Goal: Task Accomplishment & Management: Use online tool/utility

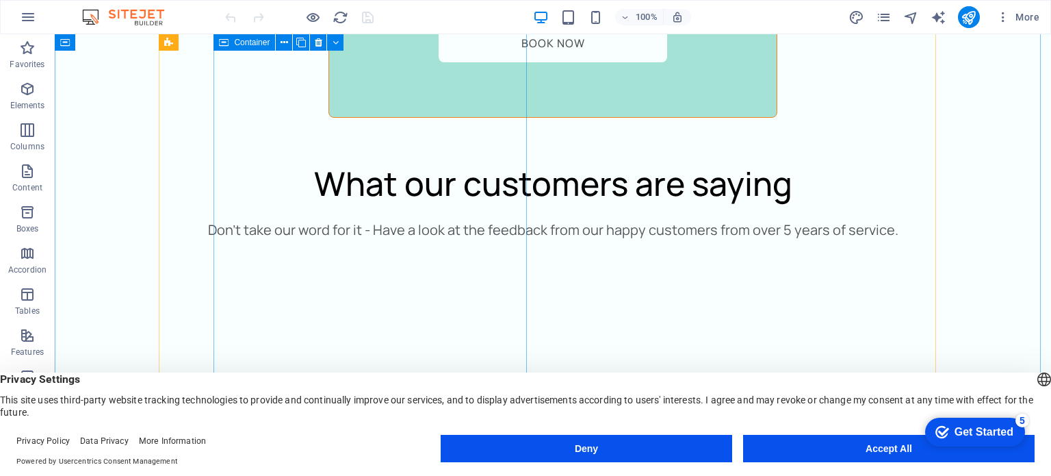
scroll to position [3890, 0]
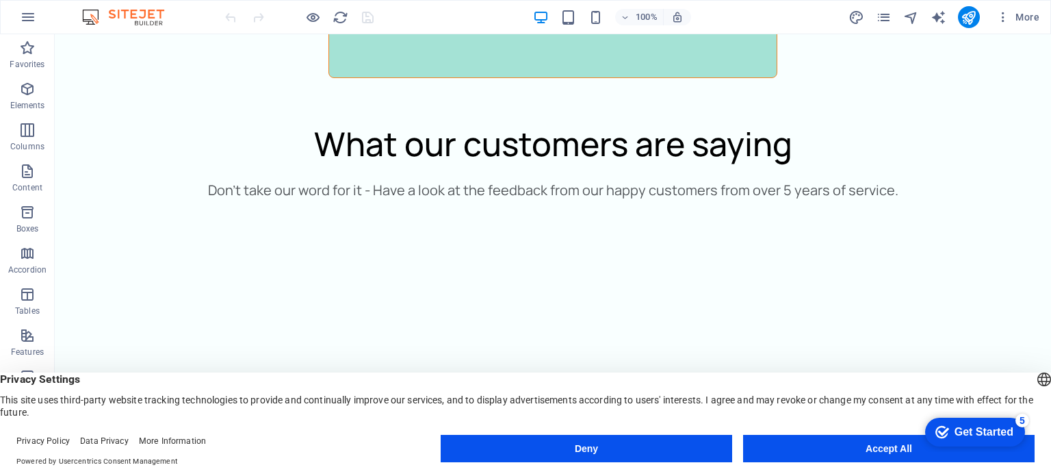
click at [796, 450] on button "Accept All" at bounding box center [888, 447] width 291 height 27
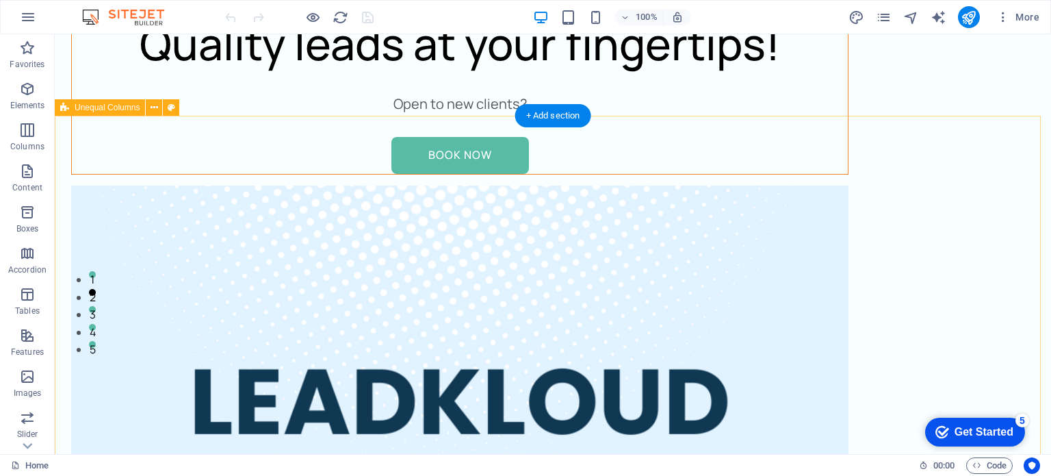
scroll to position [247, 0]
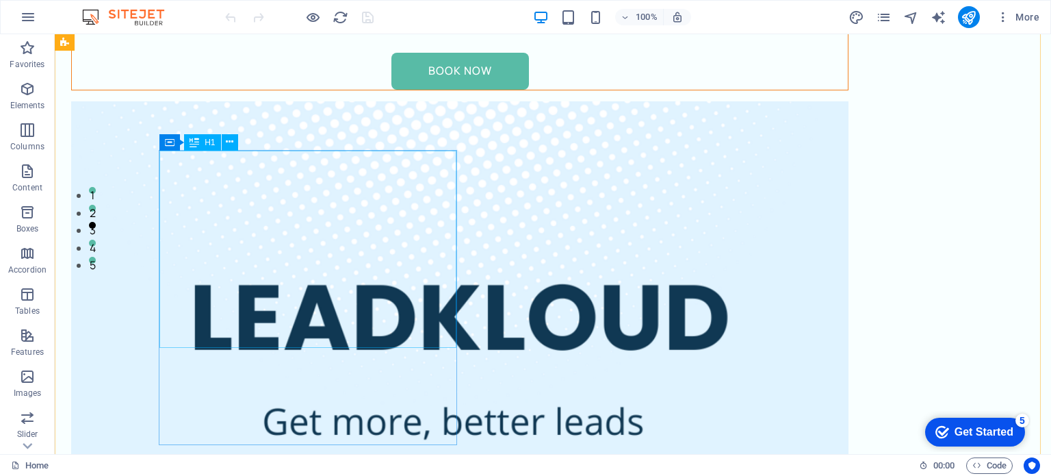
scroll to position [233, 0]
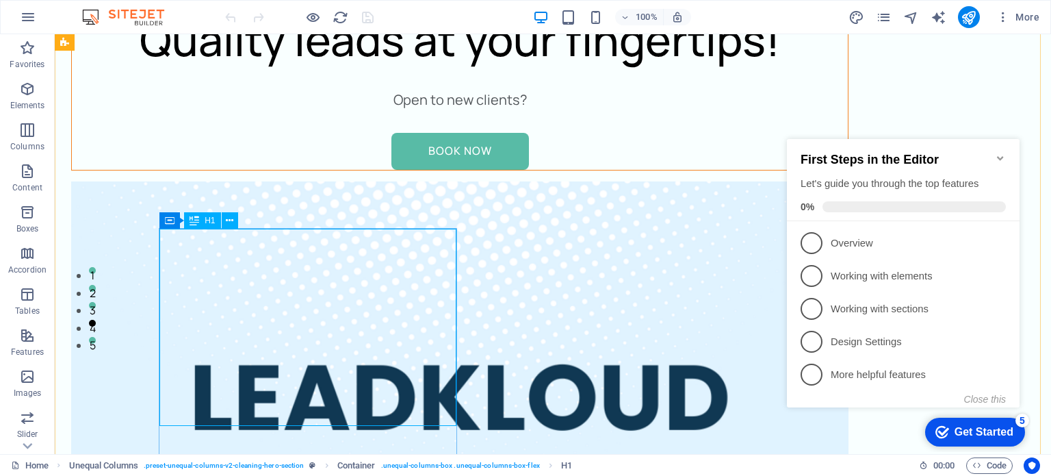
scroll to position [161, 0]
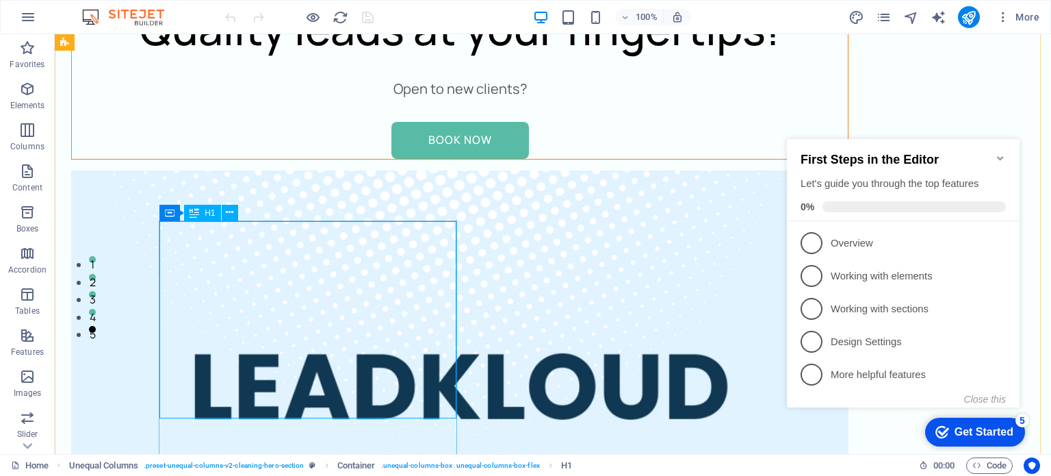
click at [304, 62] on div "Quality leads at your fingertips!" at bounding box center [460, 29] width 776 height 66
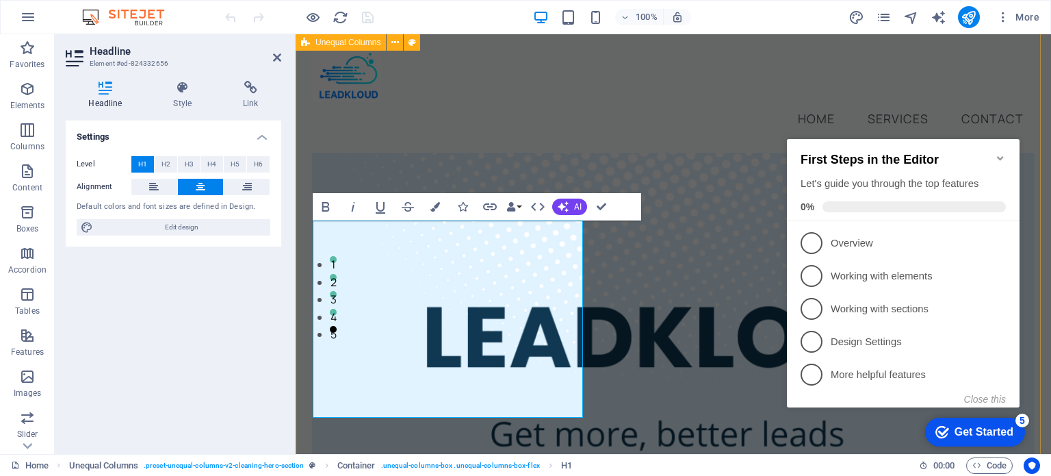
scroll to position [126, 0]
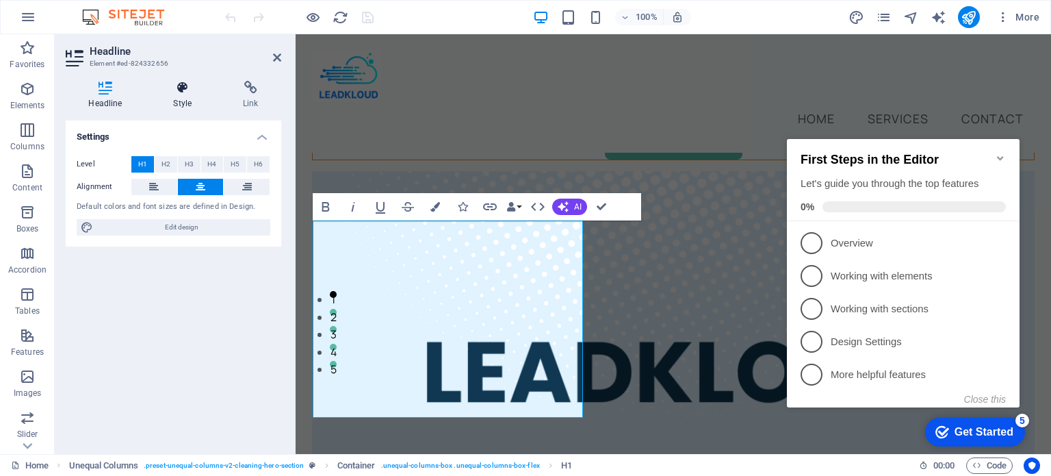
click at [186, 103] on h4 "Style" at bounding box center [186, 95] width 70 height 29
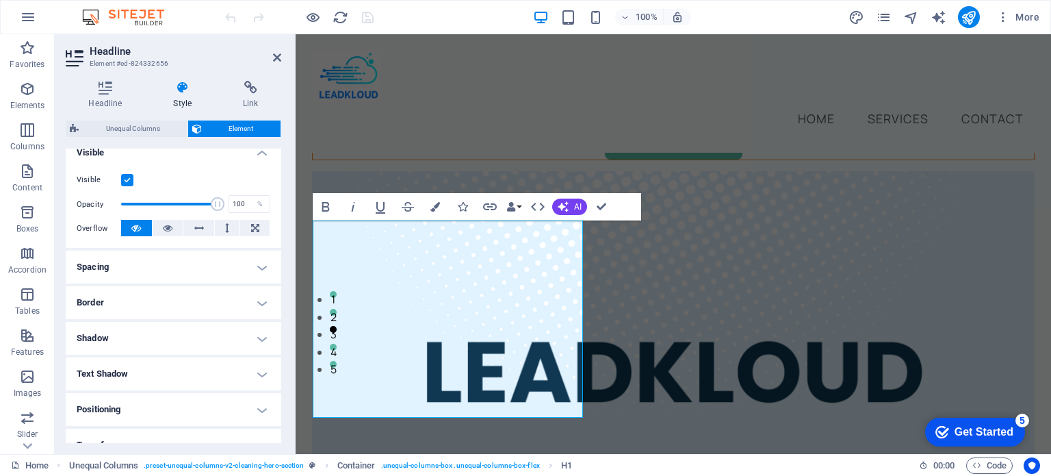
scroll to position [0, 0]
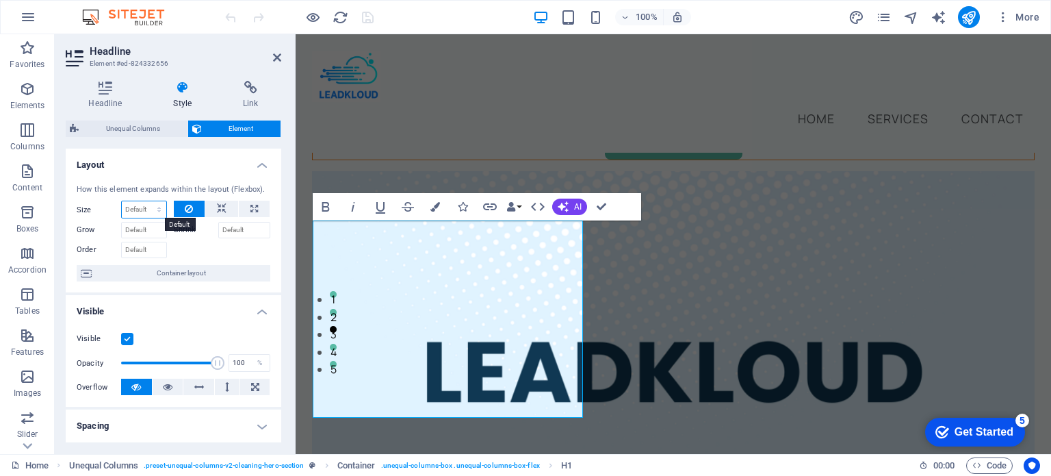
click at [145, 209] on select "Default auto px % 1/1 1/2 1/3 1/4 1/5 1/6 1/7 1/8 1/9 1/10" at bounding box center [144, 209] width 44 height 16
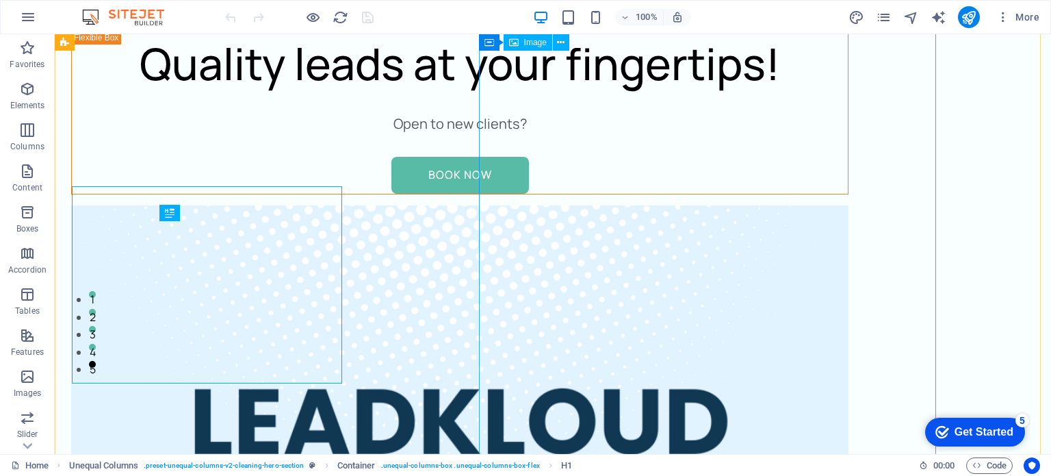
scroll to position [161, 0]
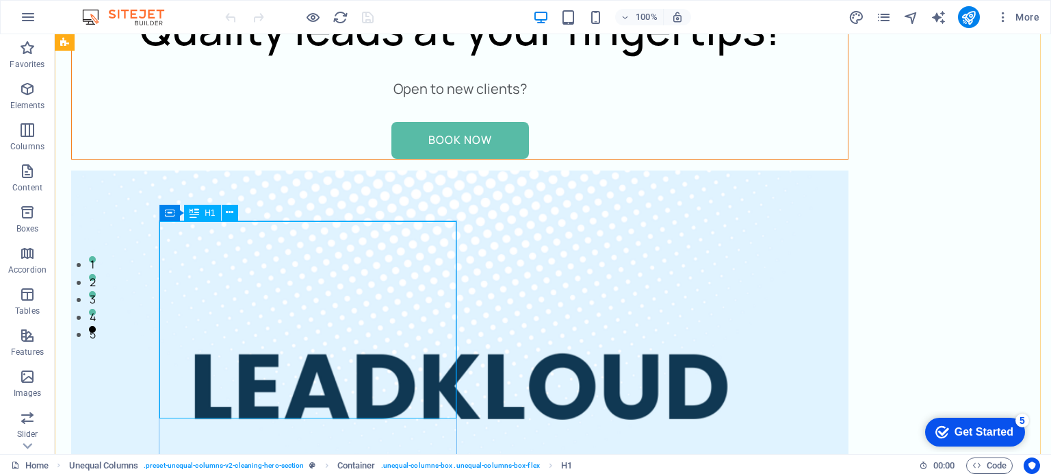
click at [318, 62] on div "Quality leads at your fingertips!" at bounding box center [460, 29] width 776 height 66
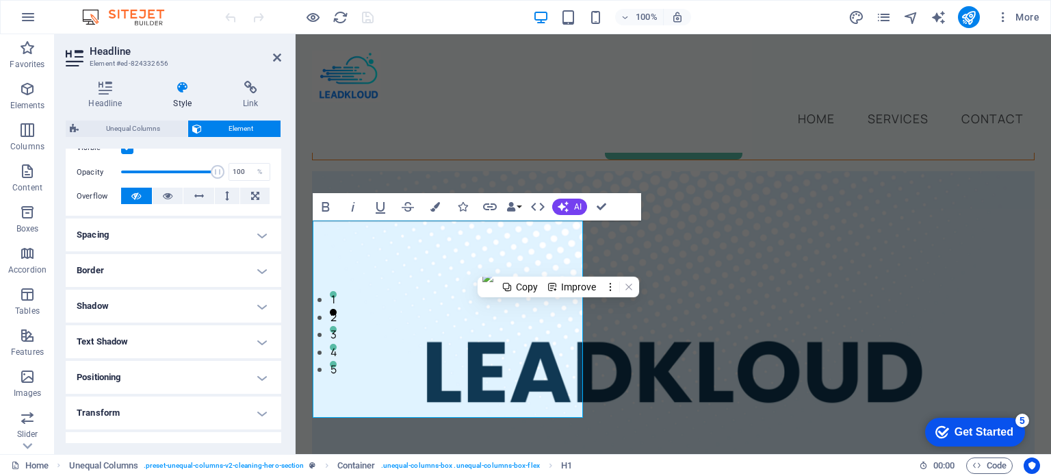
scroll to position [192, 0]
click at [390, 62] on h1 "Quality leads at your fingertips!" at bounding box center [673, 30] width 721 height 66
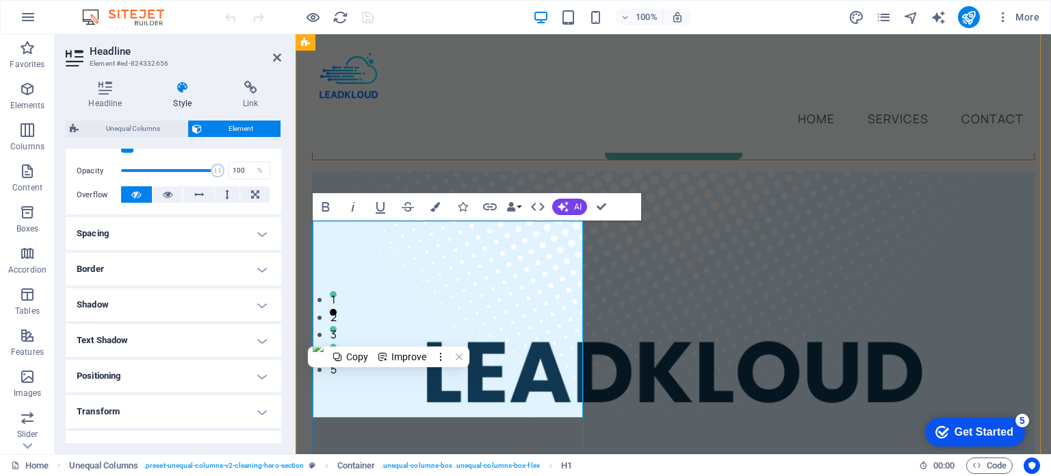
click at [390, 62] on h1 "Quality leads at your fingertips!" at bounding box center [673, 30] width 721 height 66
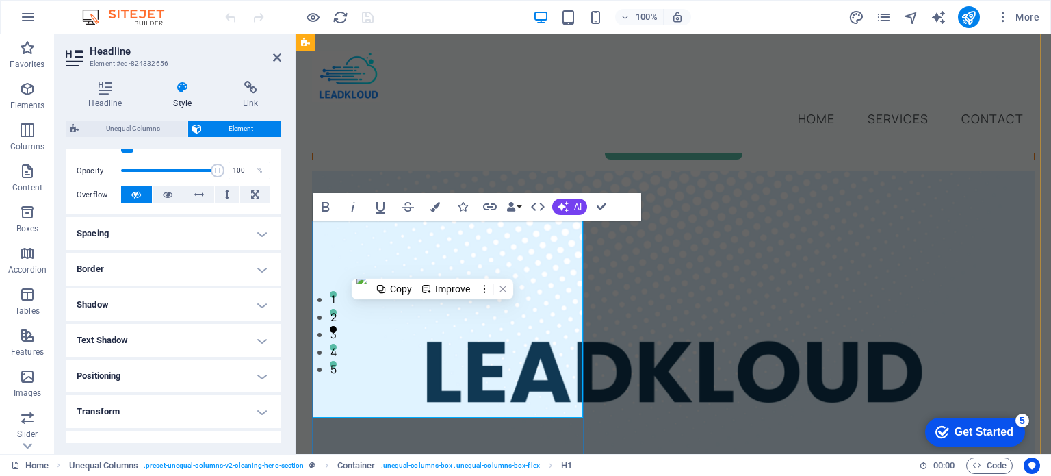
drag, startPoint x: 433, startPoint y: 268, endPoint x: 418, endPoint y: 263, distance: 15.8
click at [418, 62] on h1 "Quality leads at your fingertips!" at bounding box center [673, 30] width 721 height 66
click at [1009, 17] on icon "button" at bounding box center [1003, 17] width 14 height 14
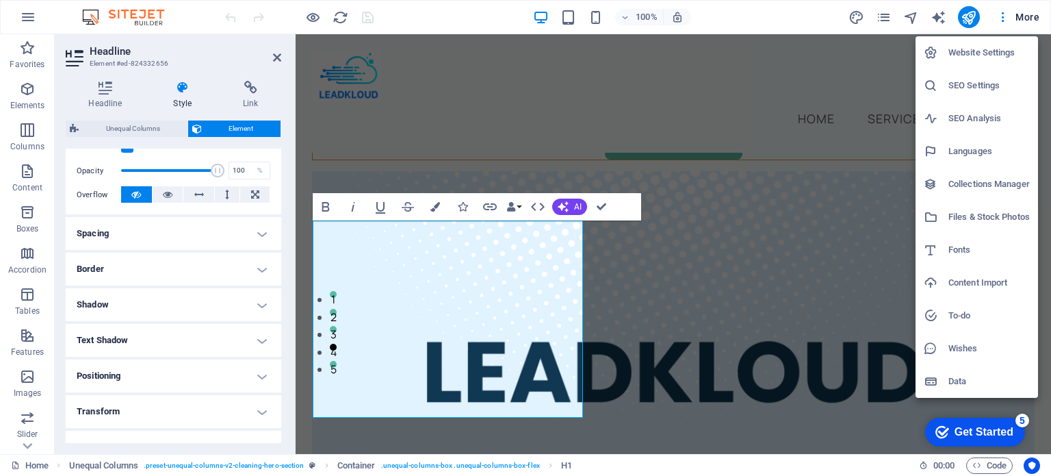
click at [961, 252] on h6 "Fonts" at bounding box center [988, 250] width 81 height 16
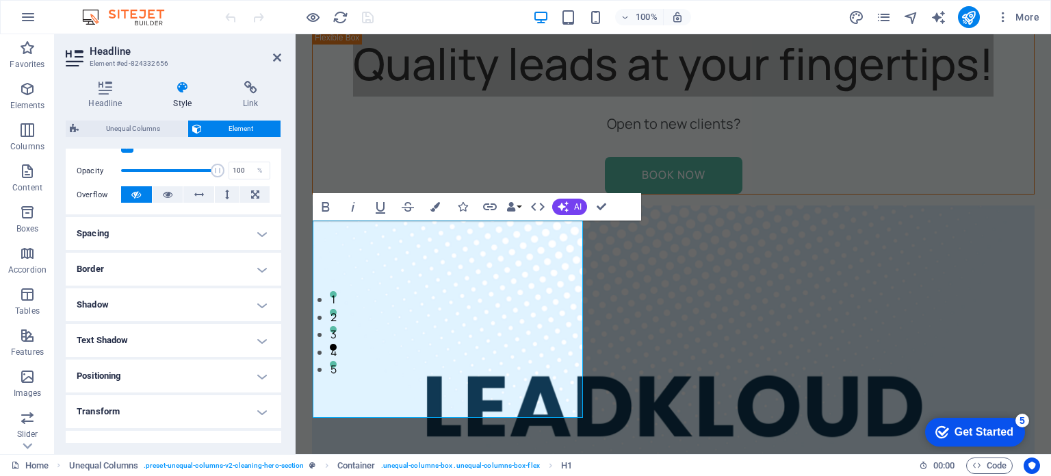
select select "popularity"
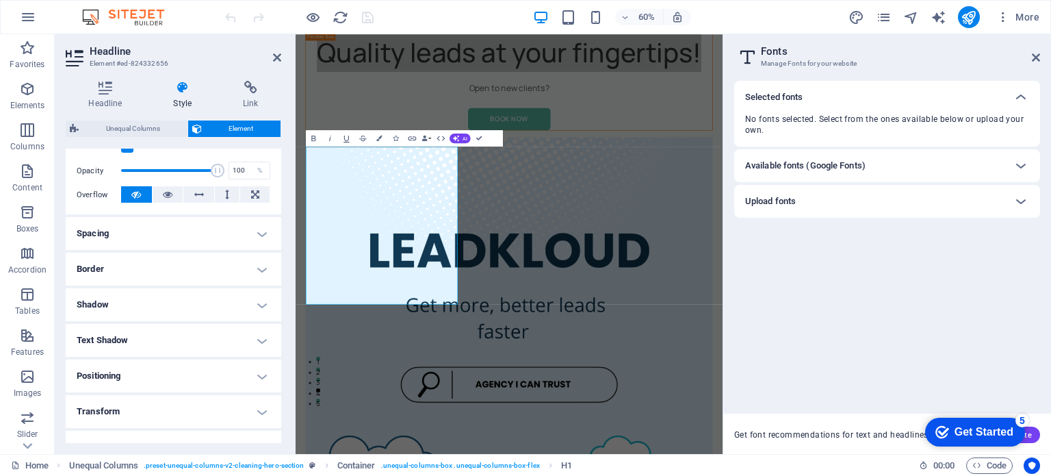
scroll to position [70, 0]
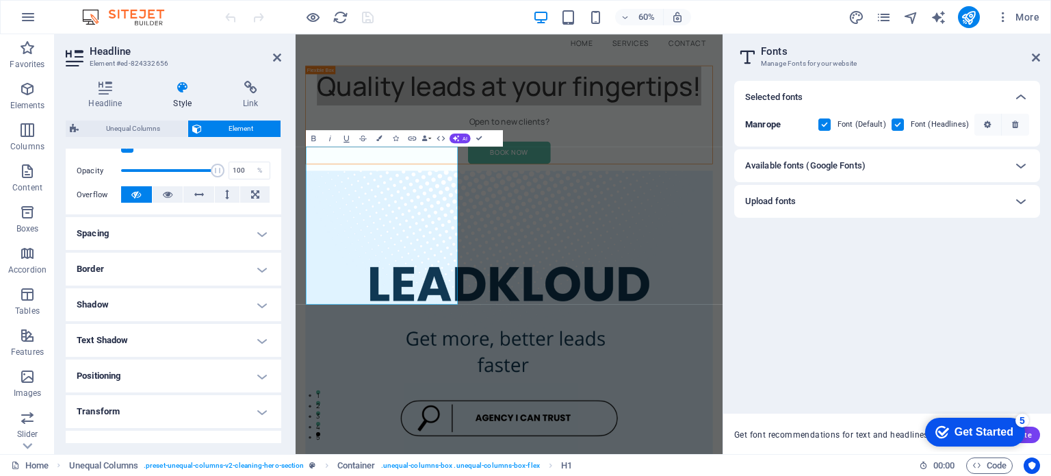
click at [890, 172] on div "Available fonts (Google Fonts)" at bounding box center [874, 165] width 259 height 16
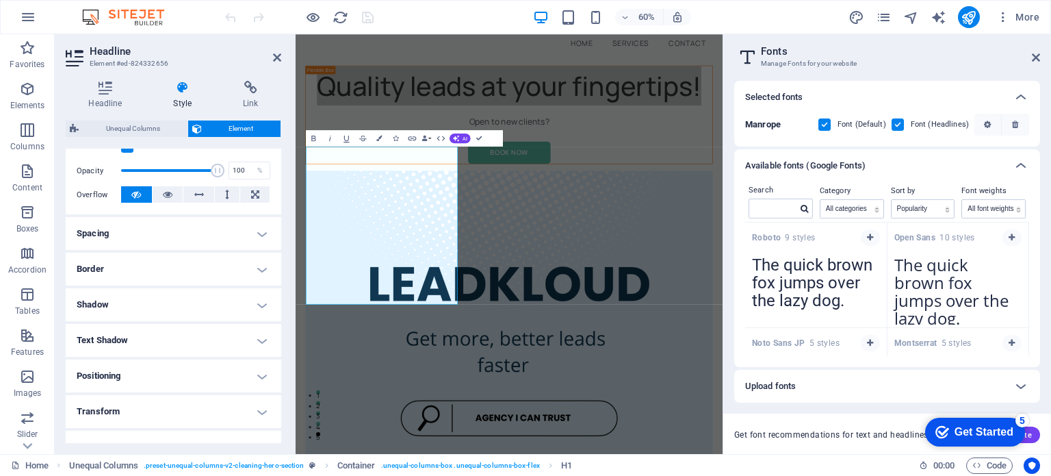
click at [890, 172] on div "Available fonts (Google Fonts)" at bounding box center [874, 165] width 259 height 16
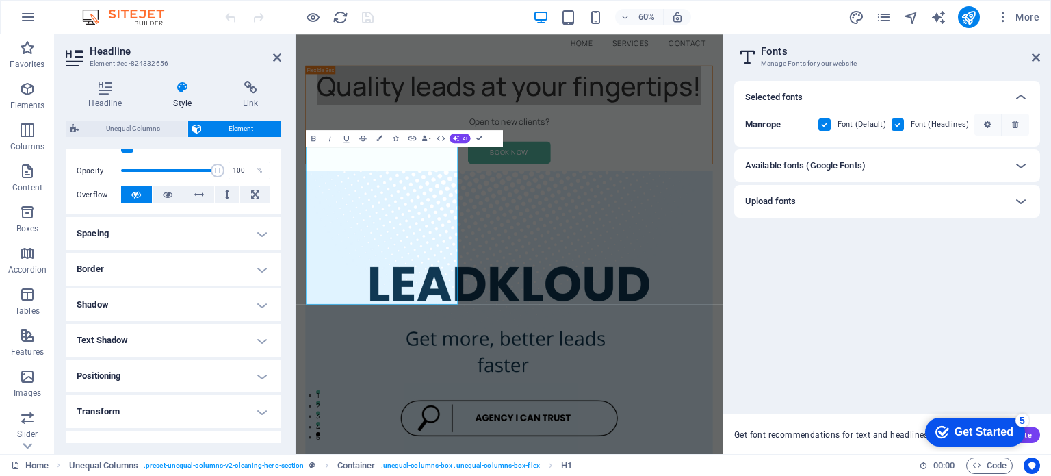
click at [876, 201] on div "Upload fonts" at bounding box center [874, 201] width 259 height 16
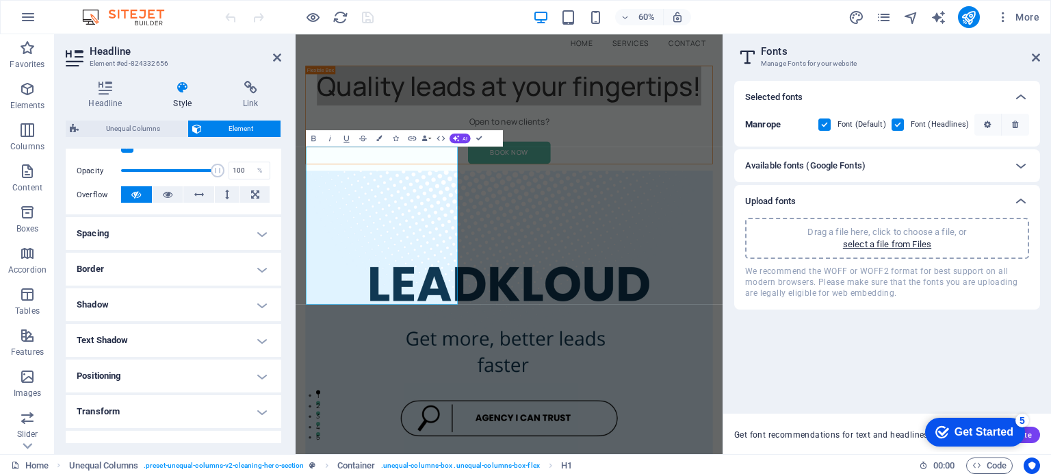
click at [876, 201] on div "Upload fonts" at bounding box center [874, 201] width 259 height 16
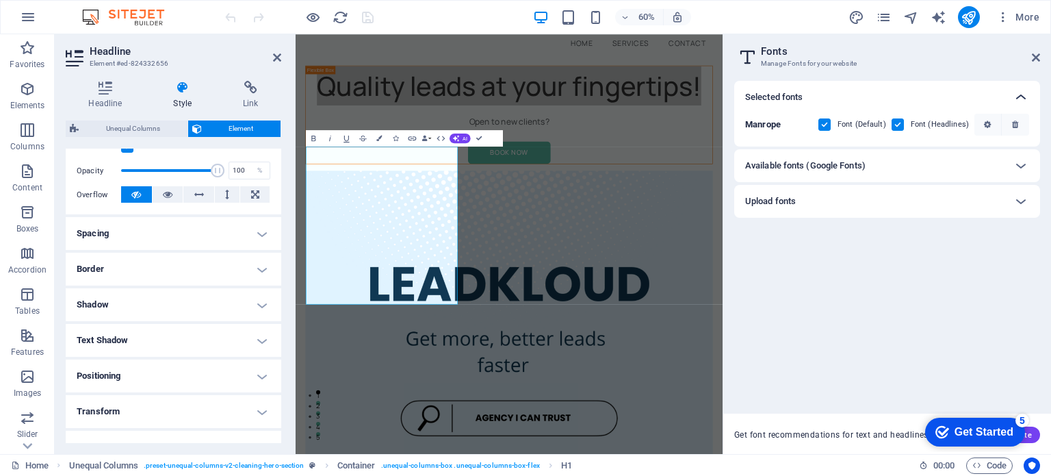
click at [1027, 98] on icon at bounding box center [1021, 97] width 16 height 16
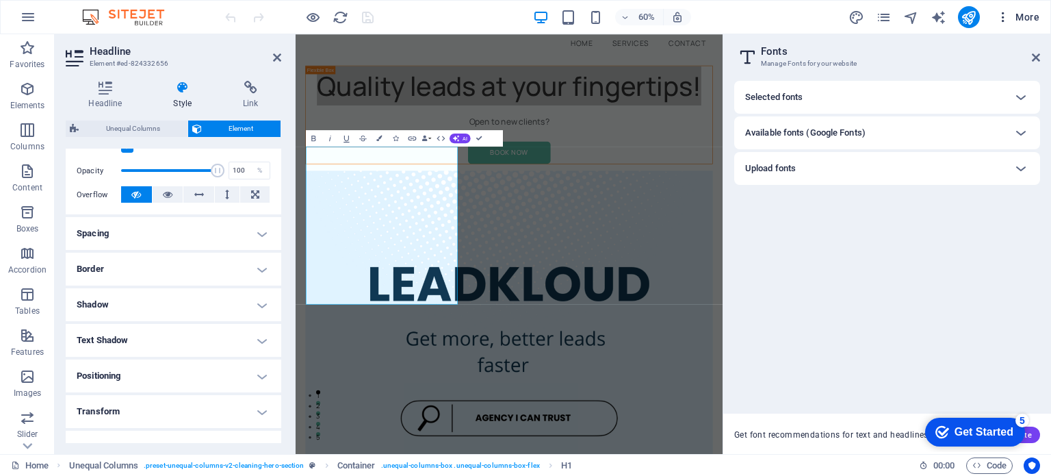
click at [1002, 16] on icon "button" at bounding box center [1003, 17] width 14 height 14
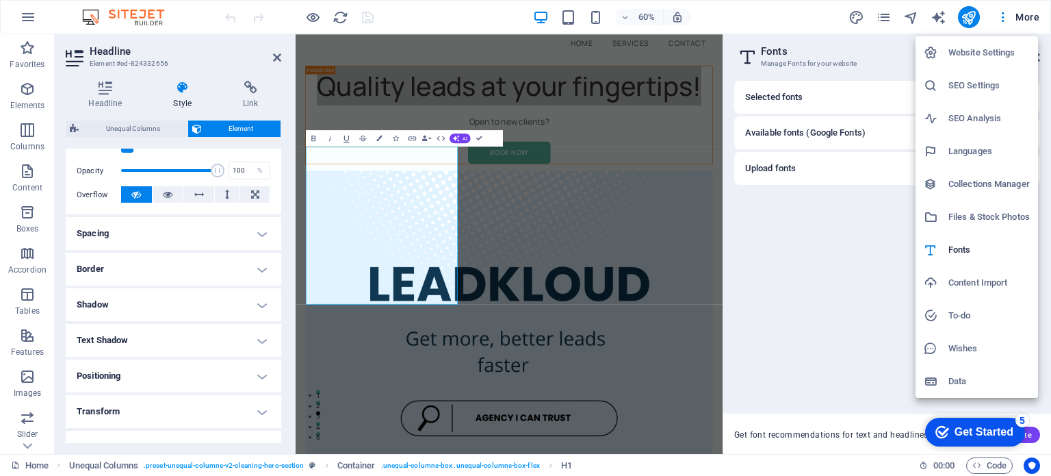
click at [101, 76] on div at bounding box center [525, 238] width 1051 height 476
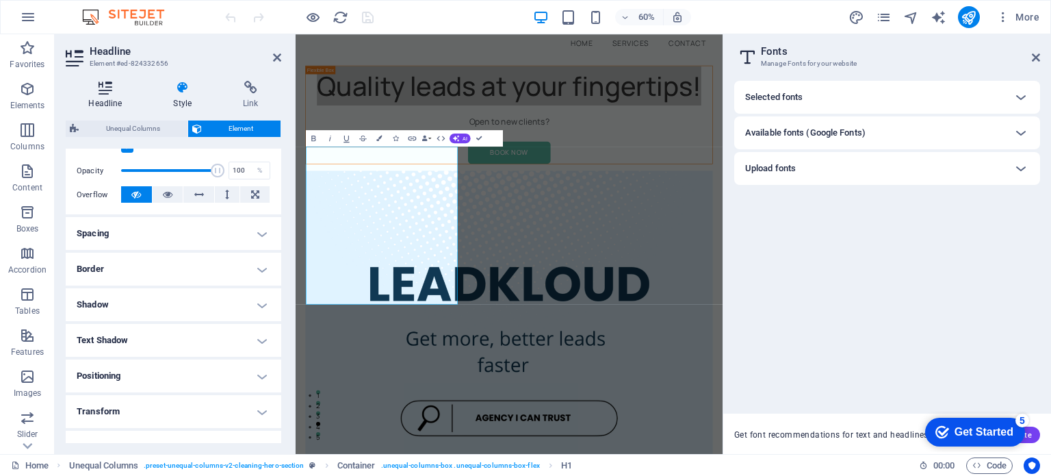
click at [103, 92] on icon at bounding box center [105, 88] width 79 height 14
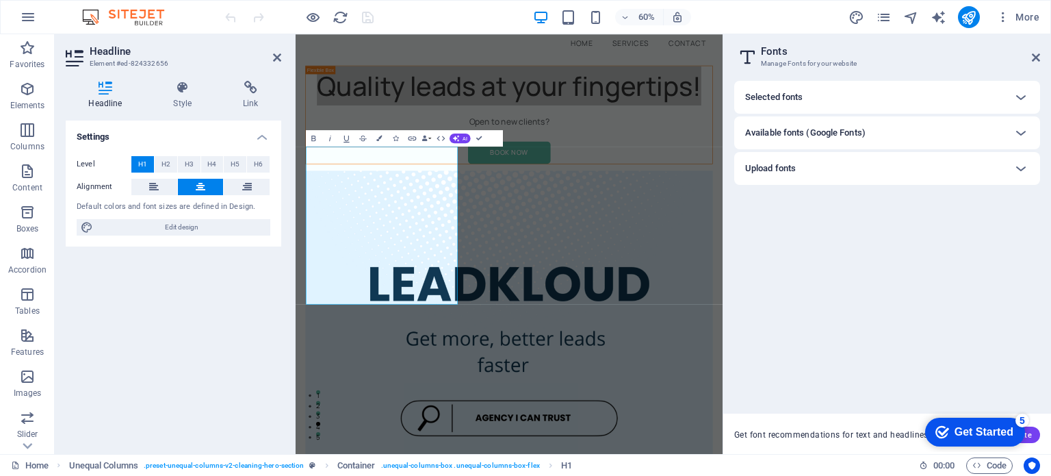
click at [110, 79] on div "Headline Style Link Settings Level H1 H2 H3 H4 H5 H6 Alignment Default colors a…" at bounding box center [173, 262] width 237 height 384
click at [168, 164] on span "H2" at bounding box center [165, 164] width 9 height 16
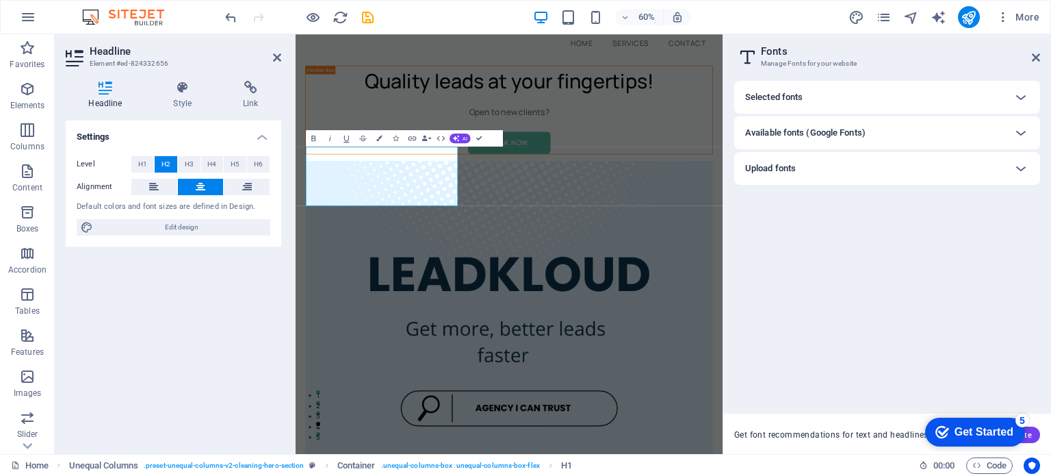
scroll to position [152, 0]
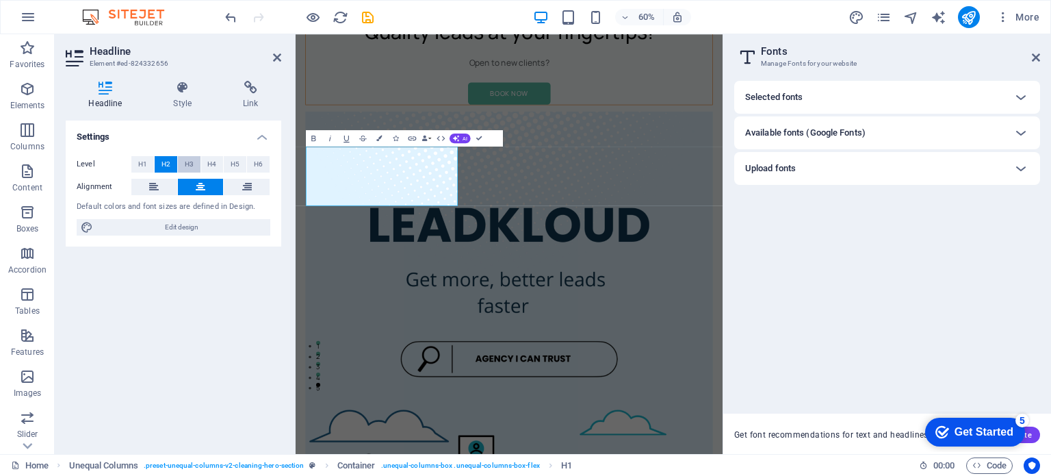
click at [187, 162] on span "H3" at bounding box center [189, 164] width 9 height 16
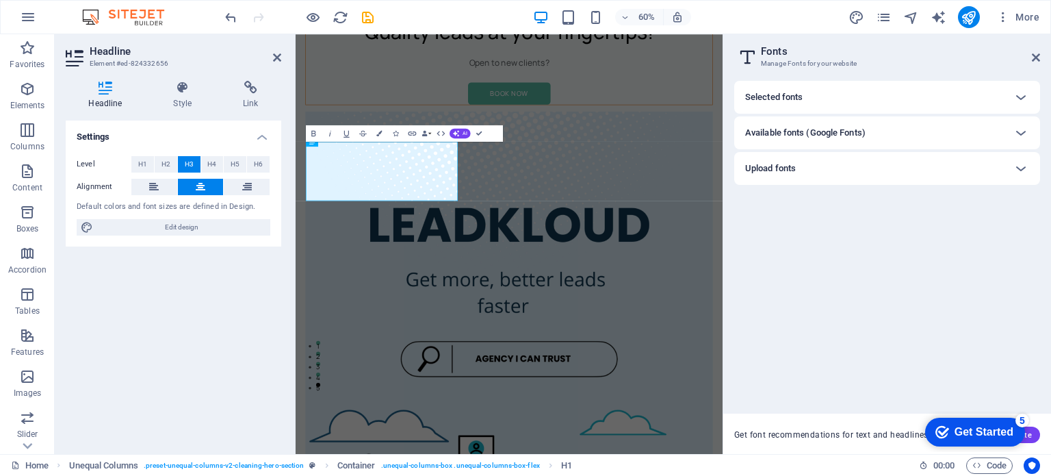
scroll to position [160, 0]
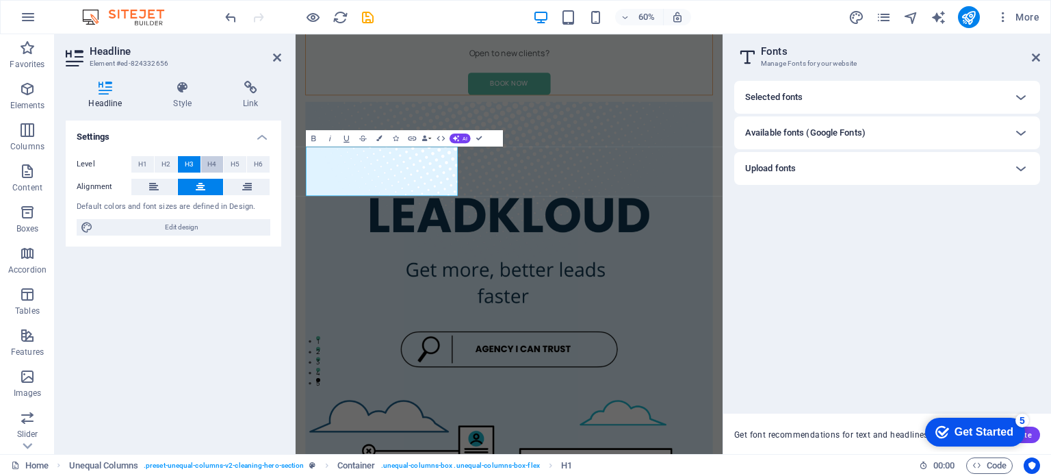
click at [208, 161] on span "H4" at bounding box center [211, 164] width 9 height 16
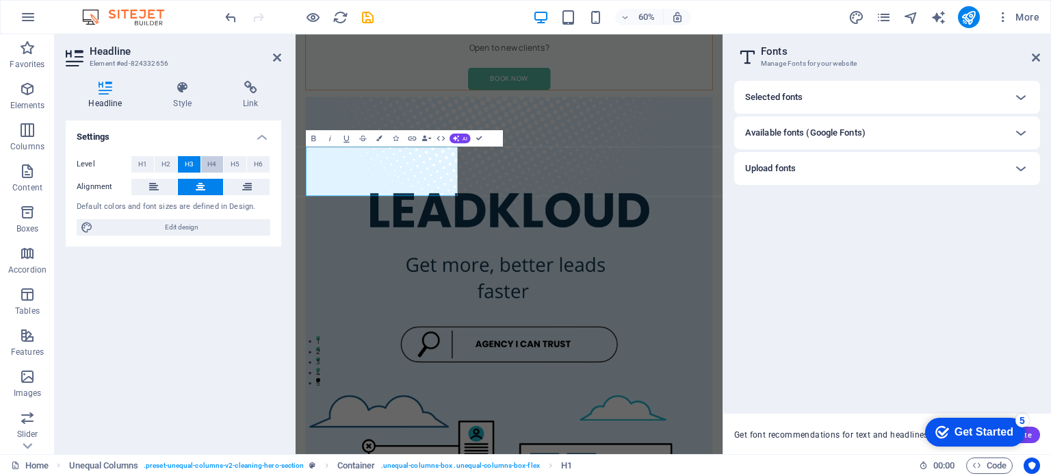
scroll to position [168, 0]
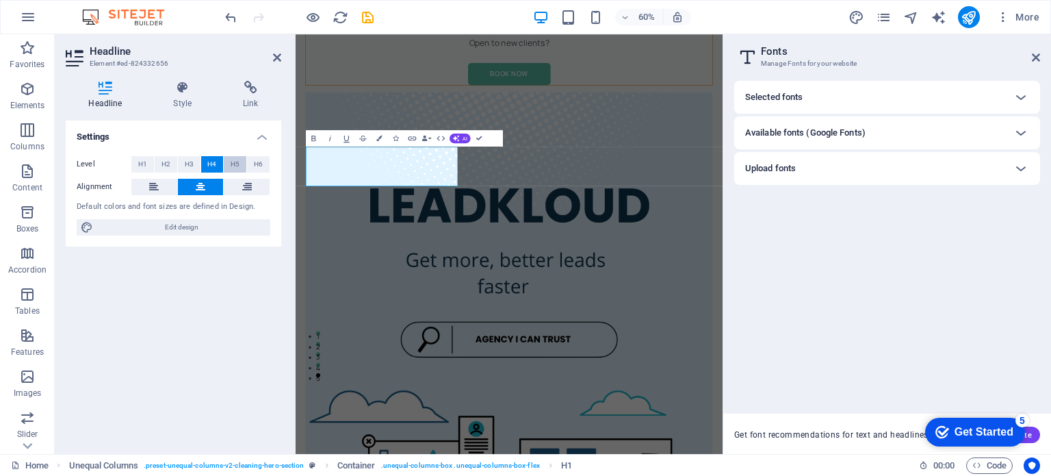
click at [235, 162] on span "H5" at bounding box center [235, 164] width 9 height 16
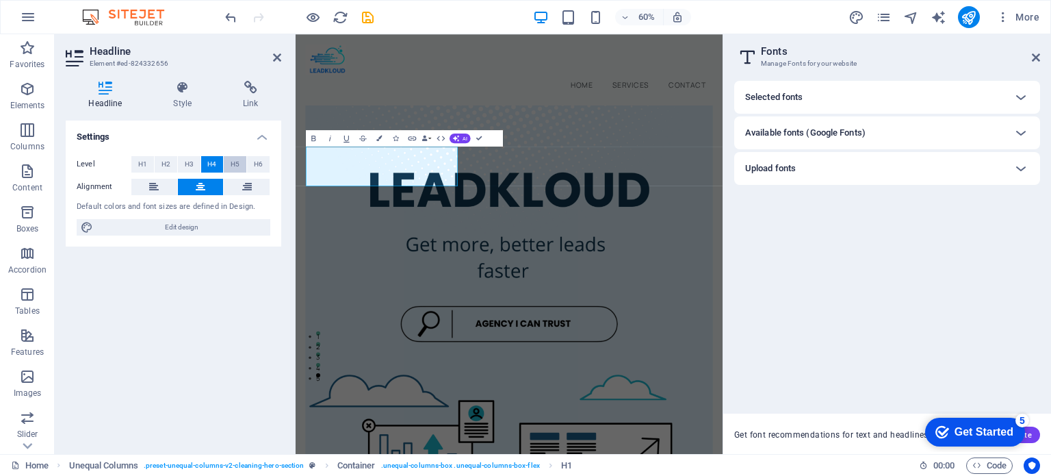
scroll to position [160, 0]
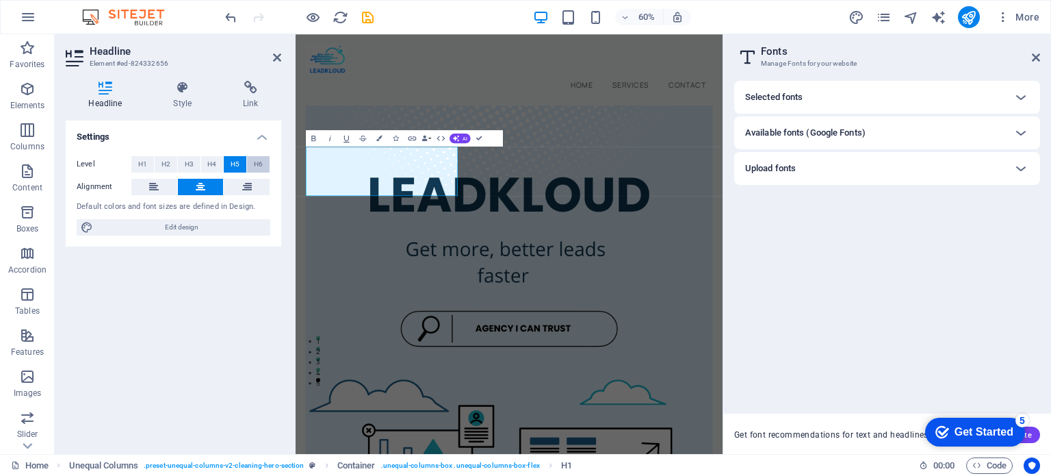
click at [261, 164] on span "H6" at bounding box center [258, 164] width 9 height 16
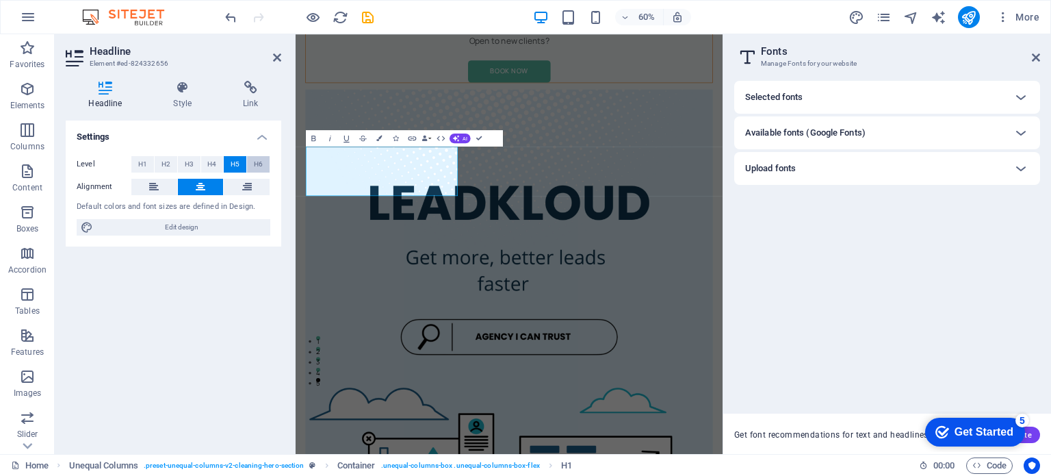
scroll to position [191, 0]
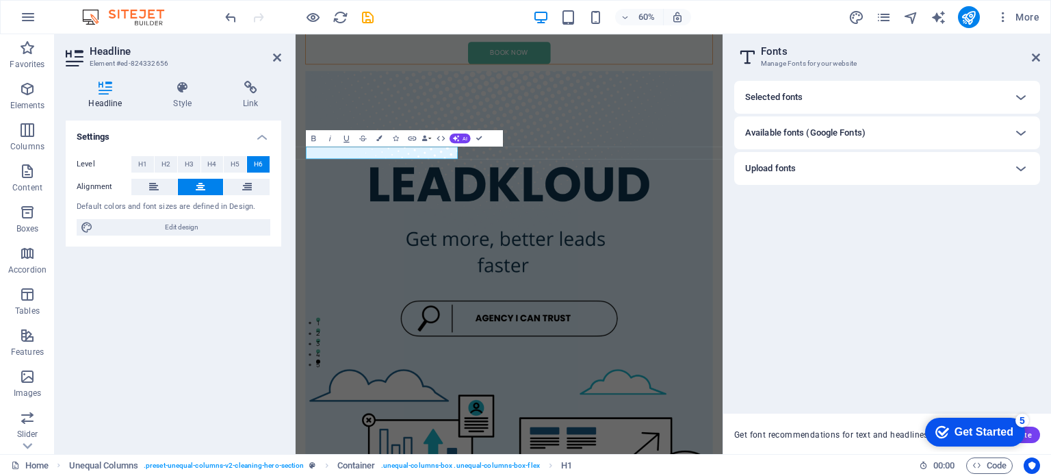
click at [252, 165] on button "H6" at bounding box center [258, 164] width 23 height 16
click at [239, 166] on button "H5" at bounding box center [235, 164] width 23 height 16
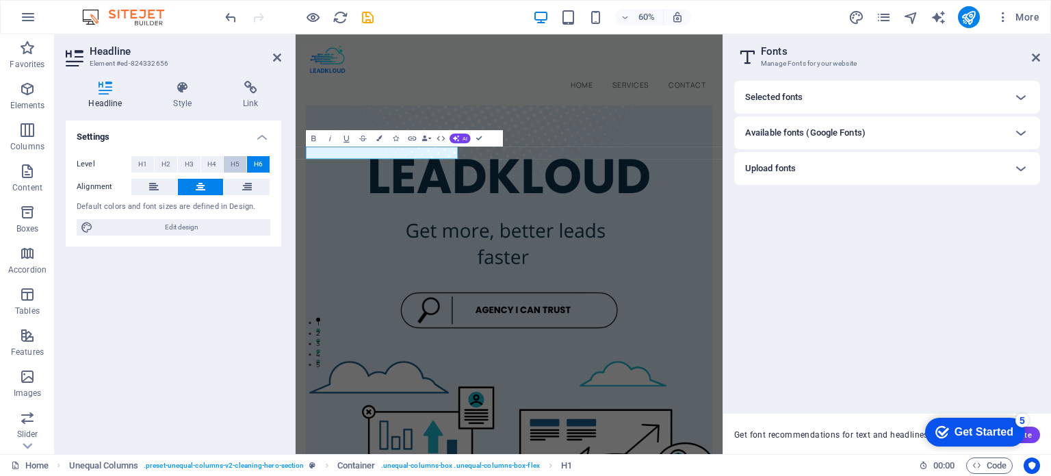
scroll to position [160, 0]
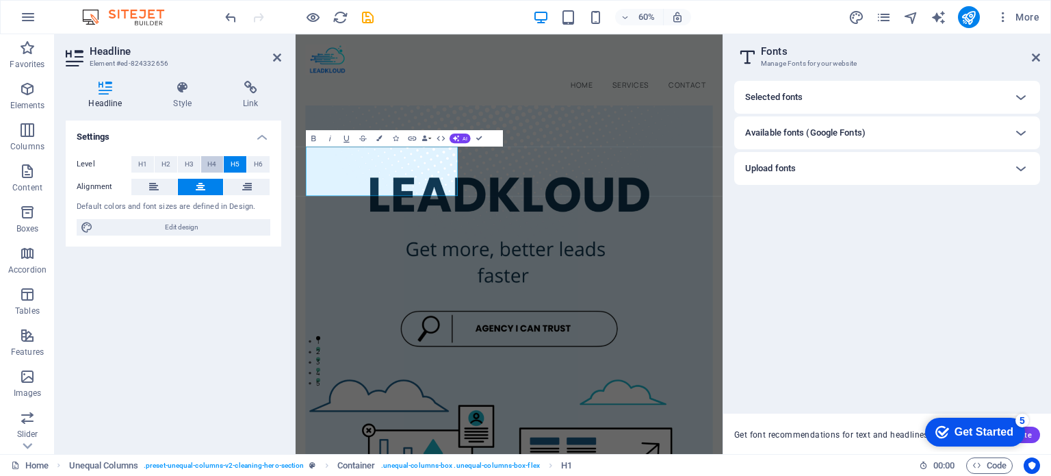
click at [206, 168] on button "H4" at bounding box center [212, 164] width 23 height 16
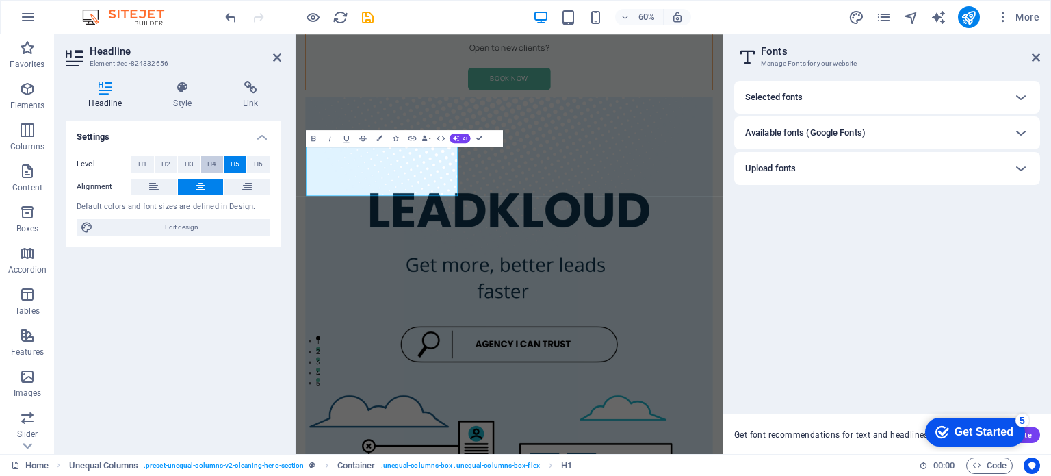
scroll to position [168, 0]
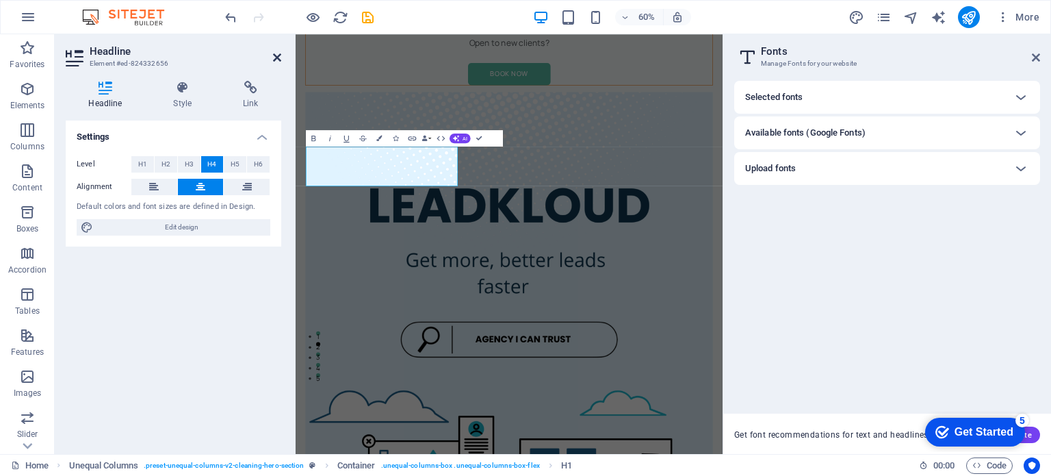
click at [276, 53] on icon at bounding box center [277, 57] width 8 height 11
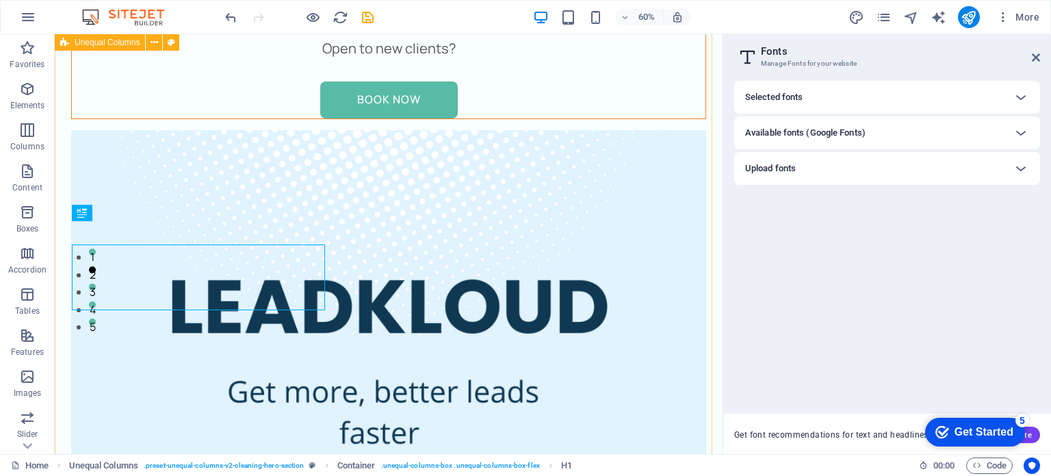
scroll to position [145, 0]
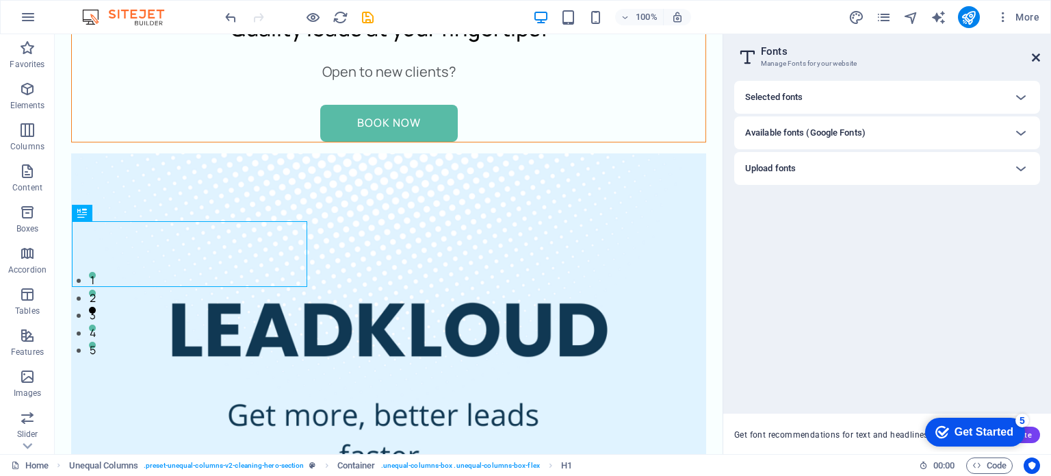
click at [1039, 55] on icon at bounding box center [1036, 57] width 8 height 11
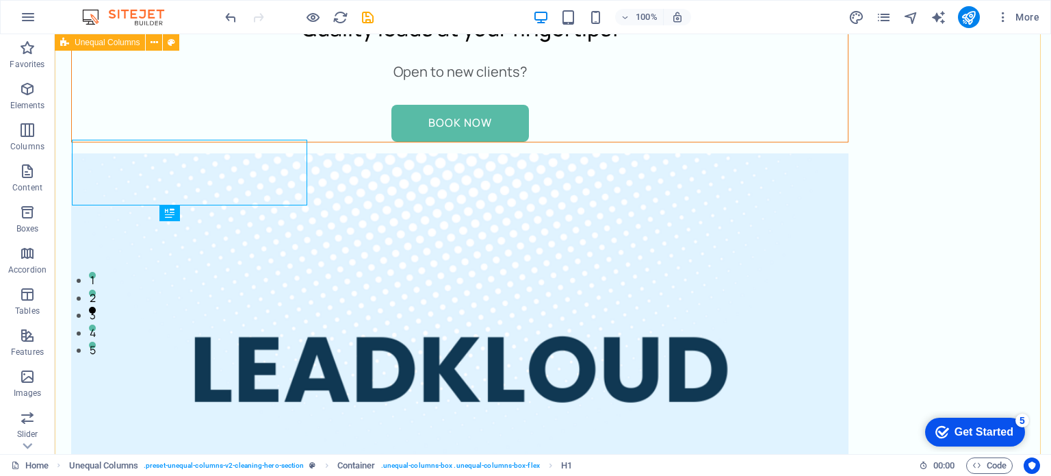
scroll to position [226, 0]
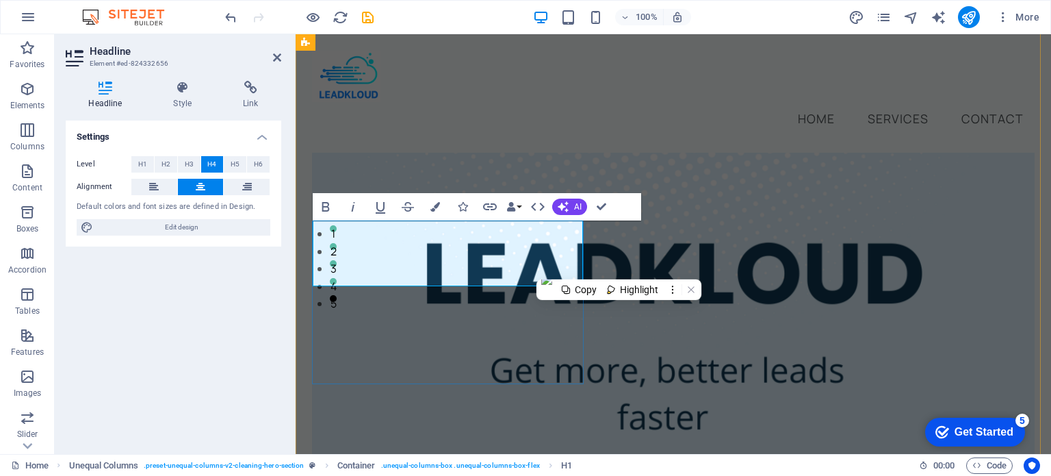
scroll to position [175, 0]
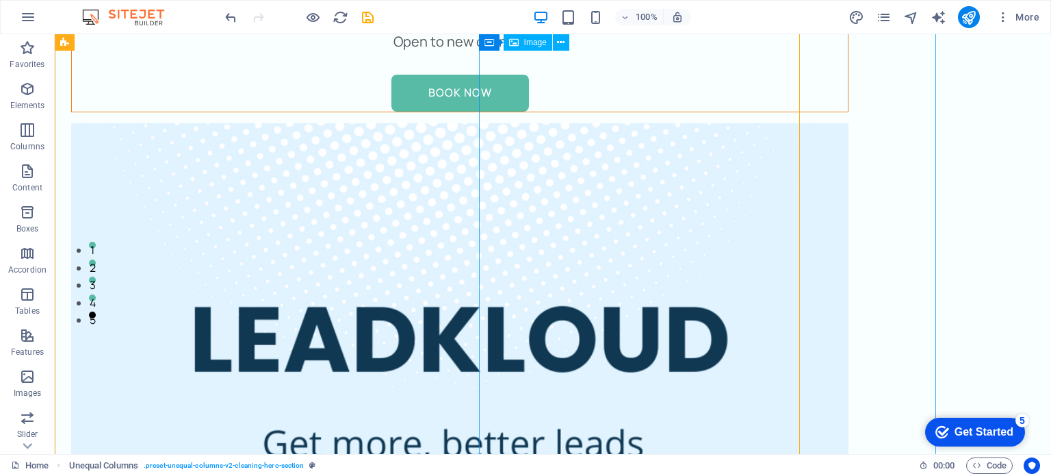
scroll to position [210, 0]
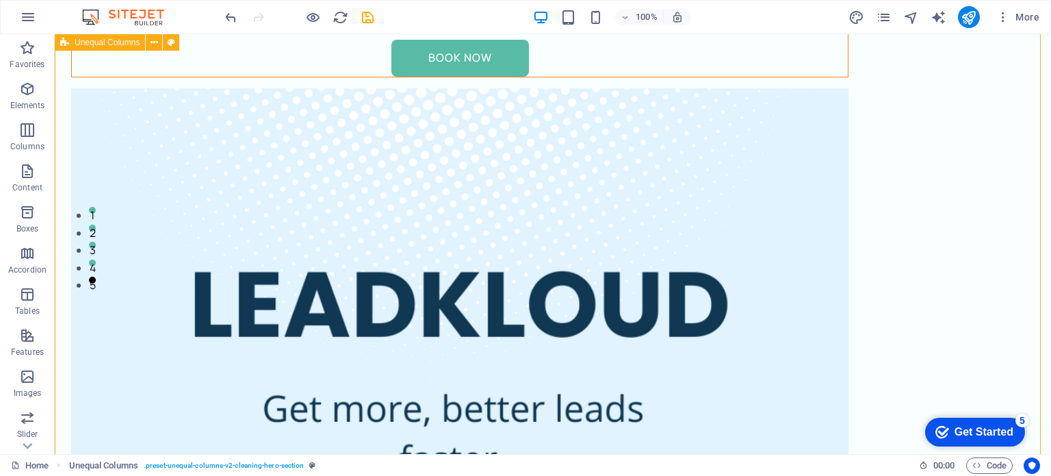
click at [339, 18] on div "Open to new clients?" at bounding box center [460, 7] width 776 height 22
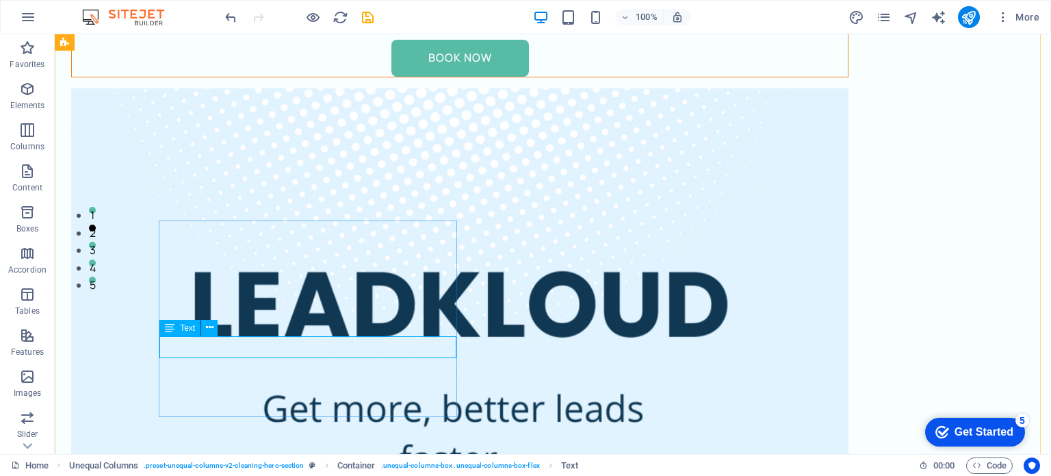
click at [357, 18] on div "Open to new clients?" at bounding box center [460, 7] width 776 height 22
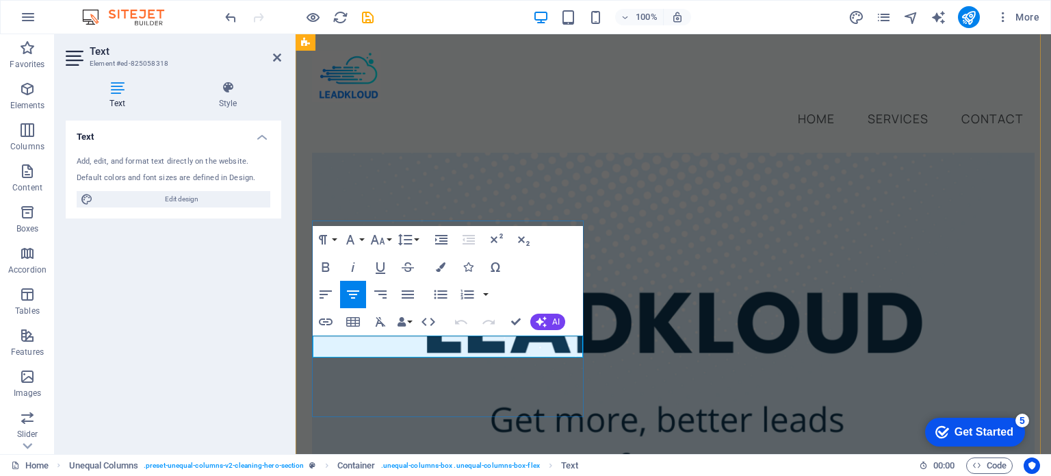
click at [521, 51] on p "Open to new clients?" at bounding box center [673, 40] width 721 height 22
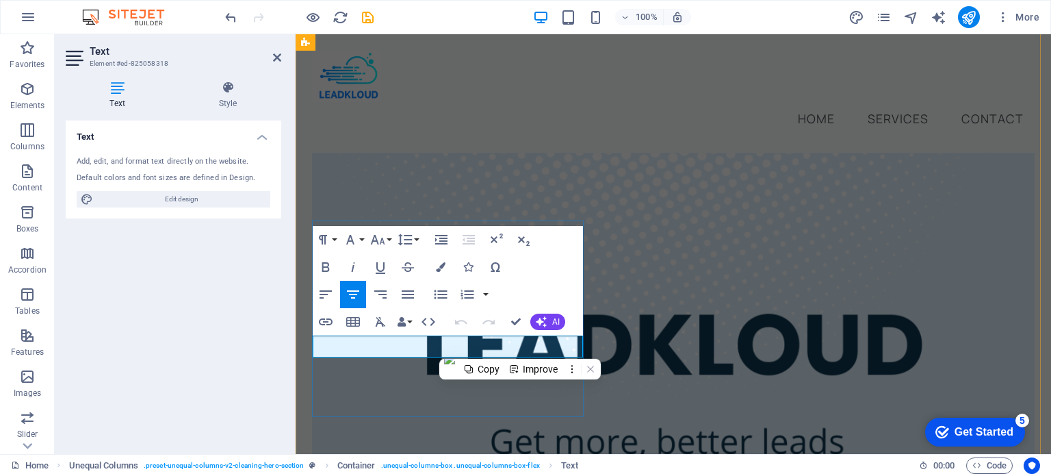
scroll to position [131, 0]
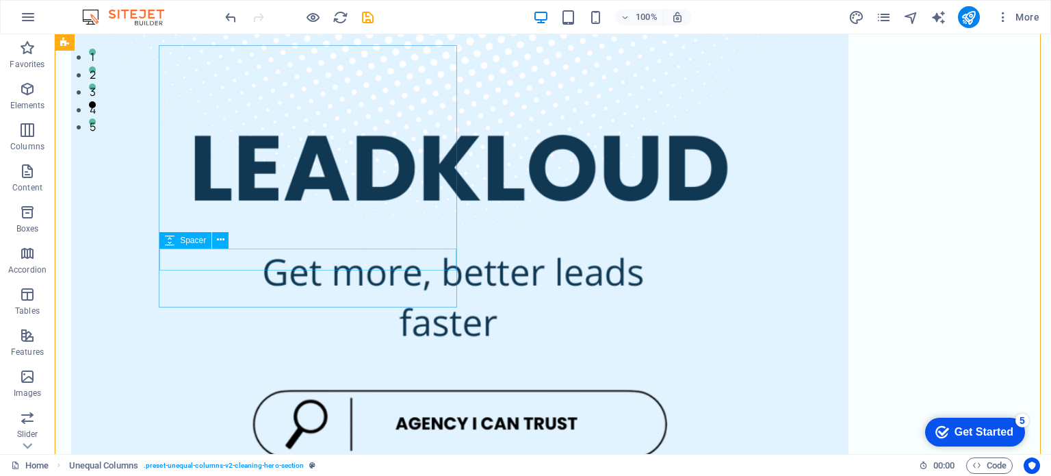
scroll to position [374, 0]
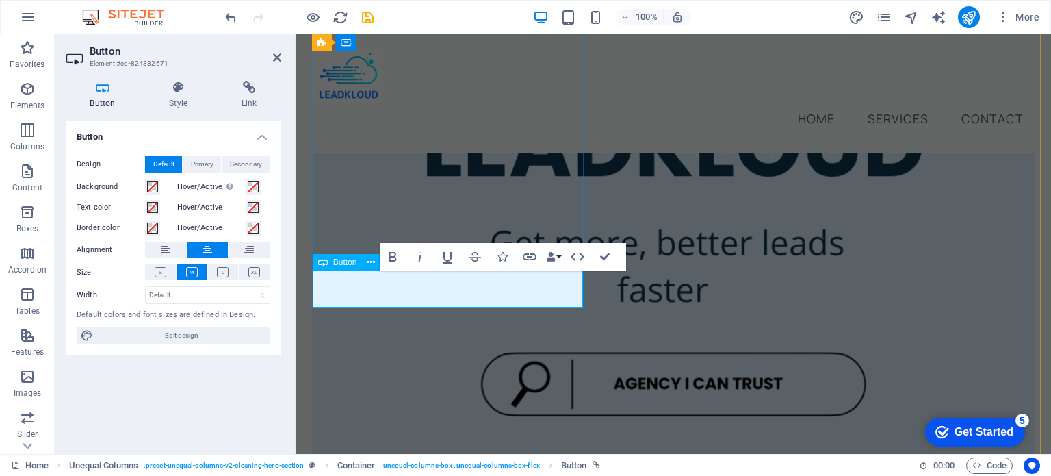
scroll to position [328, 0]
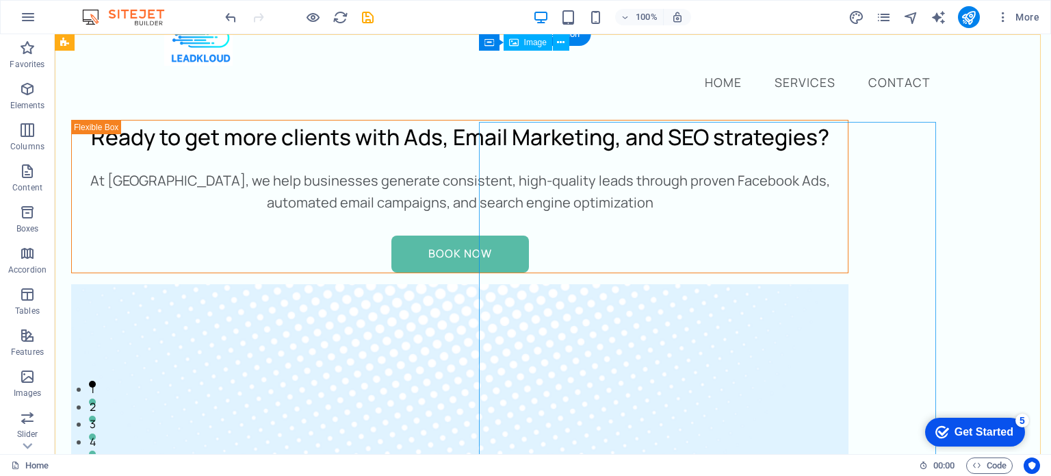
scroll to position [0, 0]
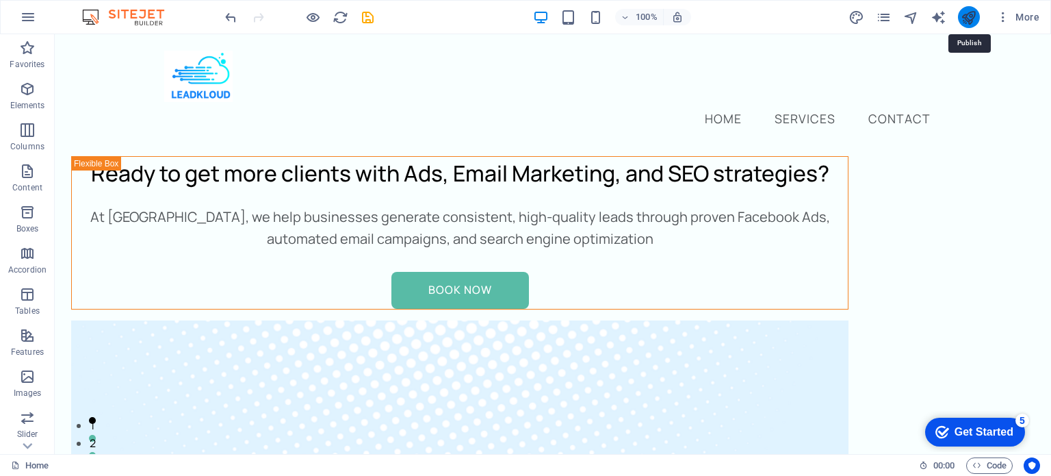
click at [966, 14] on icon "publish" at bounding box center [969, 18] width 16 height 16
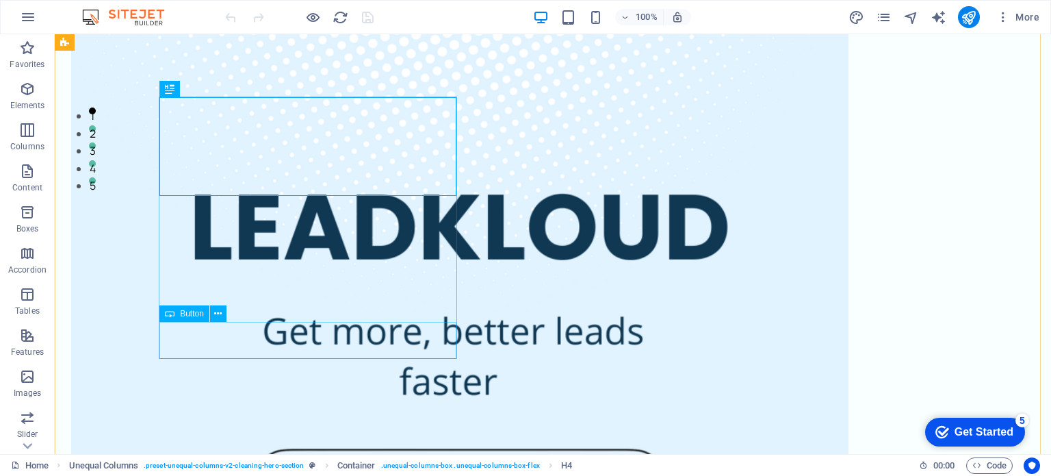
scroll to position [310, 0]
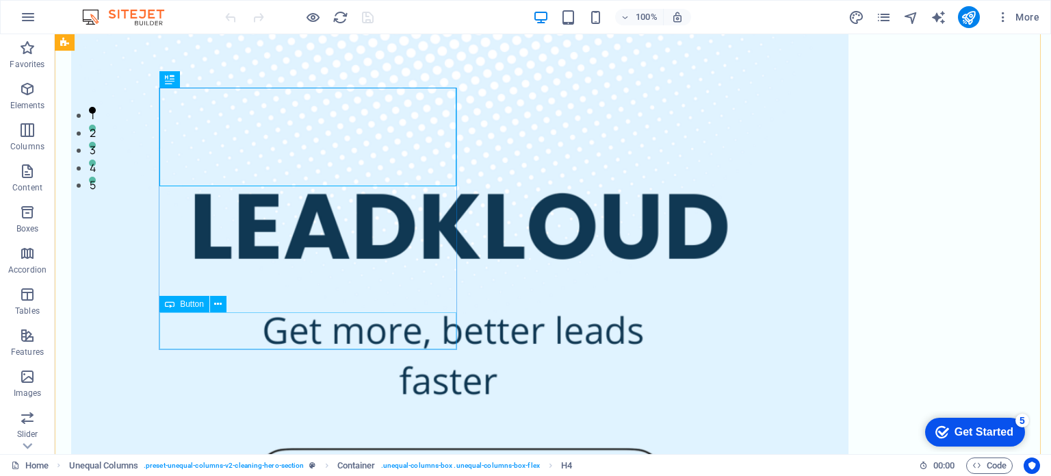
click at [174, 312] on icon at bounding box center [170, 304] width 10 height 16
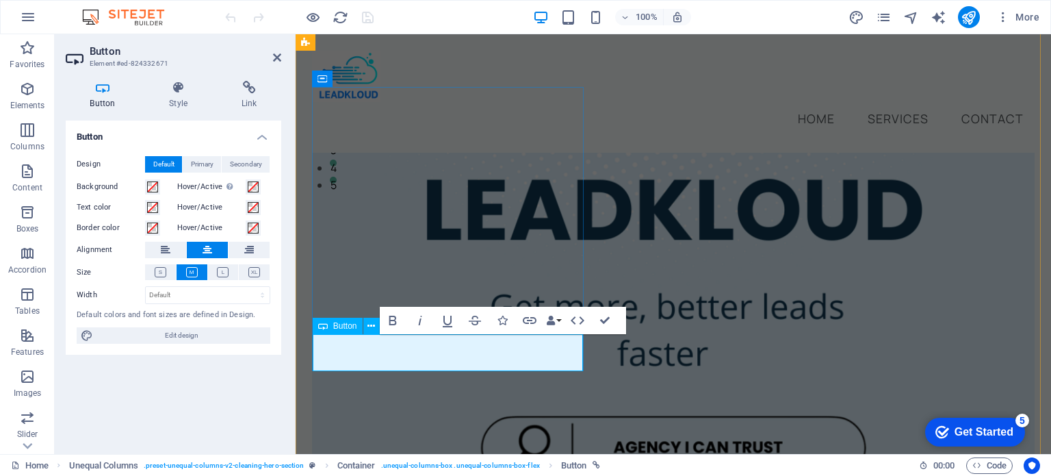
scroll to position [265, 0]
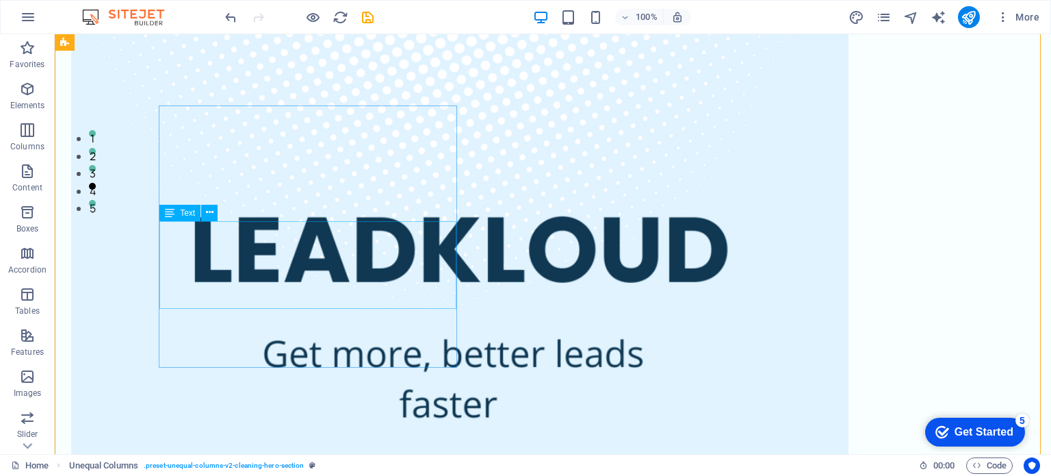
scroll to position [293, 0]
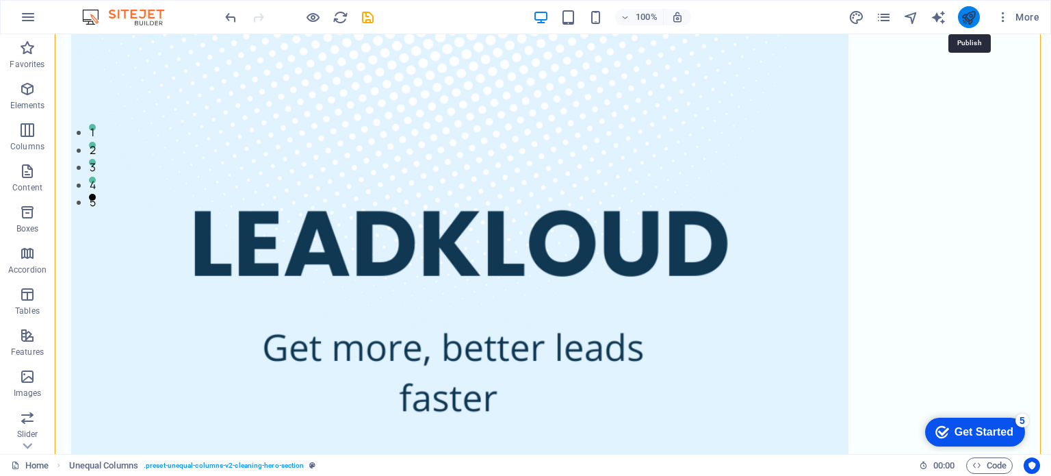
click at [969, 20] on icon "publish" at bounding box center [969, 18] width 16 height 16
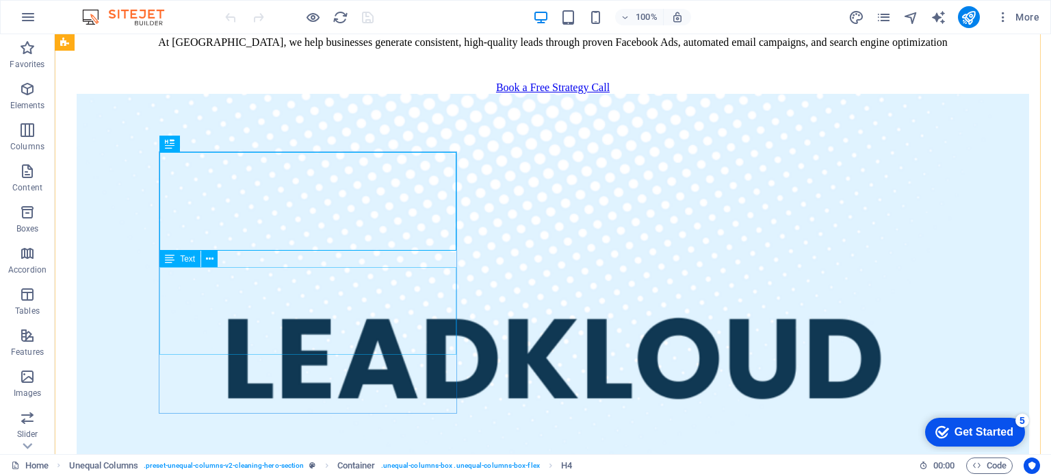
scroll to position [247, 0]
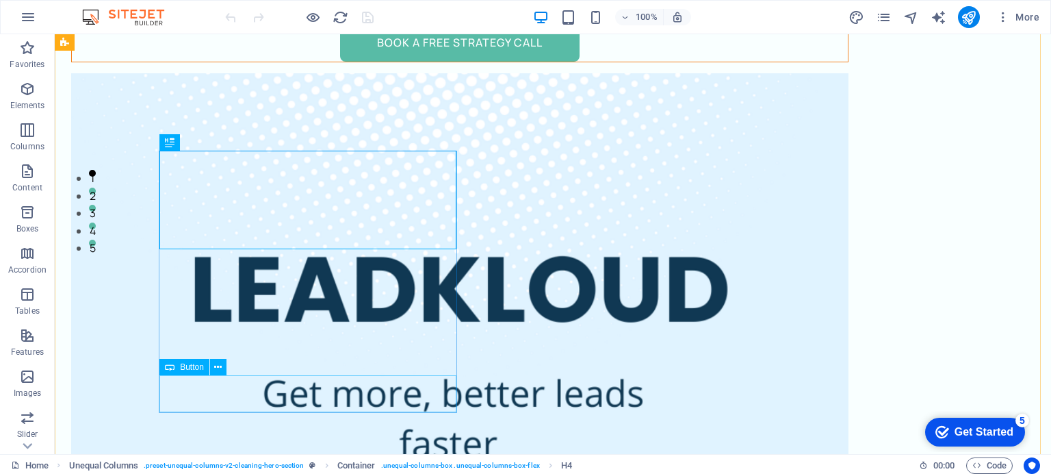
click at [174, 62] on div "Book a Free Strategy Call" at bounding box center [460, 43] width 776 height 37
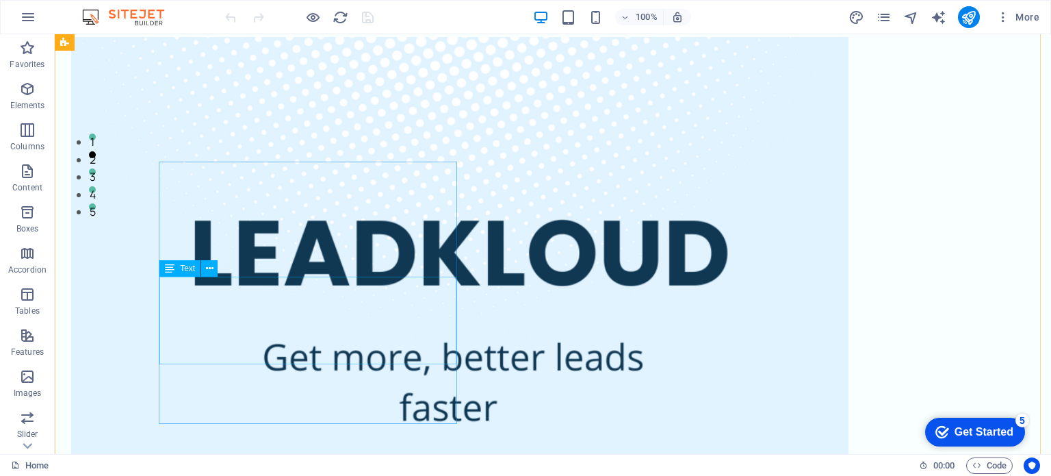
scroll to position [319, 0]
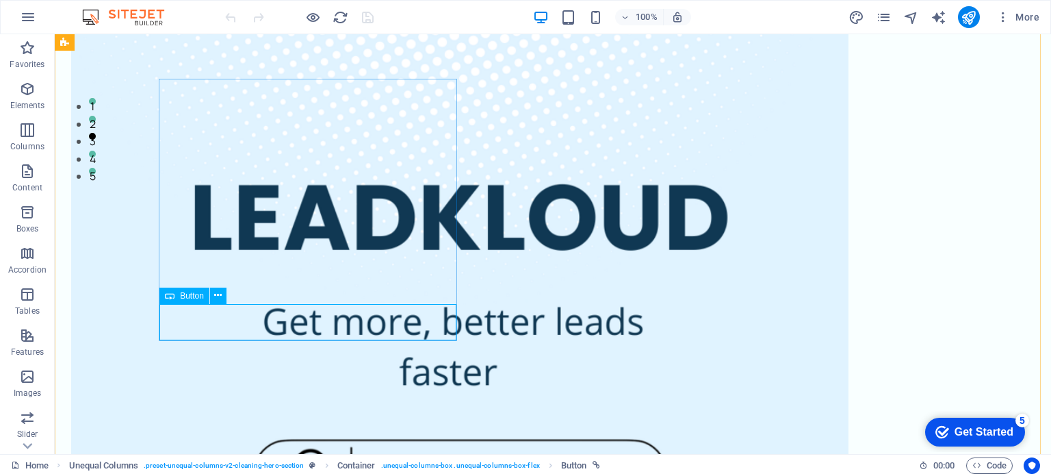
click at [1007, 13] on icon "button" at bounding box center [1003, 17] width 14 height 14
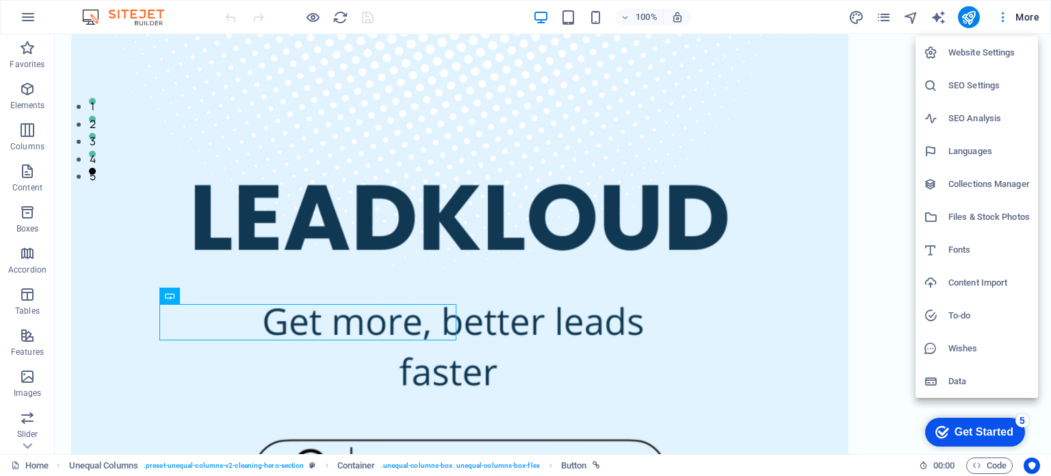
click at [172, 323] on div at bounding box center [525, 238] width 1051 height 476
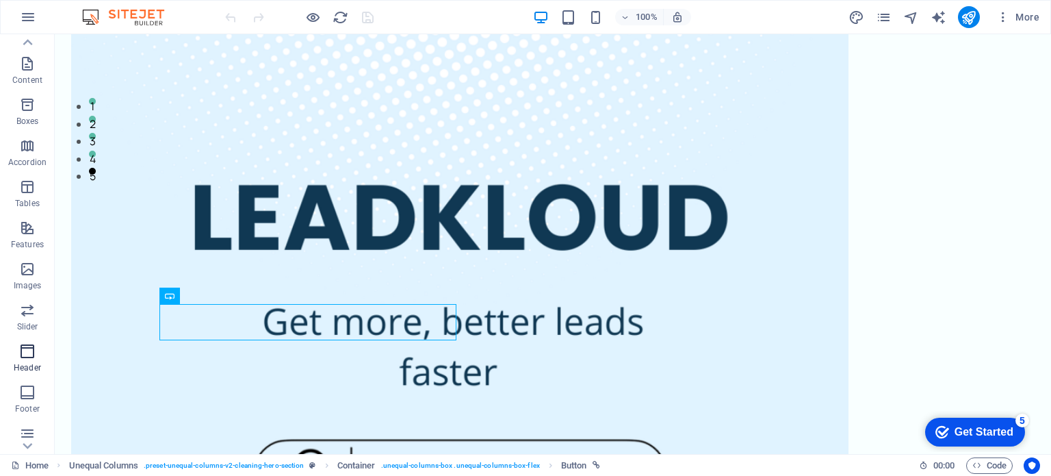
scroll to position [127, 0]
click at [24, 309] on p "Slider" at bounding box center [27, 306] width 21 height 11
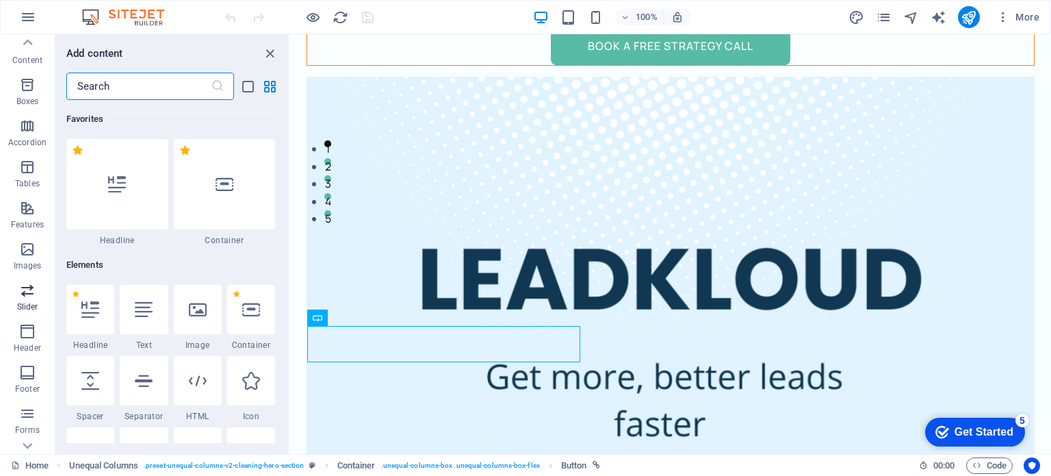
scroll to position [7756, 0]
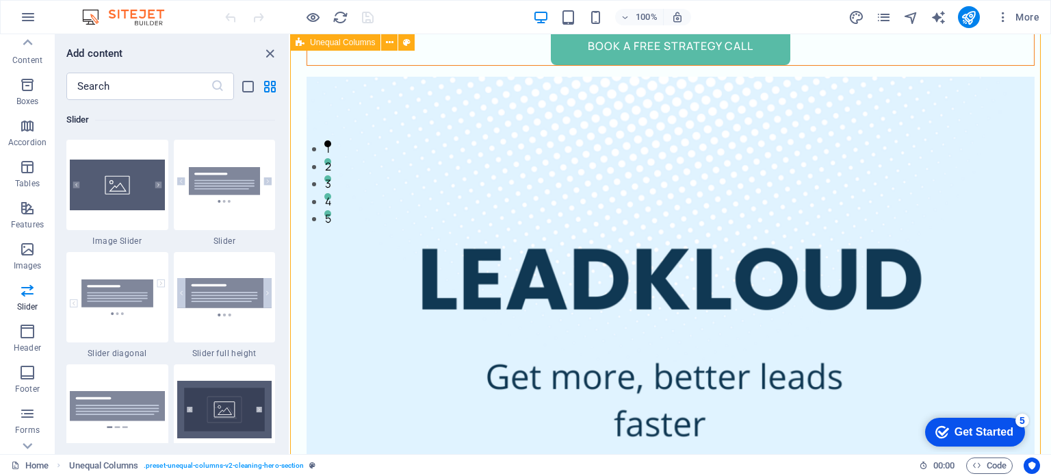
click at [272, 49] on icon "close panel" at bounding box center [270, 54] width 16 height 16
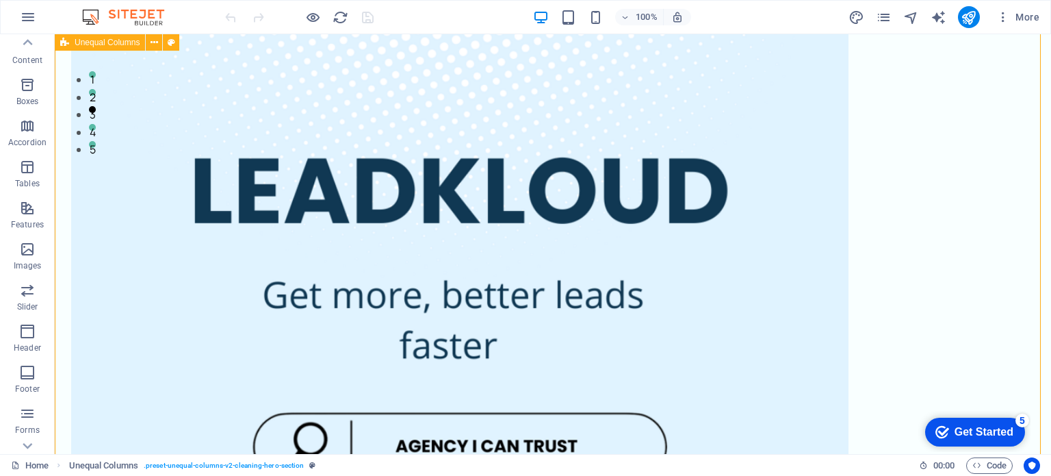
scroll to position [349, 0]
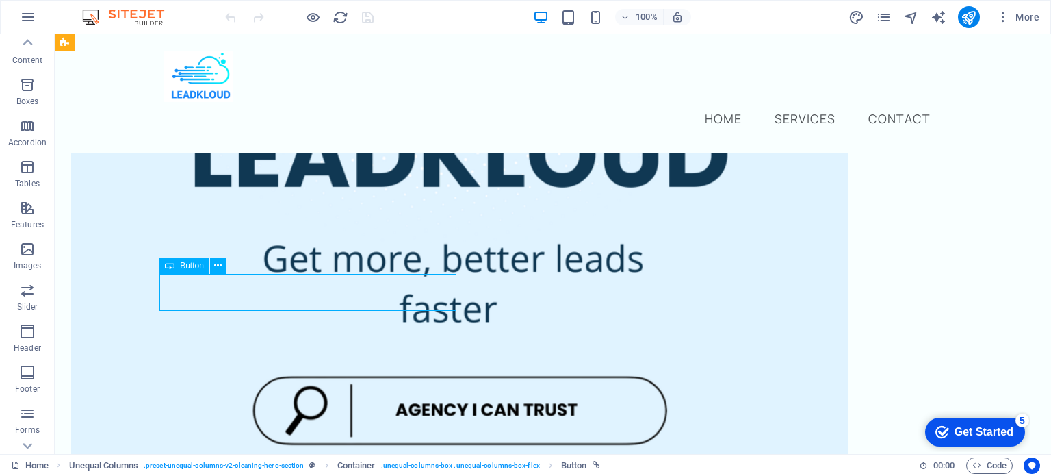
scroll to position [348, 0]
drag, startPoint x: 168, startPoint y: 300, endPoint x: 203, endPoint y: 262, distance: 51.3
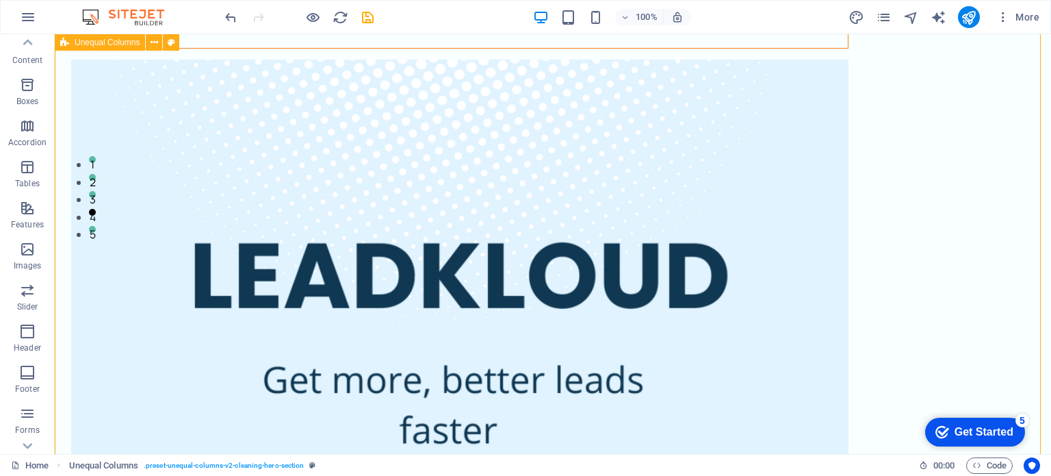
scroll to position [261, 0]
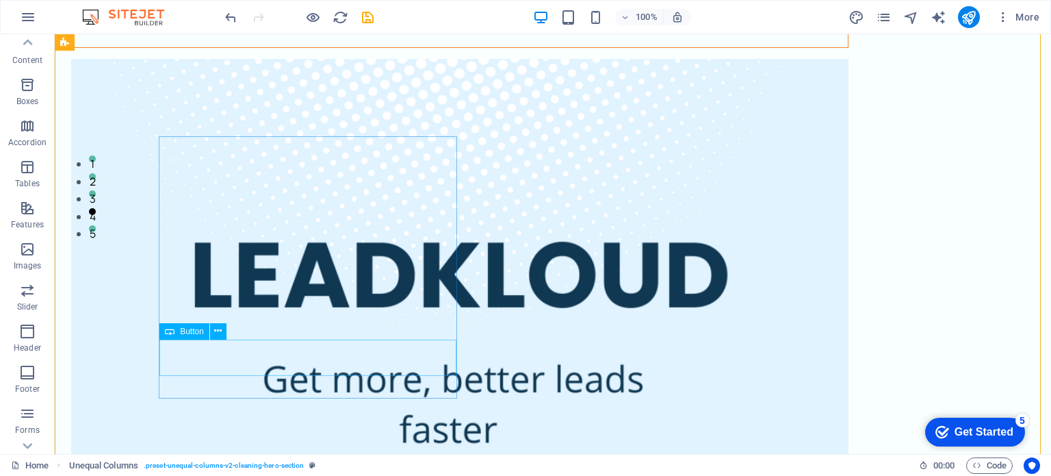
click at [230, 25] on div "Book a Free Strategy Call" at bounding box center [460, 6] width 776 height 37
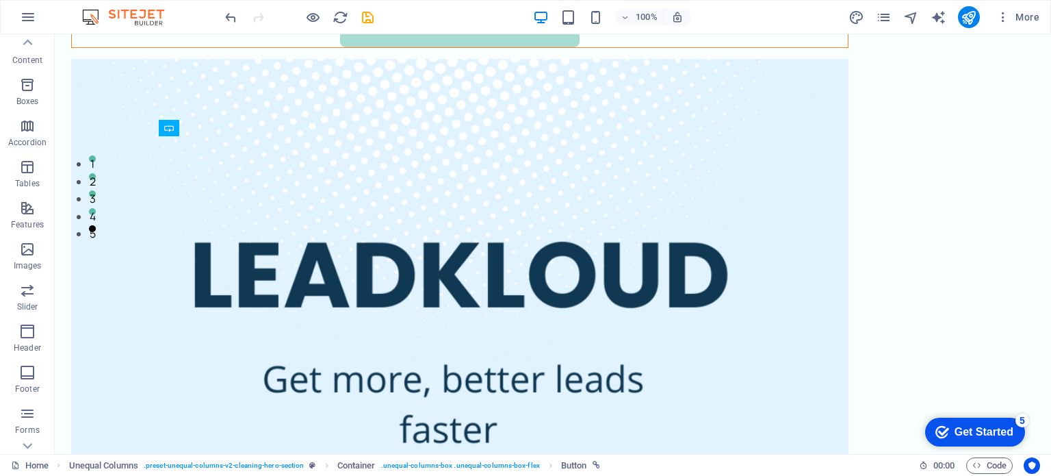
drag, startPoint x: 174, startPoint y: 351, endPoint x: 179, endPoint y: 380, distance: 29.3
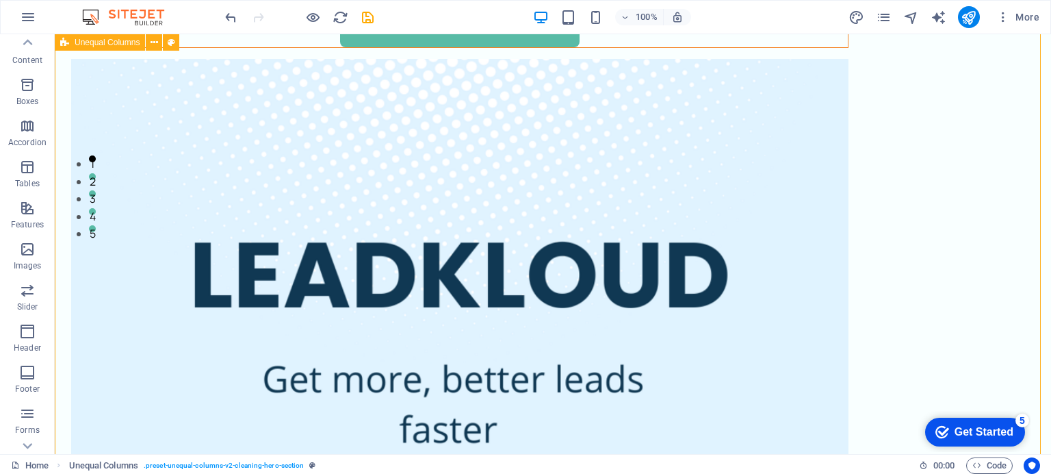
click at [99, 43] on span "Unequal Columns" at bounding box center [107, 42] width 65 height 8
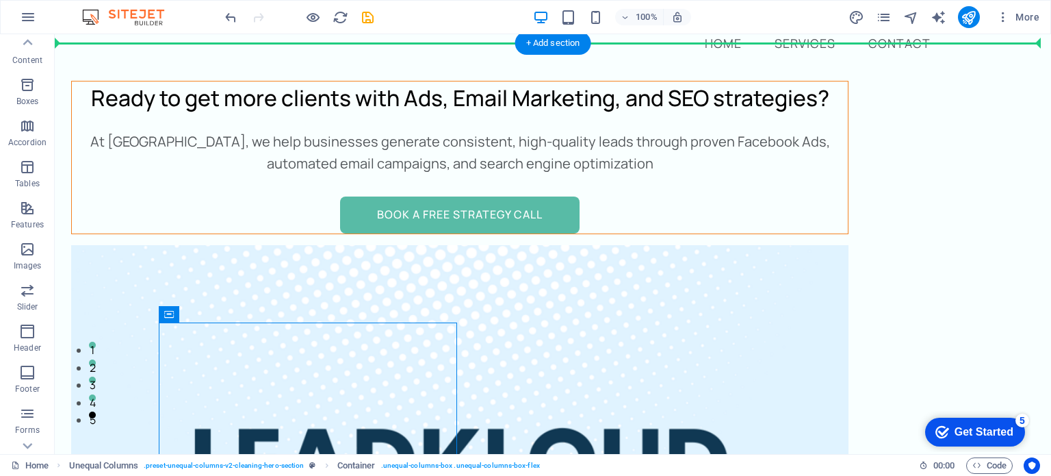
scroll to position [0, 0]
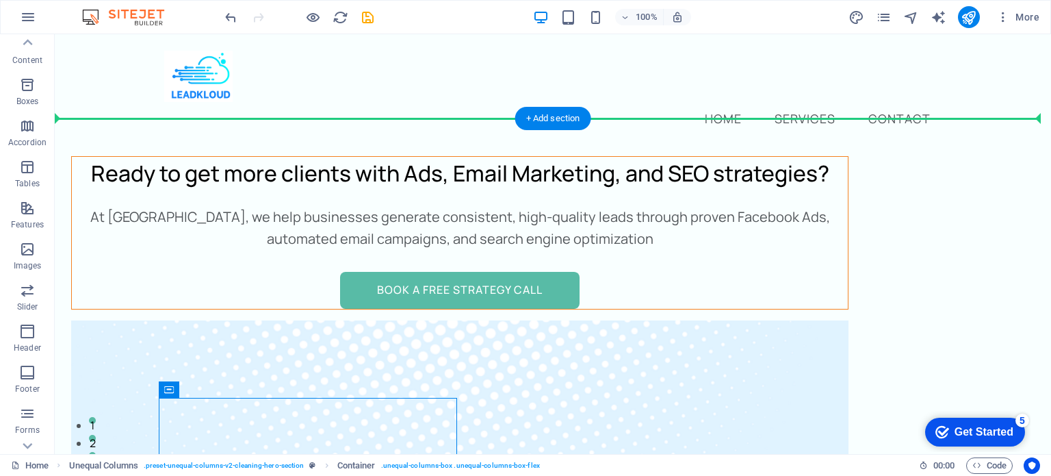
drag, startPoint x: 222, startPoint y: 159, endPoint x: 282, endPoint y: 303, distance: 155.8
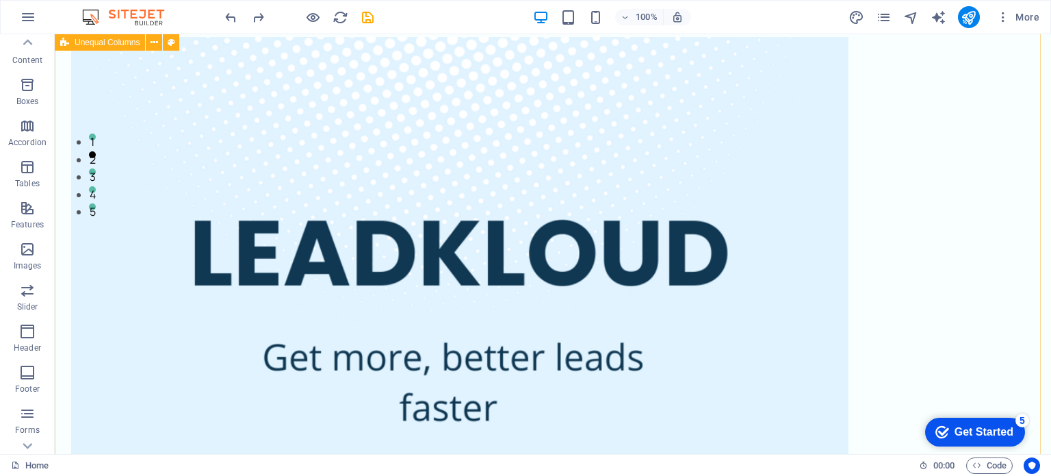
scroll to position [300, 0]
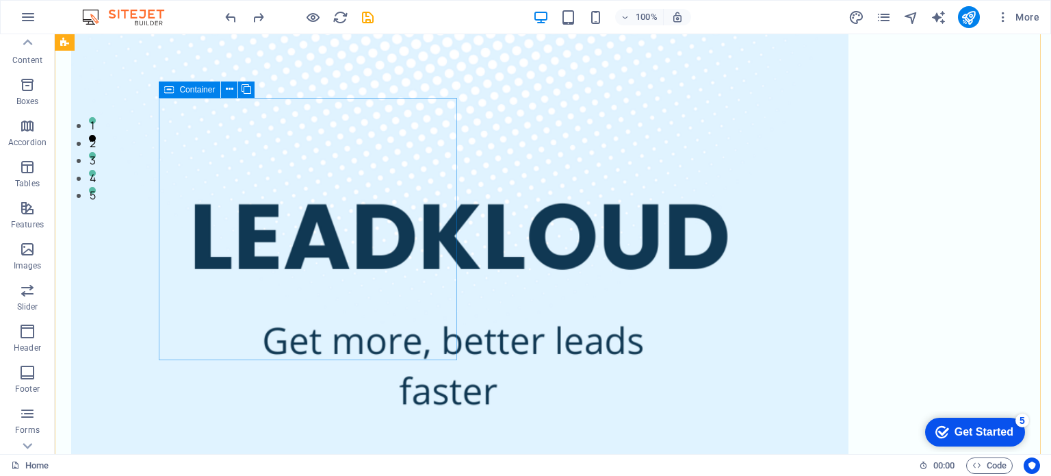
click at [168, 86] on icon at bounding box center [169, 89] width 10 height 16
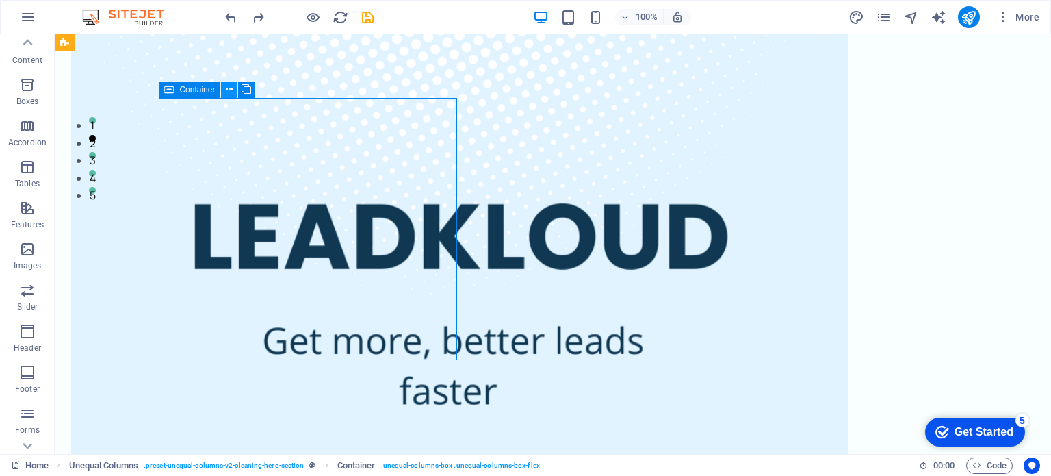
click at [228, 89] on icon at bounding box center [230, 89] width 8 height 14
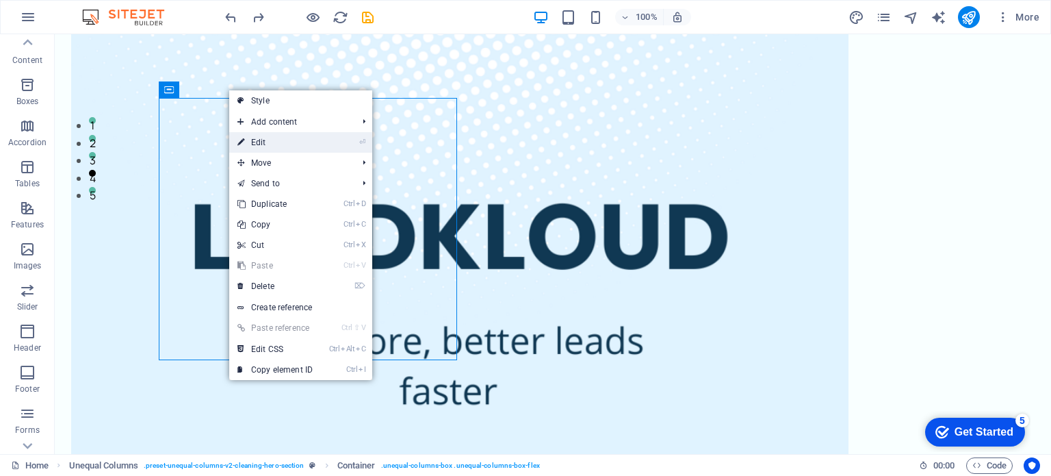
click at [283, 148] on link "⏎ Edit" at bounding box center [275, 142] width 92 height 21
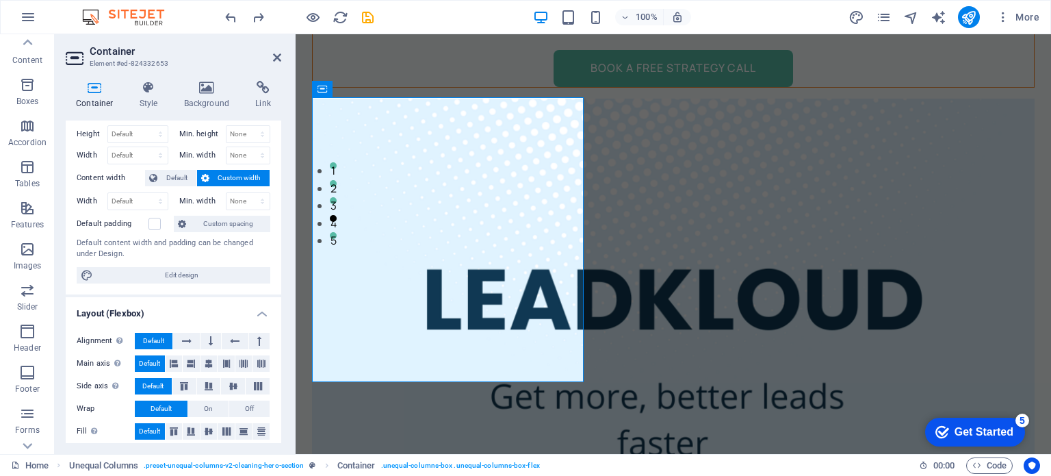
scroll to position [27, 0]
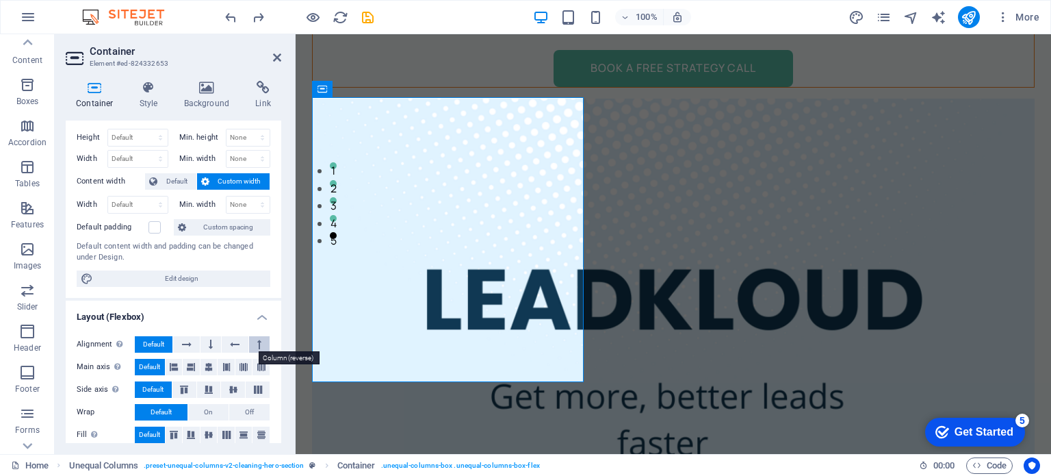
click at [257, 344] on icon at bounding box center [259, 344] width 4 height 16
click at [209, 344] on icon at bounding box center [211, 344] width 4 height 16
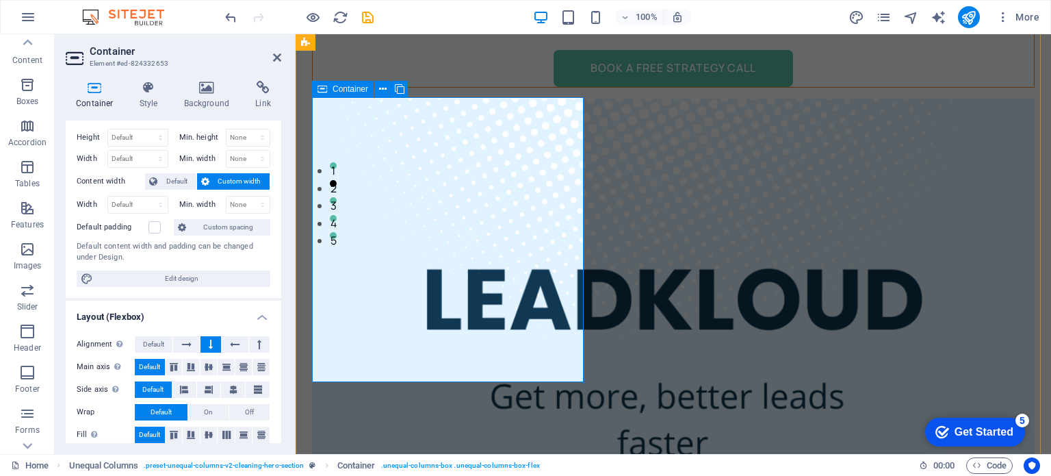
click at [326, 87] on icon at bounding box center [322, 89] width 10 height 16
click at [387, 88] on button at bounding box center [382, 89] width 16 height 16
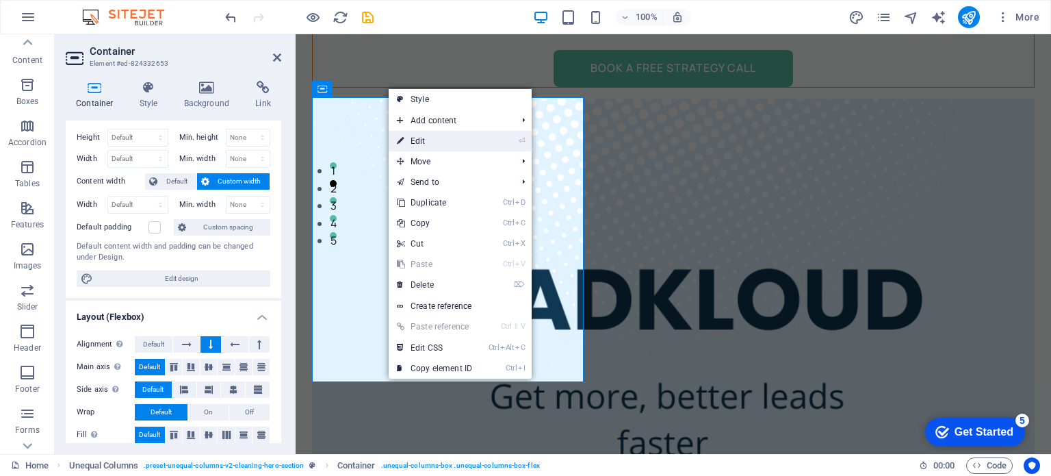
click at [433, 139] on link "⏎ Edit" at bounding box center [435, 141] width 92 height 21
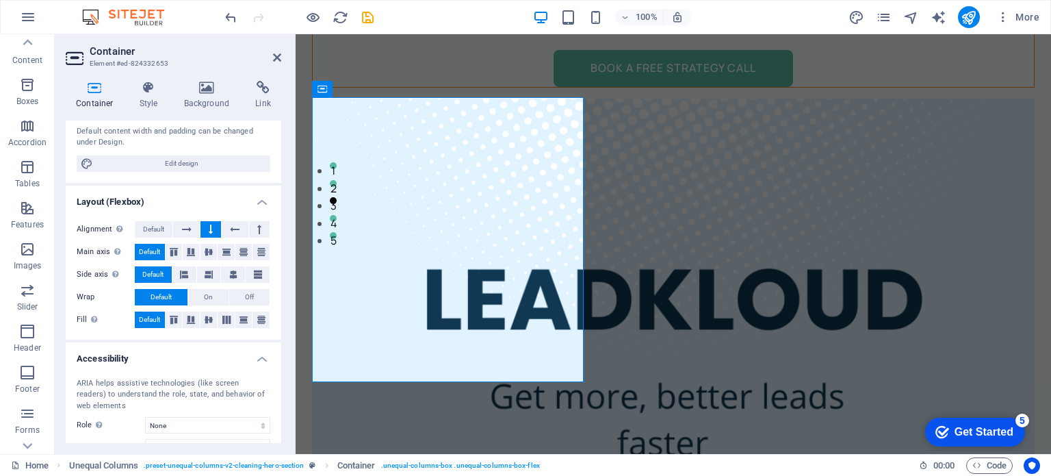
scroll to position [156, 0]
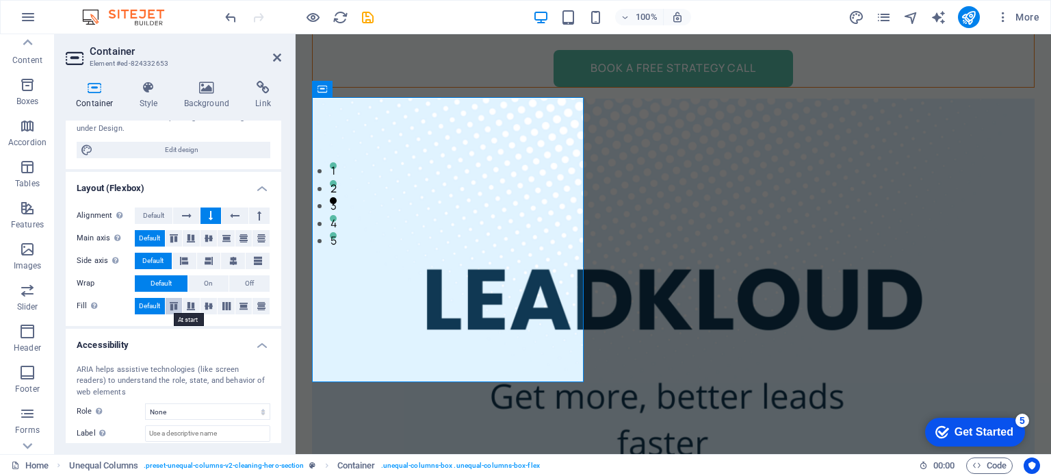
click at [170, 307] on icon at bounding box center [174, 306] width 16 height 8
click at [153, 307] on span "Default" at bounding box center [149, 306] width 21 height 16
click at [172, 242] on button at bounding box center [174, 238] width 17 height 16
click at [142, 235] on span "Default" at bounding box center [149, 238] width 21 height 16
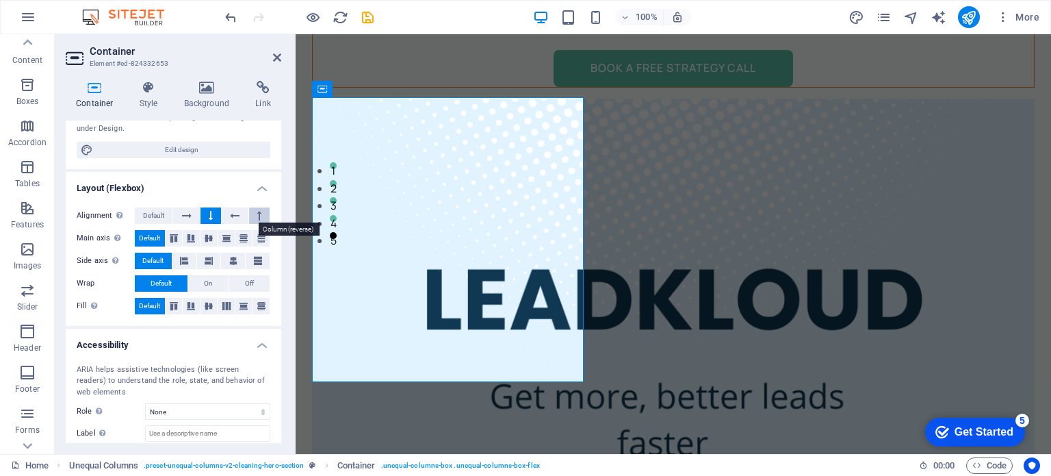
click at [263, 213] on button at bounding box center [259, 215] width 21 height 16
click at [211, 218] on icon at bounding box center [211, 215] width 4 height 16
click at [195, 216] on button at bounding box center [186, 215] width 26 height 16
click at [260, 212] on button at bounding box center [259, 215] width 21 height 16
click at [181, 214] on button at bounding box center [186, 215] width 26 height 16
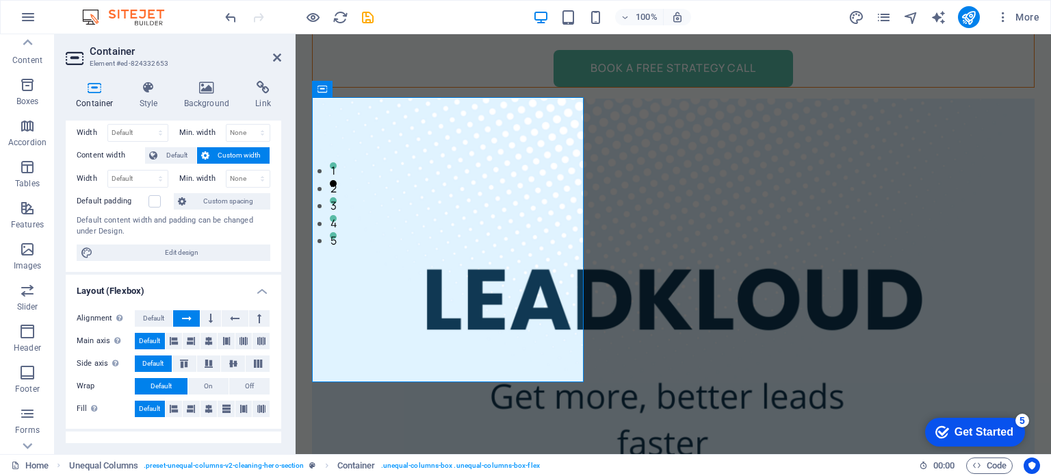
scroll to position [0, 0]
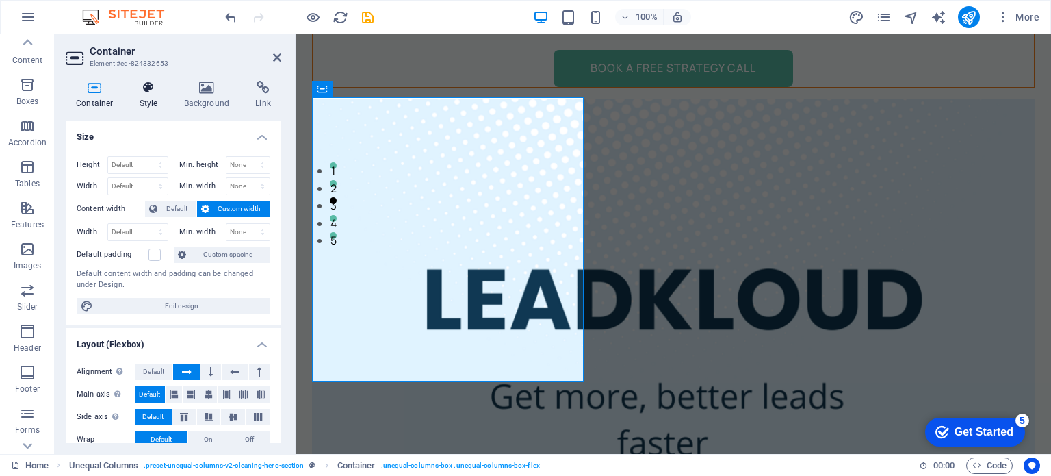
click at [151, 83] on icon at bounding box center [148, 88] width 39 height 14
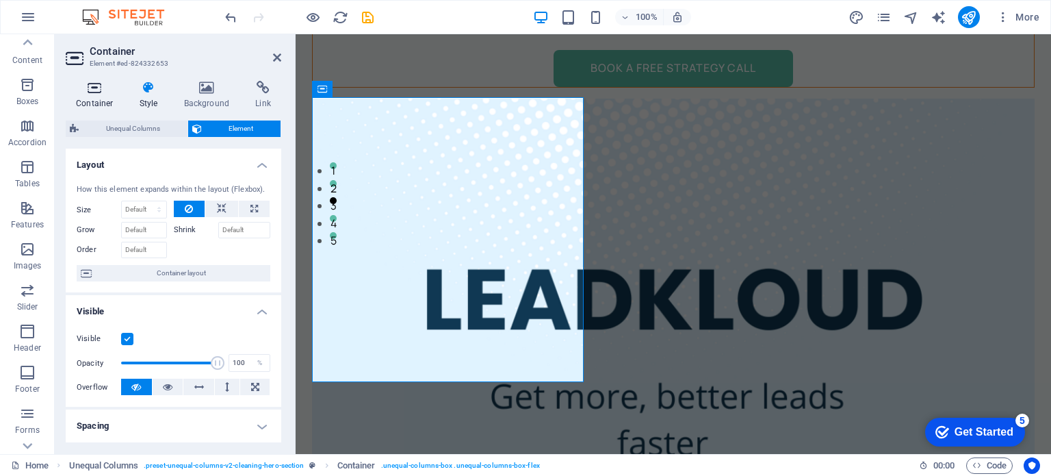
click at [77, 96] on h4 "Container" at bounding box center [98, 95] width 64 height 29
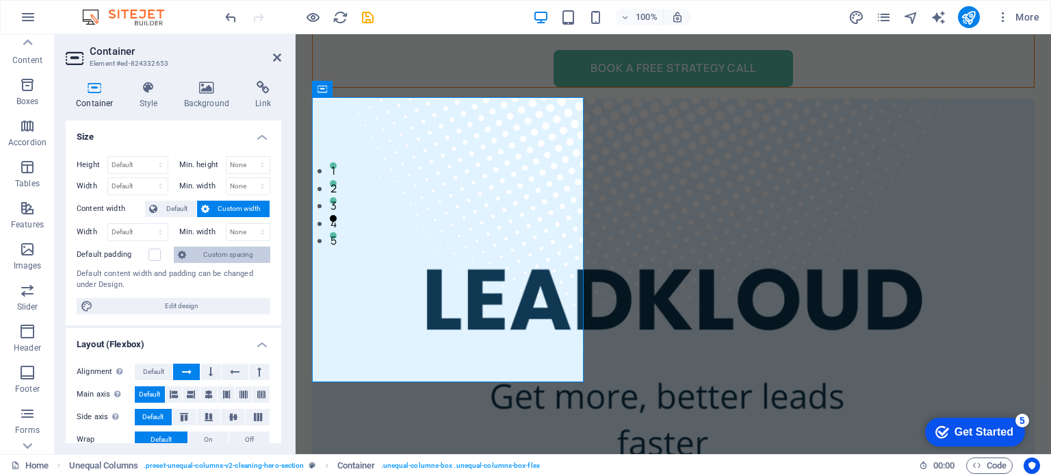
click at [207, 251] on span "Custom spacing" at bounding box center [228, 254] width 76 height 16
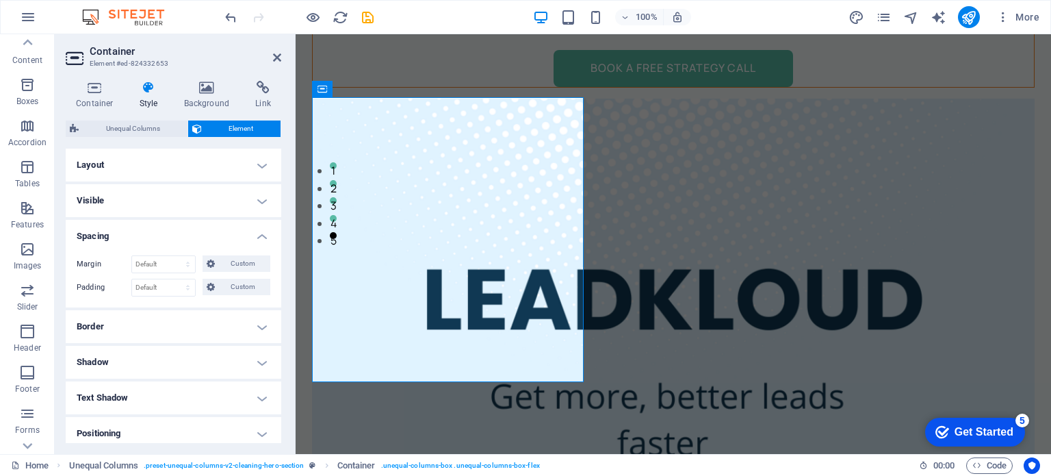
click at [201, 161] on h4 "Layout" at bounding box center [174, 164] width 216 height 33
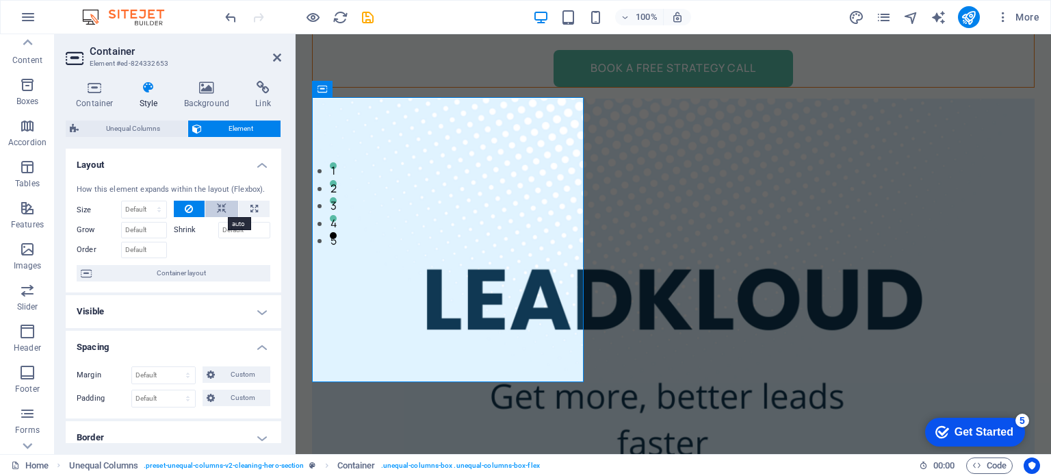
click at [224, 209] on icon at bounding box center [222, 208] width 10 height 16
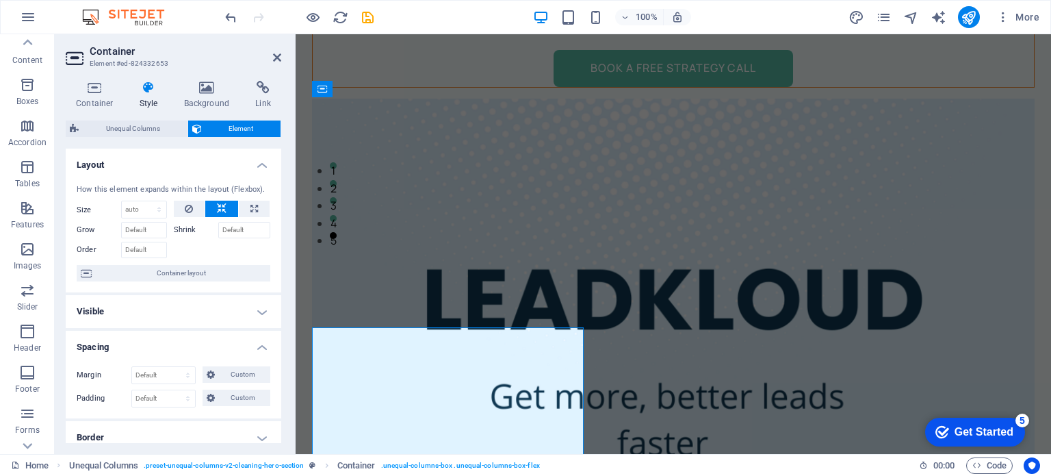
scroll to position [25, 0]
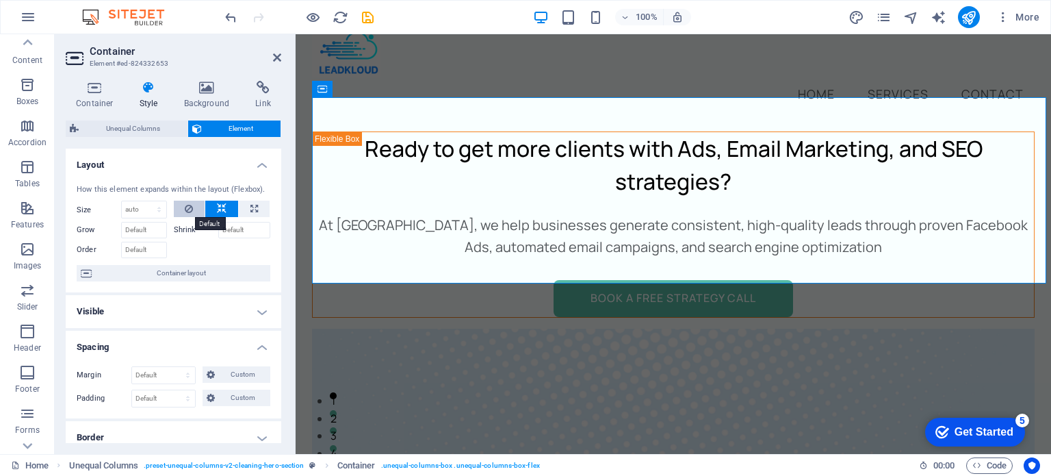
click at [192, 213] on button at bounding box center [189, 208] width 31 height 16
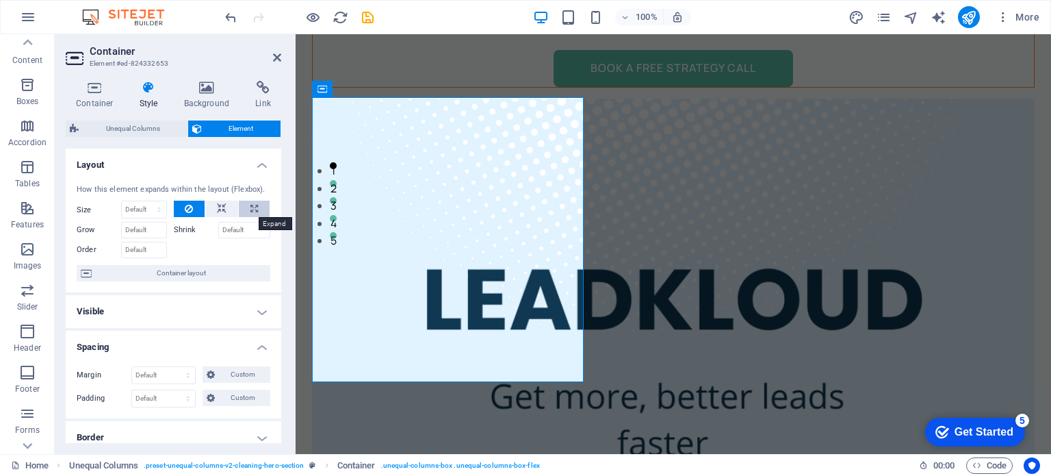
click at [252, 210] on icon at bounding box center [254, 208] width 8 height 16
type input "100"
select select "%"
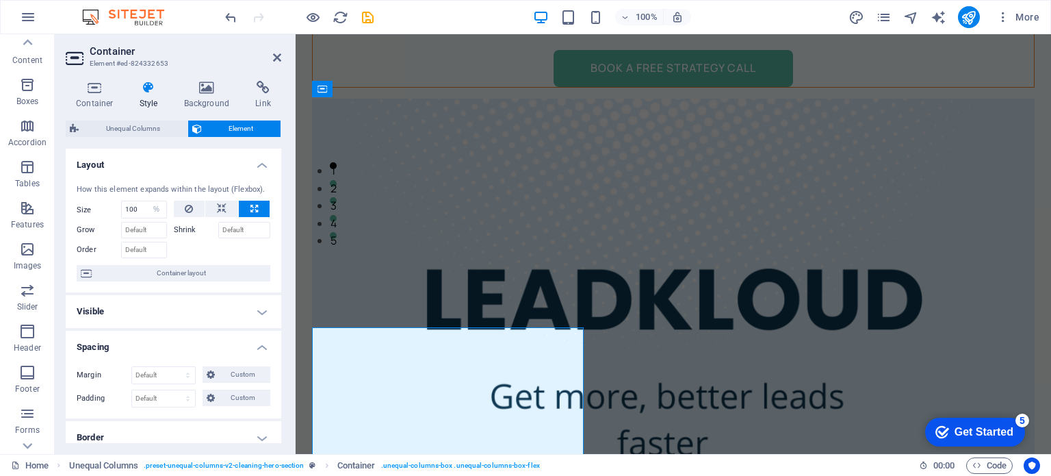
scroll to position [25, 0]
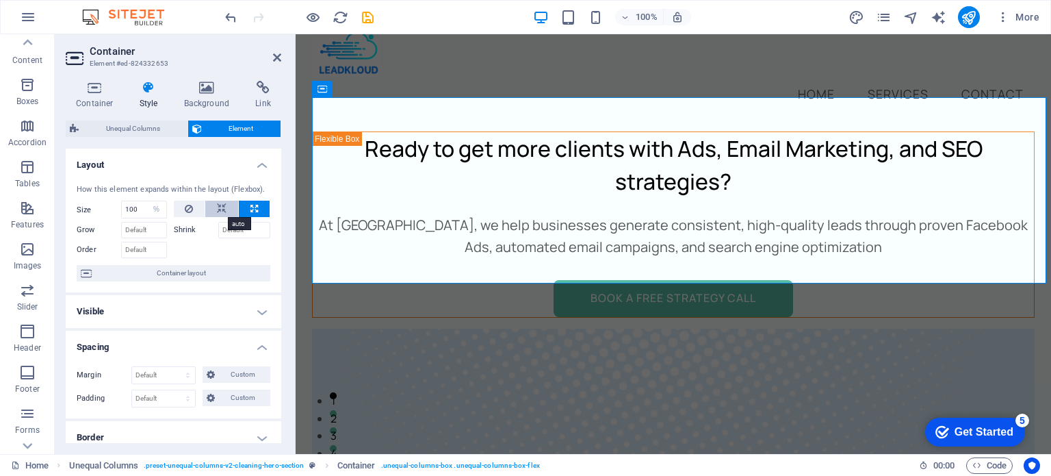
click at [223, 210] on icon at bounding box center [222, 208] width 10 height 16
select select "DISABLED_OPTION_VALUE"
click at [190, 210] on icon at bounding box center [189, 208] width 8 height 16
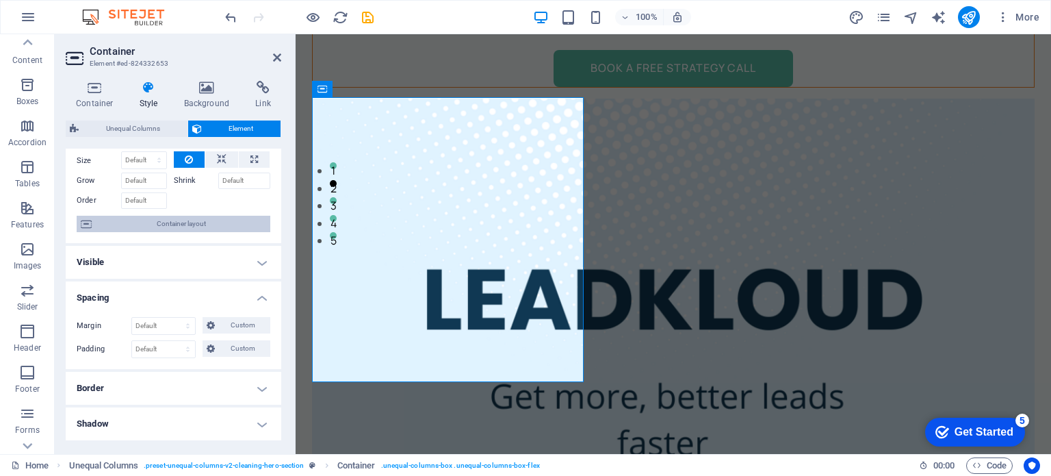
scroll to position [50, 0]
click at [187, 322] on select "Default auto px % rem vw vh Custom" at bounding box center [163, 325] width 63 height 16
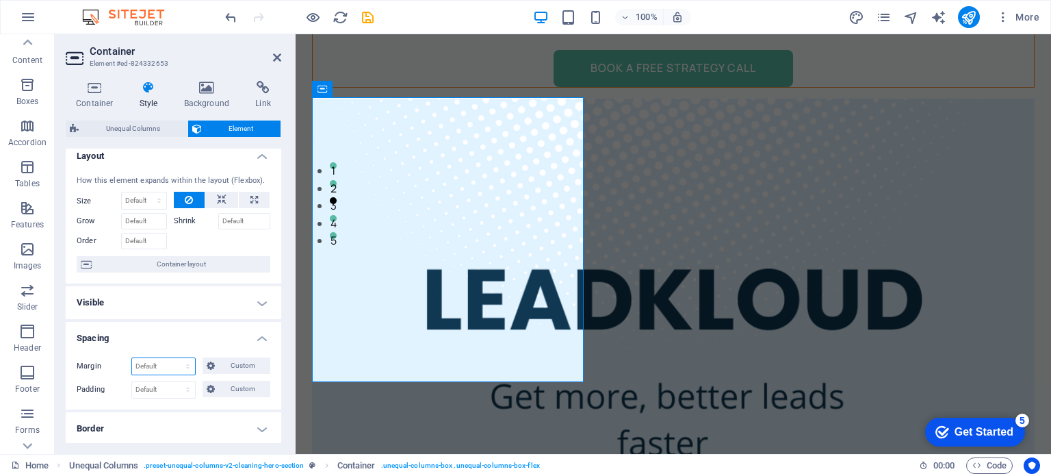
scroll to position [0, 0]
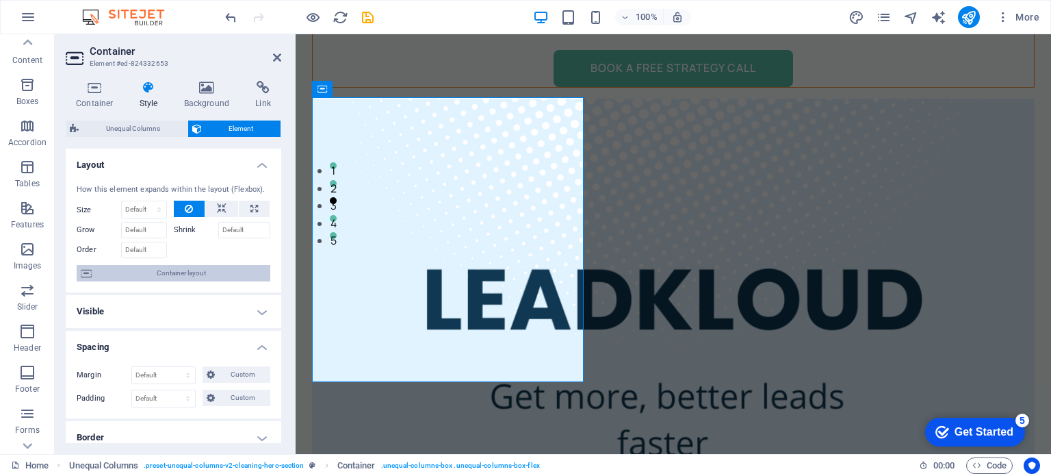
click at [151, 276] on span "Container layout" at bounding box center [181, 273] width 170 height 16
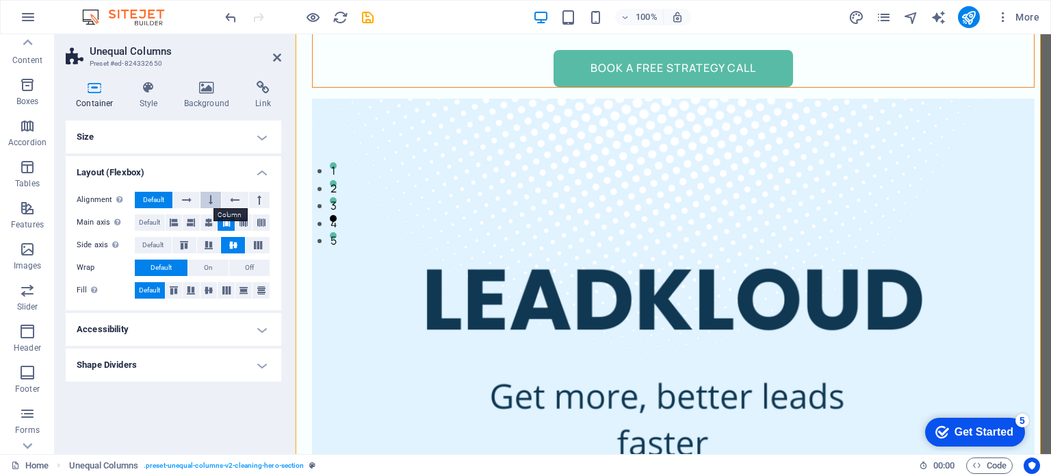
click at [213, 196] on button at bounding box center [210, 200] width 21 height 16
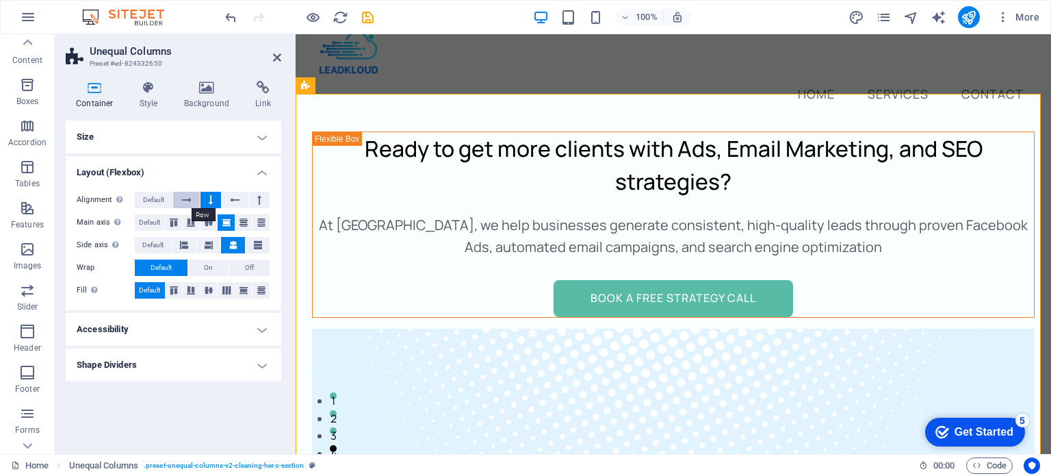
click at [195, 198] on button at bounding box center [186, 200] width 26 height 16
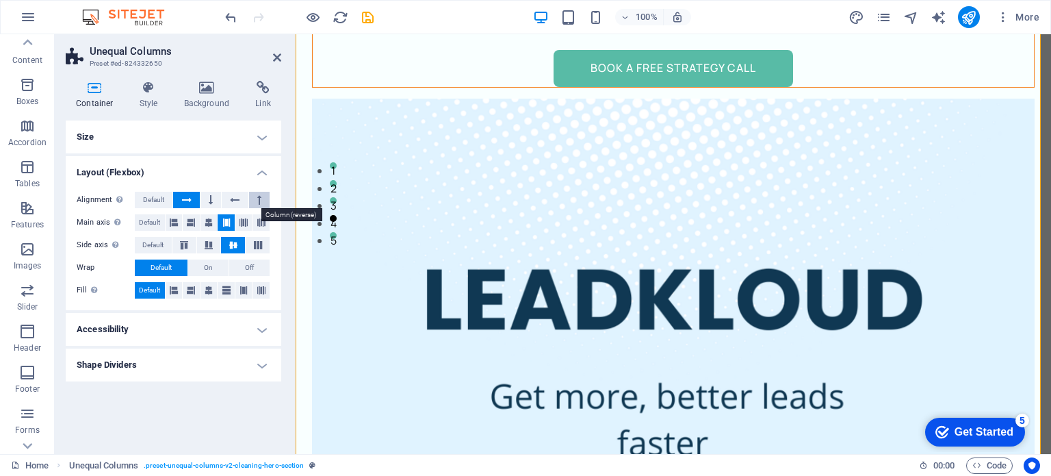
click at [257, 194] on button at bounding box center [259, 200] width 21 height 16
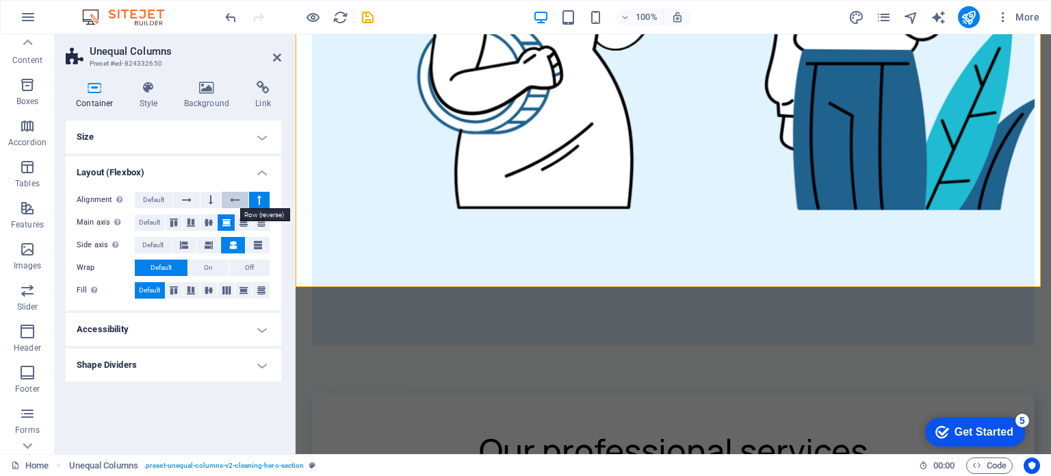
click at [238, 201] on icon at bounding box center [235, 200] width 10 height 16
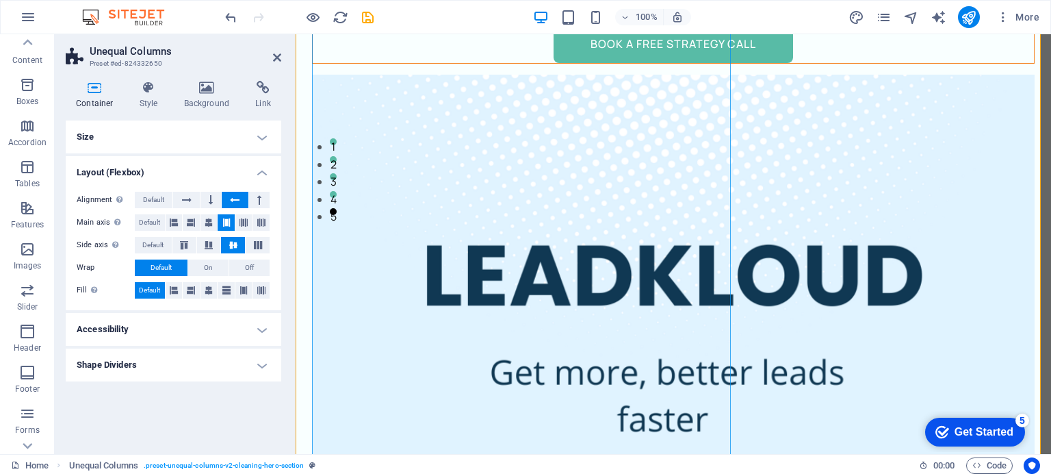
scroll to position [285, 0]
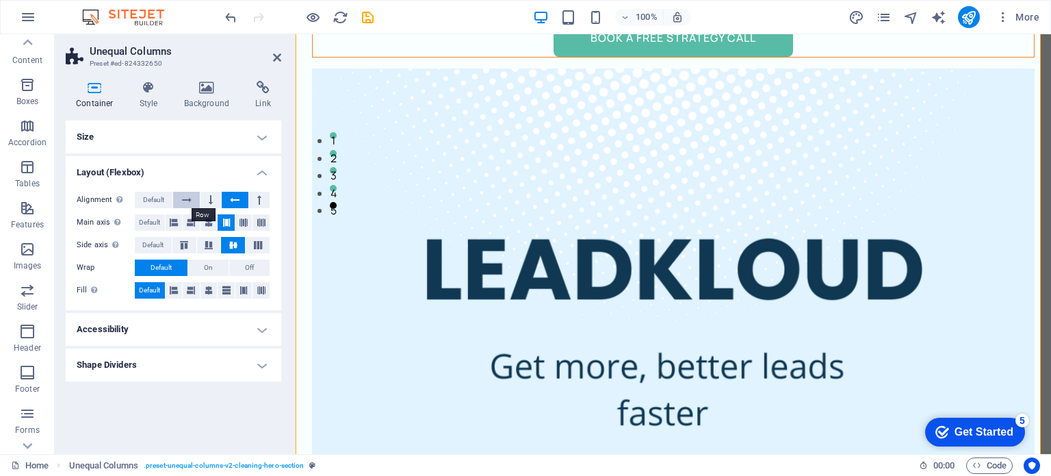
click at [192, 199] on button at bounding box center [186, 200] width 26 height 16
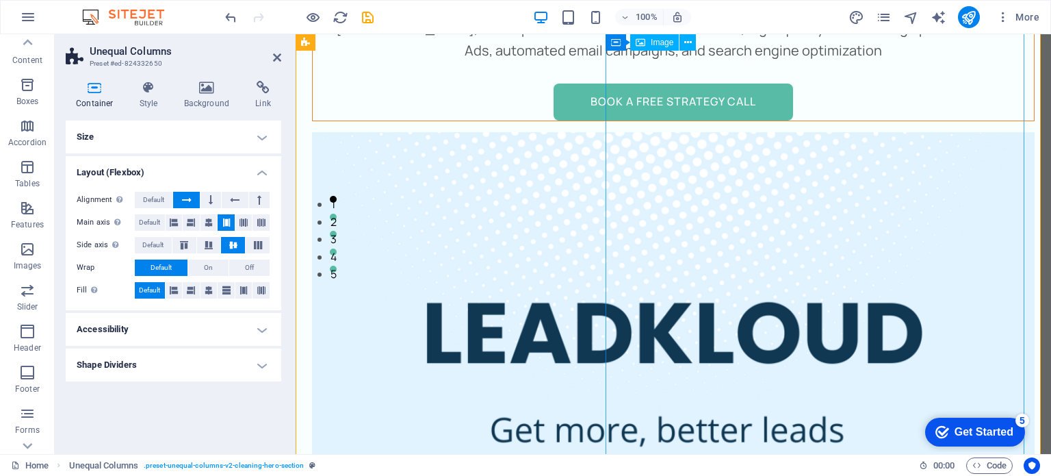
scroll to position [239, 0]
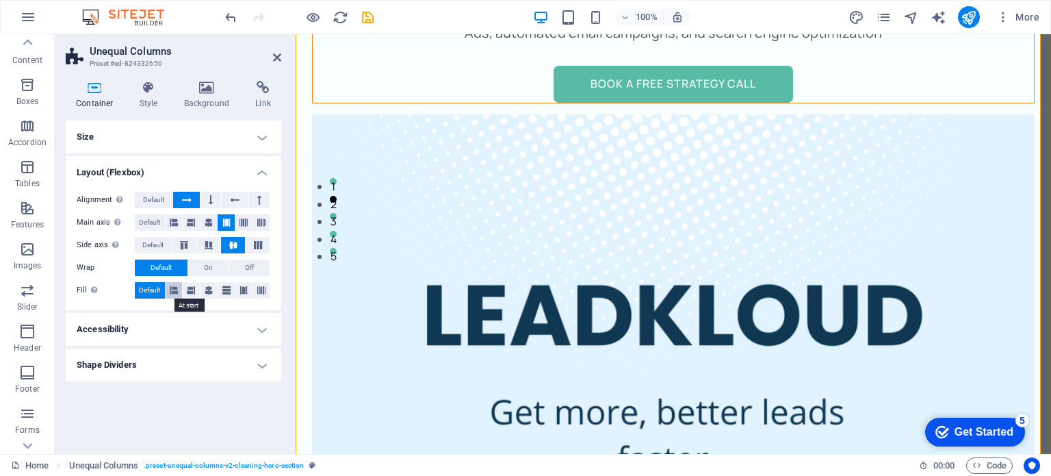
click at [175, 293] on icon at bounding box center [174, 290] width 8 height 16
click at [190, 290] on icon at bounding box center [191, 290] width 8 height 16
click at [156, 287] on span "Default" at bounding box center [149, 290] width 21 height 16
click at [265, 292] on button at bounding box center [260, 290] width 17 height 16
click at [146, 289] on span "Default" at bounding box center [149, 290] width 21 height 16
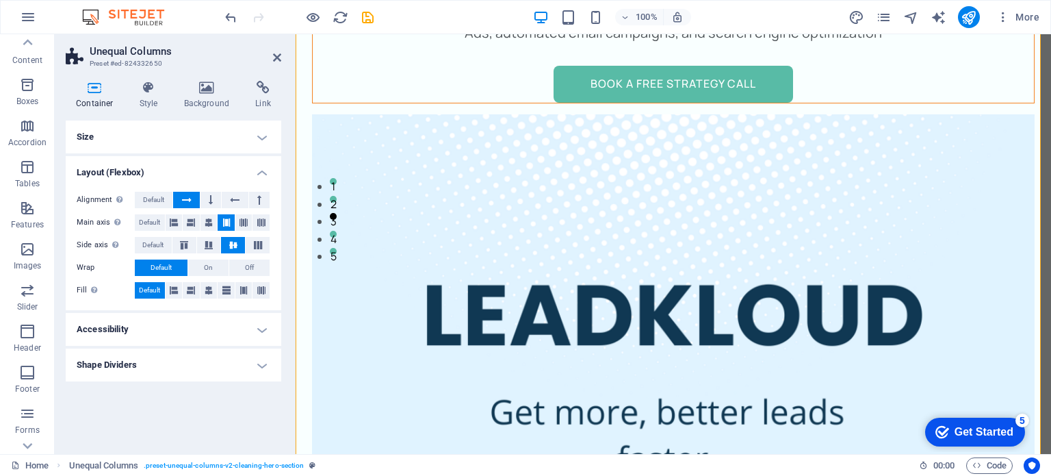
click at [145, 332] on h4 "Accessibility" at bounding box center [174, 329] width 216 height 33
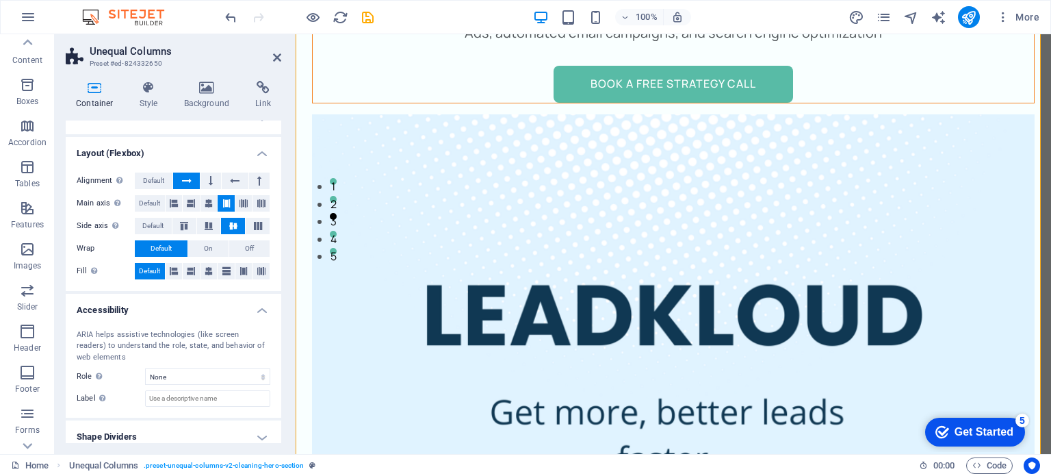
scroll to position [29, 0]
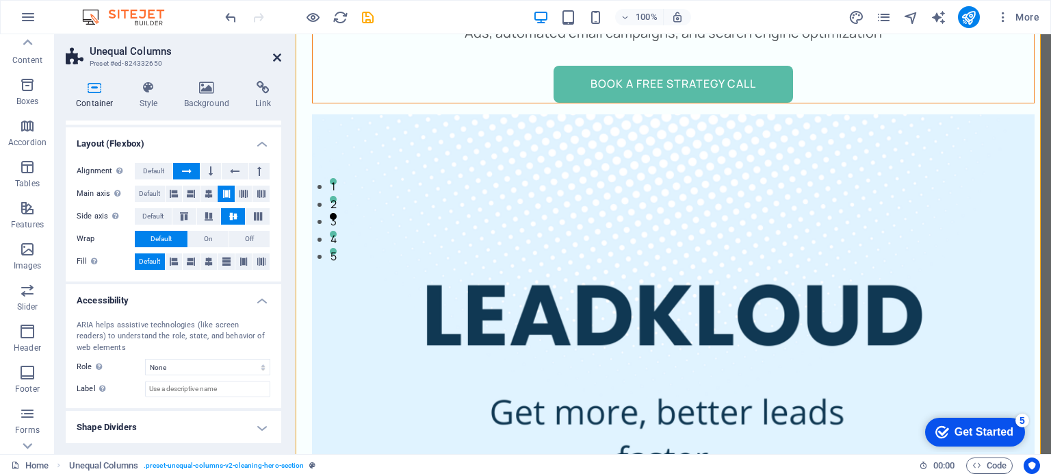
click at [276, 53] on icon at bounding box center [277, 57] width 8 height 11
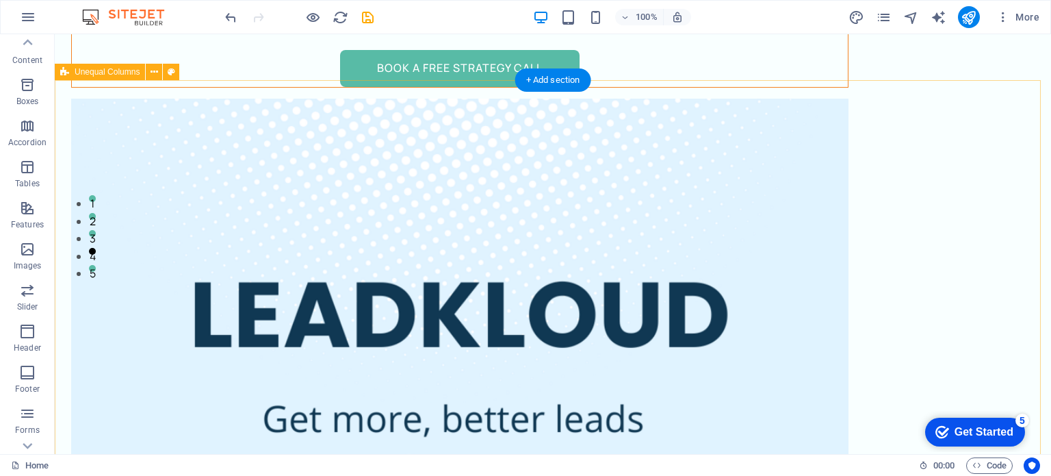
scroll to position [296, 0]
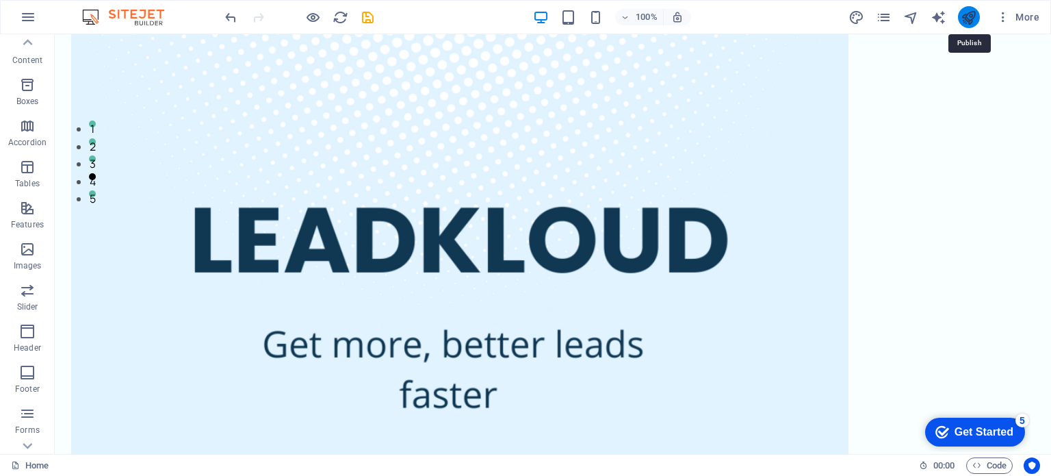
click at [973, 18] on icon "publish" at bounding box center [969, 18] width 16 height 16
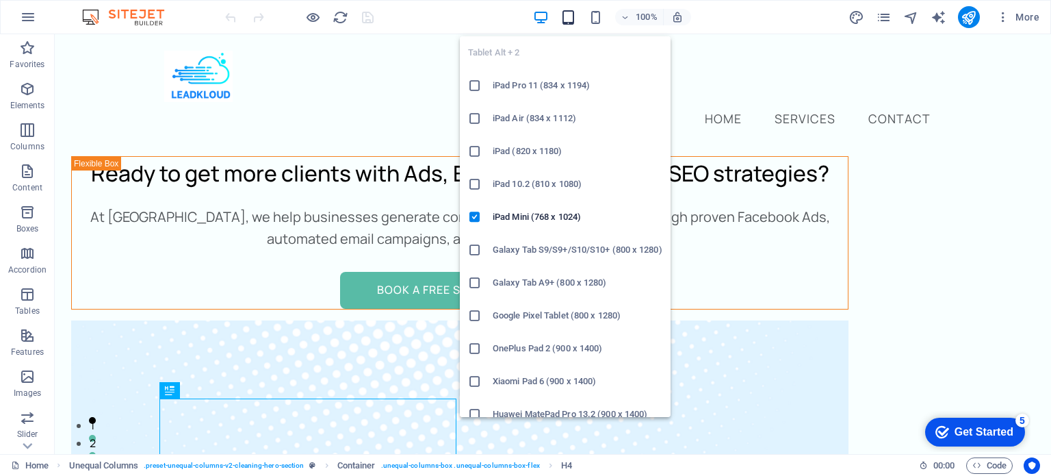
click at [568, 24] on icon "button" at bounding box center [568, 18] width 16 height 16
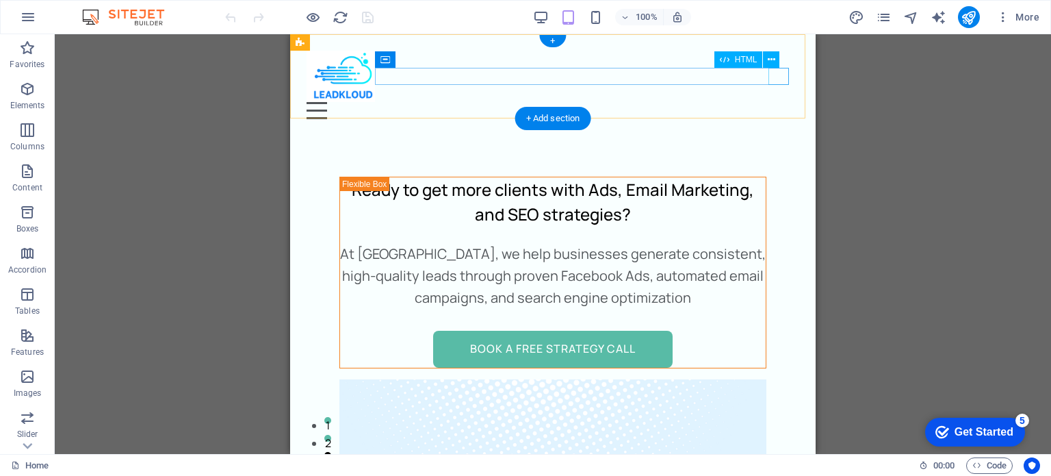
click at [780, 102] on div at bounding box center [553, 110] width 493 height 17
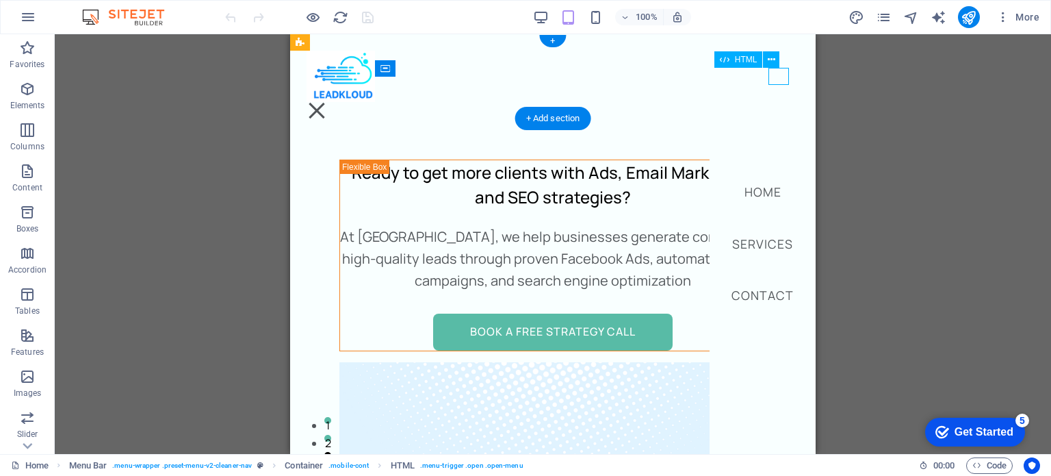
click at [327, 102] on div at bounding box center [317, 110] width 21 height 17
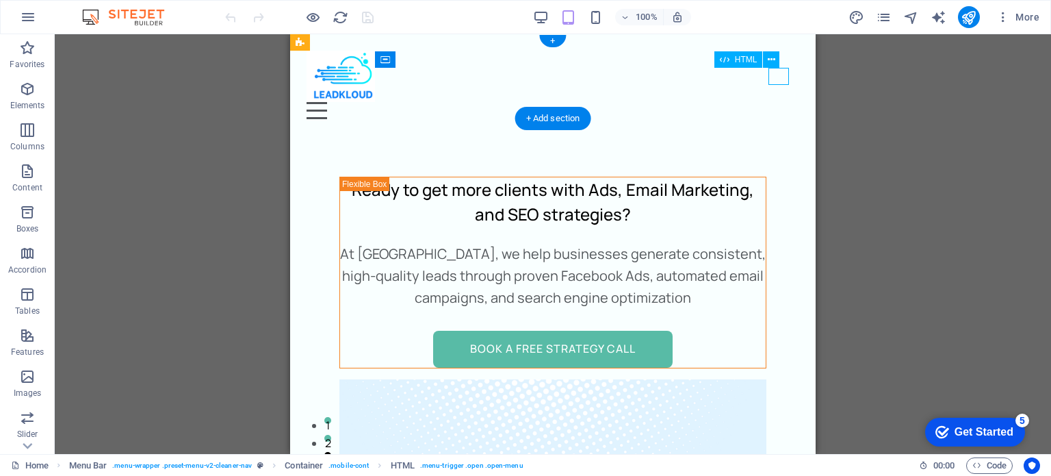
click at [780, 102] on div at bounding box center [553, 110] width 493 height 17
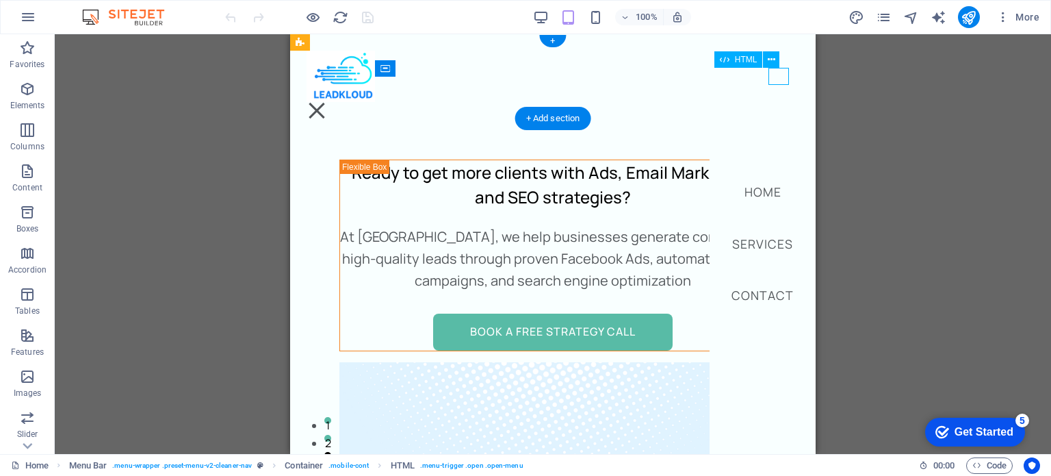
click at [327, 102] on div at bounding box center [317, 110] width 21 height 17
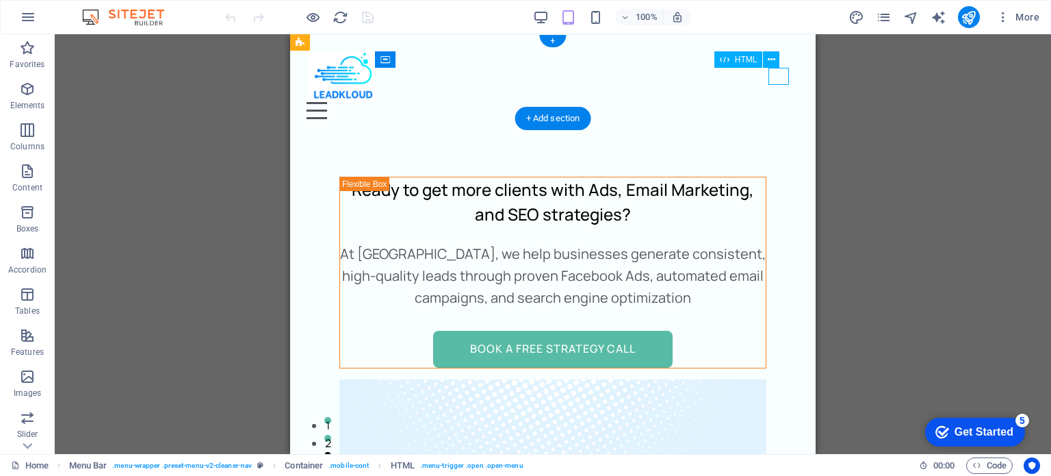
click at [780, 102] on div at bounding box center [553, 110] width 493 height 17
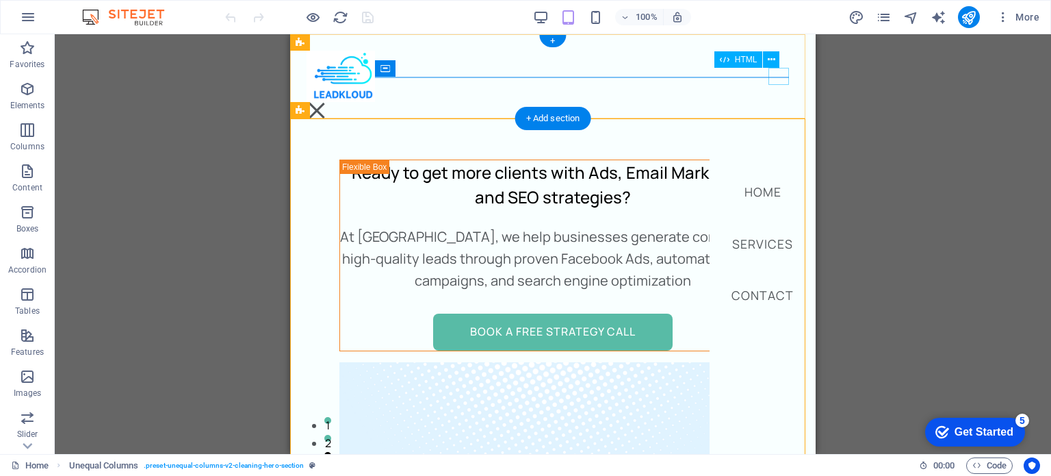
click at [327, 102] on div at bounding box center [317, 110] width 21 height 17
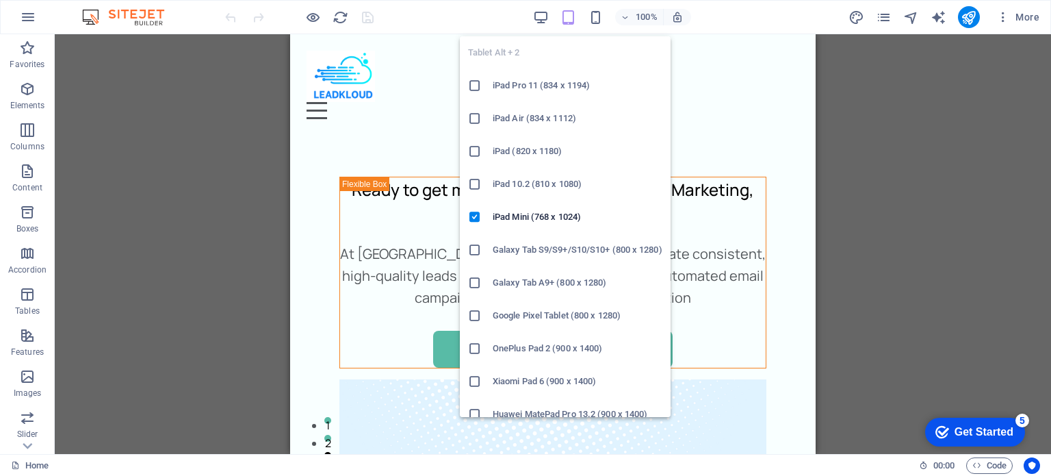
click at [564, 12] on icon "button" at bounding box center [568, 18] width 16 height 16
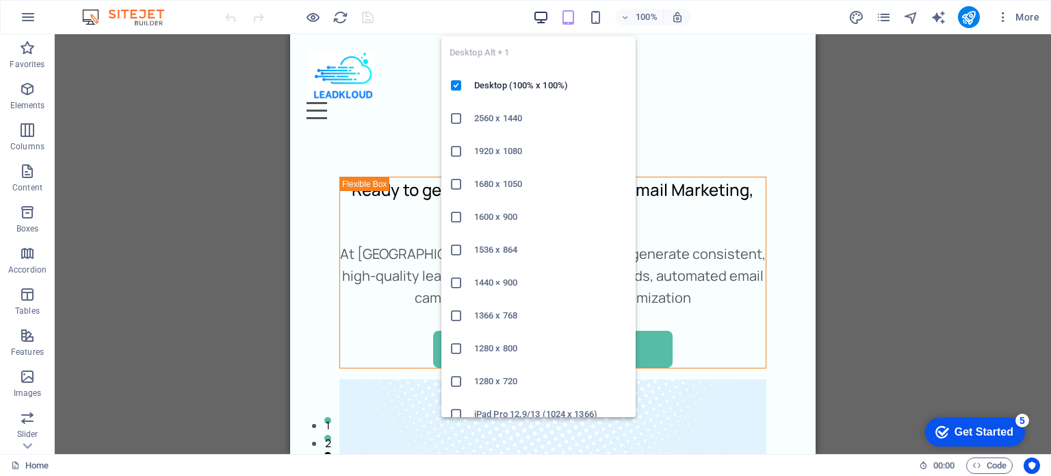
click at [548, 12] on icon "button" at bounding box center [541, 18] width 16 height 16
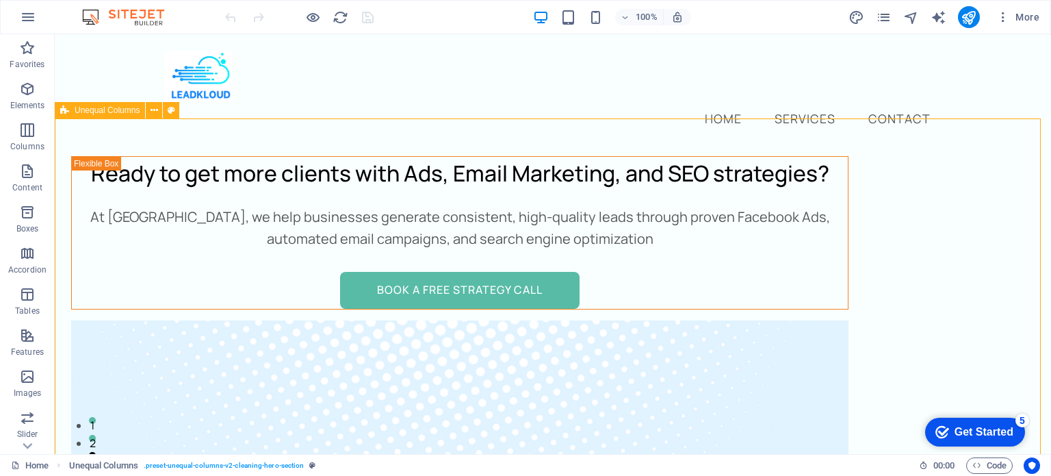
click at [90, 107] on span "Unequal Columns" at bounding box center [107, 110] width 65 height 8
click at [156, 113] on icon at bounding box center [155, 110] width 8 height 14
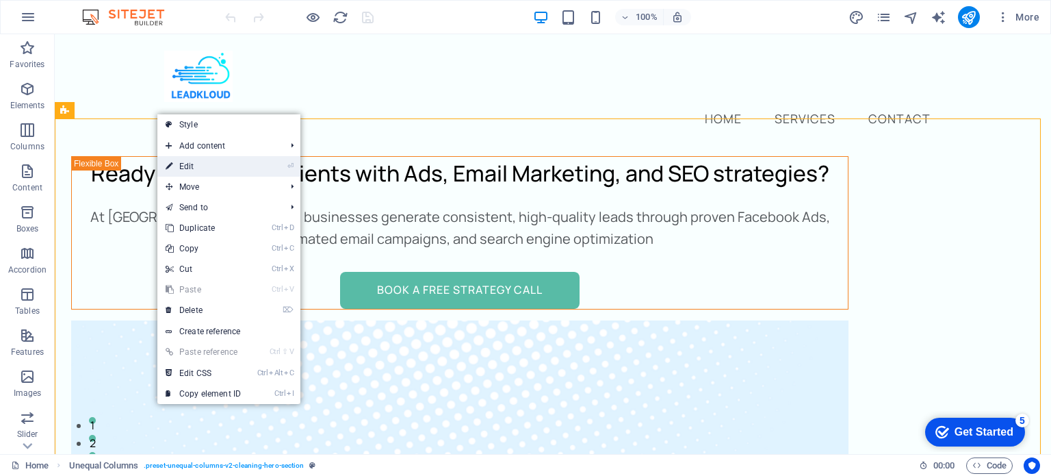
click at [194, 162] on link "⏎ Edit" at bounding box center [203, 166] width 92 height 21
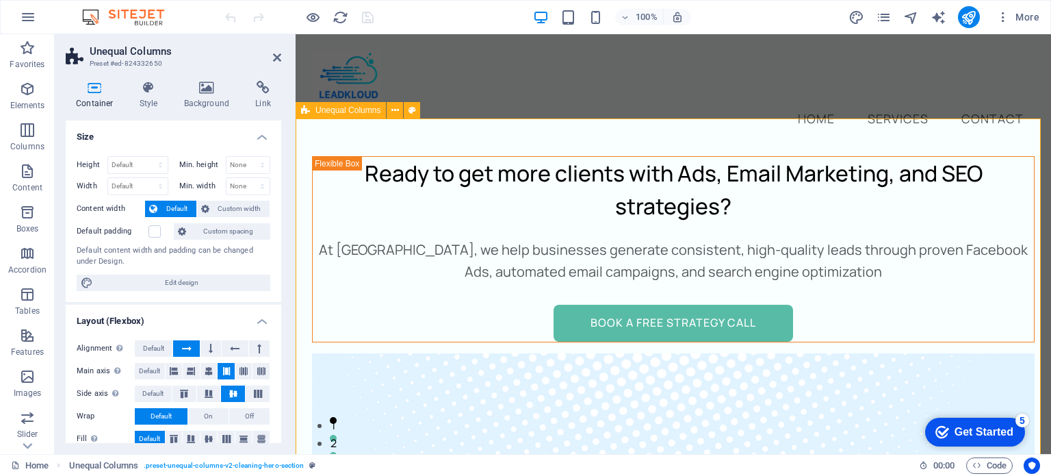
click at [125, 157] on select "Default px rem % vh vw" at bounding box center [138, 165] width 60 height 16
click at [235, 163] on select "None px rem % vh vw" at bounding box center [248, 165] width 44 height 16
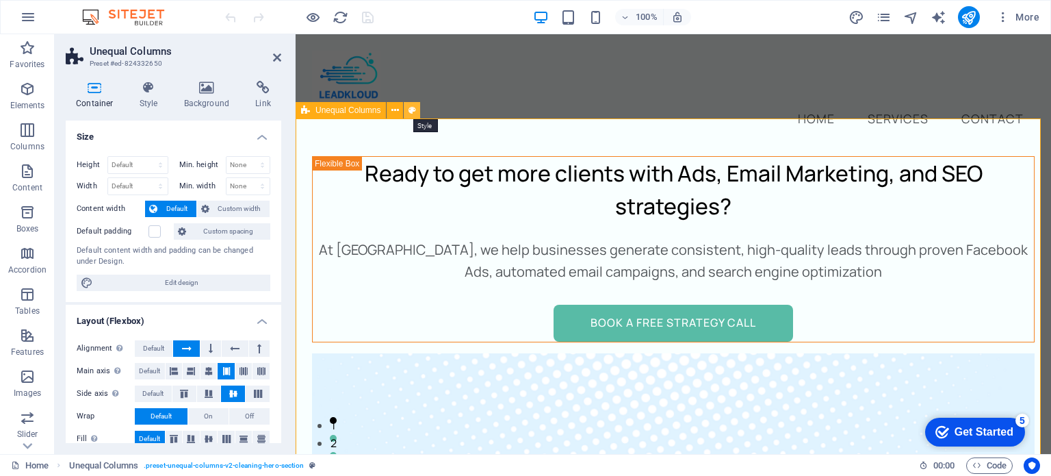
click at [411, 110] on icon at bounding box center [412, 110] width 8 height 14
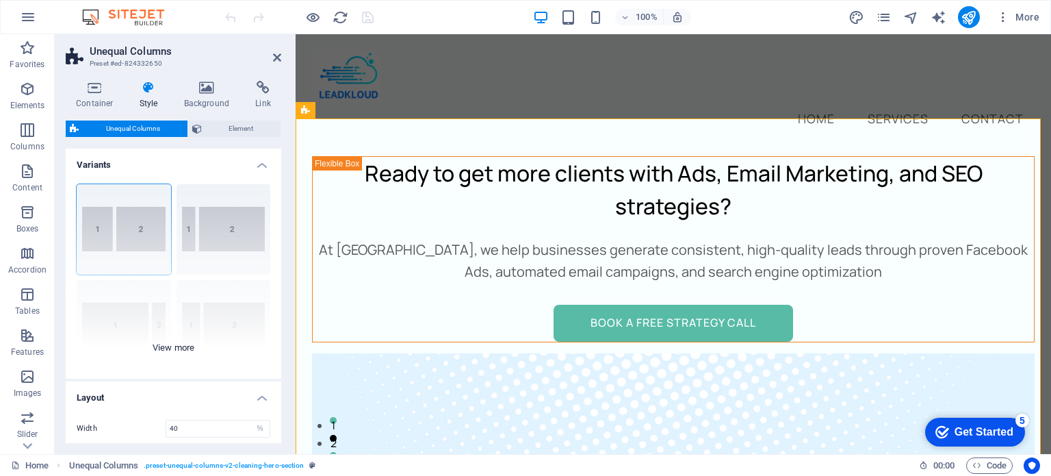
click at [175, 348] on div "40-60 20-80 80-20 30-70 70-30 Default" at bounding box center [174, 275] width 216 height 205
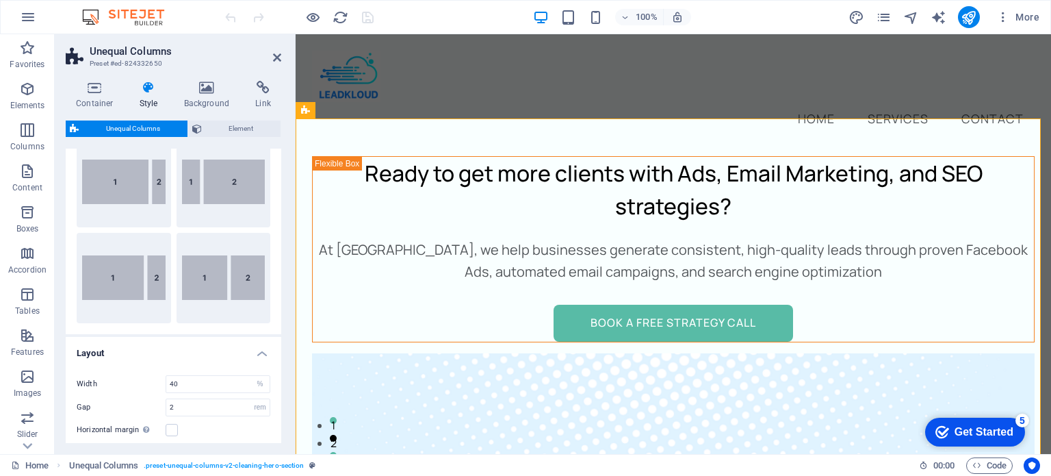
scroll to position [118, 0]
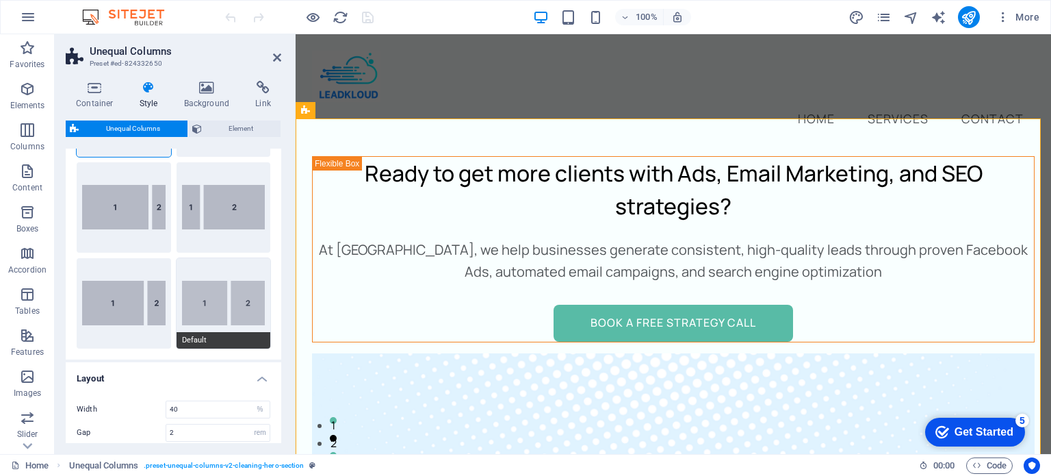
click at [216, 299] on button "Default" at bounding box center [224, 303] width 94 height 90
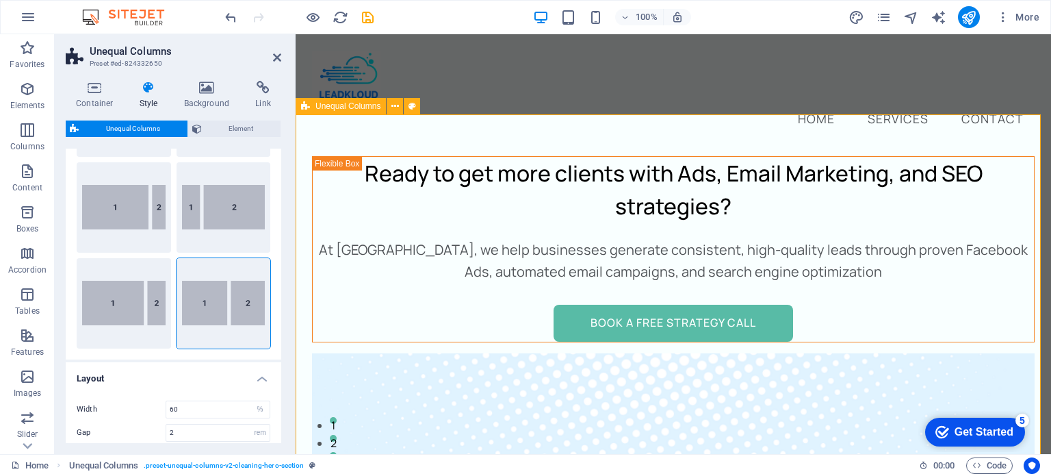
scroll to position [0, 0]
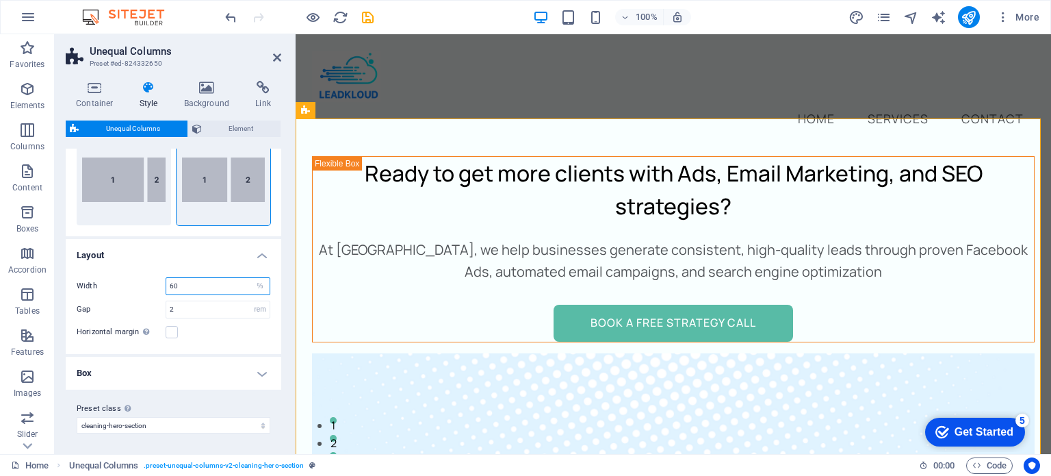
click at [189, 289] on input "60" at bounding box center [217, 286] width 103 height 16
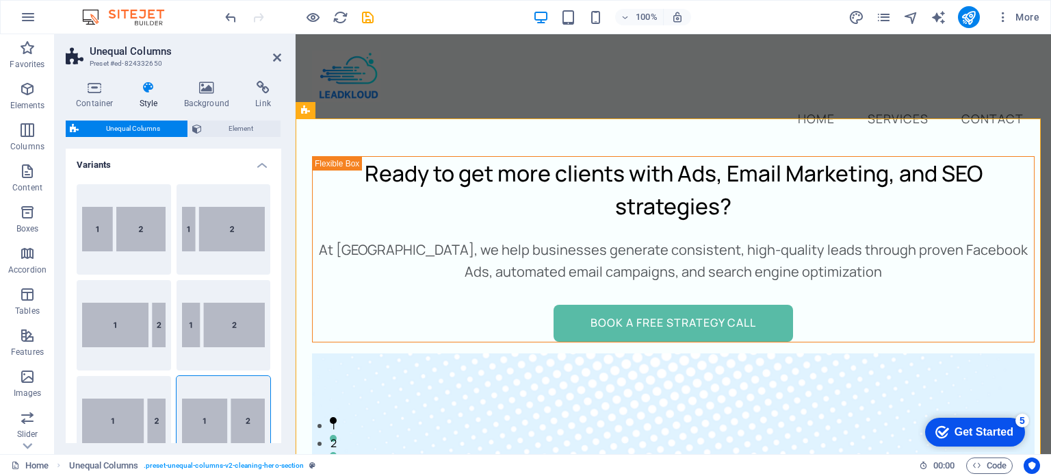
scroll to position [0, 0]
click at [219, 237] on button "20-80" at bounding box center [224, 229] width 94 height 90
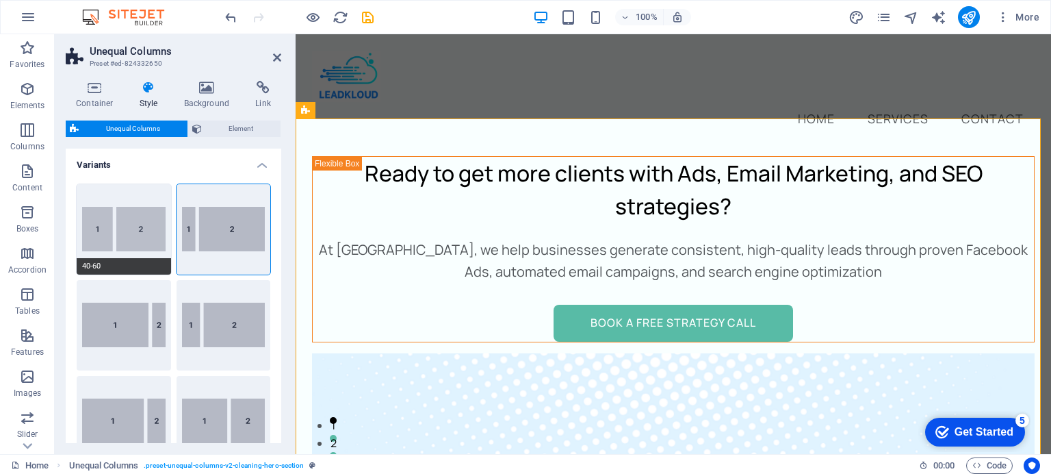
click at [115, 243] on button "40-60" at bounding box center [124, 229] width 94 height 90
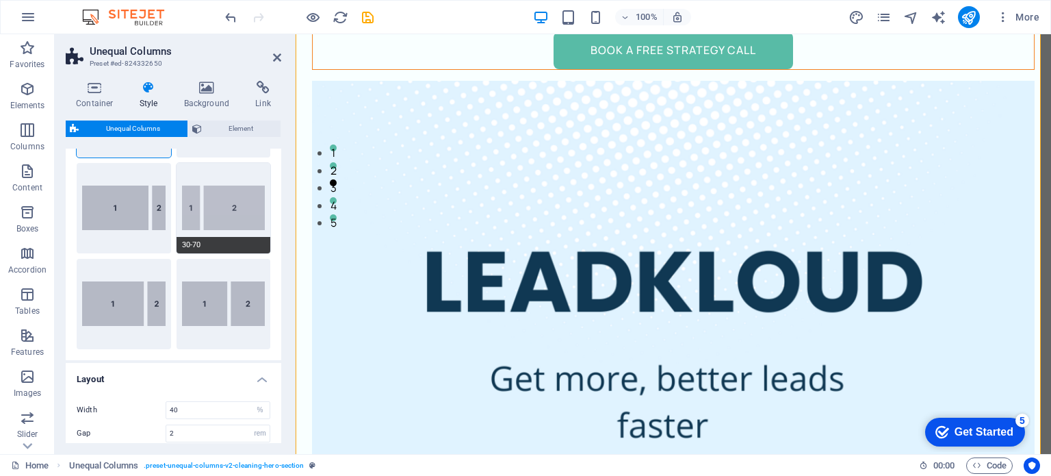
scroll to position [124, 0]
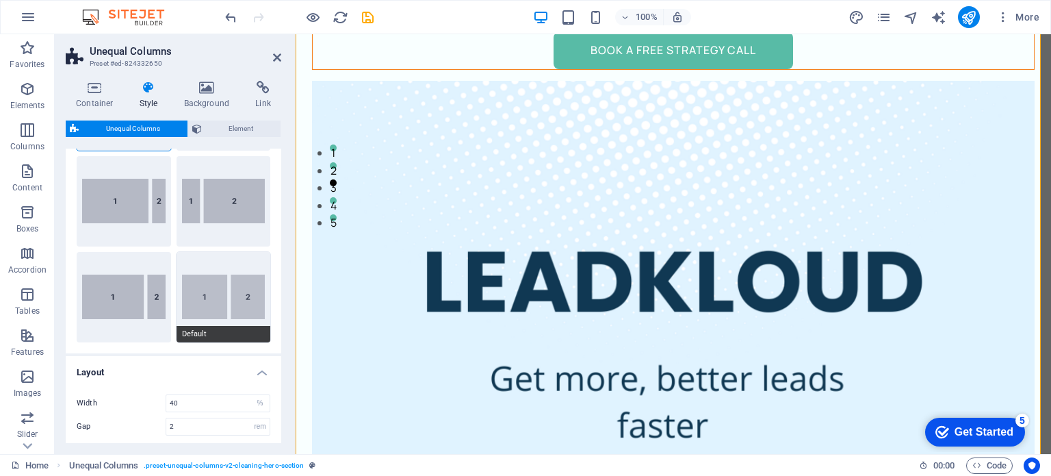
click at [219, 293] on button "Default" at bounding box center [224, 297] width 94 height 90
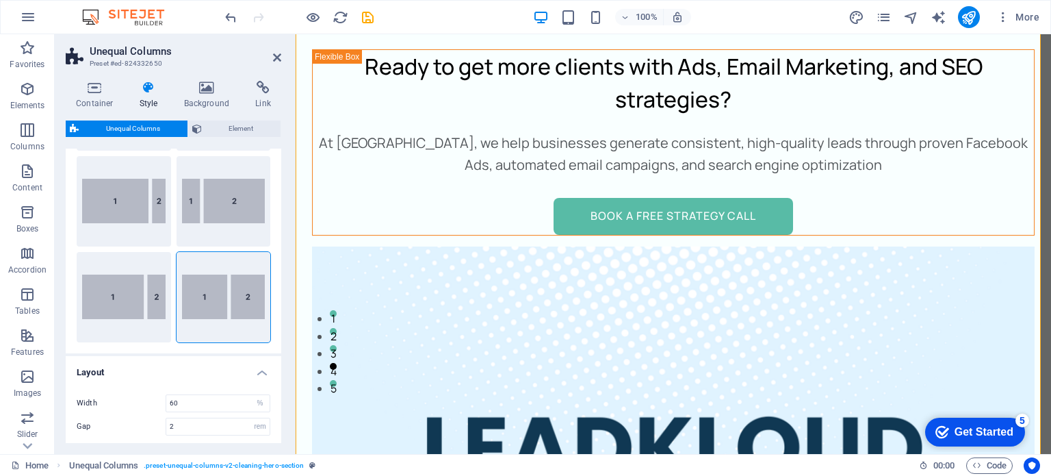
scroll to position [0, 0]
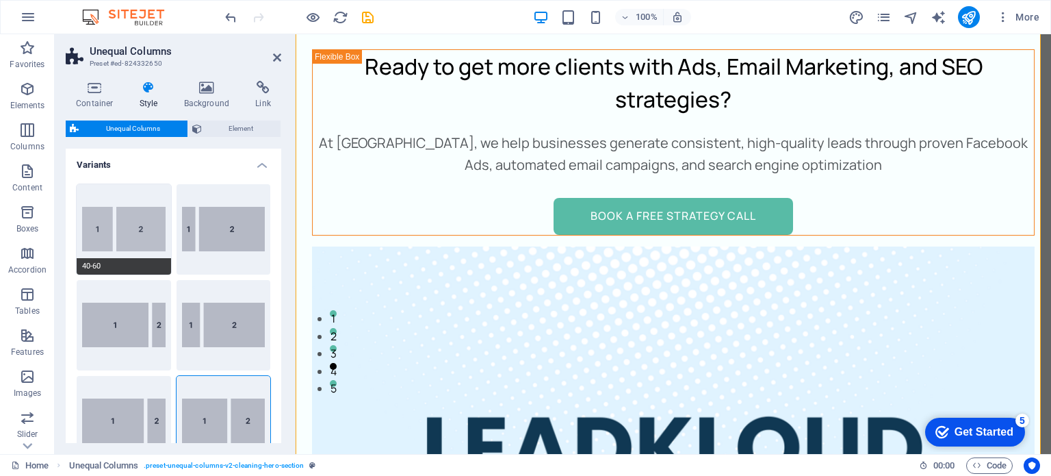
click at [123, 198] on button "40-60" at bounding box center [124, 229] width 94 height 90
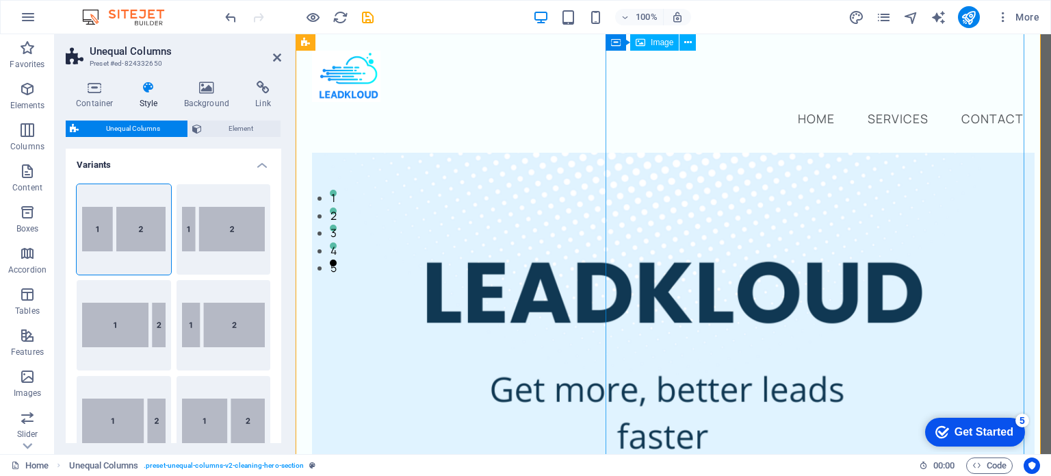
scroll to position [200, 0]
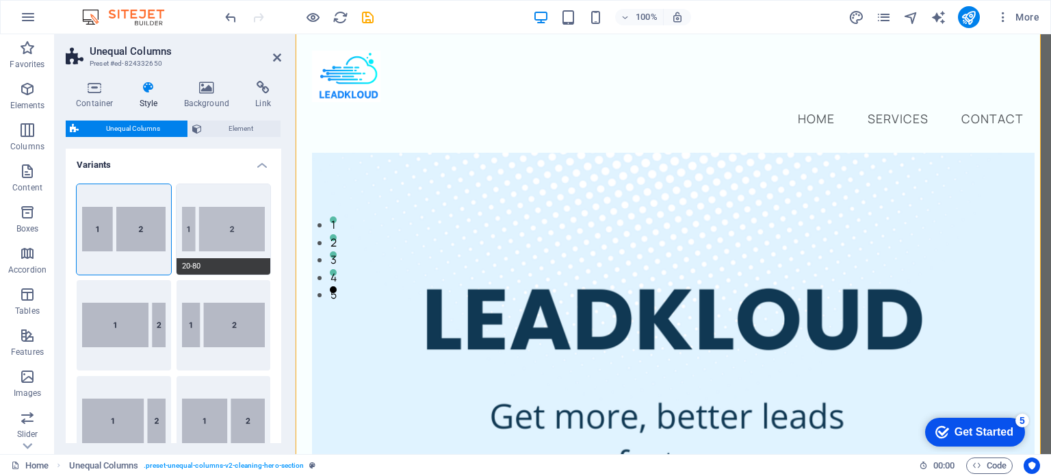
click at [242, 228] on button "20-80" at bounding box center [224, 229] width 94 height 90
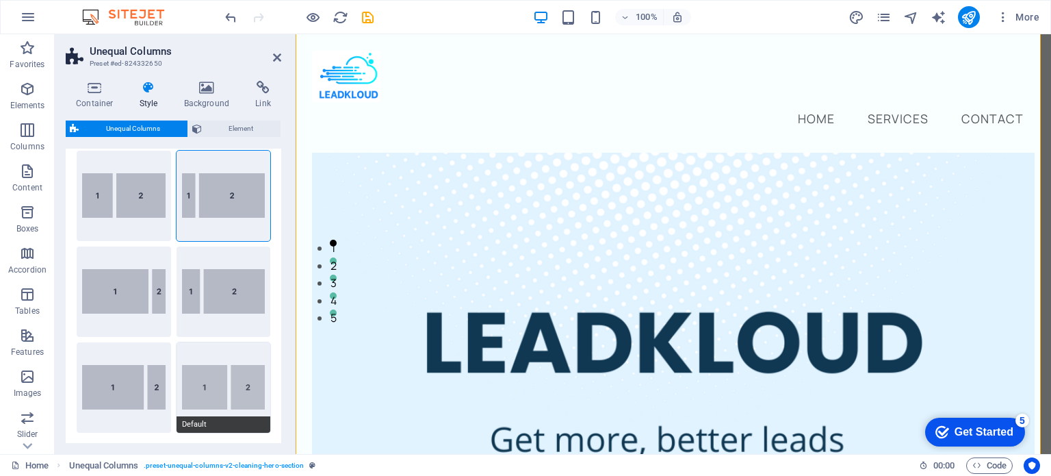
scroll to position [30, 0]
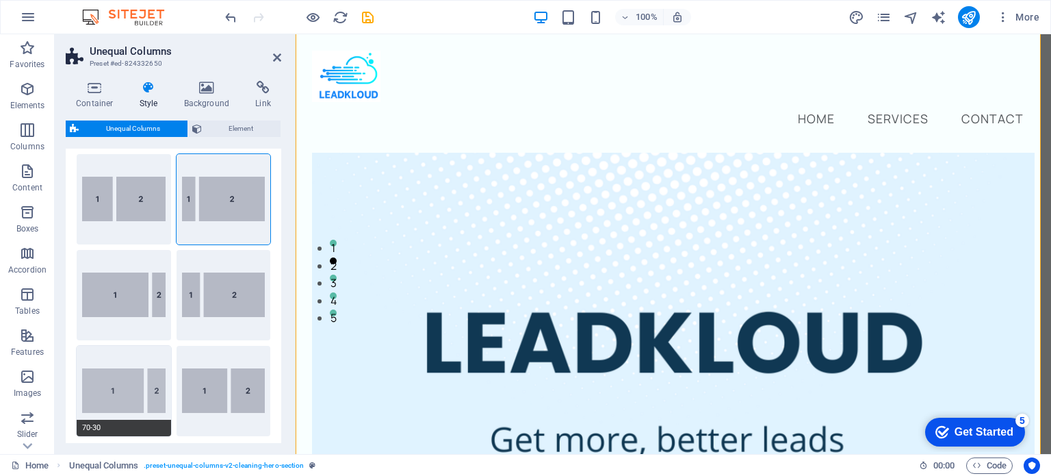
click at [114, 380] on button "70-30" at bounding box center [124, 391] width 94 height 90
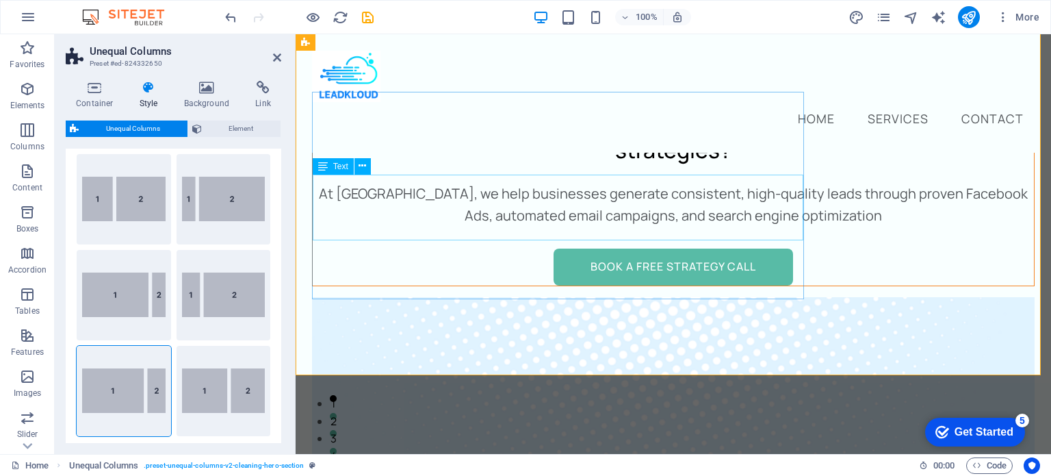
scroll to position [0, 0]
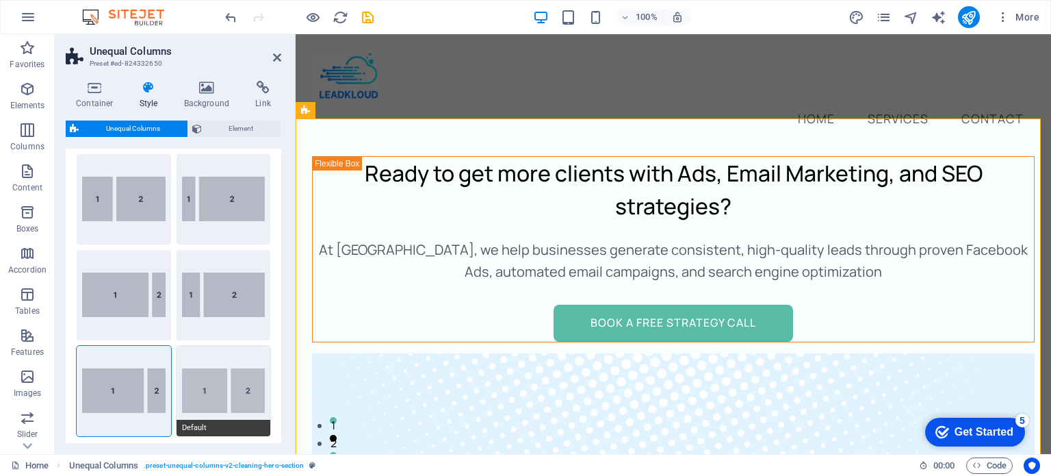
click at [200, 391] on button "Default" at bounding box center [224, 391] width 94 height 90
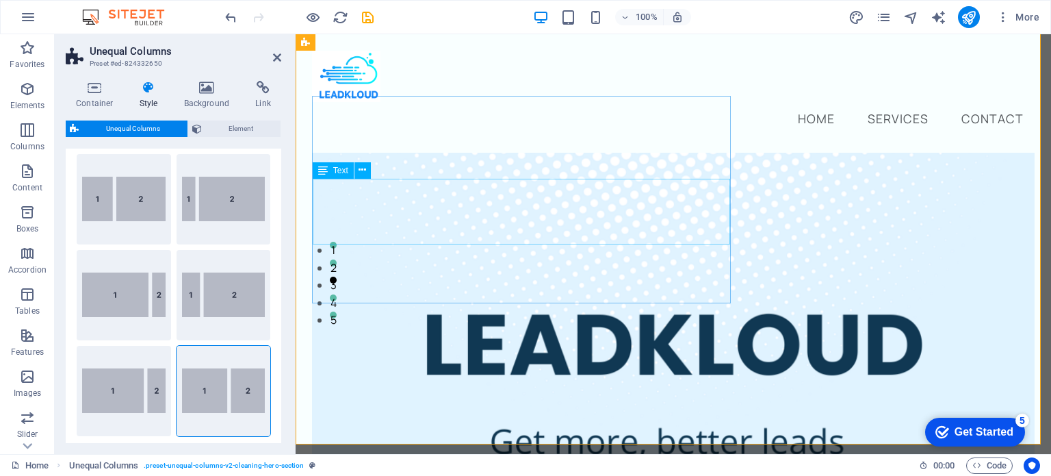
scroll to position [163, 0]
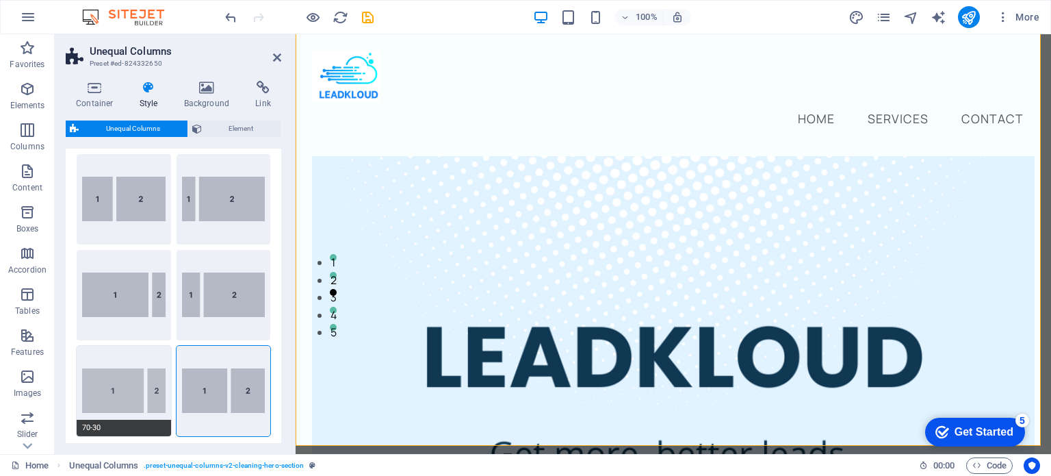
click at [131, 387] on button "70-30" at bounding box center [124, 391] width 94 height 90
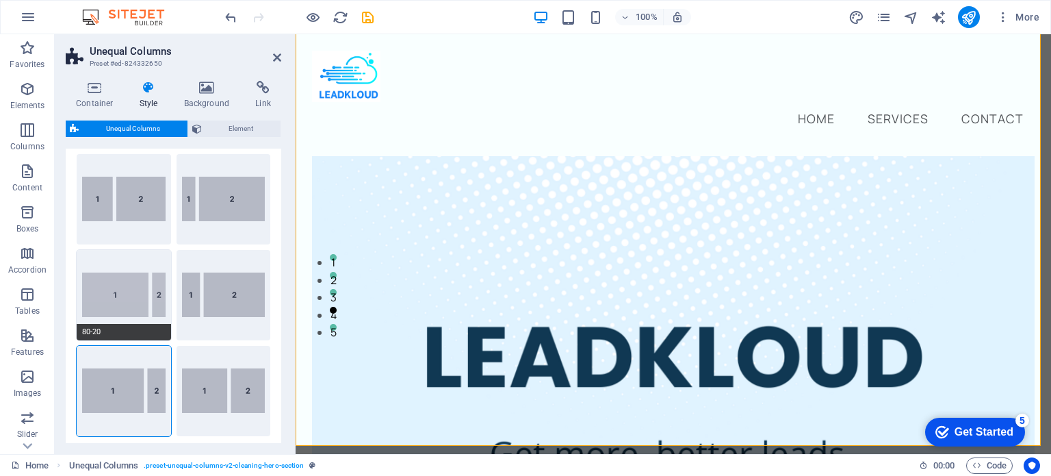
click at [133, 300] on button "80-20" at bounding box center [124, 295] width 94 height 90
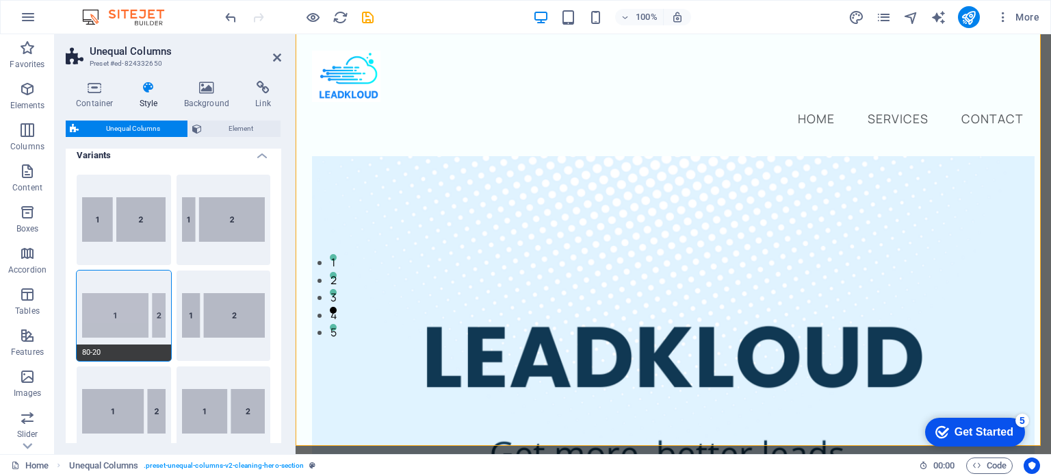
scroll to position [0, 0]
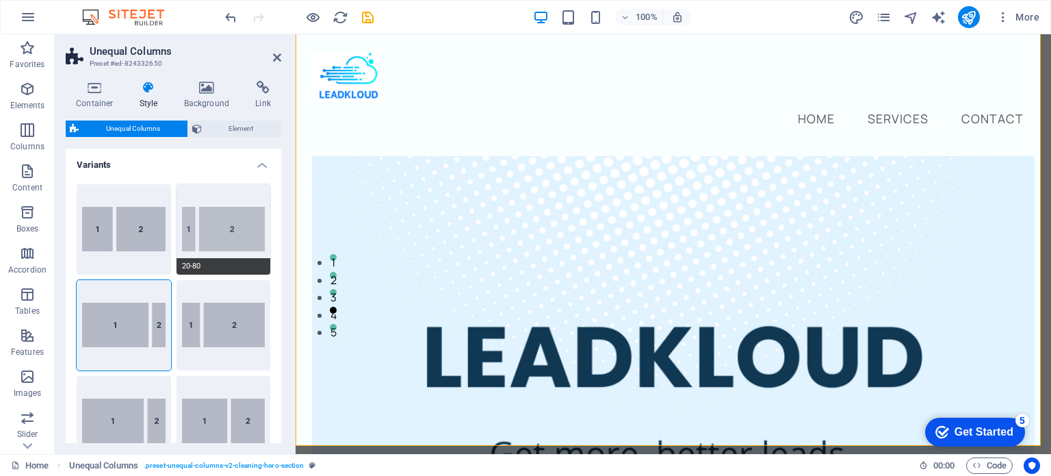
click at [193, 240] on button "20-80" at bounding box center [224, 229] width 94 height 90
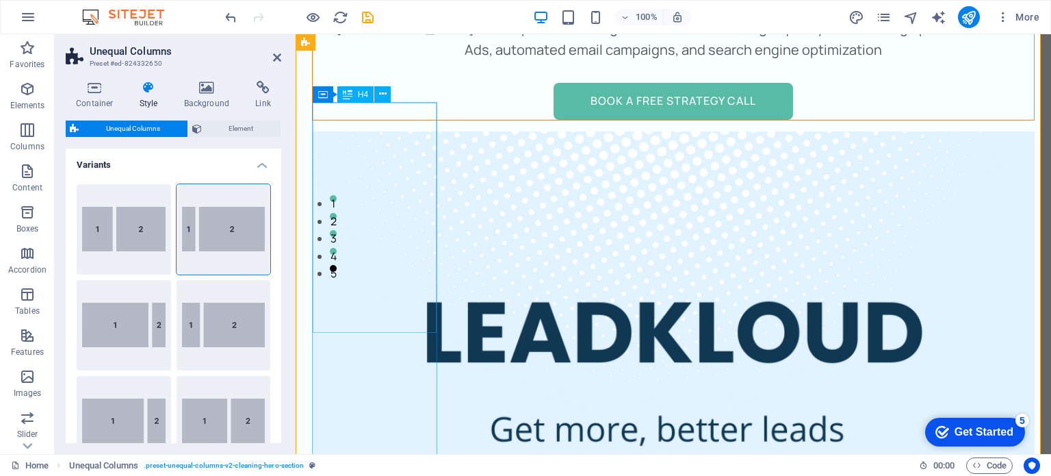
scroll to position [227, 0]
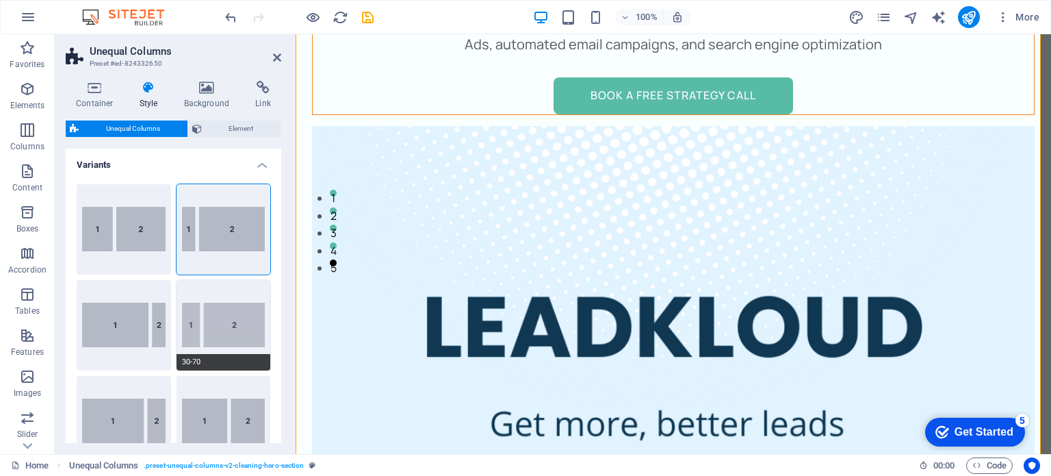
click at [246, 322] on button "30-70" at bounding box center [224, 325] width 94 height 90
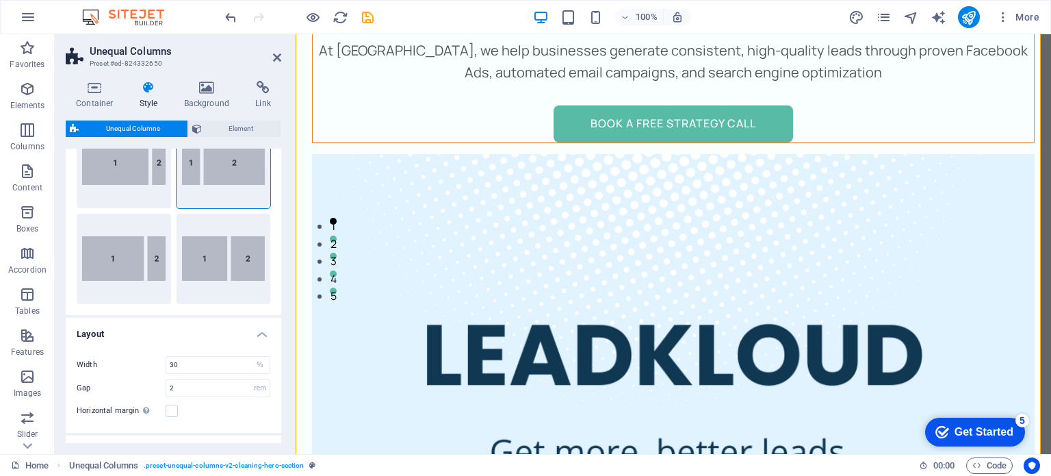
scroll to position [170, 0]
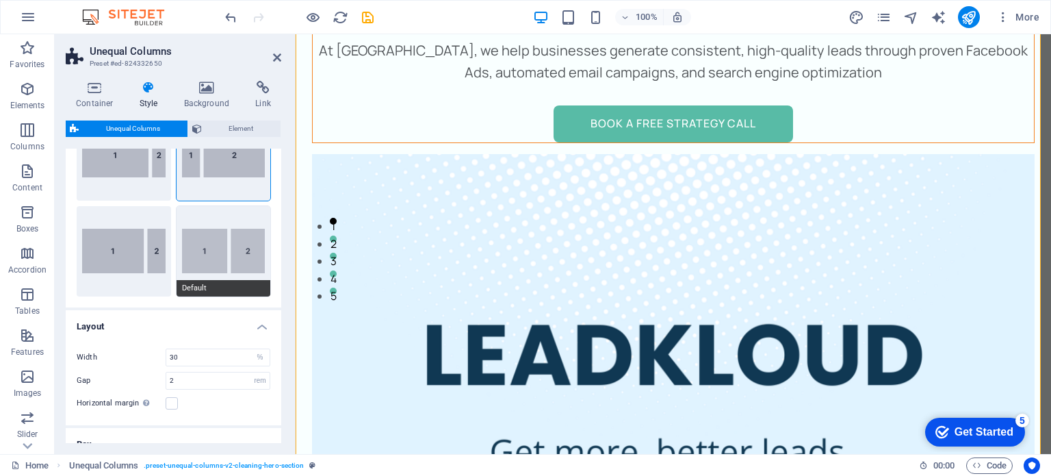
click at [223, 256] on button "Default" at bounding box center [224, 251] width 94 height 90
type input "60"
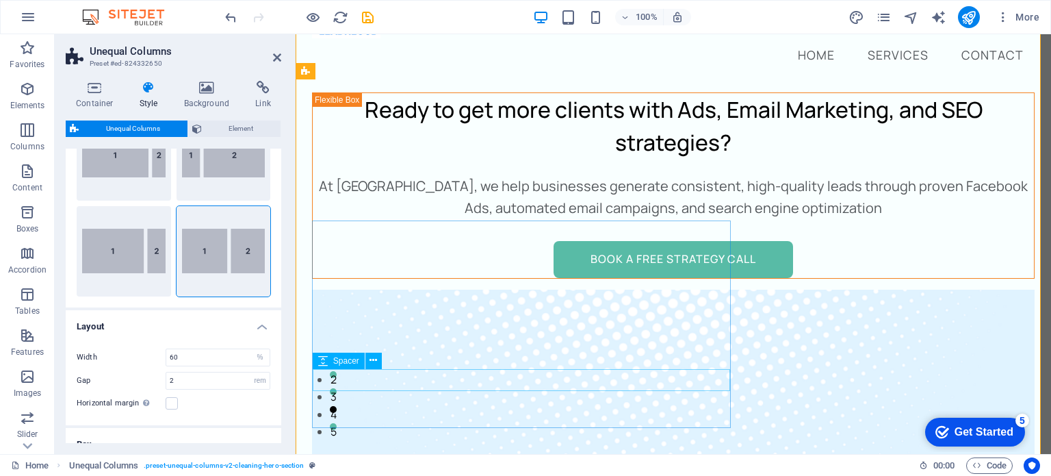
scroll to position [93, 0]
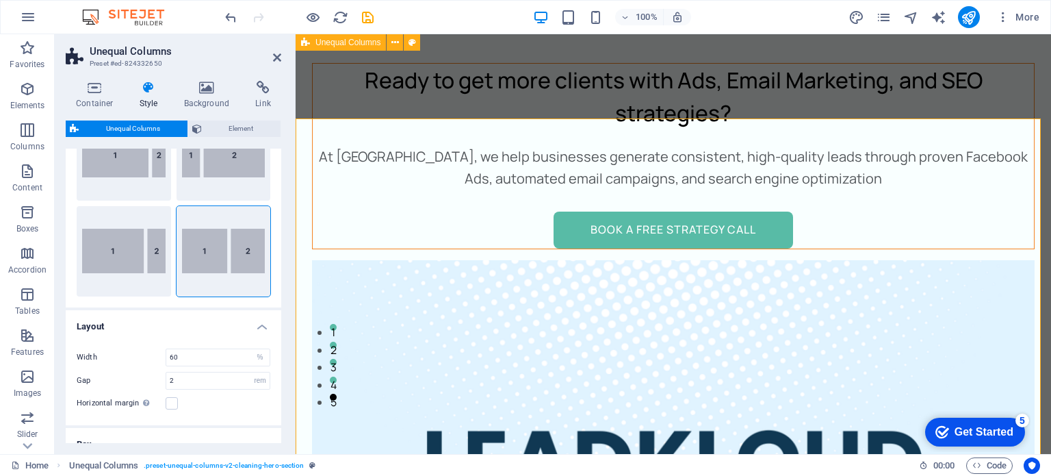
scroll to position [0, 0]
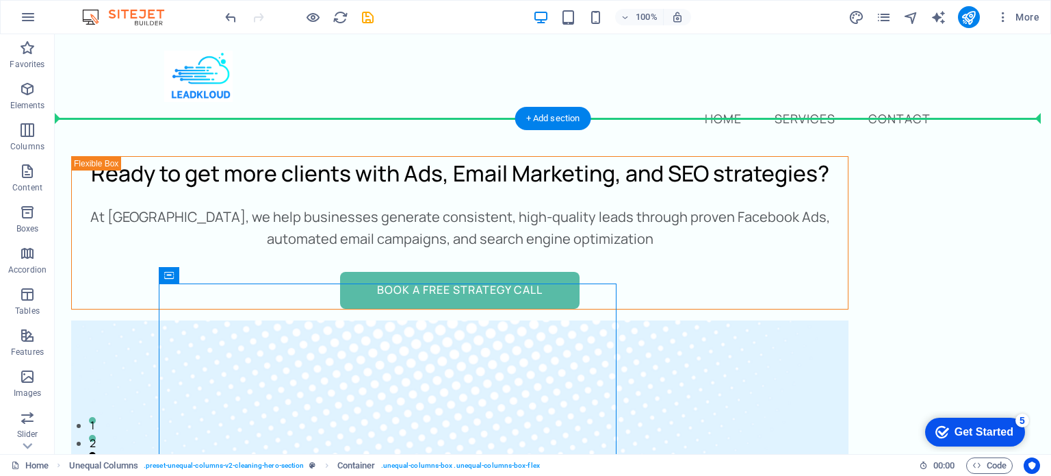
drag, startPoint x: 391, startPoint y: 282, endPoint x: 90, endPoint y: 141, distance: 331.8
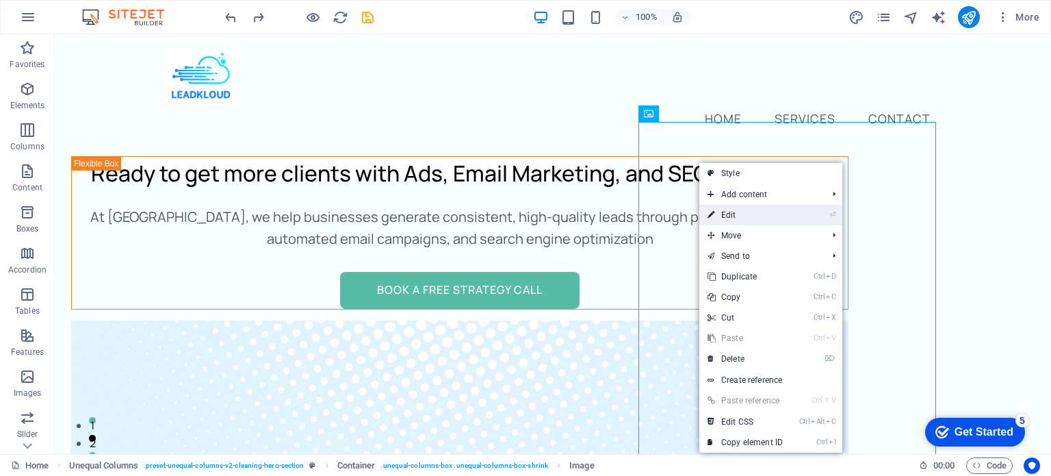
click at [729, 221] on link "⏎ Edit" at bounding box center [745, 215] width 92 height 21
select select "%"
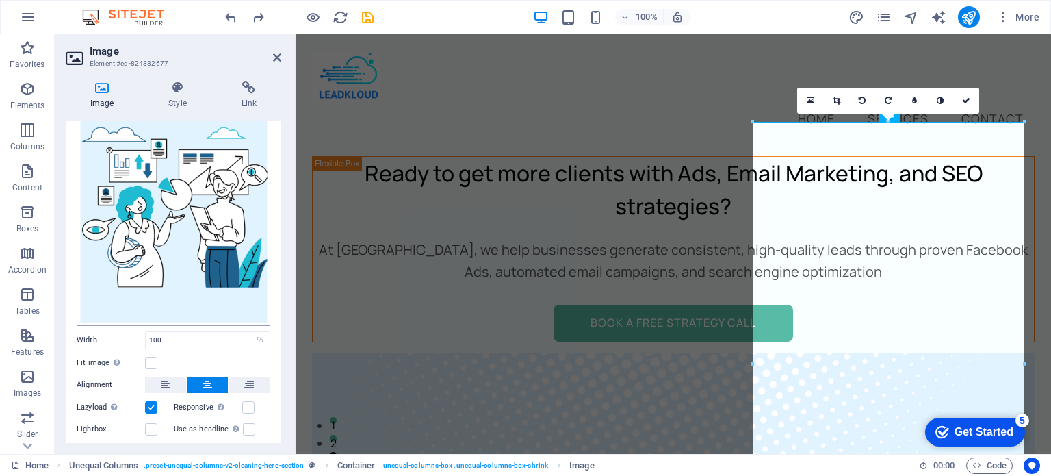
scroll to position [224, 0]
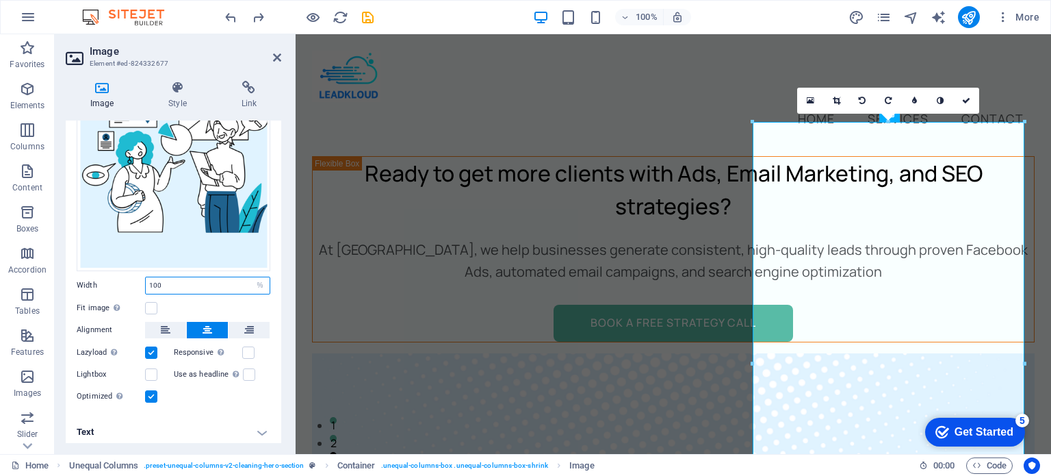
click at [191, 278] on input "100" at bounding box center [208, 285] width 124 height 16
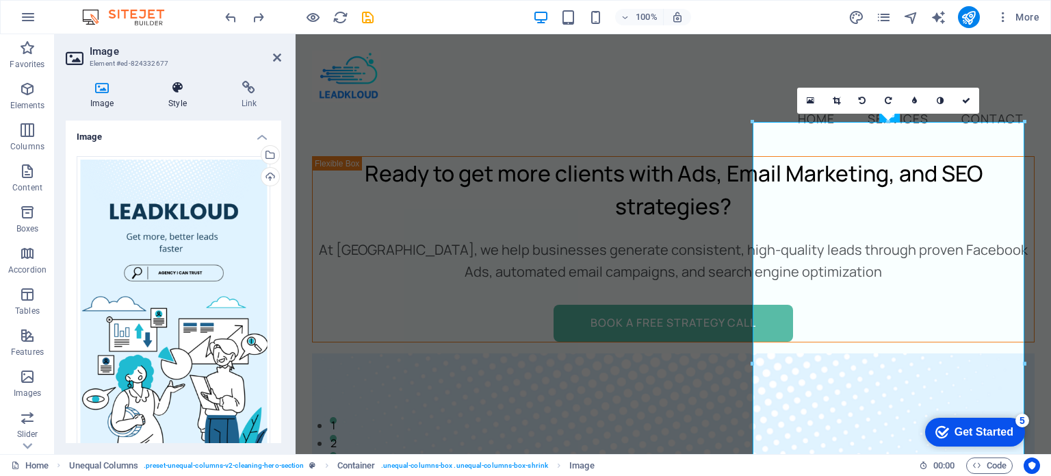
click at [177, 100] on h4 "Style" at bounding box center [180, 95] width 73 height 29
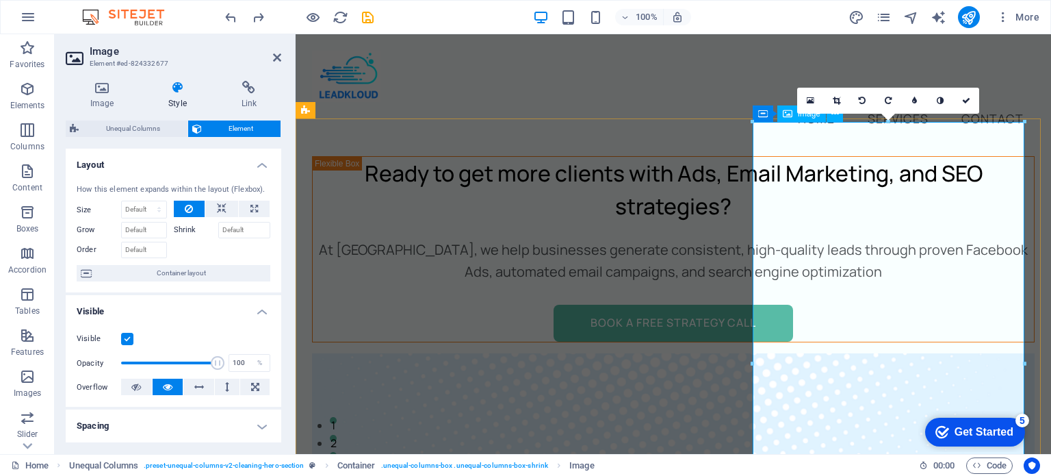
click at [834, 103] on icon at bounding box center [837, 100] width 8 height 8
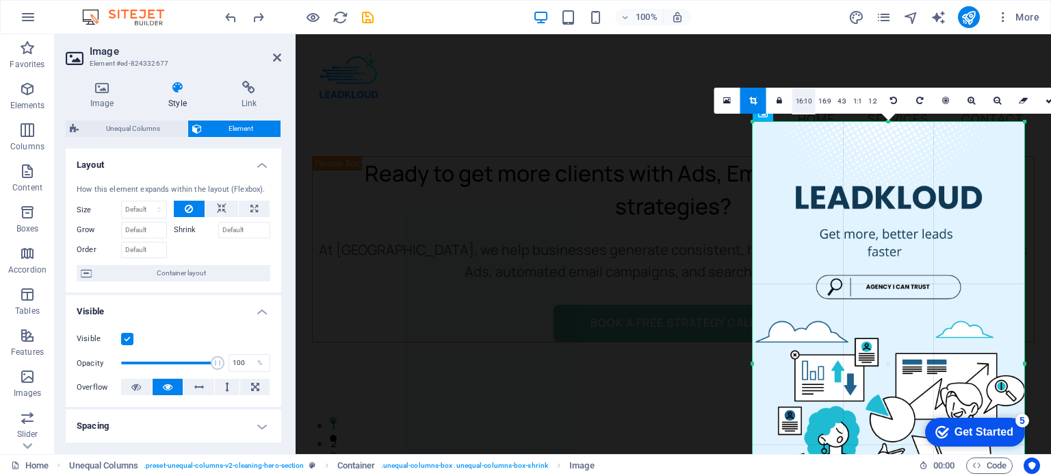
click at [805, 100] on link "16:10" at bounding box center [803, 101] width 23 height 26
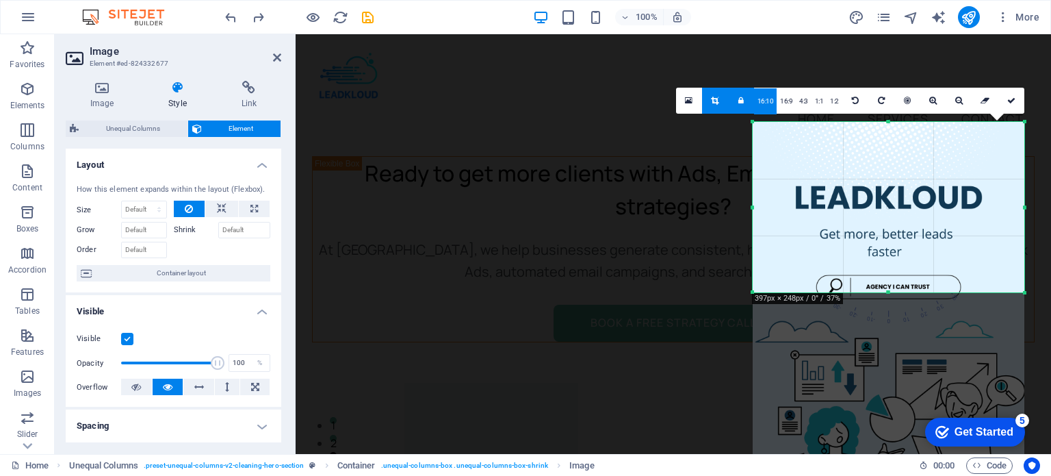
click at [740, 97] on icon at bounding box center [740, 100] width 5 height 8
click at [715, 96] on icon at bounding box center [715, 100] width 8 height 8
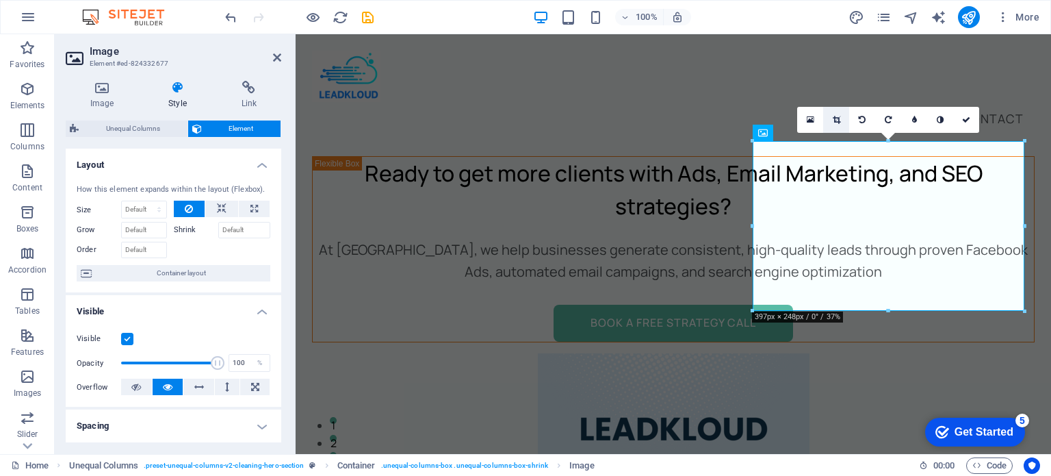
click at [835, 120] on icon at bounding box center [837, 120] width 8 height 8
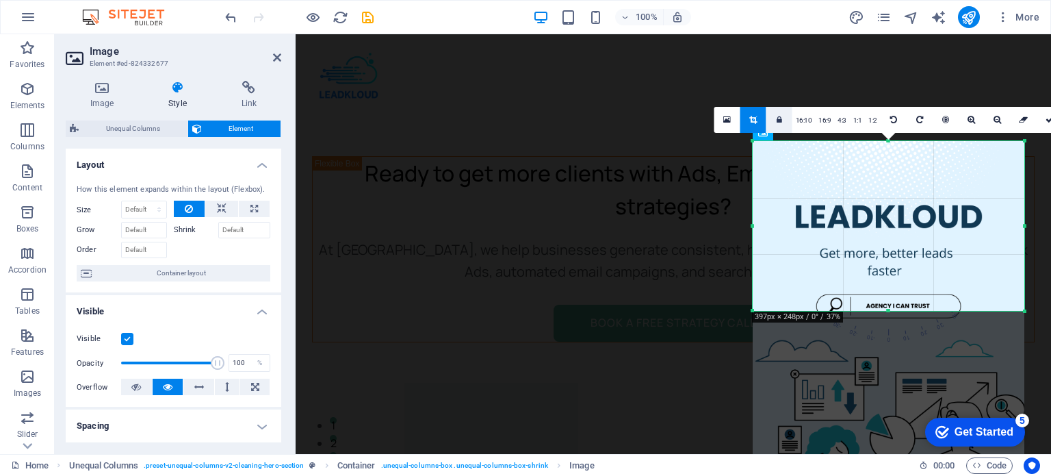
click at [781, 122] on icon at bounding box center [779, 120] width 5 height 8
click at [754, 121] on icon at bounding box center [753, 120] width 8 height 8
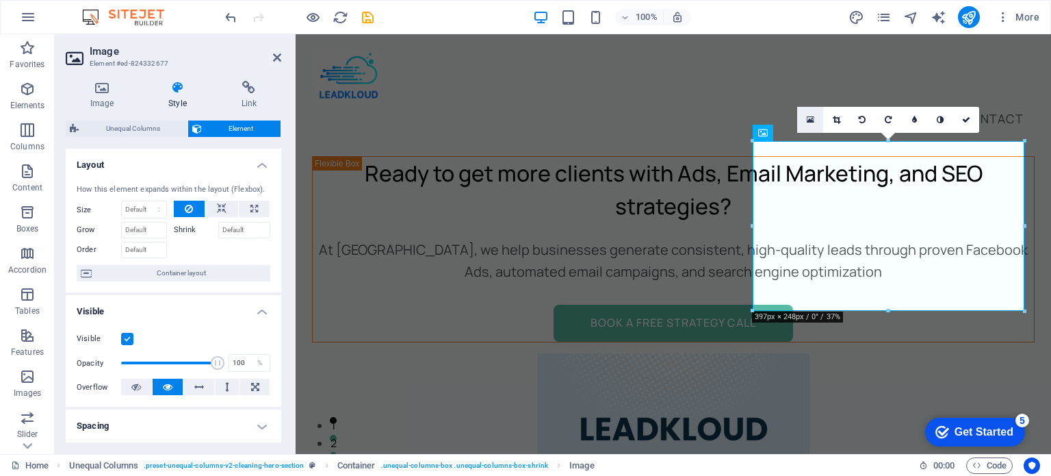
click at [811, 120] on icon at bounding box center [811, 120] width 8 height 10
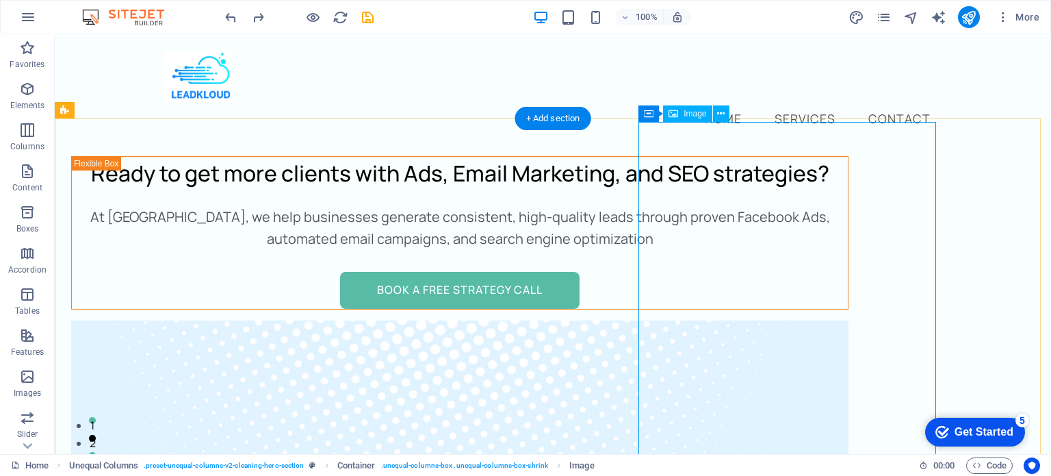
click at [718, 109] on icon at bounding box center [721, 114] width 8 height 14
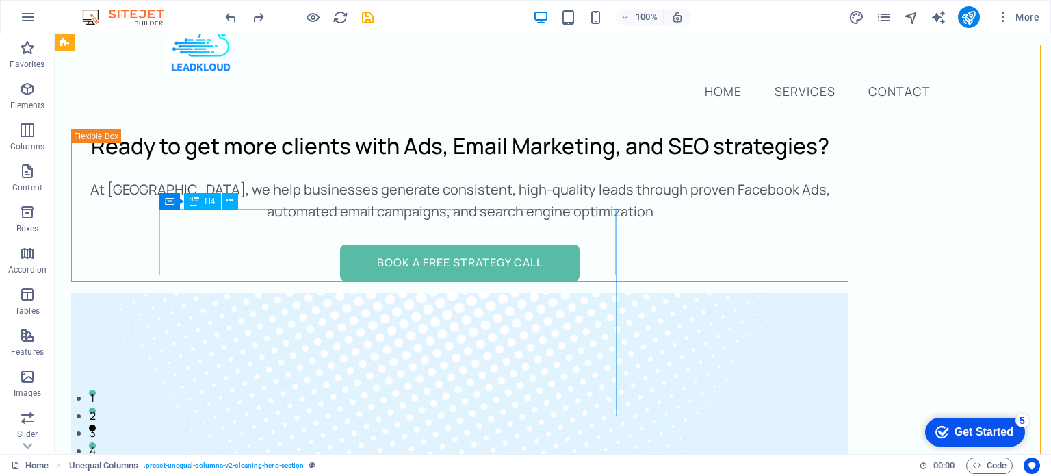
scroll to position [16, 0]
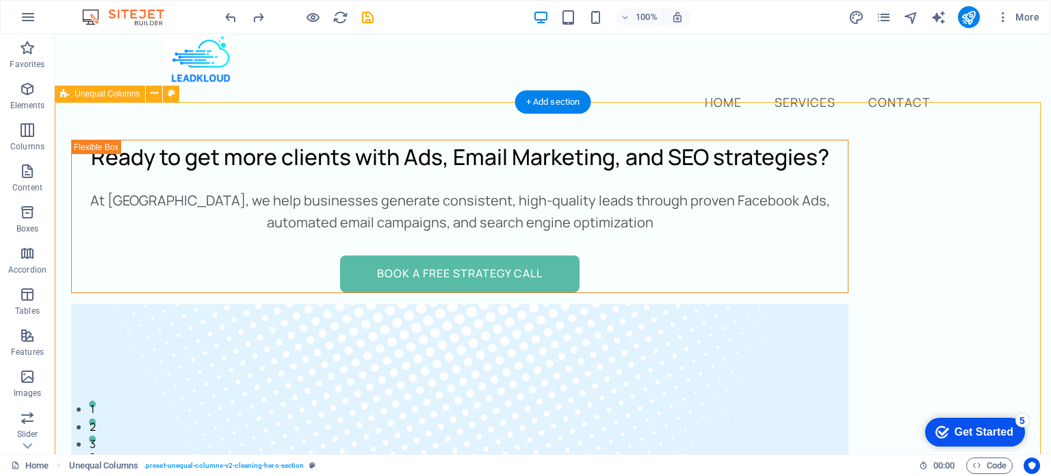
click at [171, 92] on icon at bounding box center [172, 93] width 8 height 14
select select "%"
select select "rem"
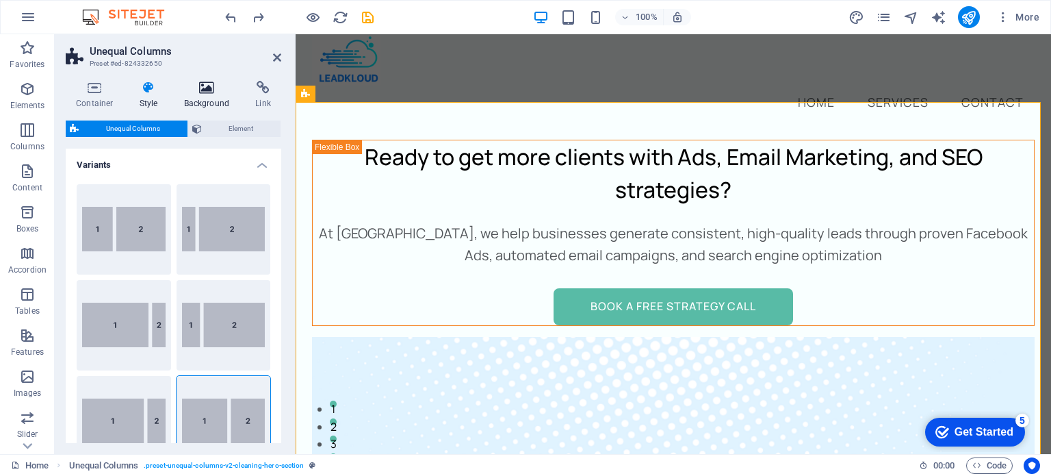
click at [201, 87] on icon at bounding box center [207, 88] width 66 height 14
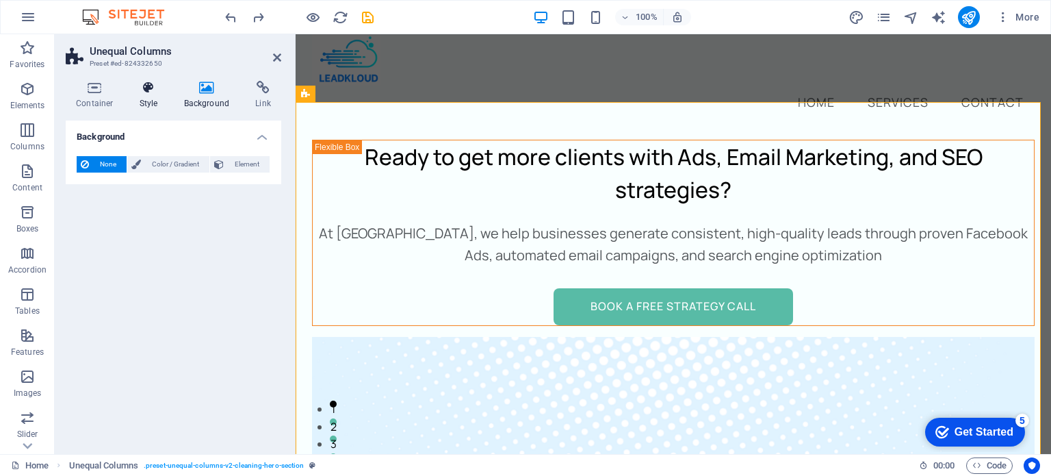
click at [156, 88] on icon at bounding box center [148, 88] width 39 height 14
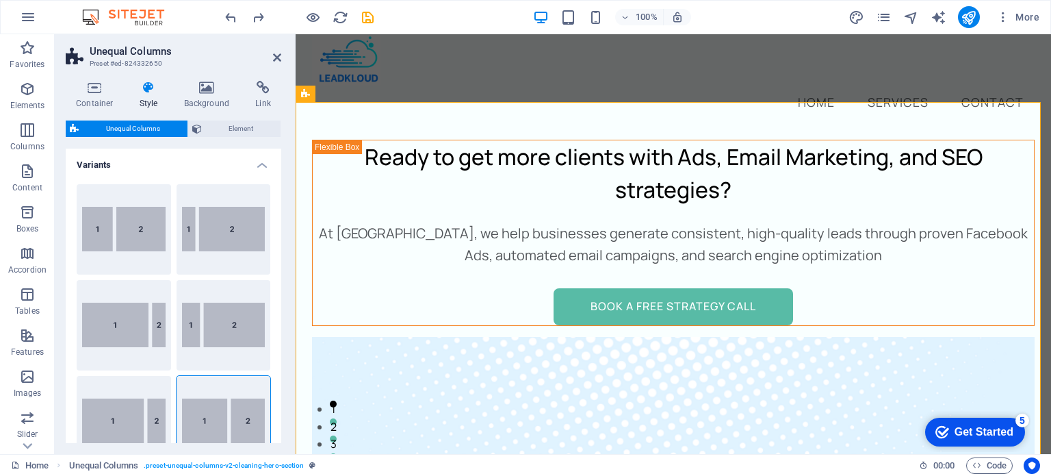
scroll to position [241, 0]
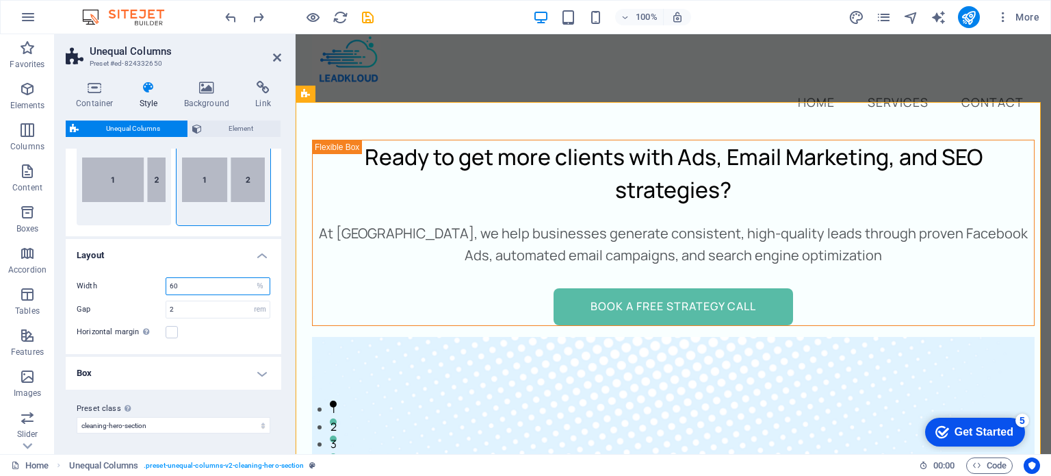
click at [200, 285] on input "60" at bounding box center [217, 286] width 103 height 16
click at [194, 306] on input "2" at bounding box center [217, 309] width 103 height 16
type input "4"
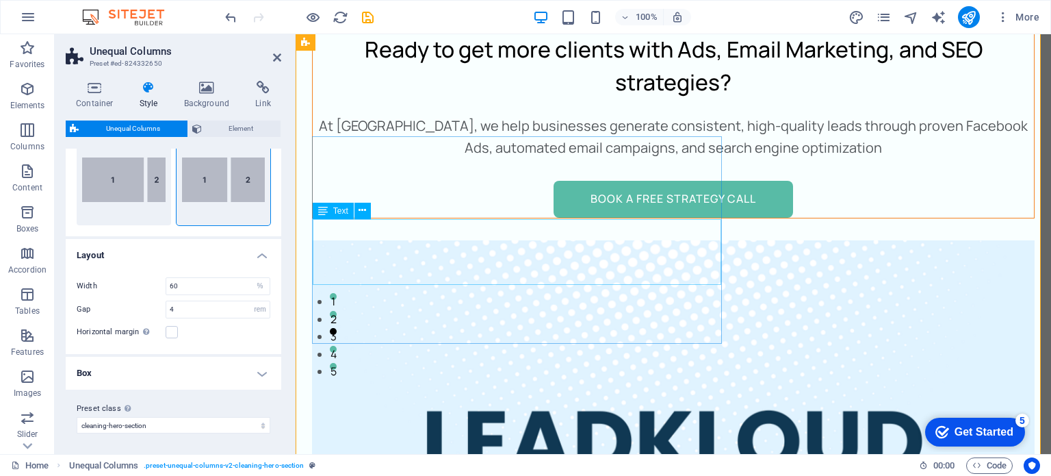
scroll to position [135, 0]
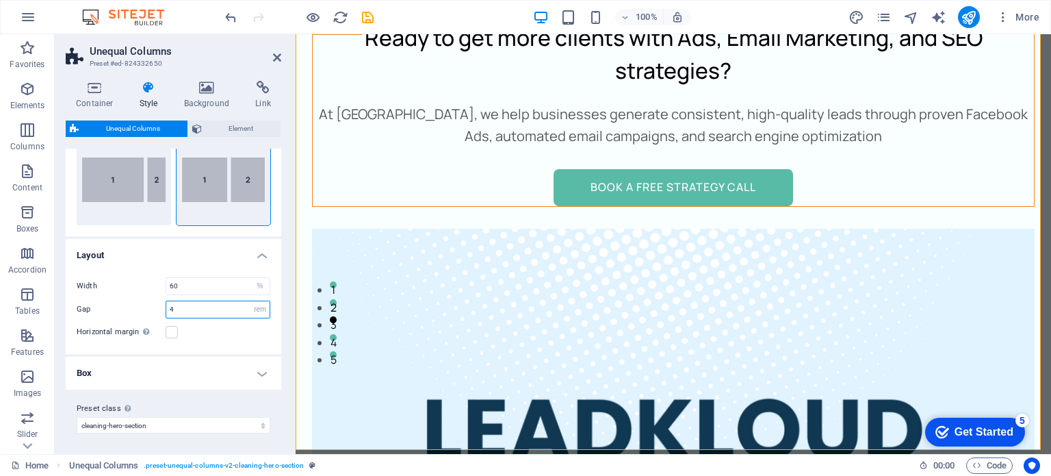
click at [193, 303] on input "4" at bounding box center [217, 309] width 103 height 16
type input "6"
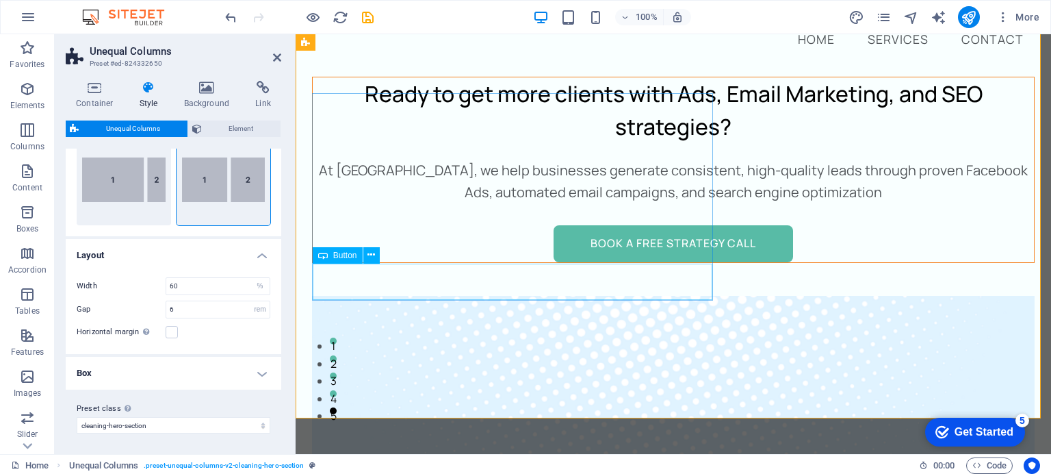
scroll to position [174, 0]
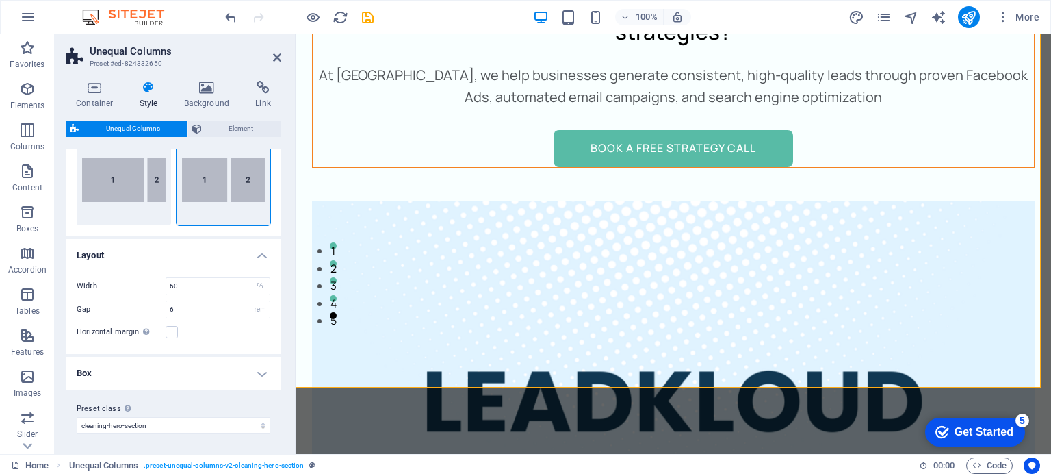
click at [205, 380] on h4 "Box" at bounding box center [174, 372] width 216 height 33
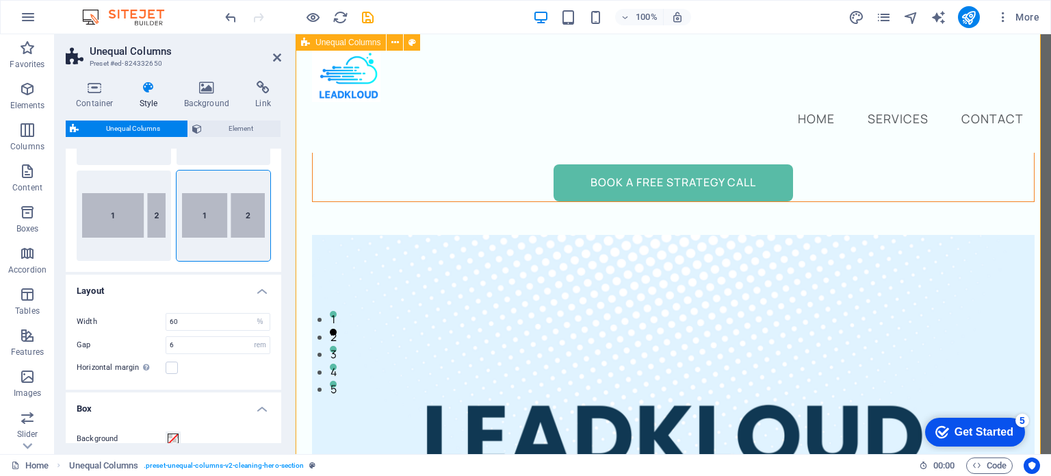
scroll to position [0, 0]
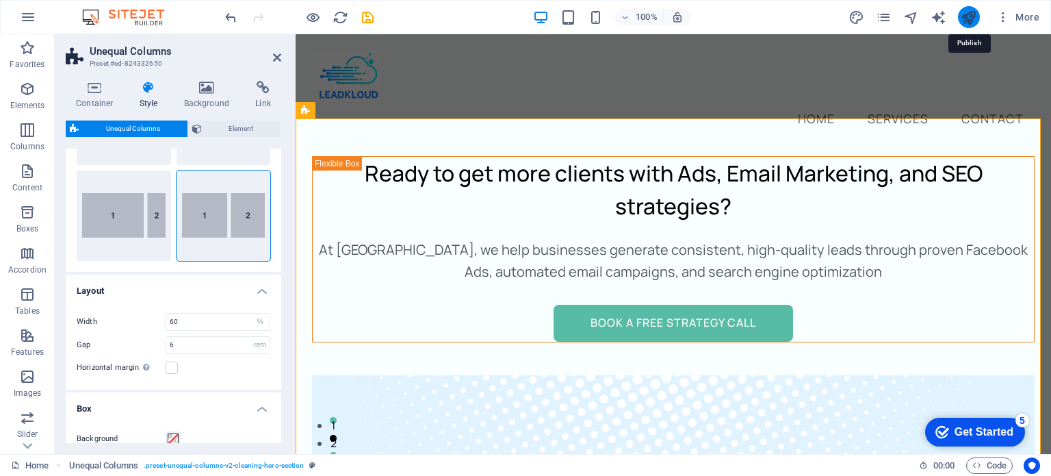
click at [963, 19] on icon "publish" at bounding box center [969, 18] width 16 height 16
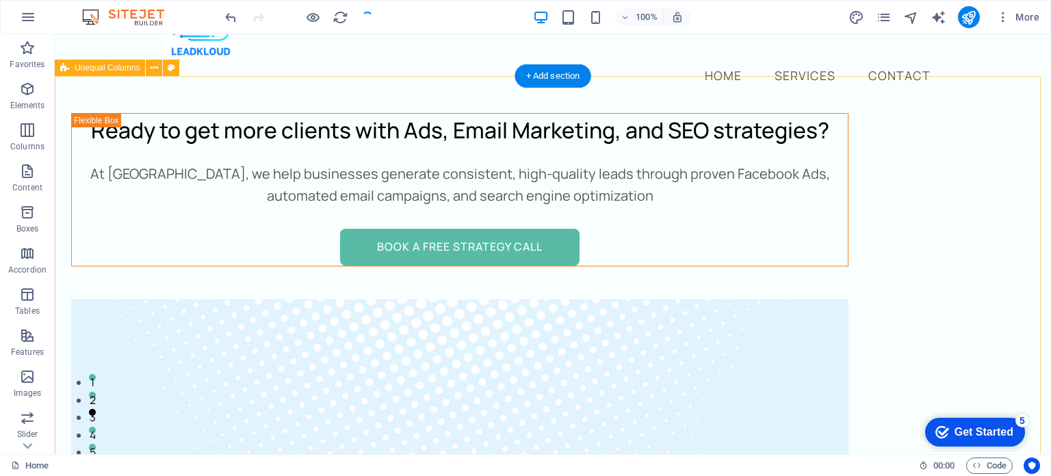
scroll to position [42, 0]
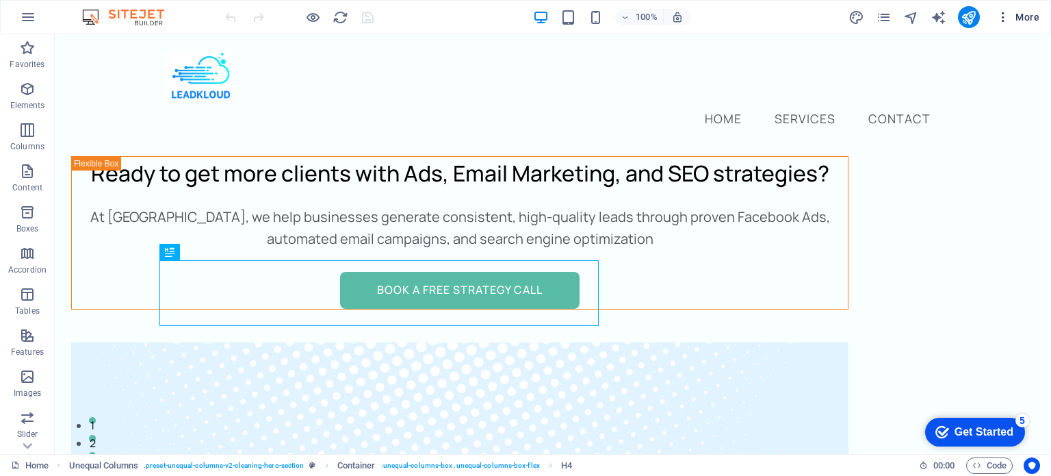
click at [1006, 14] on icon "button" at bounding box center [1003, 17] width 14 height 14
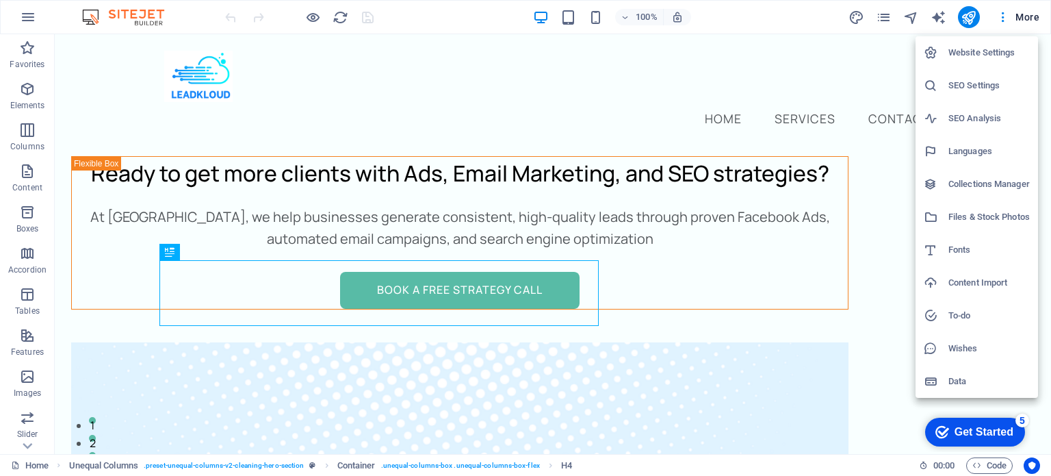
click at [974, 89] on h6 "SEO Settings" at bounding box center [988, 85] width 81 height 16
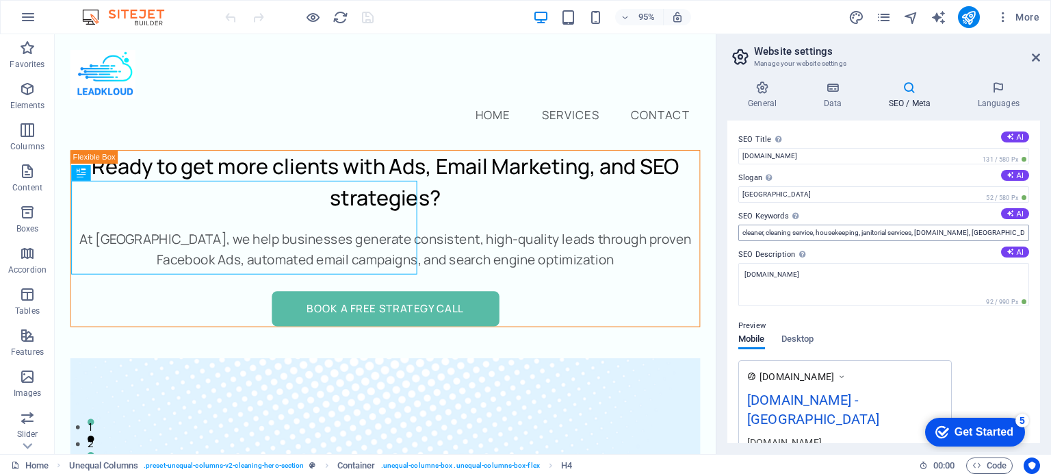
scroll to position [180, 0]
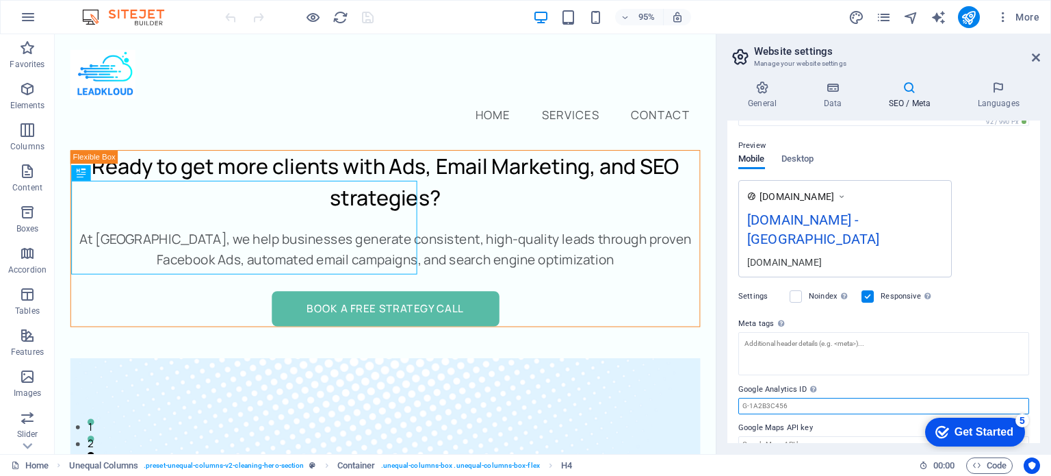
click at [791, 398] on input "Google Analytics ID Please only add the Google Analytics ID. We automatically i…" at bounding box center [883, 406] width 291 height 16
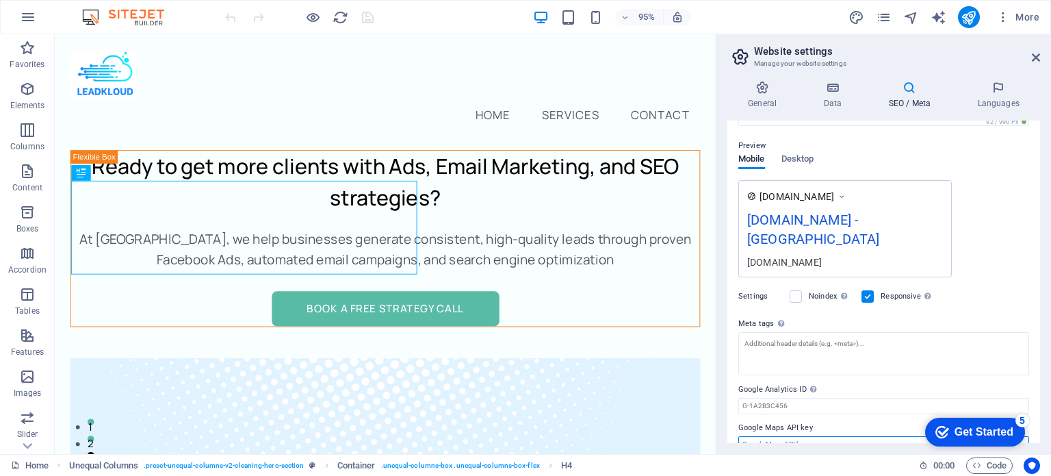
click at [804, 436] on input "Google Maps API key" at bounding box center [883, 444] width 291 height 16
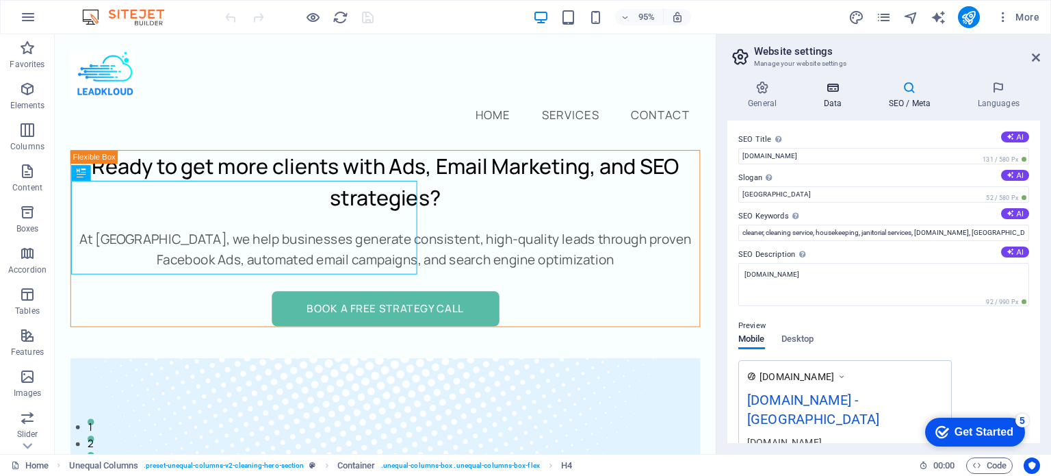
click at [829, 103] on h4 "Data" at bounding box center [835, 95] width 65 height 29
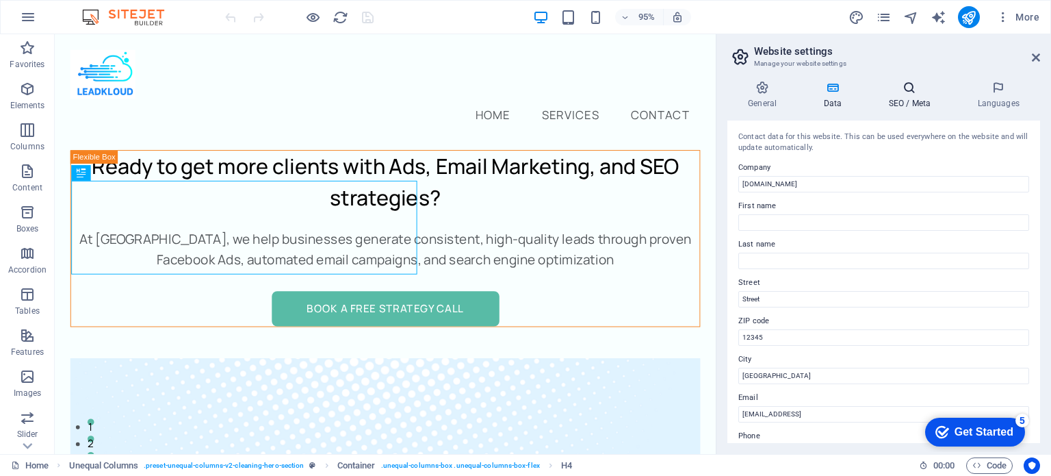
click at [906, 99] on h4 "SEO / Meta" at bounding box center [912, 95] width 89 height 29
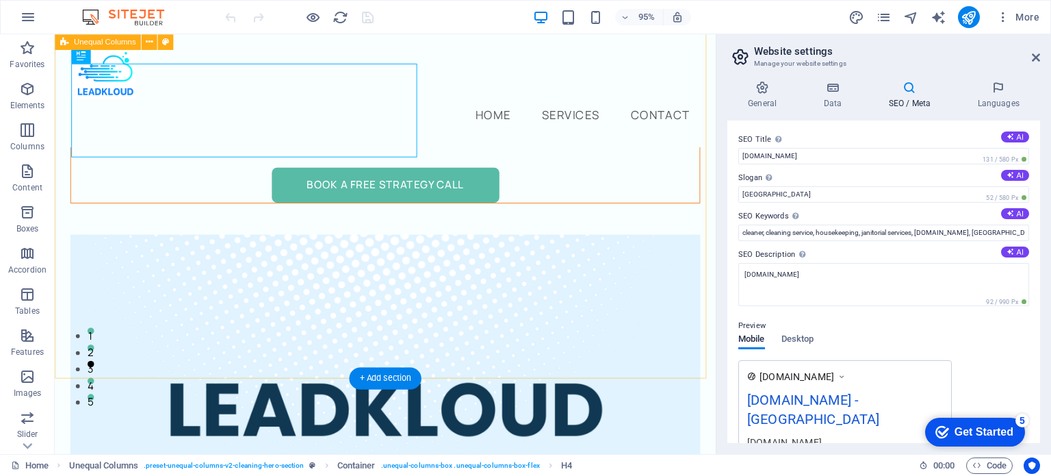
scroll to position [37, 0]
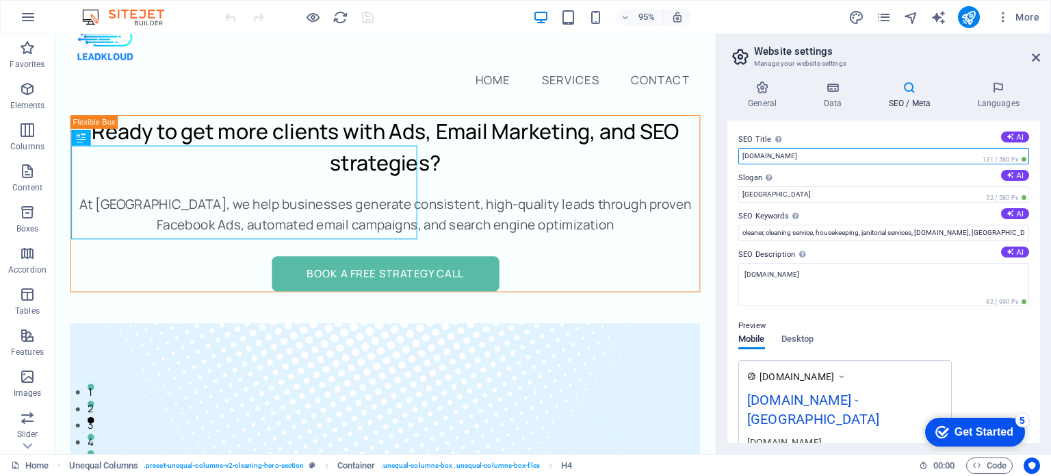
click at [796, 152] on input "[DOMAIN_NAME]" at bounding box center [883, 156] width 291 height 16
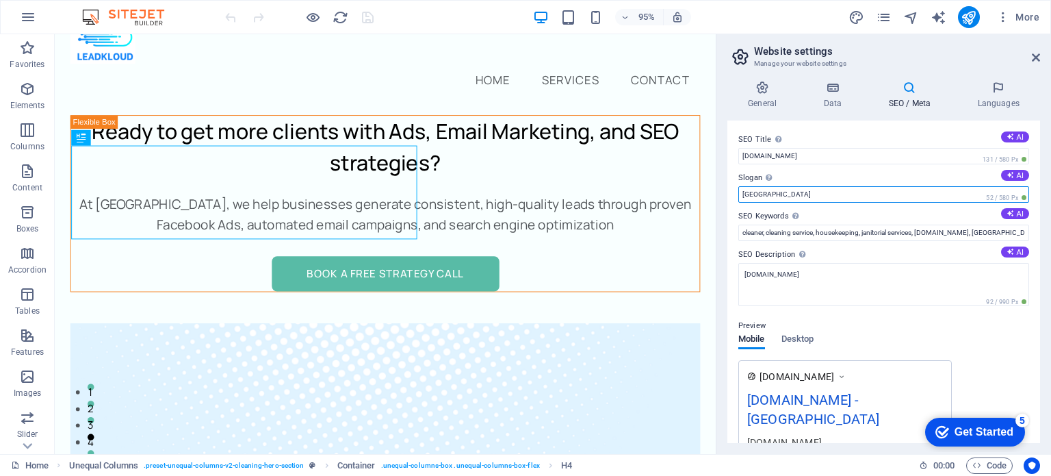
click at [785, 190] on input "Berlin" at bounding box center [883, 194] width 291 height 16
type input "B"
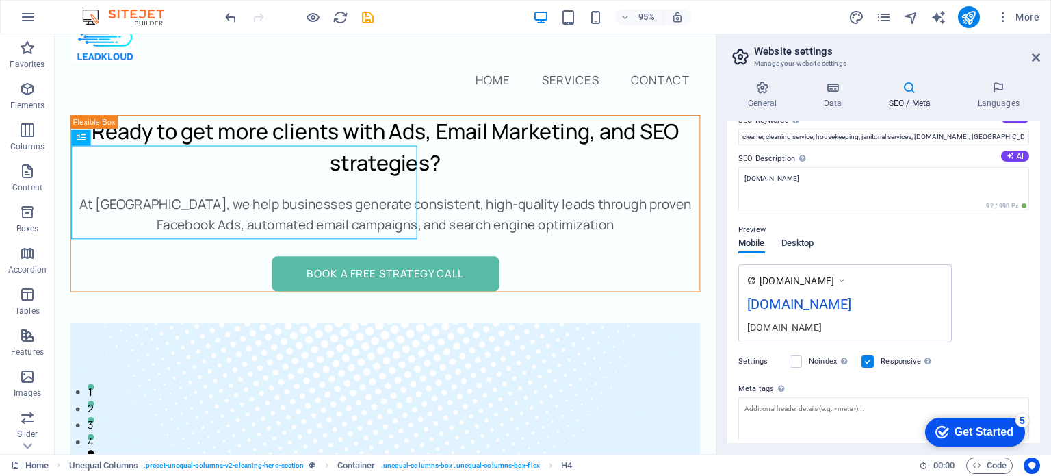
scroll to position [180, 0]
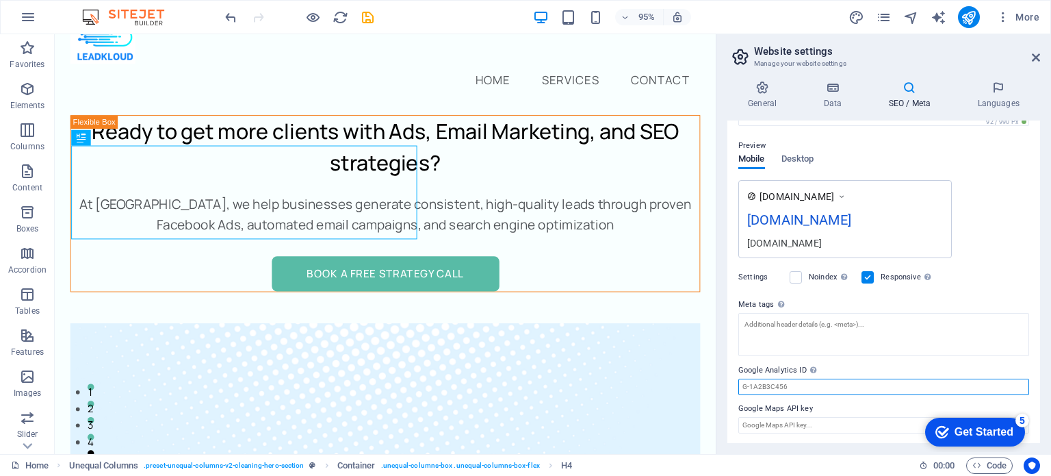
click at [805, 385] on input "Google Analytics ID Please only add the Google Analytics ID. We automatically i…" at bounding box center [883, 386] width 291 height 16
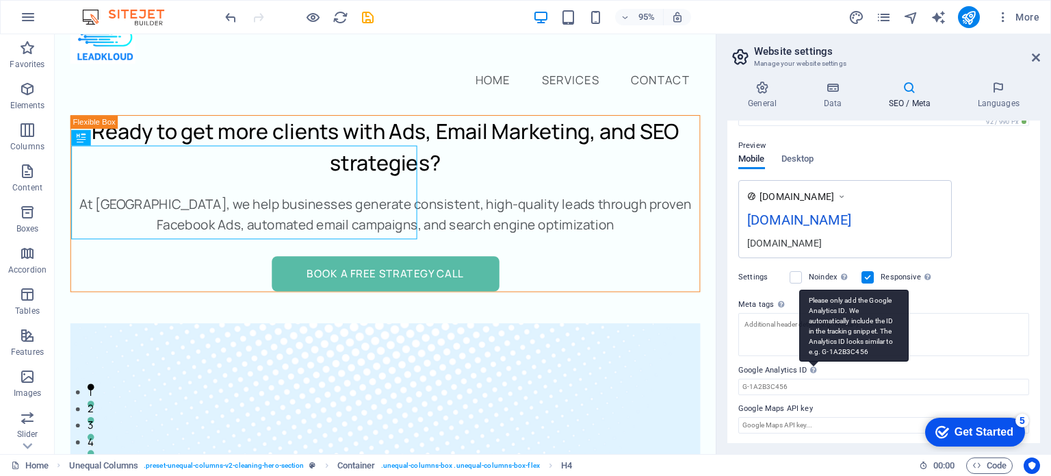
click at [811, 361] on div "Please only add the Google Analytics ID. We automatically include the ID in the…" at bounding box center [853, 325] width 109 height 72
click at [811, 378] on input "Google Analytics ID Please only add the Google Analytics ID. We automatically i…" at bounding box center [883, 386] width 291 height 16
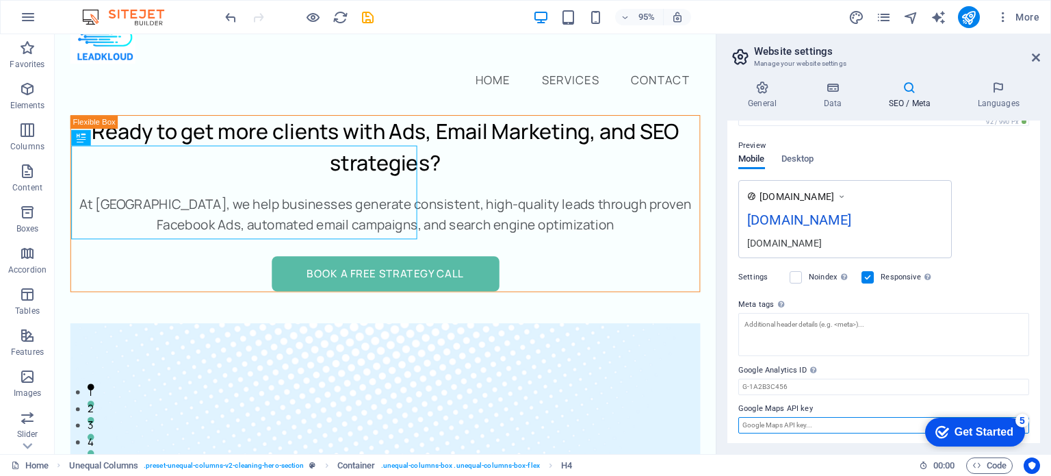
click at [818, 422] on input "Google Maps API key" at bounding box center [883, 425] width 291 height 16
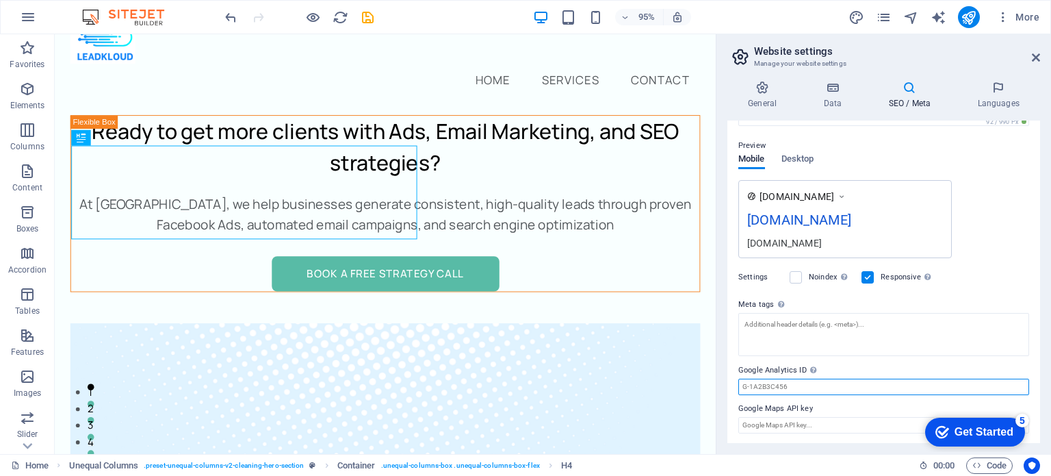
click at [818, 387] on input "Google Analytics ID Please only add the Google Analytics ID. We automatically i…" at bounding box center [883, 386] width 291 height 16
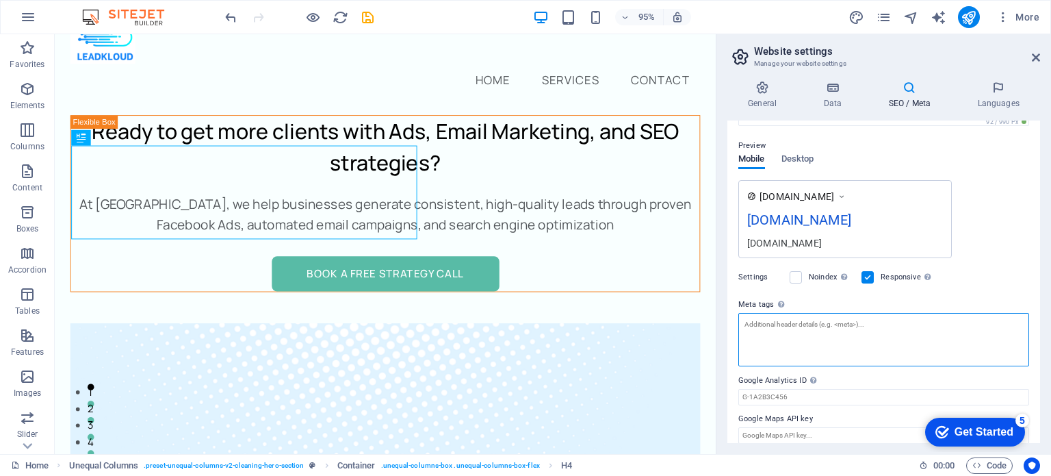
click at [759, 322] on textarea "Meta tags Enter HTML code here that will be placed inside the tags of your webs…" at bounding box center [883, 339] width 291 height 53
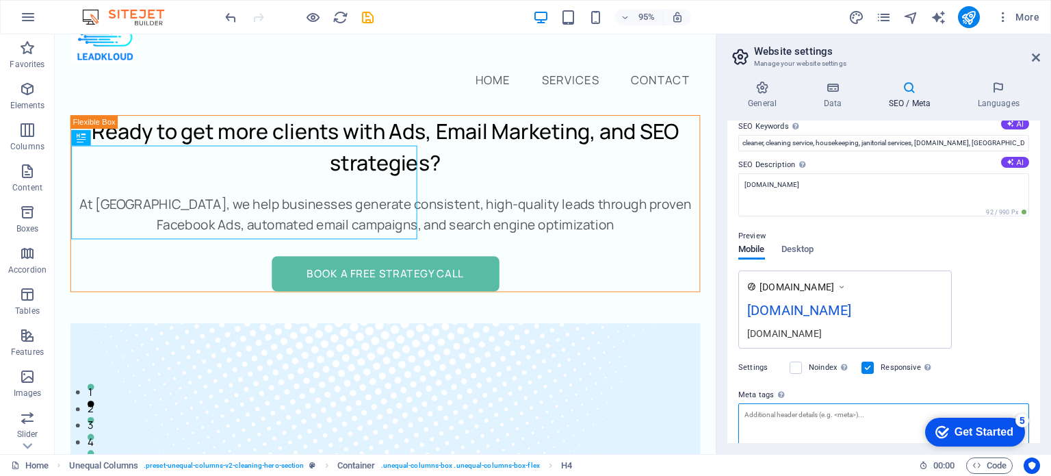
scroll to position [0, 0]
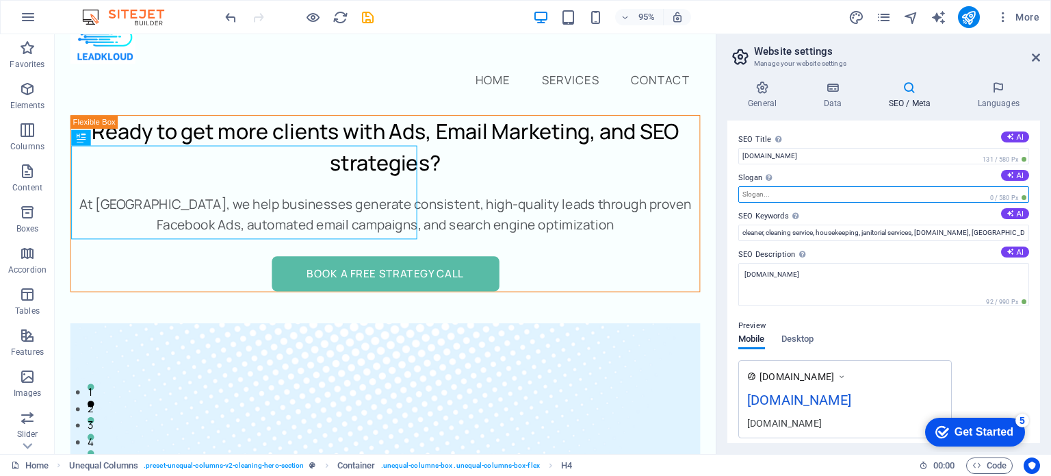
click at [783, 194] on input "Slogan The slogan of your website. AI" at bounding box center [883, 194] width 291 height 16
paste input "Stop Chasing Leads. Start Closing Them."
type input "Stop Chasing Leads. Start Closing Them."
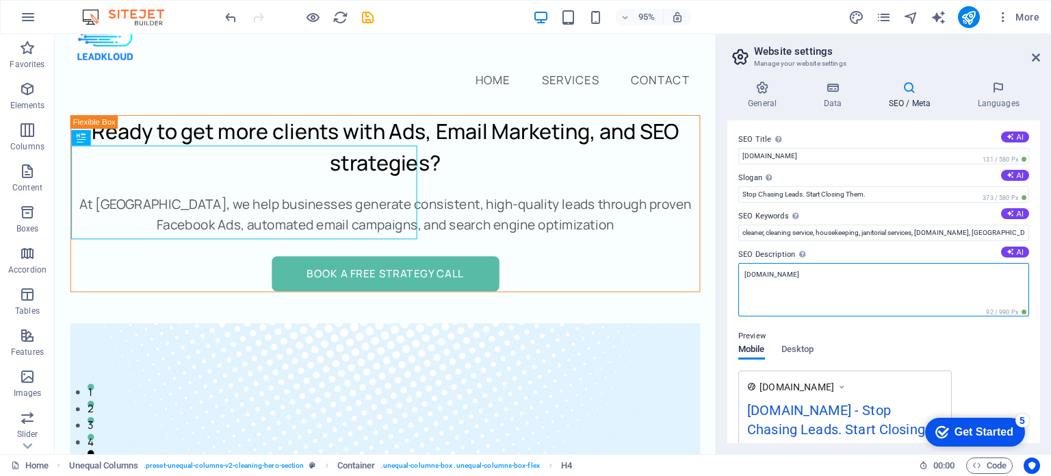
click at [842, 264] on textarea "[DOMAIN_NAME]" at bounding box center [883, 289] width 291 height 53
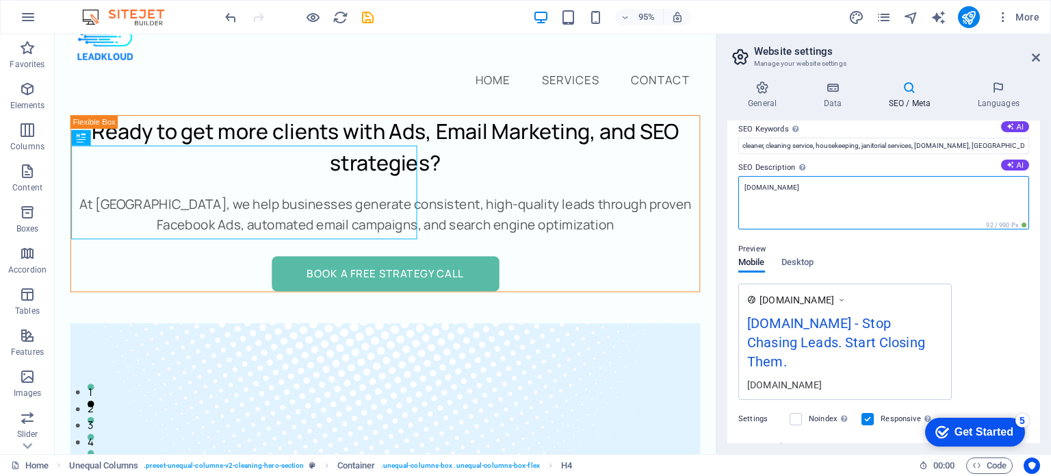
scroll to position [83, 0]
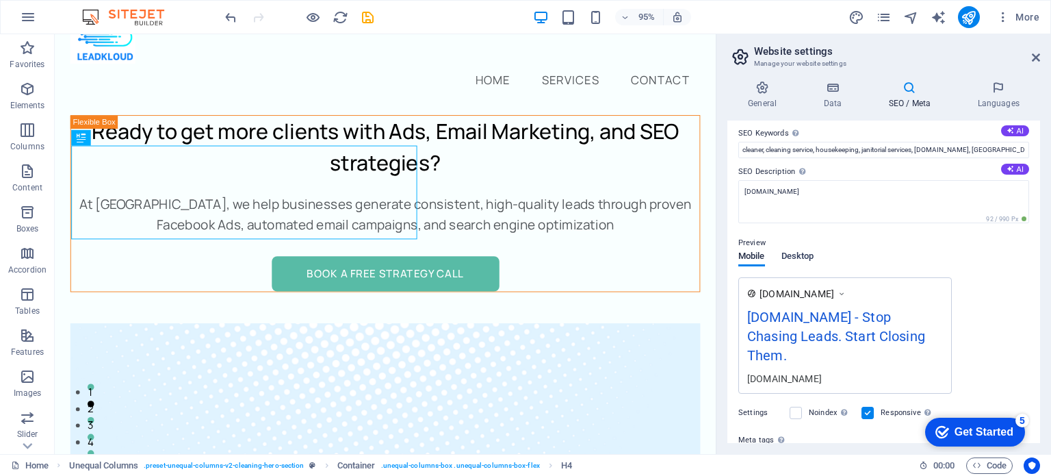
click at [796, 269] on div "Mobile Desktop" at bounding box center [775, 264] width 75 height 26
click at [803, 250] on span "Desktop" at bounding box center [797, 257] width 33 height 19
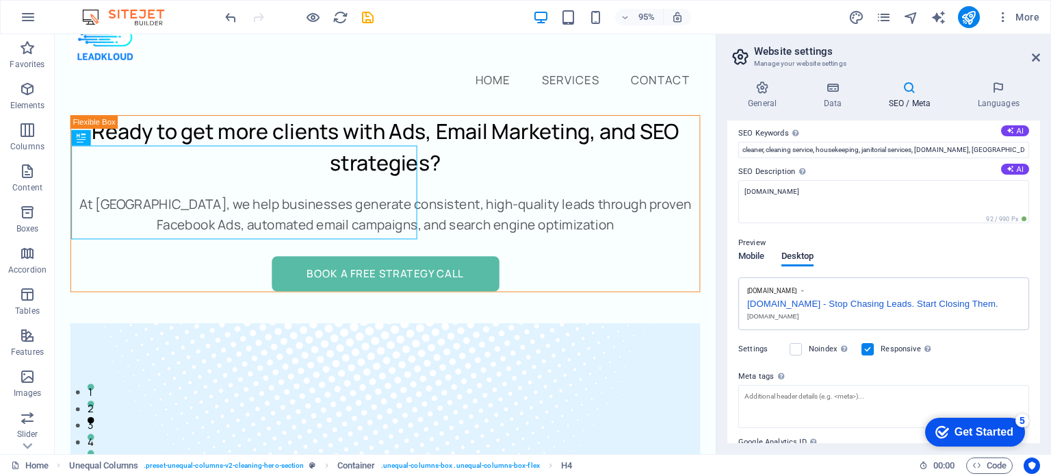
click at [755, 255] on span "Mobile" at bounding box center [751, 257] width 27 height 19
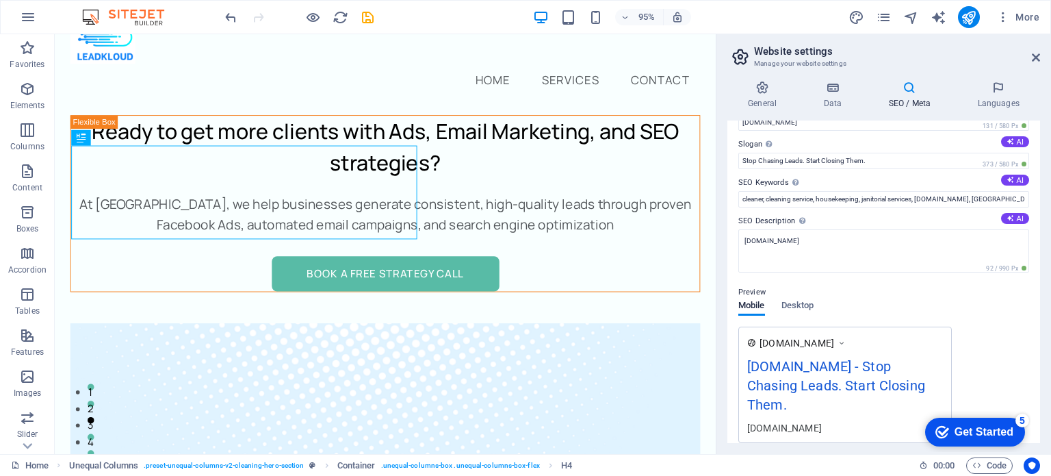
scroll to position [28, 0]
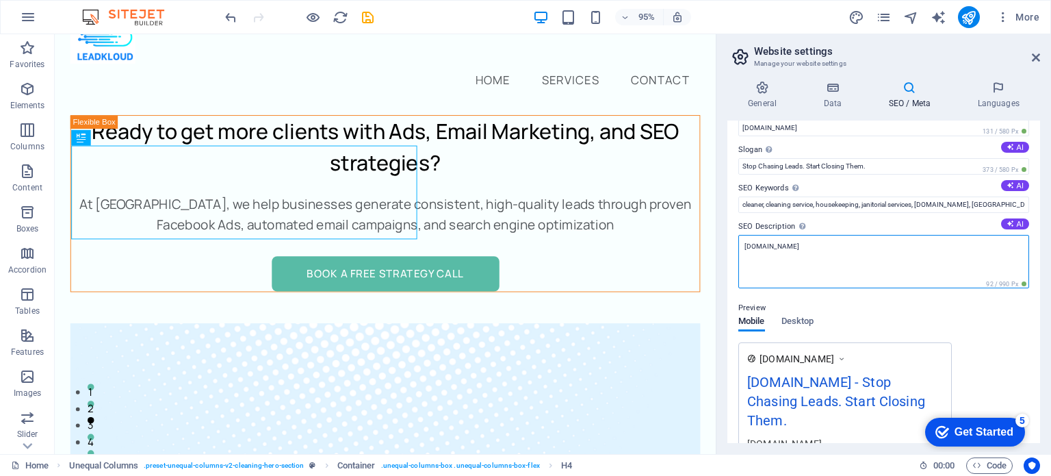
click at [802, 248] on textarea "[DOMAIN_NAME]" at bounding box center [883, 261] width 291 height 53
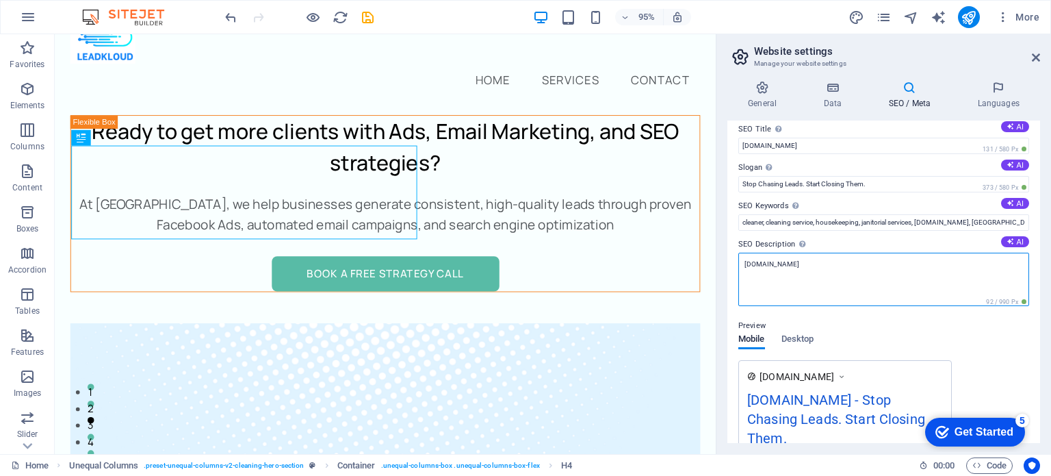
scroll to position [0, 0]
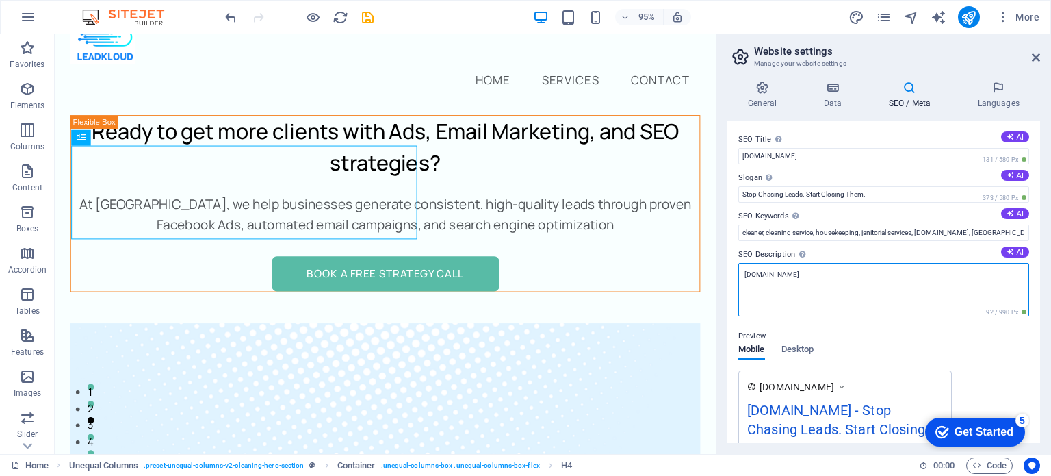
click at [778, 287] on textarea "[DOMAIN_NAME]" at bounding box center [883, 289] width 291 height 53
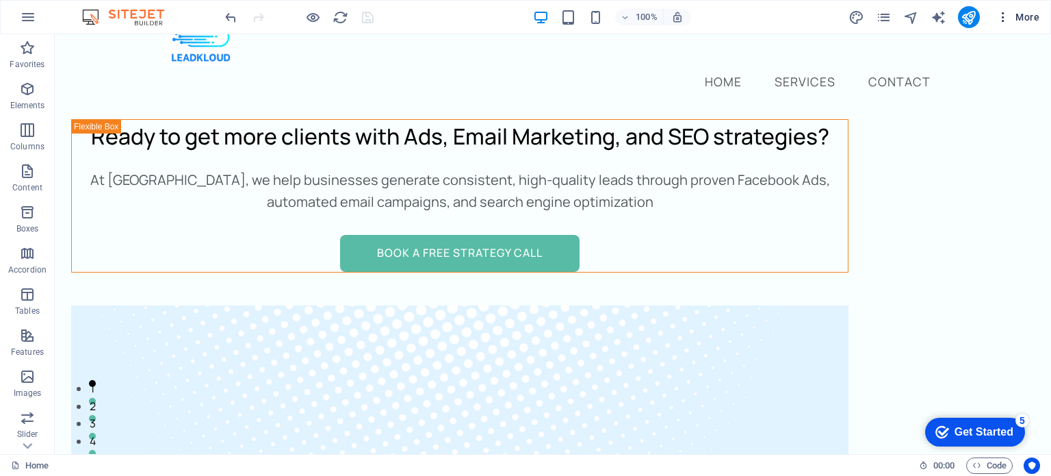
click at [996, 18] on button "More" at bounding box center [1018, 17] width 54 height 22
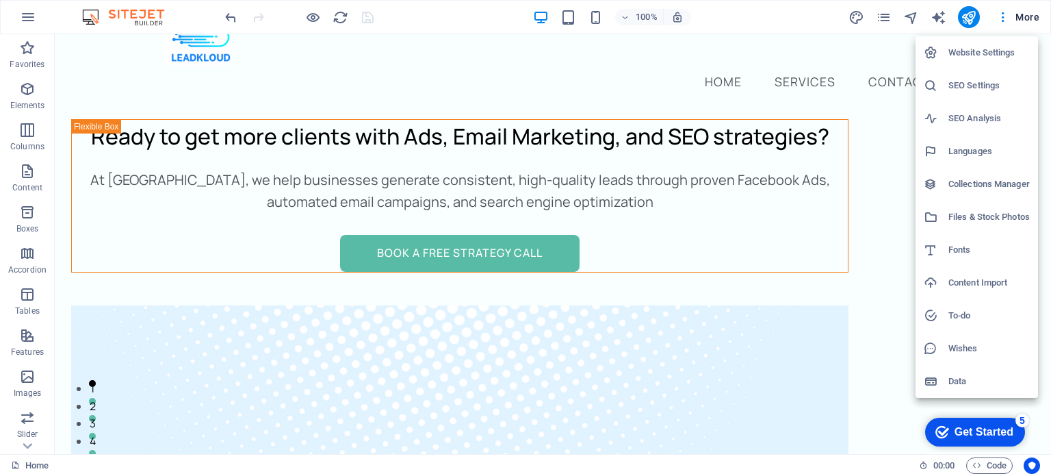
click at [978, 86] on h6 "SEO Settings" at bounding box center [988, 85] width 81 height 16
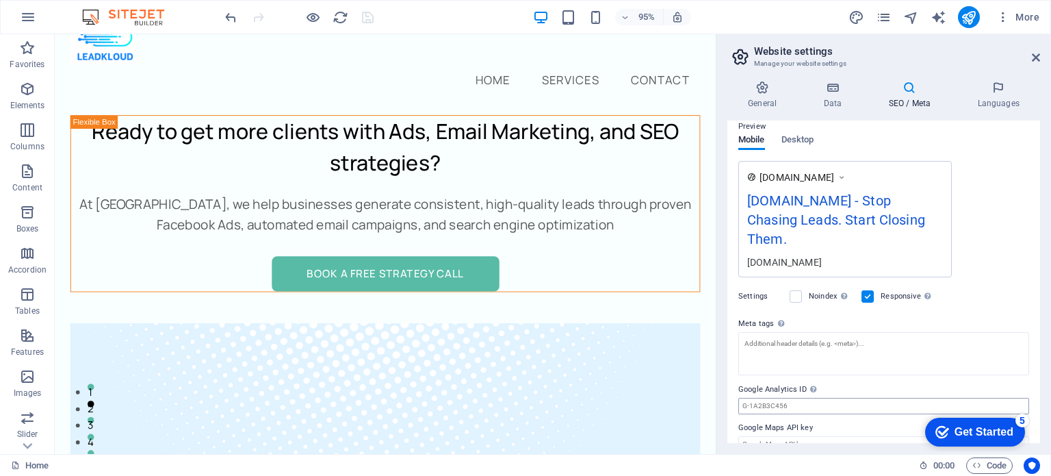
scroll to position [0, 0]
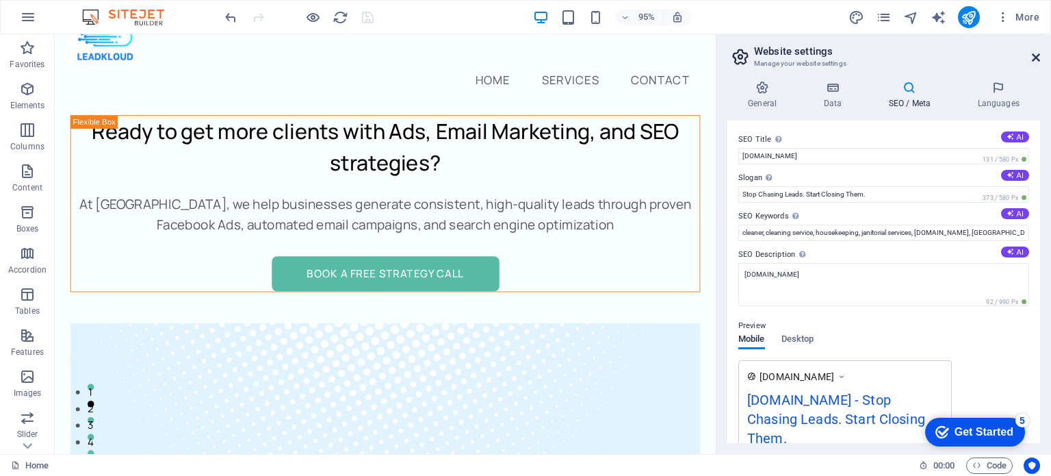
click at [1032, 60] on icon at bounding box center [1036, 57] width 8 height 11
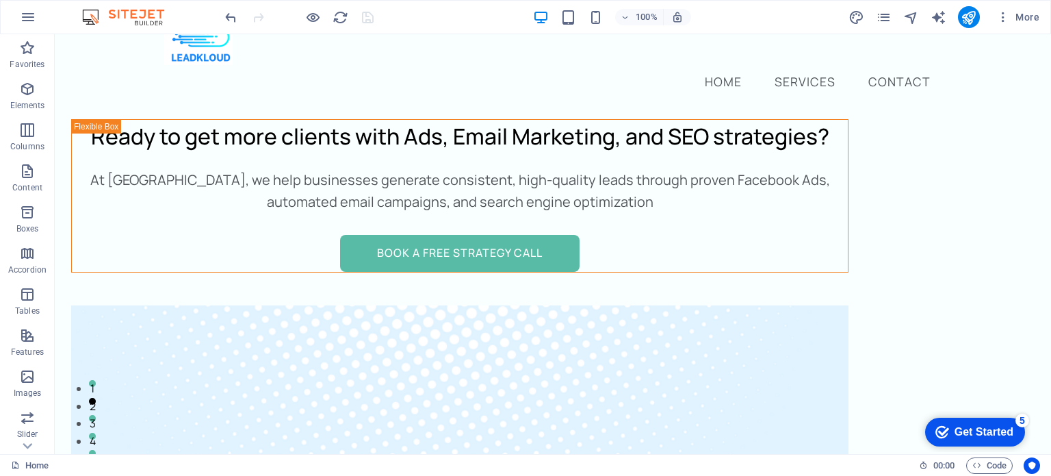
click at [922, 12] on div "More" at bounding box center [946, 17] width 196 height 22
click at [968, 12] on icon "publish" at bounding box center [969, 18] width 16 height 16
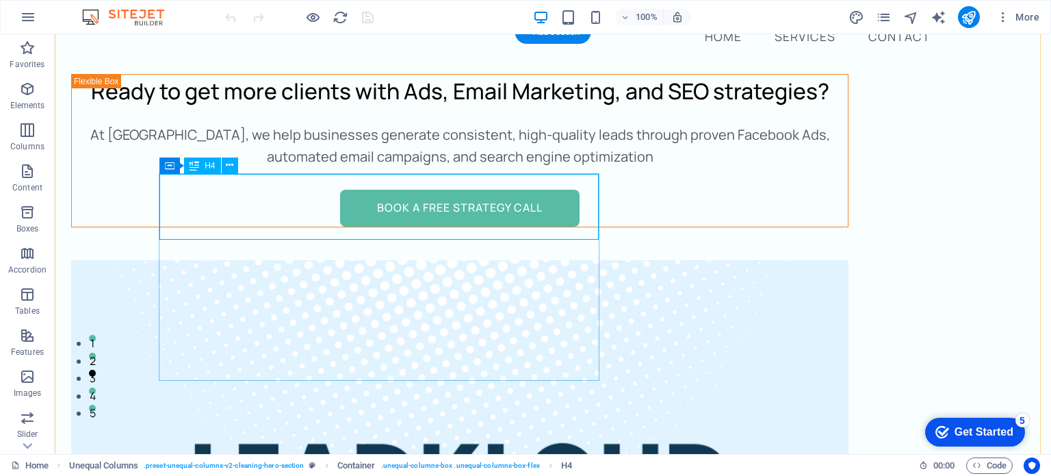
scroll to position [86, 0]
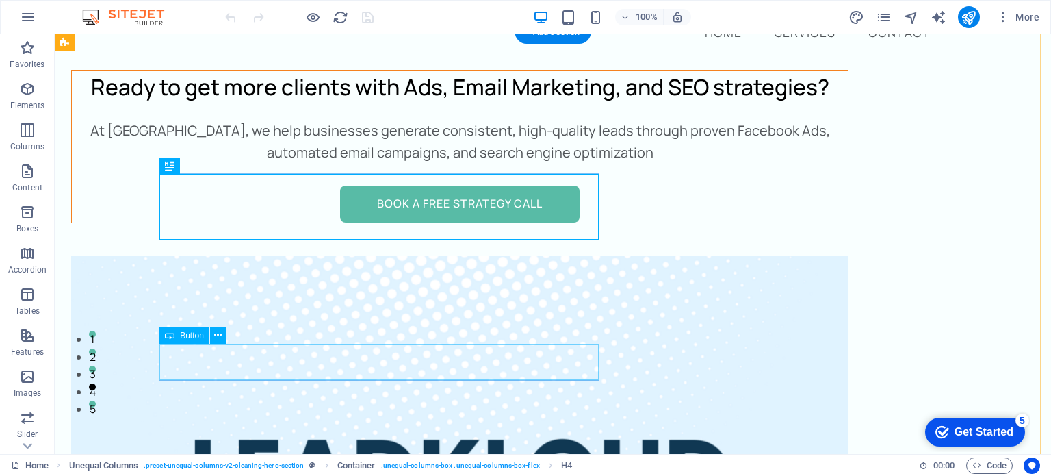
click at [385, 222] on div "Book a Free Strategy Call" at bounding box center [460, 203] width 776 height 37
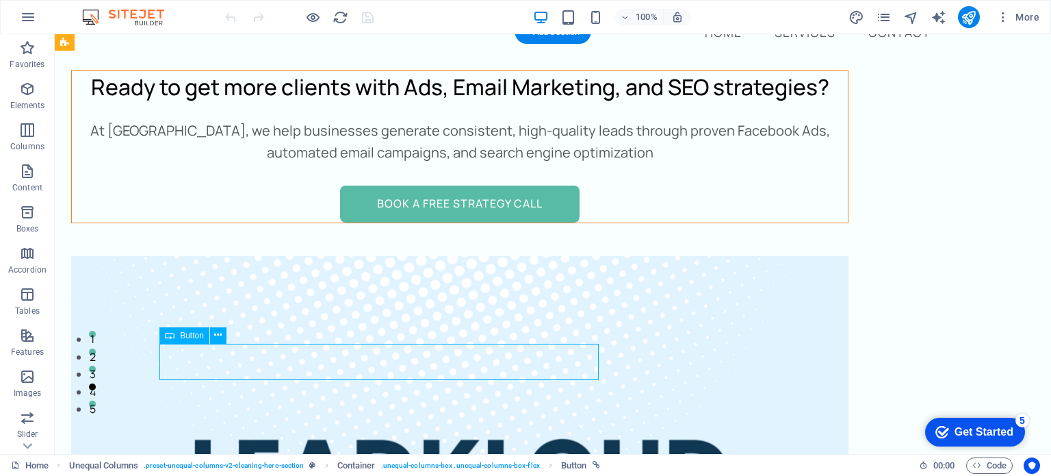
click at [385, 222] on div "Book a Free Strategy Call" at bounding box center [460, 203] width 776 height 37
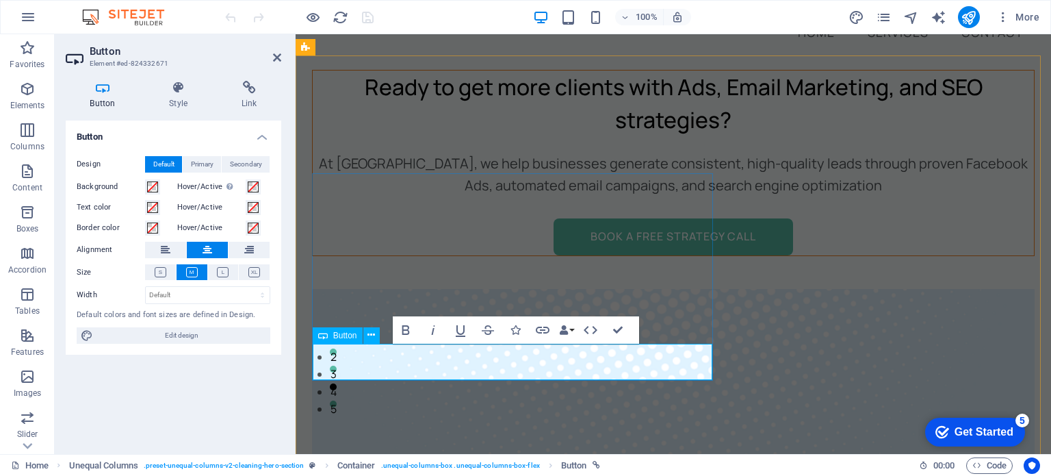
scroll to position [63, 0]
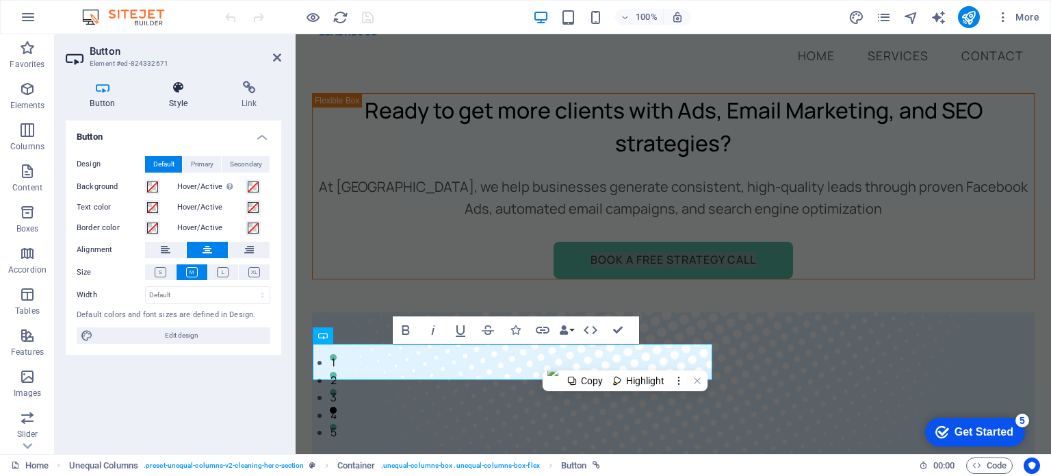
click at [181, 85] on icon at bounding box center [178, 88] width 67 height 14
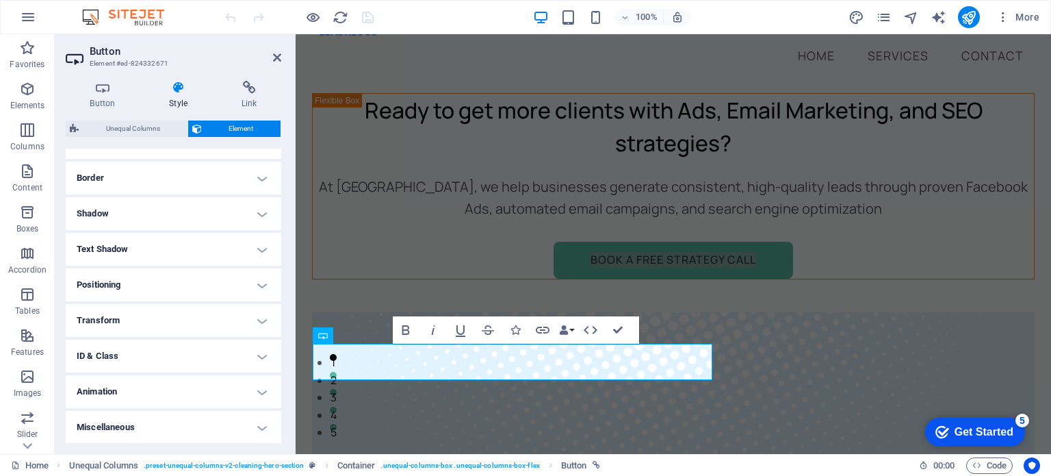
scroll to position [0, 0]
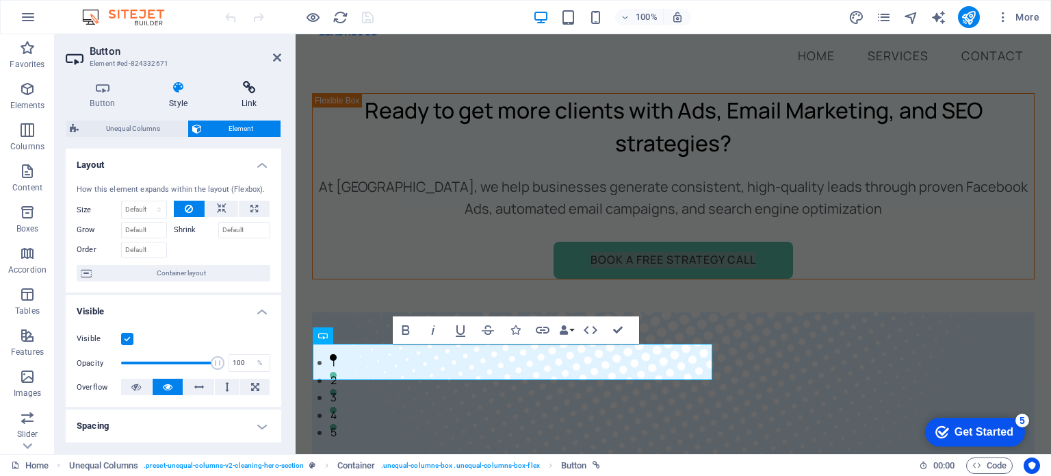
click at [235, 88] on icon at bounding box center [249, 88] width 64 height 14
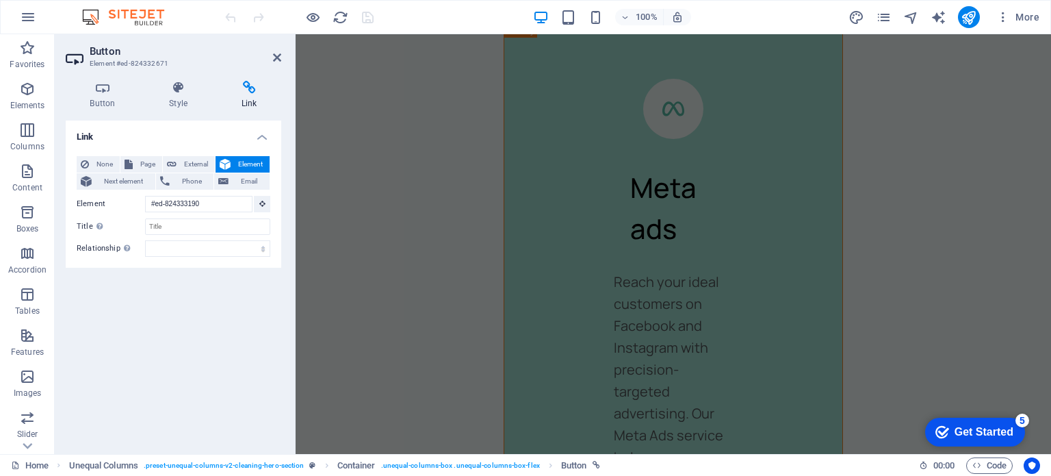
scroll to position [63, 0]
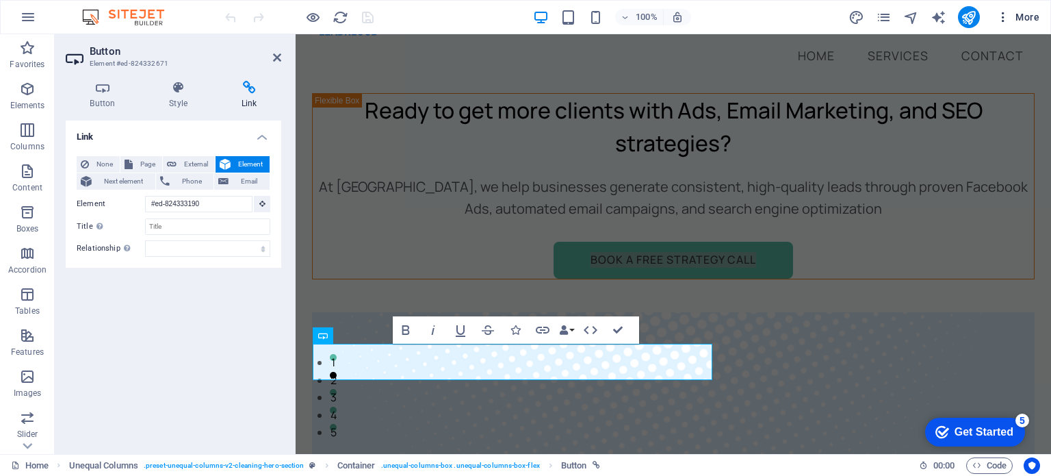
click at [1002, 14] on icon "button" at bounding box center [1003, 17] width 14 height 14
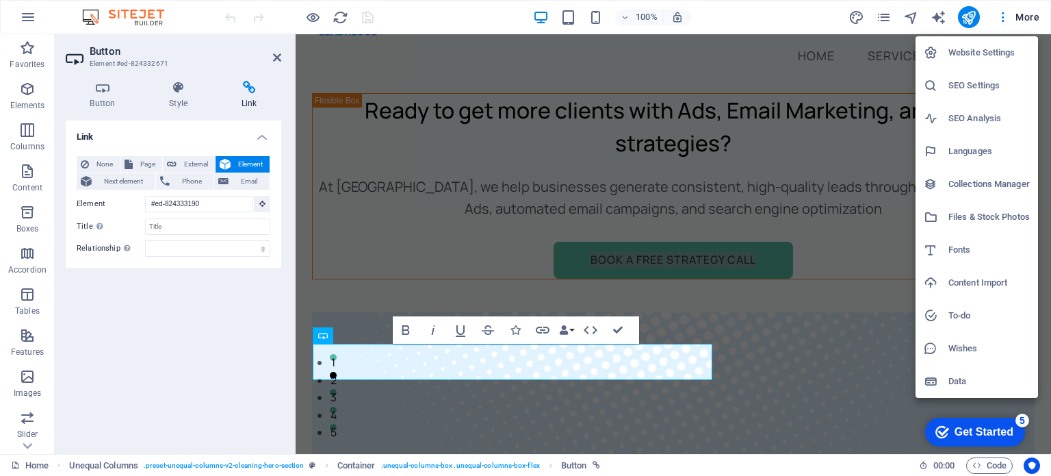
click at [963, 249] on h6 "Fonts" at bounding box center [988, 250] width 81 height 16
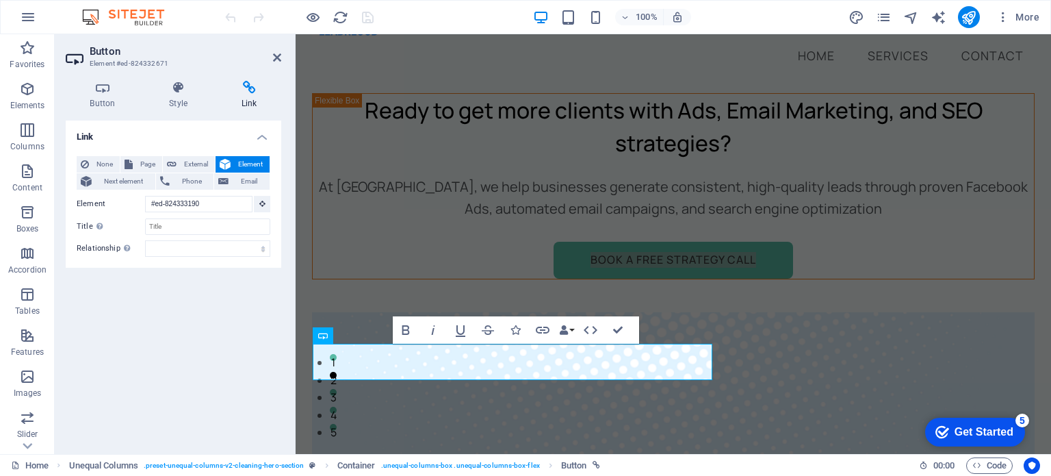
select select "popularity"
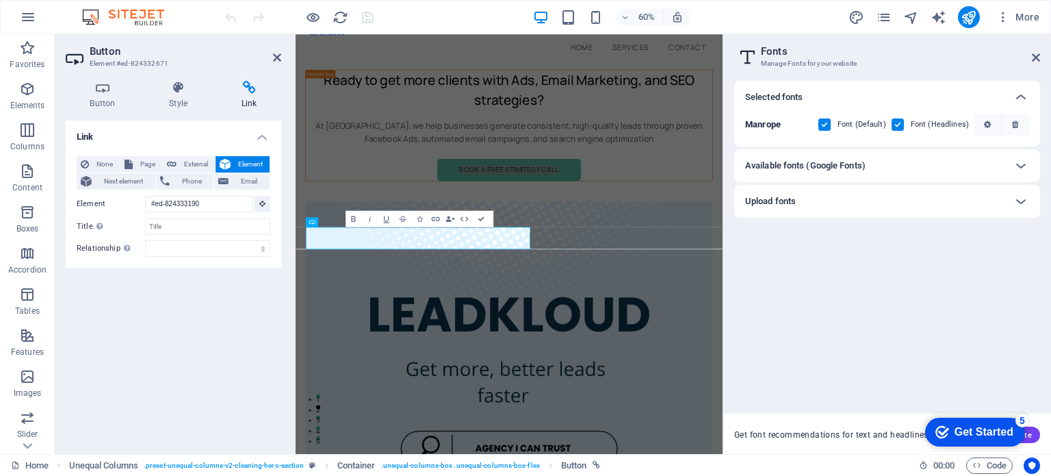
click at [893, 166] on div "Available fonts (Google Fonts)" at bounding box center [874, 165] width 259 height 16
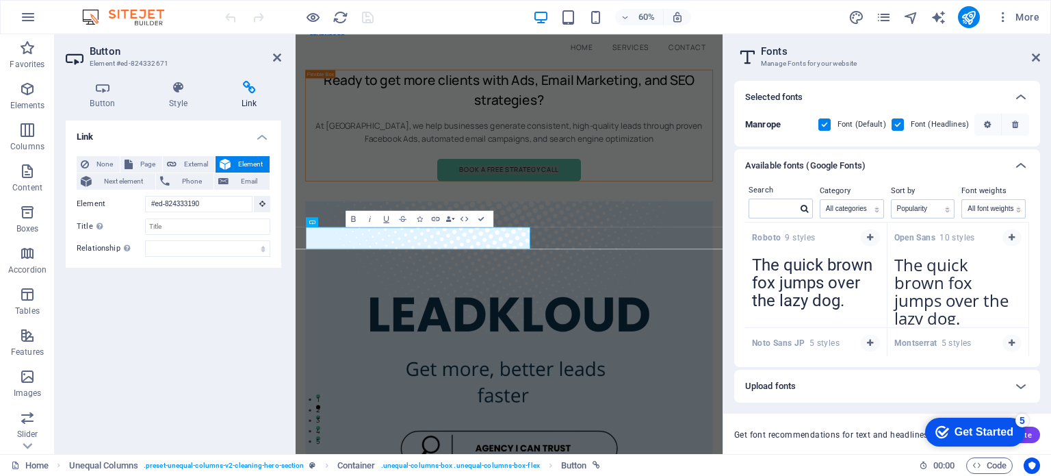
click at [893, 166] on div "Available fonts (Google Fonts)" at bounding box center [874, 165] width 259 height 16
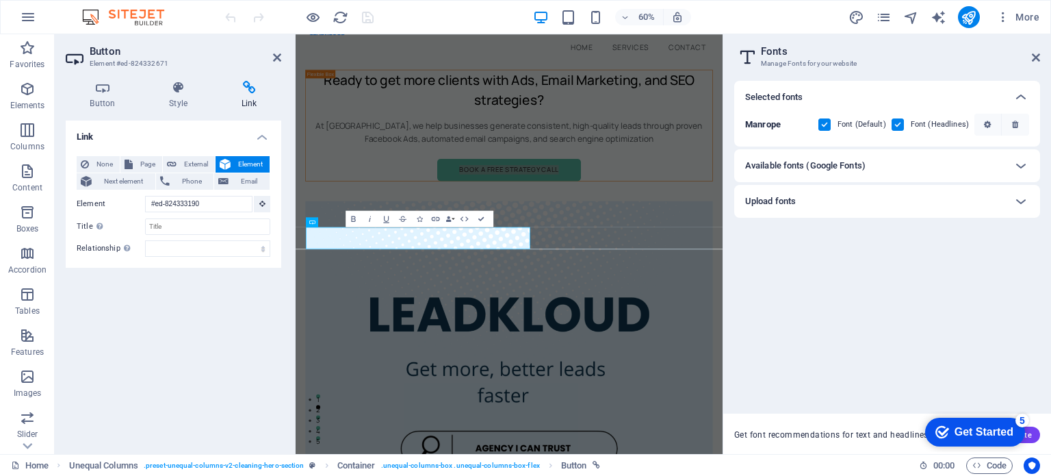
click at [876, 199] on div "Upload fonts" at bounding box center [874, 201] width 259 height 16
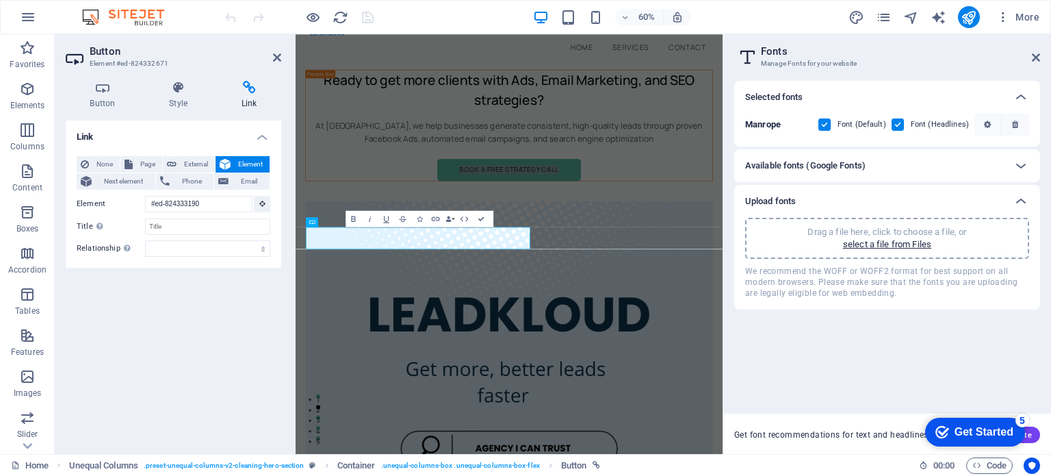
click at [876, 199] on div "Upload fonts" at bounding box center [874, 201] width 259 height 16
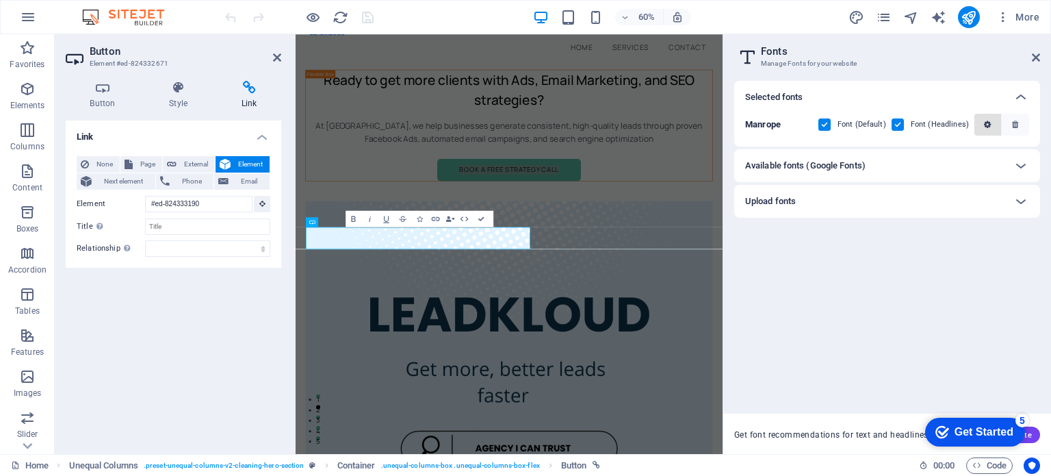
click at [993, 128] on span "button" at bounding box center [988, 124] width 16 height 8
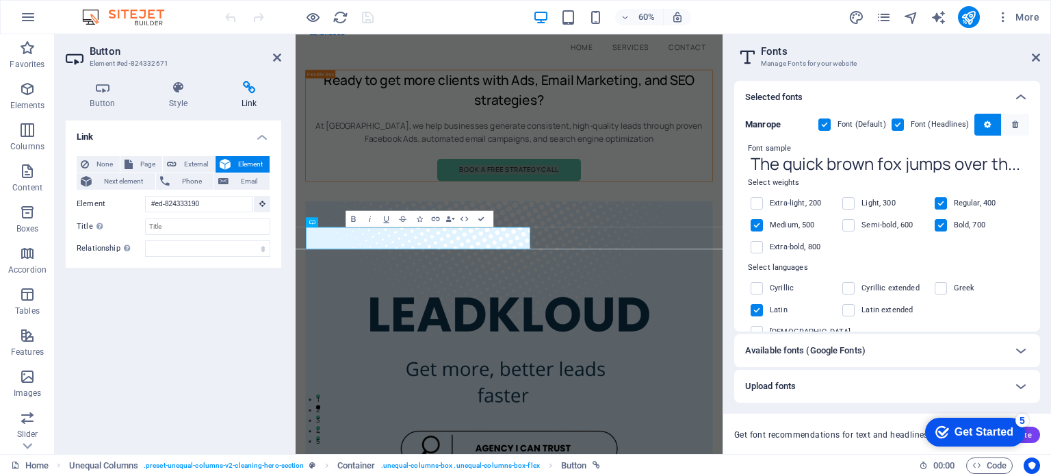
click at [895, 122] on label at bounding box center [898, 124] width 12 height 12
click at [0, 0] on input "checkbox" at bounding box center [0, 0] width 0 height 0
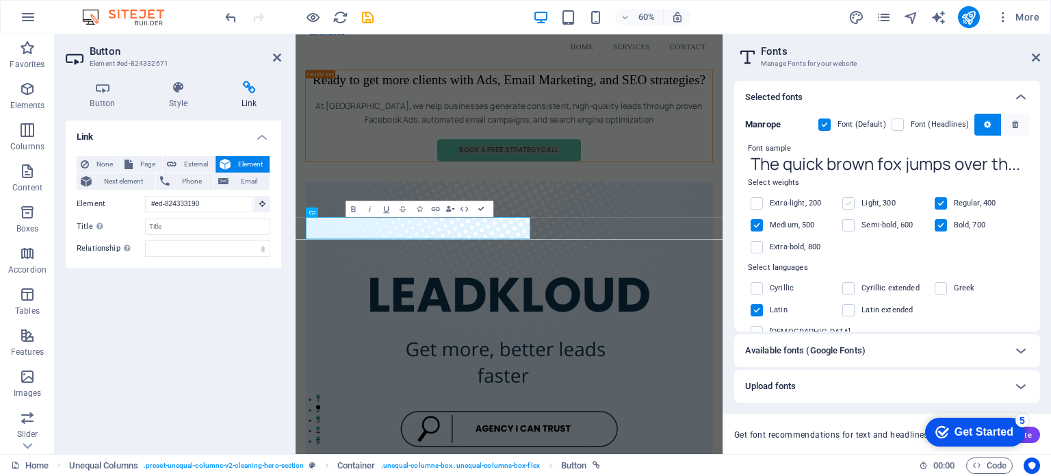
click at [850, 203] on label at bounding box center [848, 203] width 12 height 12
click at [0, 0] on input "checkbox" at bounding box center [0, 0] width 0 height 0
click at [1039, 53] on icon at bounding box center [1036, 57] width 8 height 11
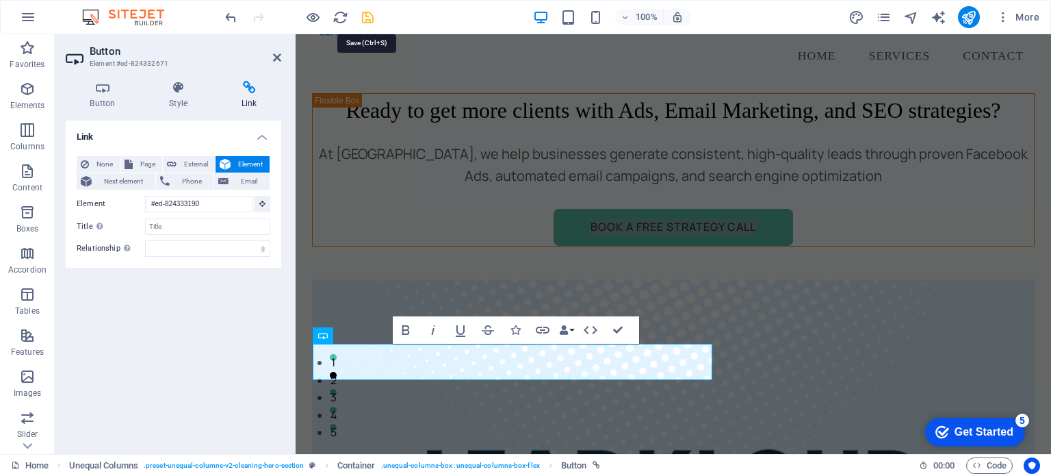
click at [364, 19] on icon "save" at bounding box center [368, 18] width 16 height 16
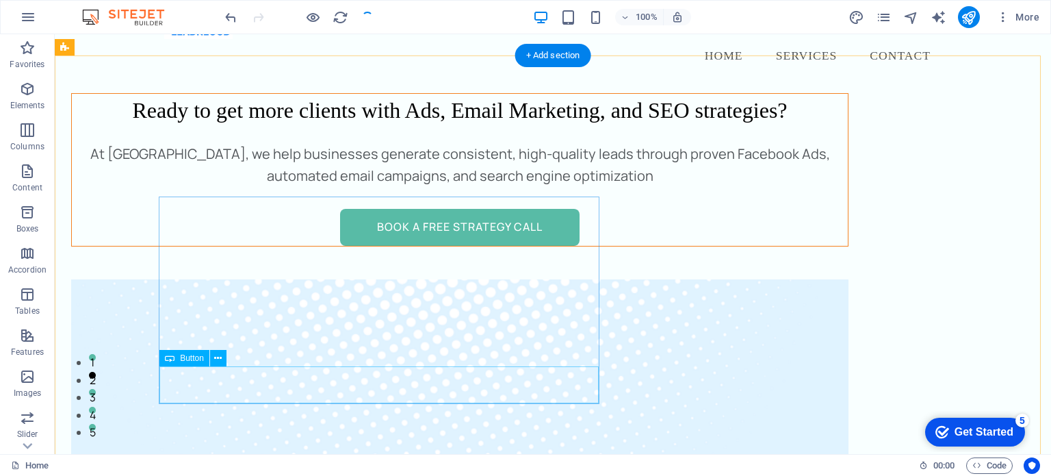
click at [408, 246] on div "Book a Free Strategy Call" at bounding box center [460, 227] width 776 height 37
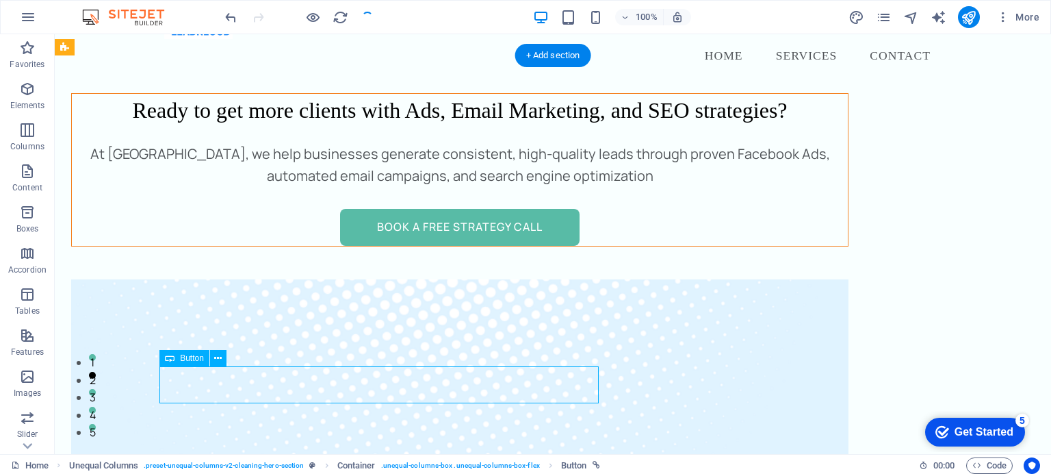
click at [408, 246] on div "Book a Free Strategy Call" at bounding box center [460, 227] width 776 height 37
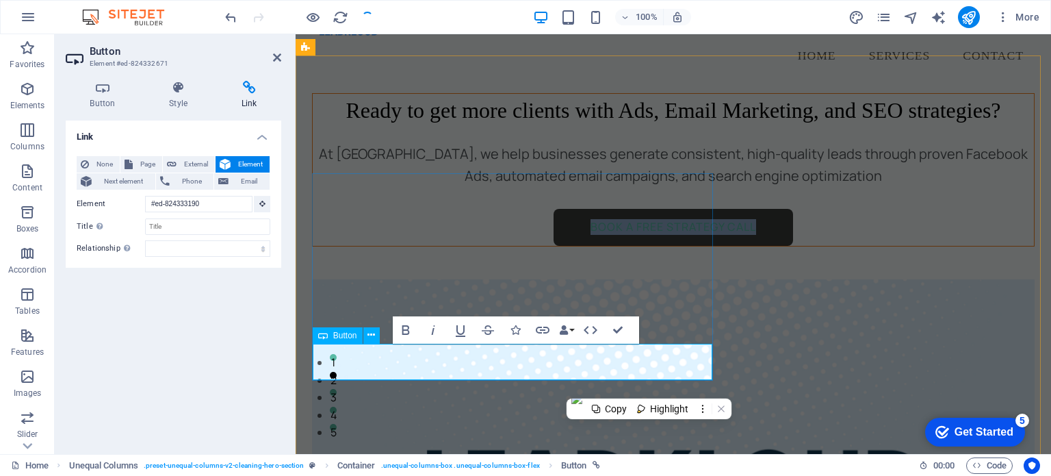
click at [554, 246] on link "Book a Free Strategy Call" at bounding box center [673, 227] width 239 height 37
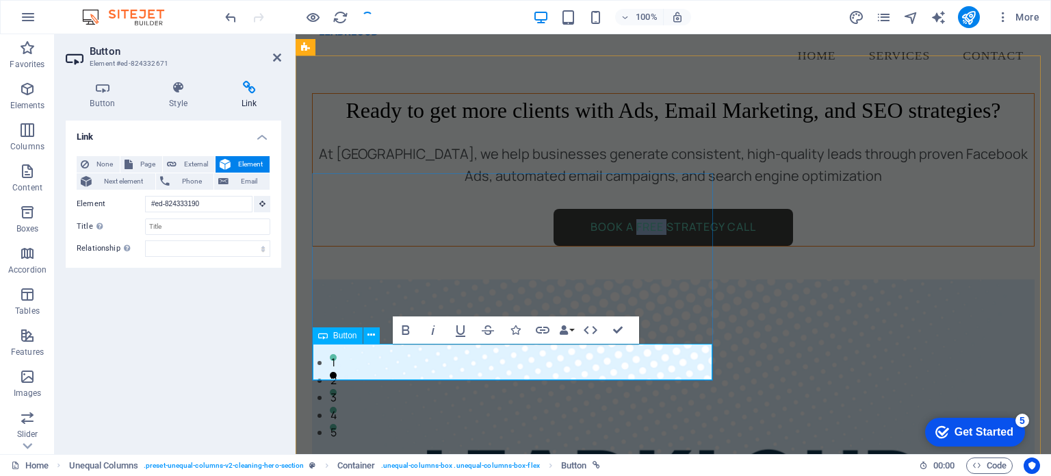
click at [554, 246] on link "Book a Free Strategy Call" at bounding box center [673, 227] width 239 height 37
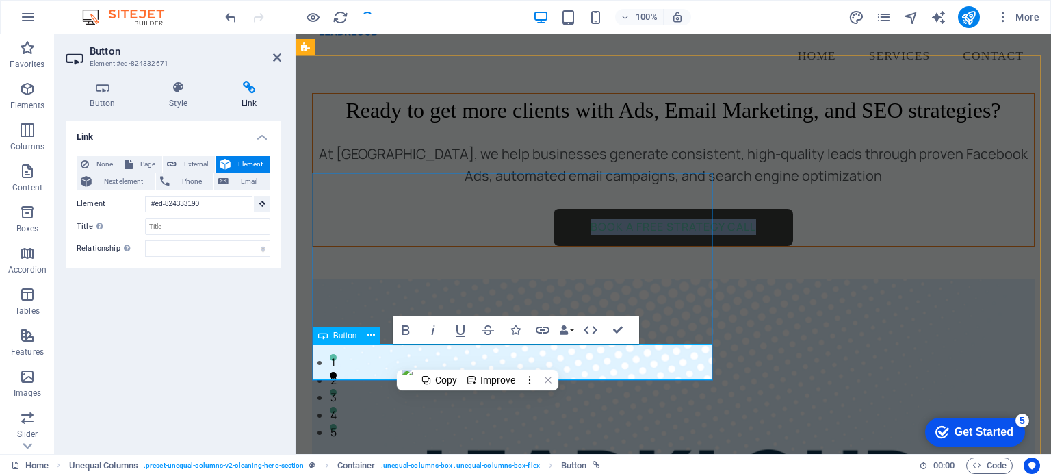
click at [554, 246] on link "Book a Free Strategy Call" at bounding box center [673, 227] width 239 height 37
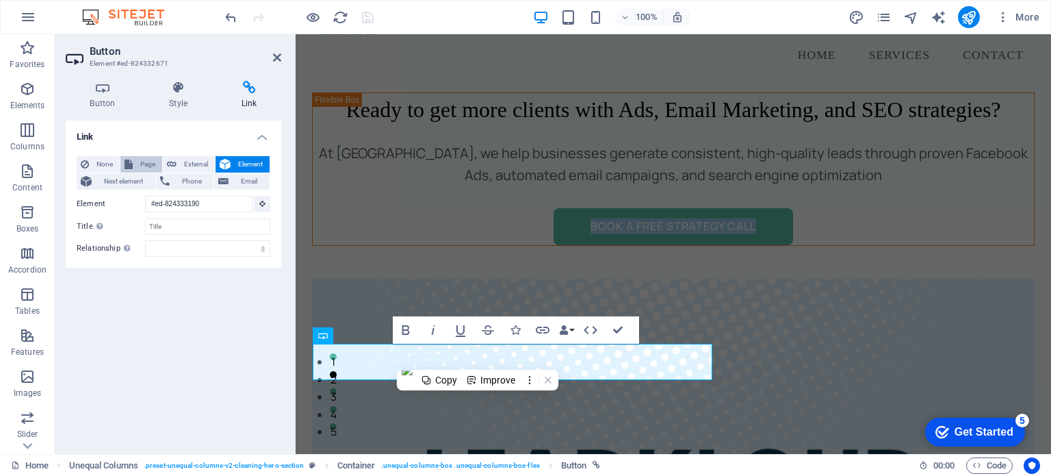
scroll to position [63, 0]
click at [179, 88] on icon at bounding box center [178, 88] width 67 height 14
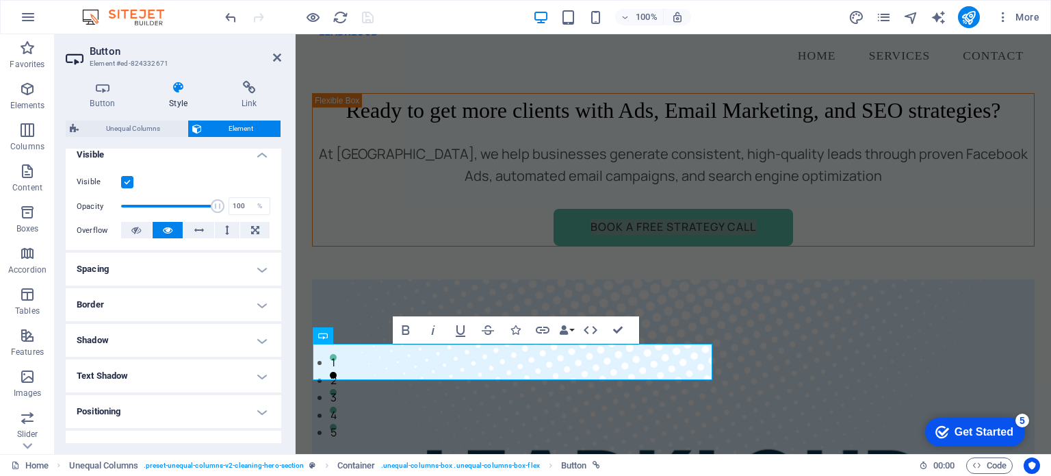
scroll to position [237, 0]
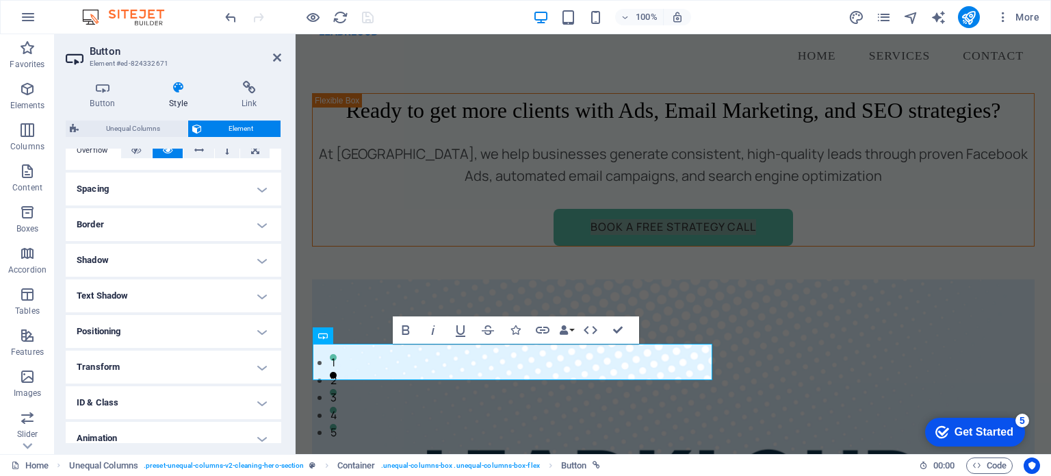
click at [178, 192] on h4 "Spacing" at bounding box center [174, 188] width 216 height 33
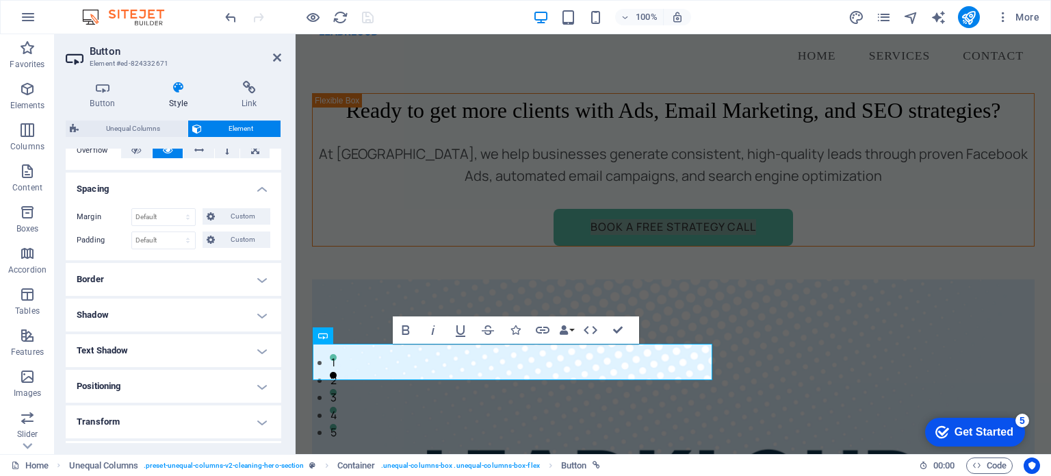
click at [173, 359] on h4 "Text Shadow" at bounding box center [174, 350] width 216 height 33
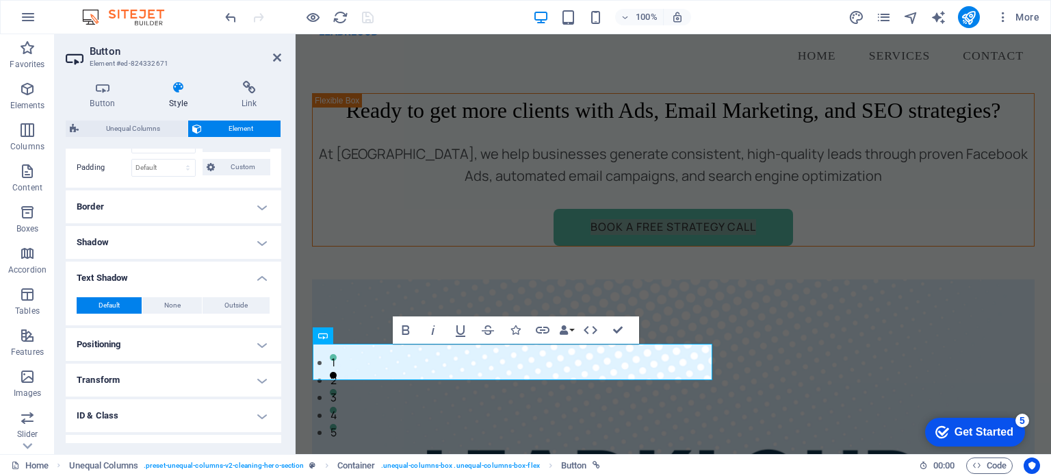
scroll to position [368, 0]
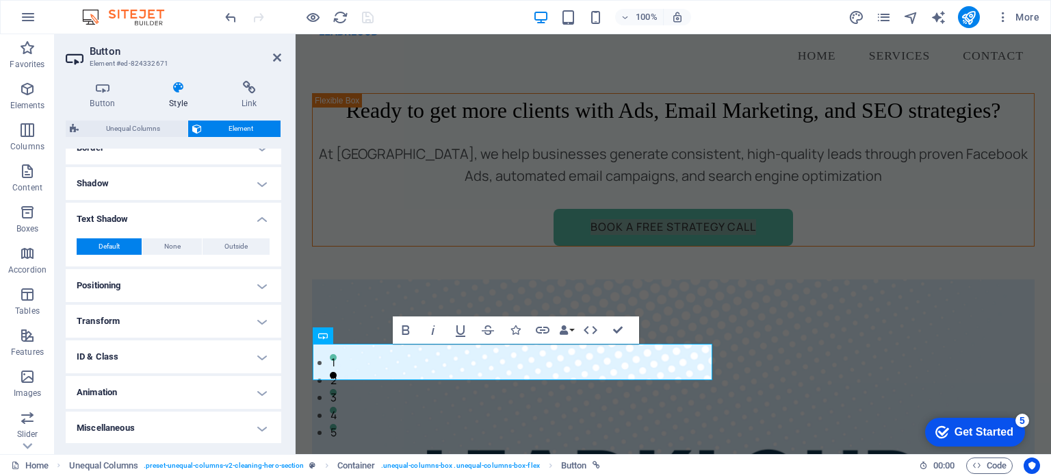
click at [180, 291] on h4 "Positioning" at bounding box center [174, 285] width 216 height 33
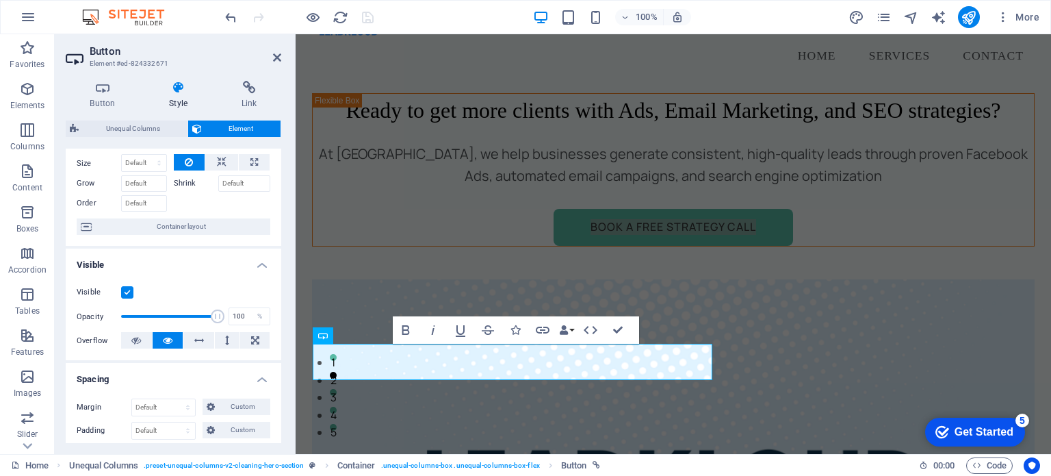
scroll to position [0, 0]
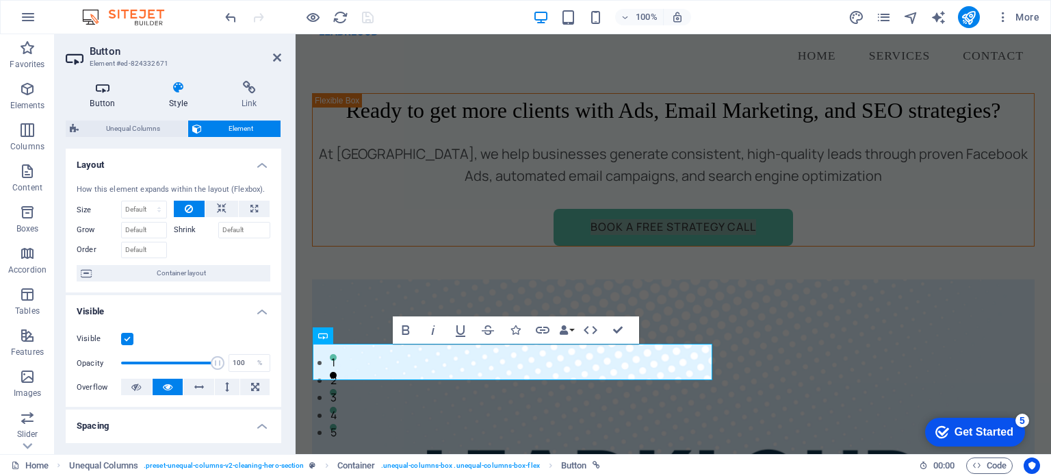
click at [109, 97] on h4 "Button" at bounding box center [105, 95] width 79 height 29
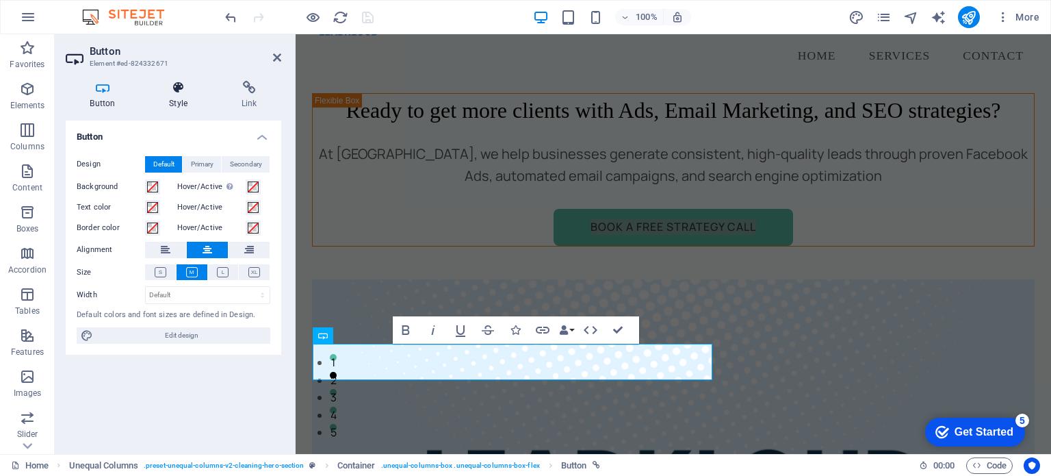
click at [179, 99] on h4 "Style" at bounding box center [181, 95] width 73 height 29
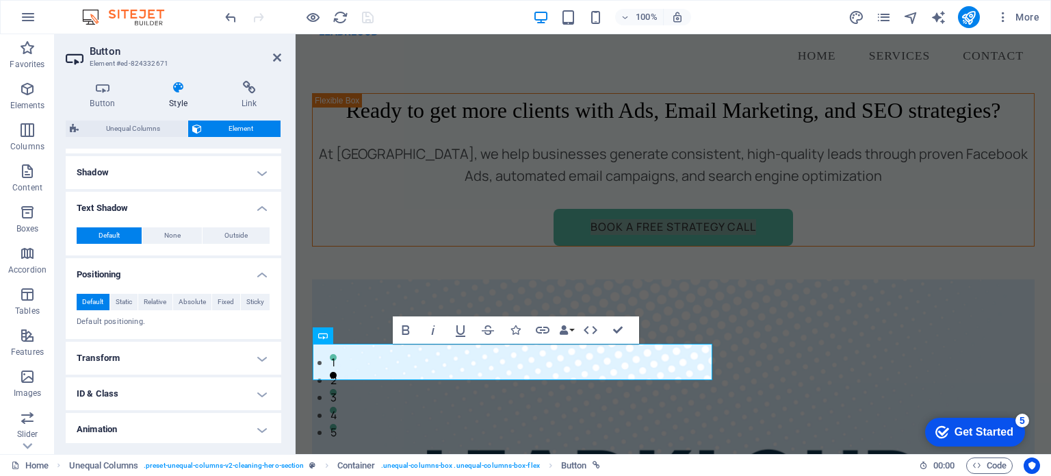
scroll to position [416, 0]
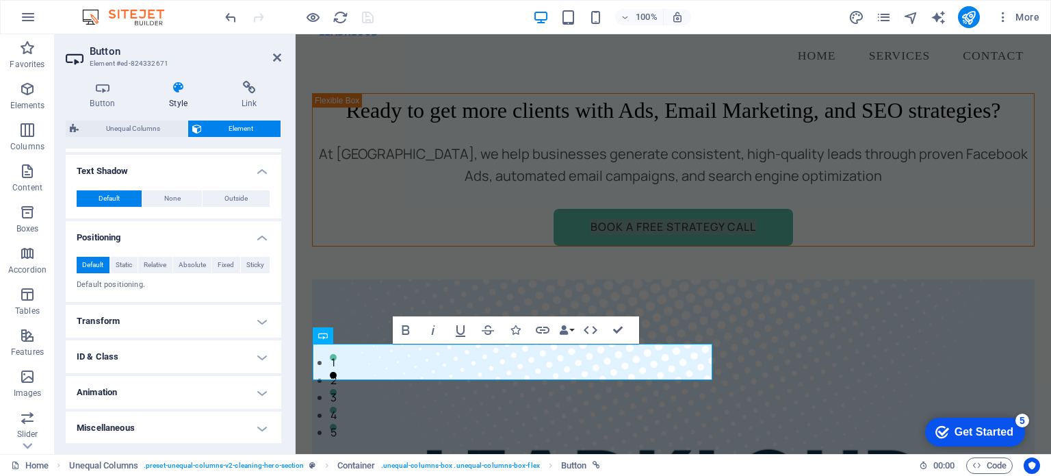
click at [179, 394] on h4 "Animation" at bounding box center [174, 392] width 216 height 33
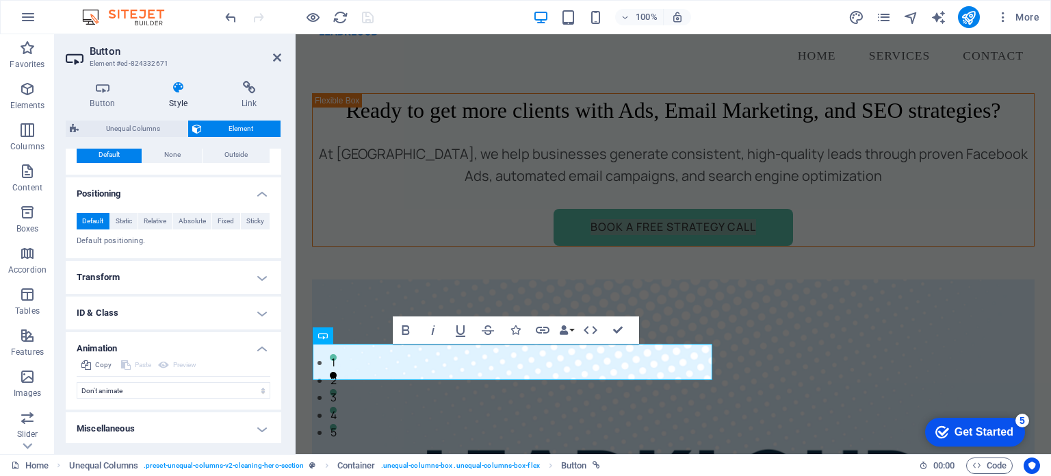
click at [170, 425] on h4 "Miscellaneous" at bounding box center [174, 428] width 216 height 33
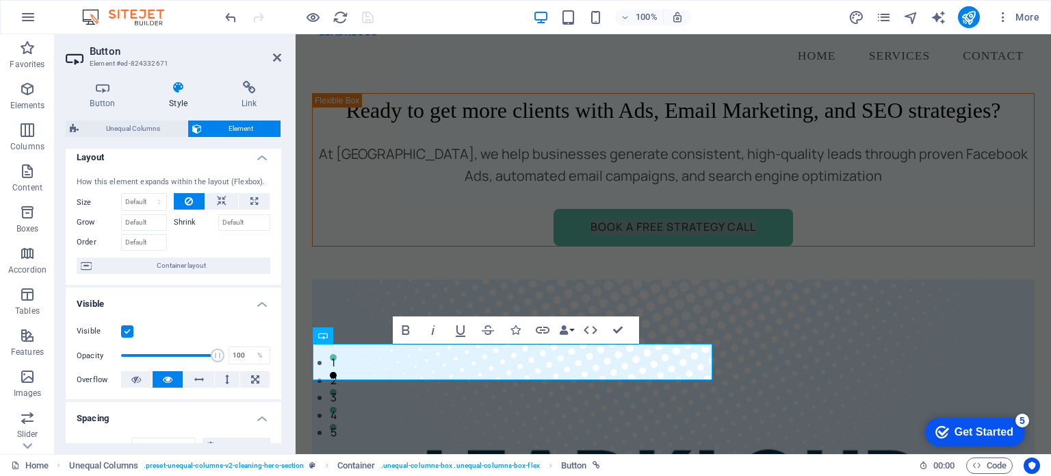
scroll to position [0, 0]
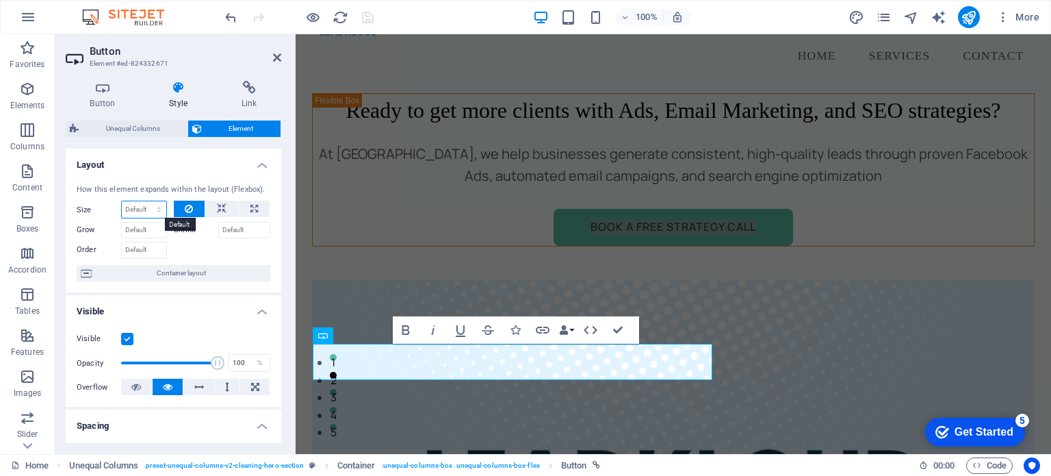
click at [142, 207] on select "Default auto px % 1/1 1/2 1/3 1/4 1/5 1/6 1/7 1/8 1/9 1/10" at bounding box center [144, 209] width 44 height 16
select select "px"
click at [145, 201] on select "Default auto px % 1/1 1/2 1/3 1/4 1/5 1/6 1/7 1/8 1/9 1/10" at bounding box center [144, 209] width 44 height 16
type input "0"
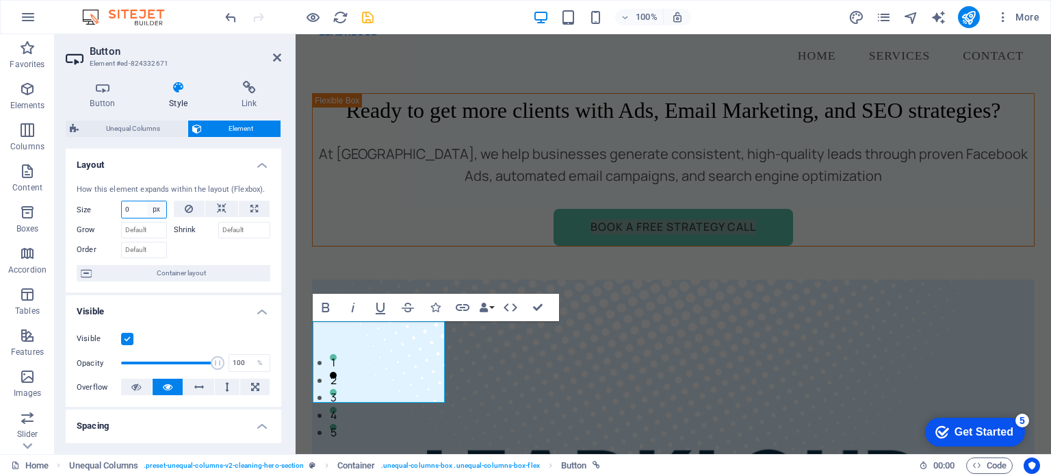
click at [148, 213] on select "Default auto px % 1/1 1/2 1/3 1/4 1/5 1/6 1/7 1/8 1/9 1/10" at bounding box center [156, 209] width 19 height 16
select select "rd3a383fiqs"
click at [147, 201] on select "Default auto px % 1/1 1/2 1/3 1/4 1/5 1/6 1/7 1/8 1/9 1/10" at bounding box center [156, 209] width 19 height 16
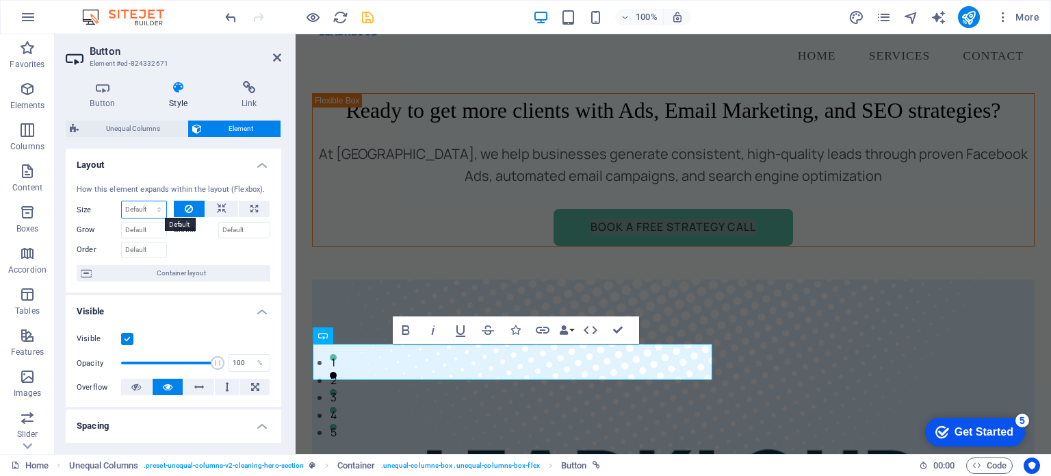
click at [156, 210] on select "Default auto px % 1/1 1/2 1/3 1/4 1/5 1/6 1/7 1/8 1/9 1/10" at bounding box center [144, 209] width 44 height 16
click at [122, 201] on select "Default auto px % 1/1 1/2 1/3 1/4 1/5 1/6 1/7 1/8 1/9 1/10" at bounding box center [144, 209] width 44 height 16
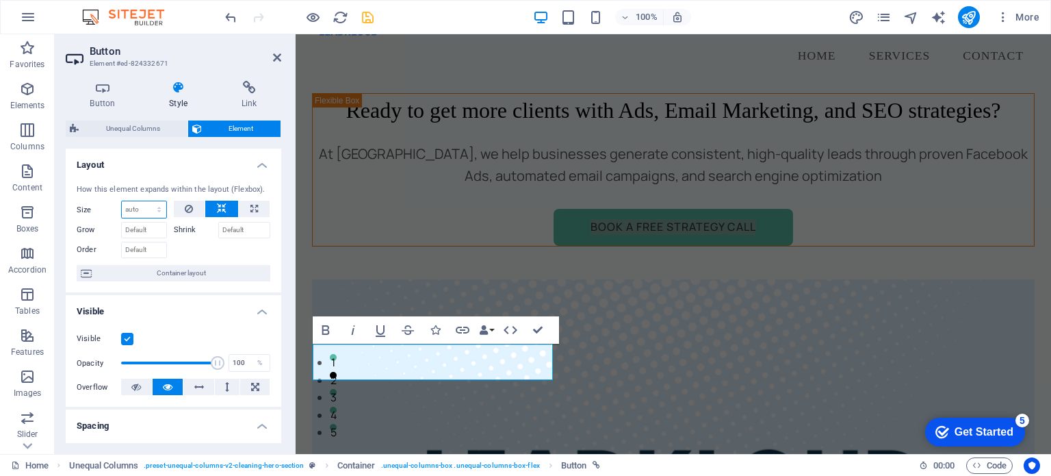
click at [156, 205] on select "Default auto px % 1/1 1/2 1/3 1/4 1/5 1/6 1/7 1/8 1/9 1/10" at bounding box center [144, 209] width 44 height 16
click at [122, 201] on select "Default auto px % 1/1 1/2 1/3 1/4 1/5 1/6 1/7 1/8 1/9 1/10" at bounding box center [144, 209] width 44 height 16
click at [155, 206] on select "Default auto px % 1/1 1/2 1/3 1/4 1/5 1/6 1/7 1/8 1/9 1/10" at bounding box center [144, 209] width 44 height 16
click at [122, 201] on select "Default auto px % 1/1 1/2 1/3 1/4 1/5 1/6 1/7 1/8 1/9 1/10" at bounding box center [144, 209] width 44 height 16
select select "DISABLED_OPTION_VALUE"
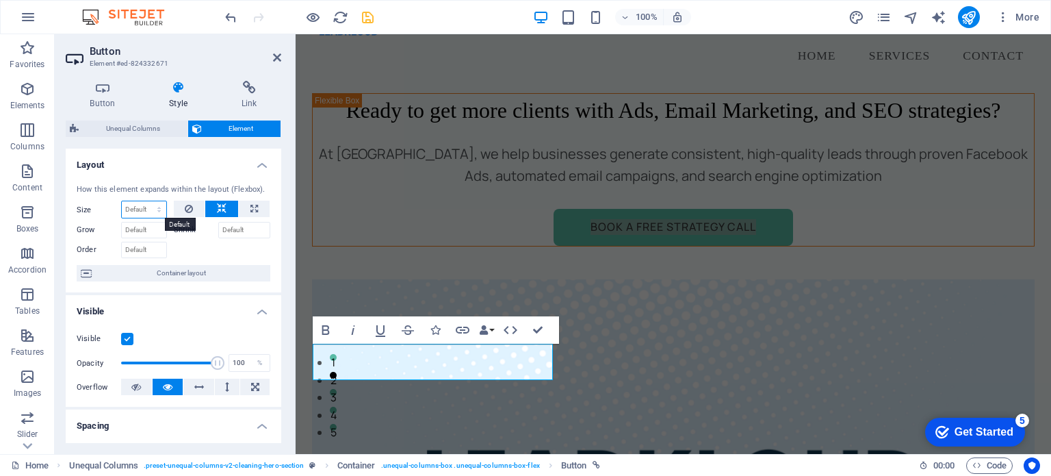
click at [158, 207] on select "Default auto px % 1/1 1/2 1/3 1/4 1/5 1/6 1/7 1/8 1/9 1/10" at bounding box center [144, 209] width 44 height 16
click at [157, 230] on input "Grow" at bounding box center [144, 230] width 46 height 16
click at [246, 200] on button at bounding box center [254, 208] width 31 height 16
type input "100"
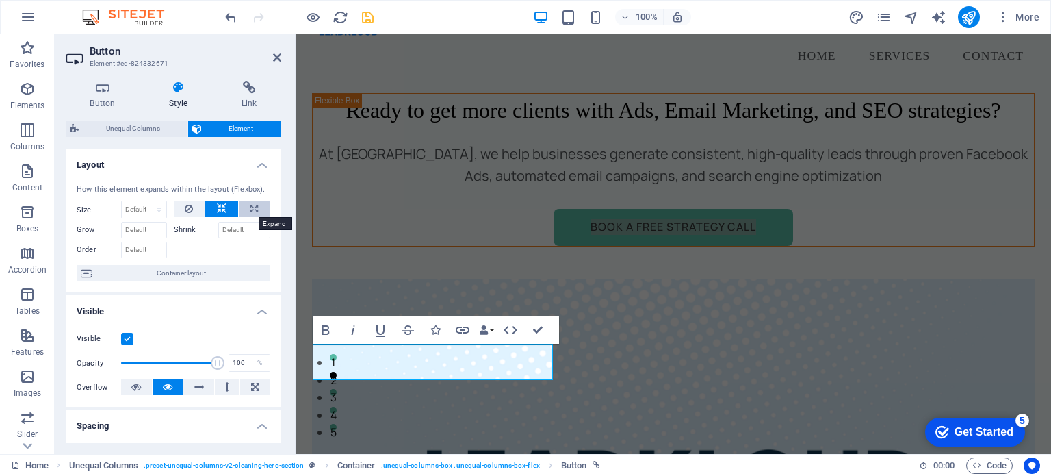
select select "%"
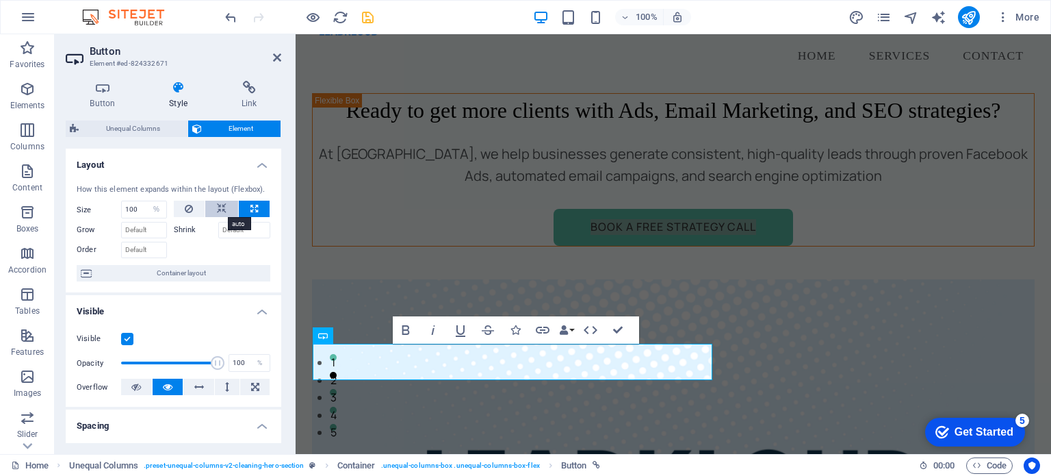
click at [213, 212] on button at bounding box center [221, 208] width 33 height 16
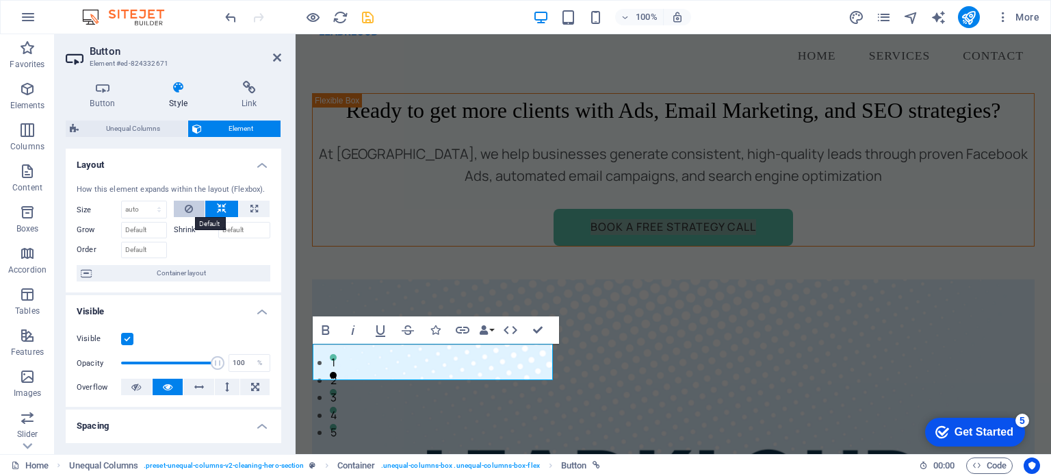
click at [192, 213] on button at bounding box center [189, 208] width 31 height 16
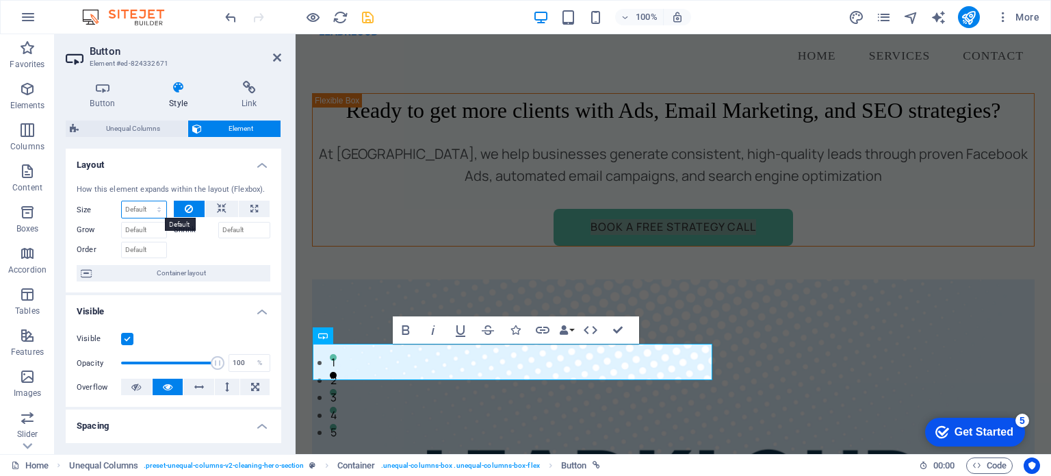
click at [140, 207] on select "Default auto px % 1/1 1/2 1/3 1/4 1/5 1/6 1/7 1/8 1/9 1/10" at bounding box center [144, 209] width 44 height 16
select select "1/1"
click at [145, 201] on select "Default auto px % 1/1 1/2 1/3 1/4 1/5 1/6 1/7 1/8 1/9 1/10" at bounding box center [144, 209] width 44 height 16
type input "100"
click at [139, 205] on input "100" at bounding box center [144, 209] width 44 height 16
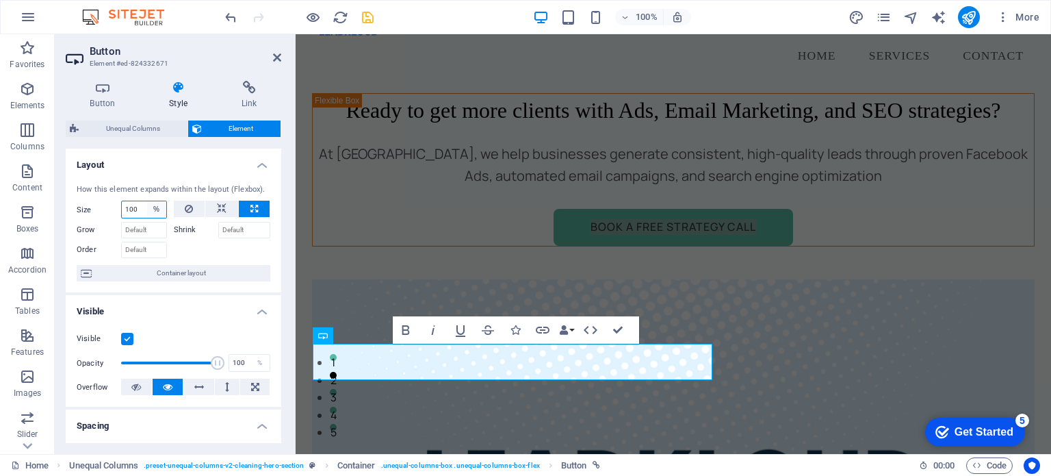
click at [153, 203] on select "Default auto px % 1/1 1/2 1/3 1/4 1/5 1/6 1/7 1/8 1/9 1/10" at bounding box center [156, 209] width 19 height 16
select select "1/2"
click at [147, 201] on select "Default auto px % 1/1 1/2 1/3 1/4 1/5 1/6 1/7 1/8 1/9 1/10" at bounding box center [156, 209] width 19 height 16
type input "50"
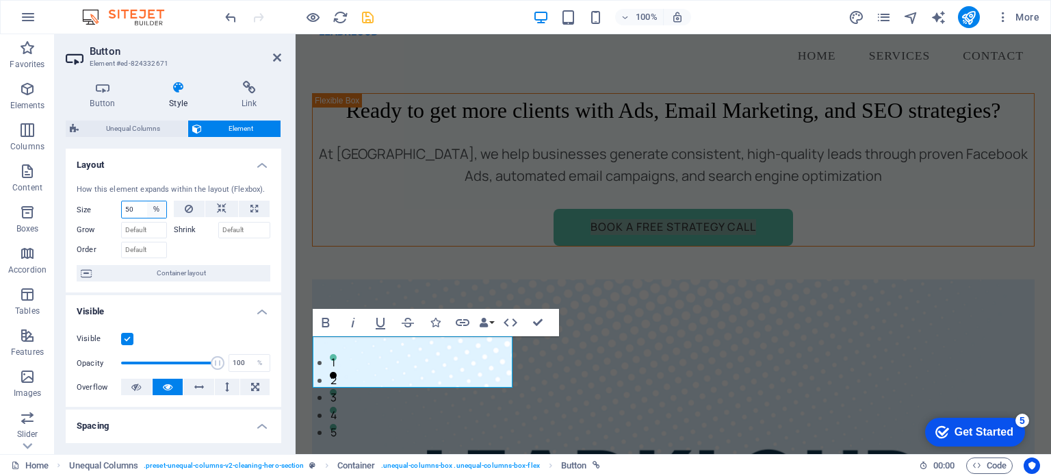
click at [153, 211] on select "Default auto px % 1/1 1/2 1/3 1/4 1/5 1/6 1/7 1/8 1/9 1/10" at bounding box center [156, 209] width 19 height 16
select select "auto"
click at [147, 201] on select "Default auto px % 1/1 1/2 1/3 1/4 1/5 1/6 1/7 1/8 1/9 1/10" at bounding box center [156, 209] width 19 height 16
select select "DISABLED_OPTION_VALUE"
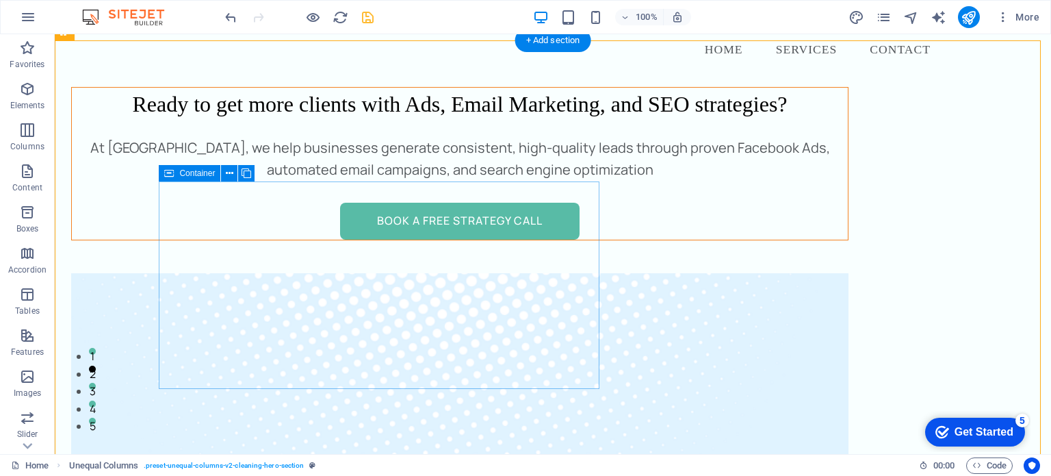
scroll to position [68, 0]
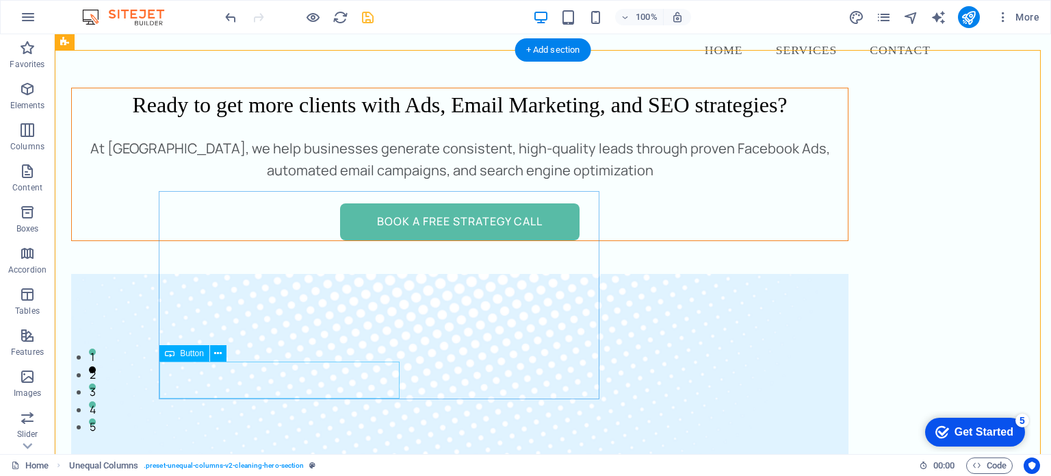
click at [367, 240] on div "Book a Free Strategy Call" at bounding box center [460, 221] width 776 height 37
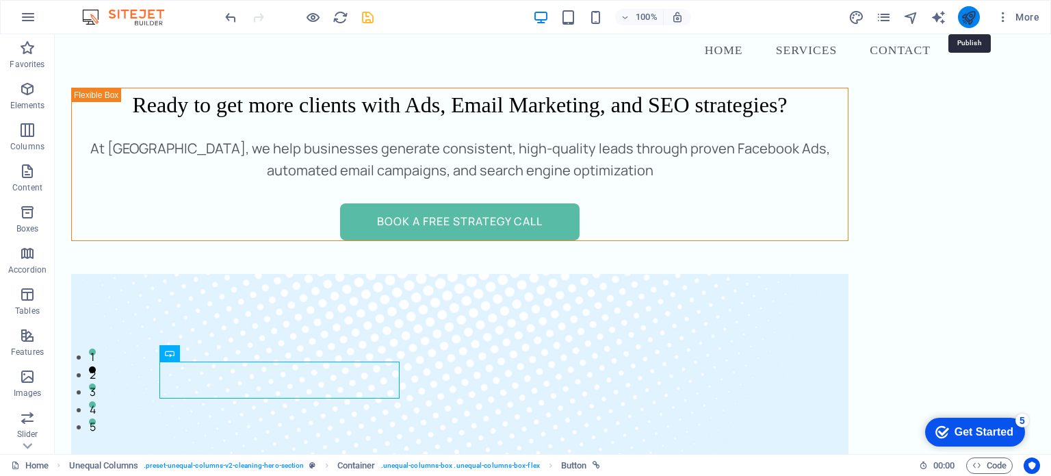
click at [966, 21] on icon "publish" at bounding box center [969, 18] width 16 height 16
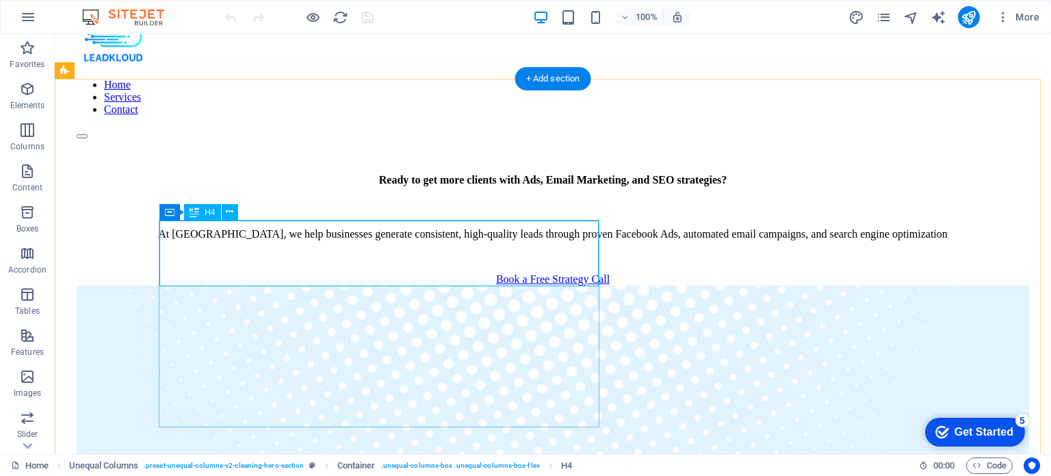
scroll to position [69, 0]
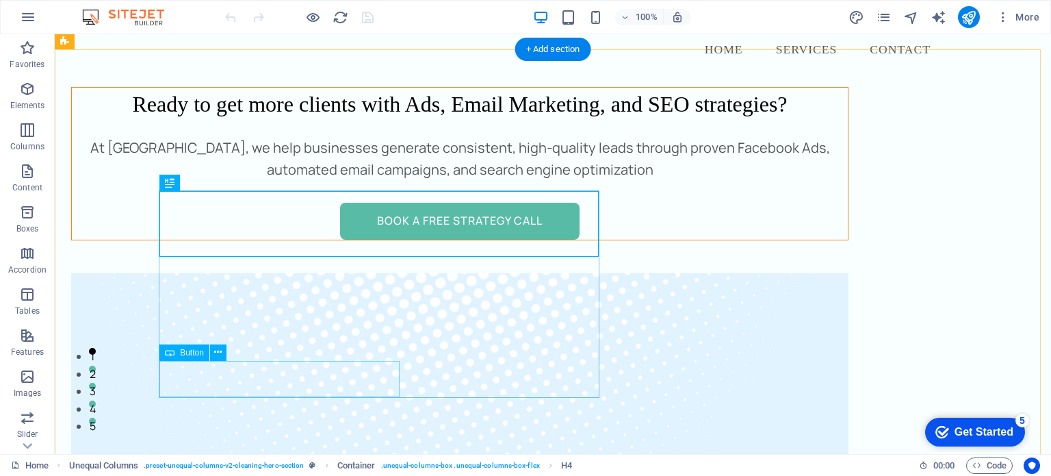
click at [378, 239] on div "Book a Free Strategy Call" at bounding box center [460, 221] width 776 height 37
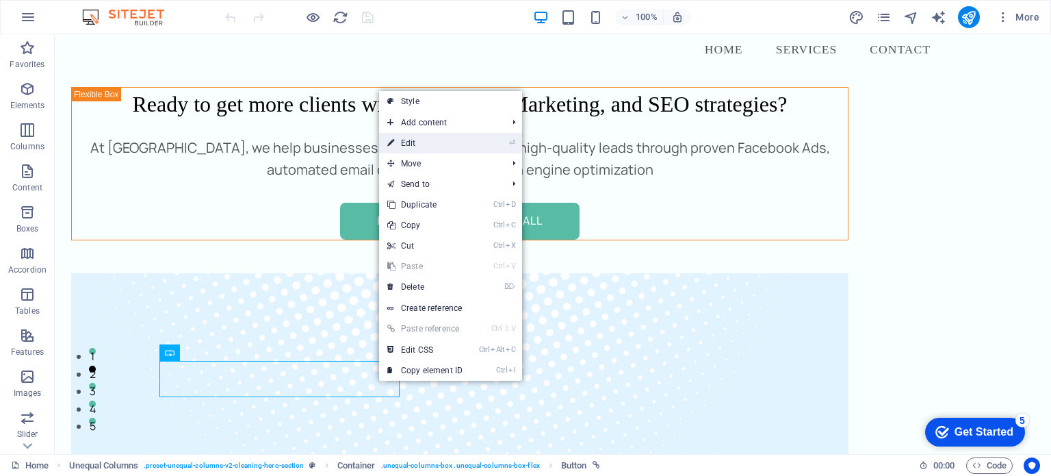
click at [414, 134] on link "⏎ Edit" at bounding box center [425, 143] width 92 height 21
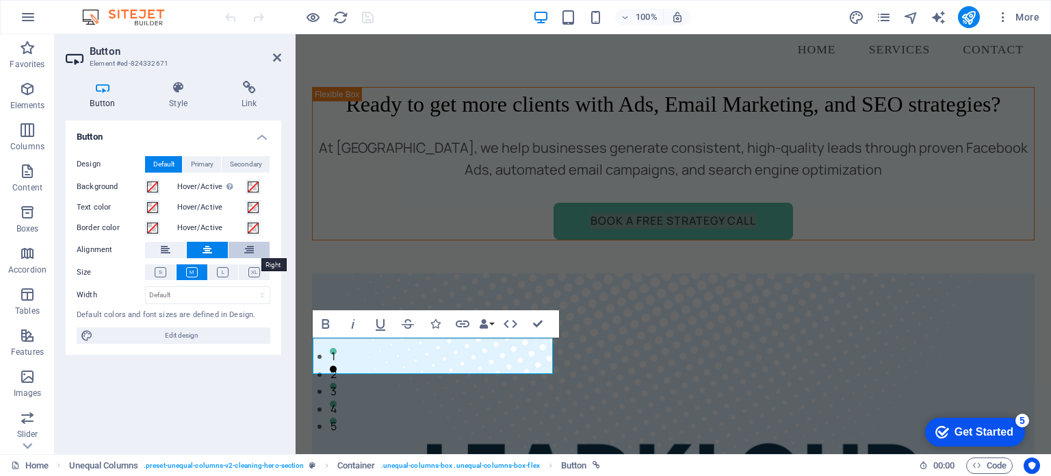
click at [252, 251] on icon at bounding box center [249, 250] width 10 height 16
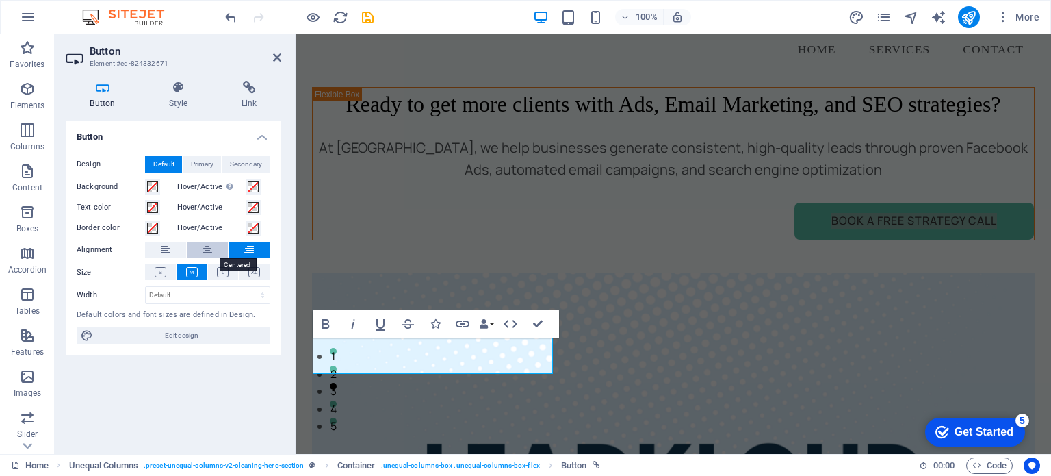
click at [213, 256] on button at bounding box center [207, 250] width 41 height 16
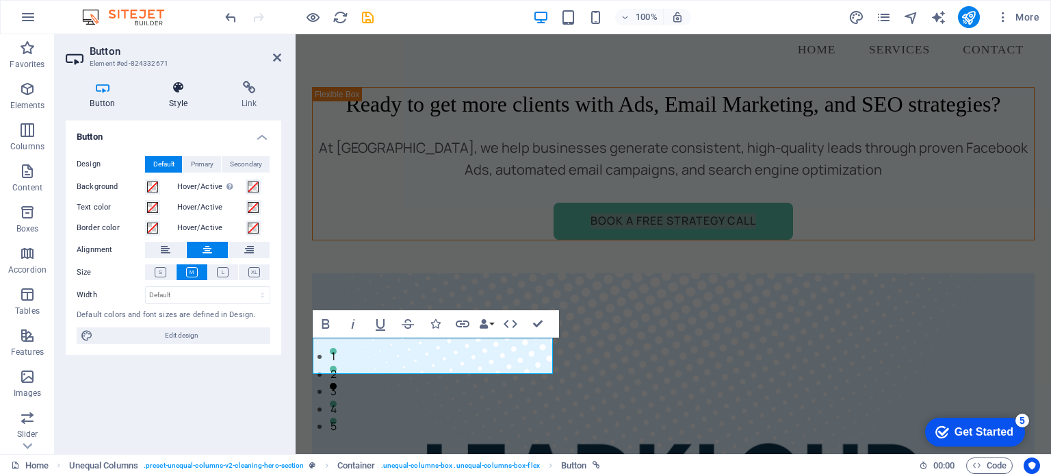
click at [169, 99] on h4 "Style" at bounding box center [181, 95] width 73 height 29
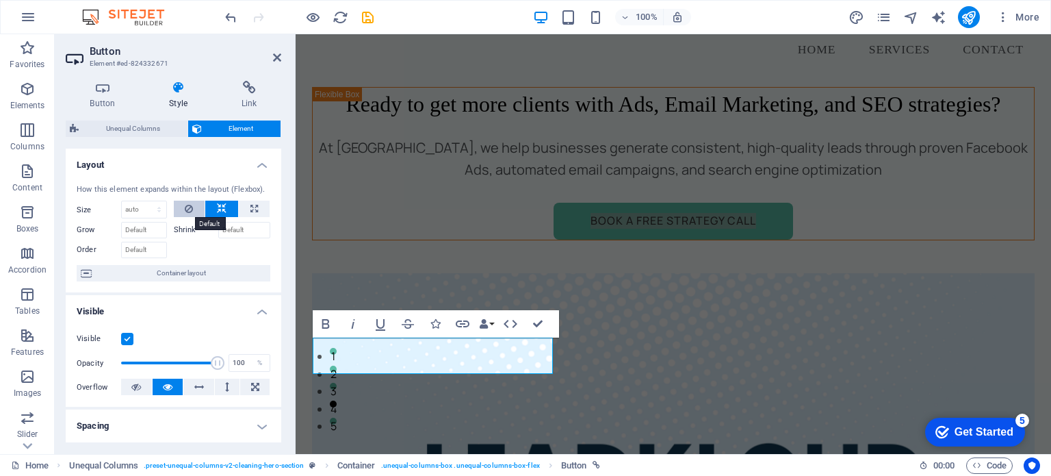
click at [192, 204] on button at bounding box center [189, 208] width 31 height 16
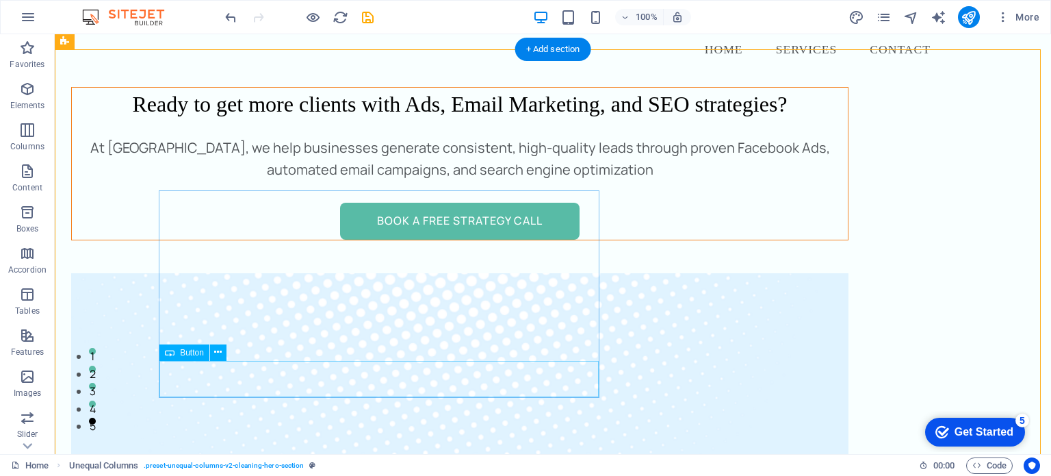
click at [385, 239] on div "Book a Free Strategy Call" at bounding box center [460, 221] width 776 height 37
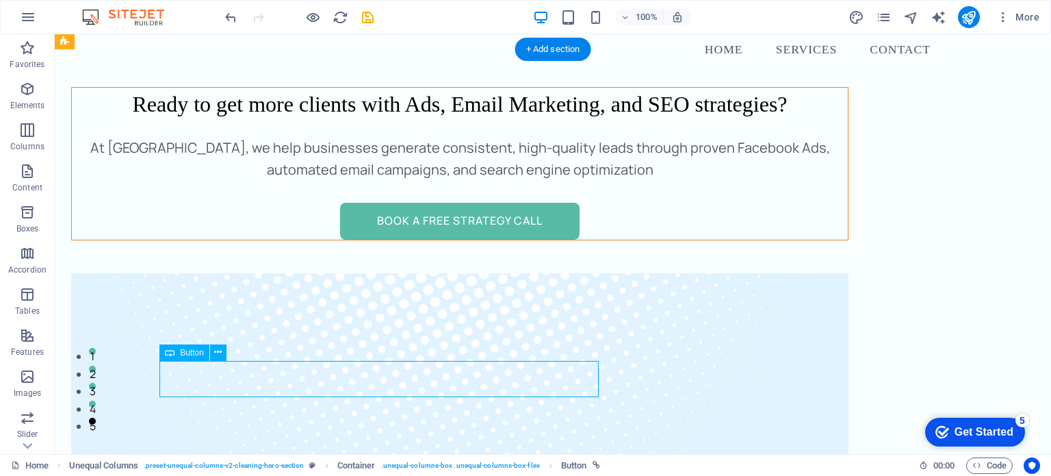
click at [385, 239] on div "Book a Free Strategy Call" at bounding box center [460, 221] width 776 height 37
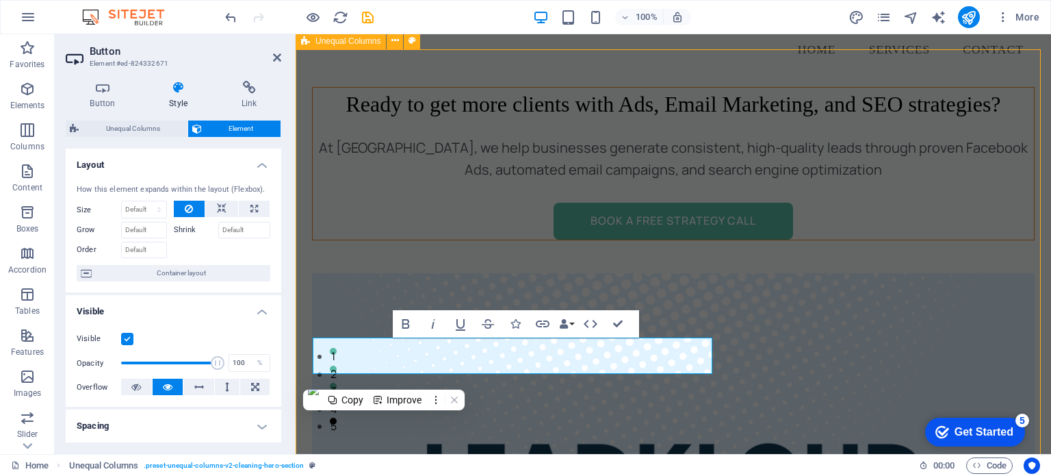
scroll to position [92, 0]
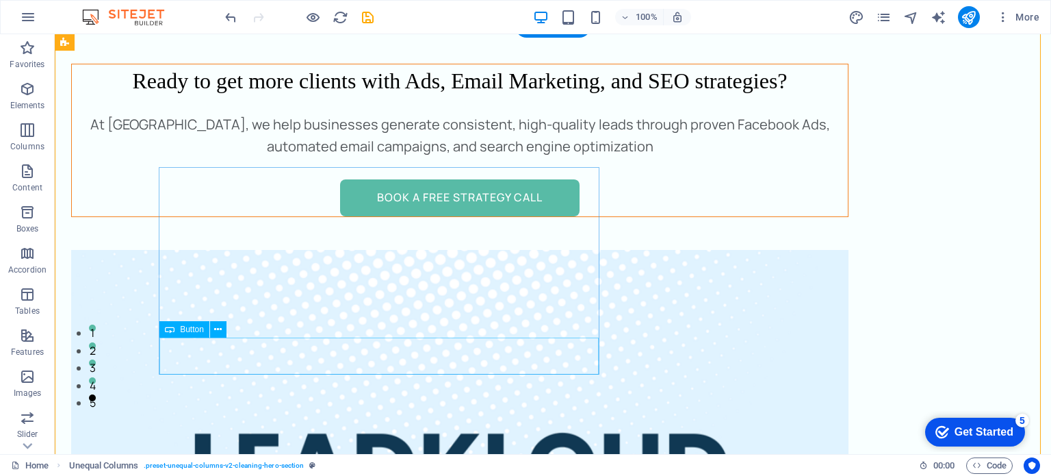
click at [416, 216] on div "Book a Free Strategy Call" at bounding box center [460, 197] width 776 height 37
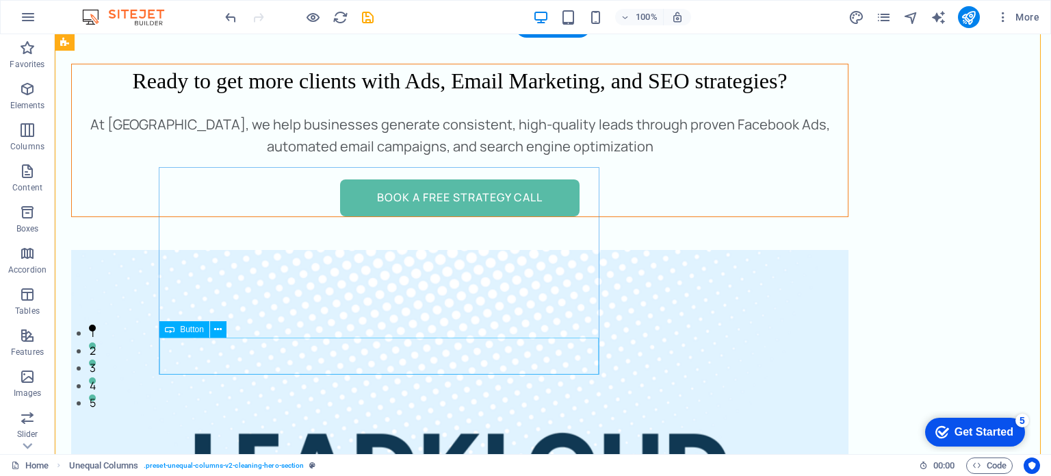
click at [419, 216] on div "Book a Free Strategy Call" at bounding box center [460, 197] width 776 height 37
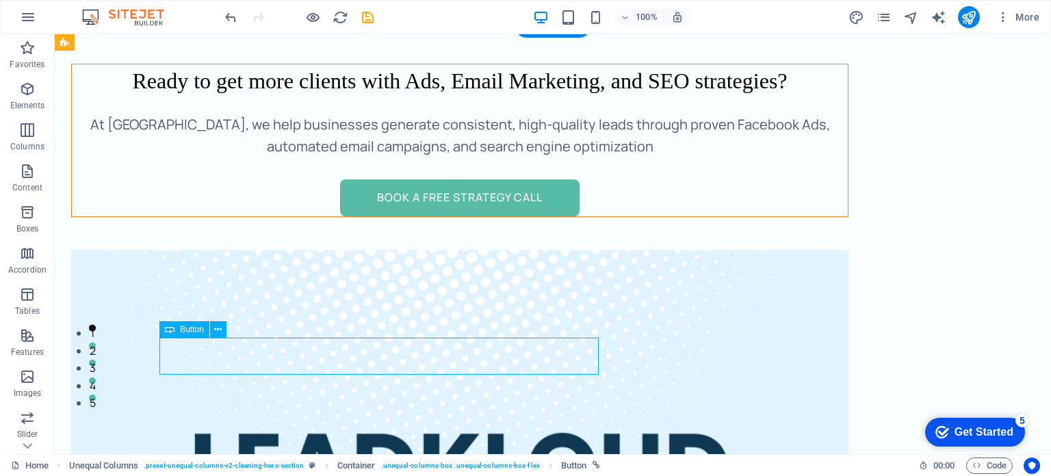
click at [419, 216] on div "Book a Free Strategy Call" at bounding box center [460, 197] width 776 height 37
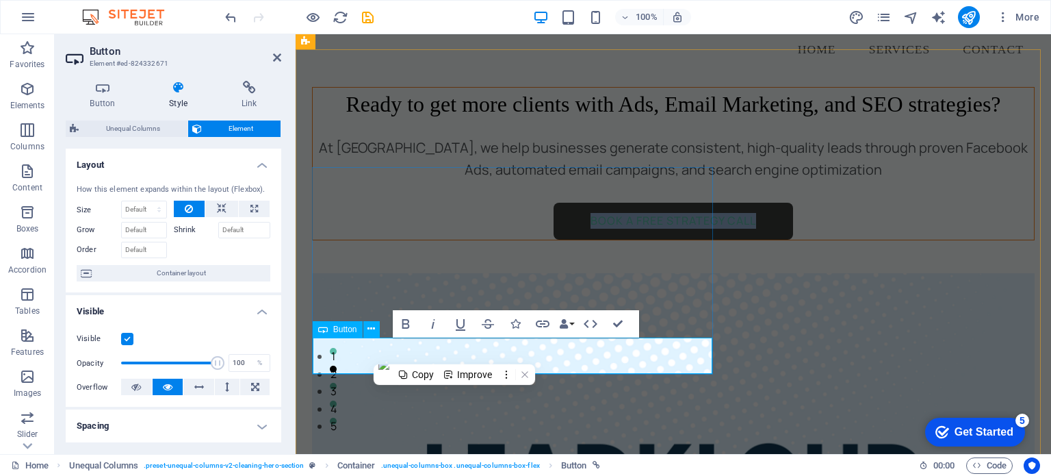
drag, startPoint x: 456, startPoint y: 353, endPoint x: 434, endPoint y: 356, distance: 22.2
click at [554, 239] on link "Book a Free Strategy Call" at bounding box center [673, 221] width 239 height 37
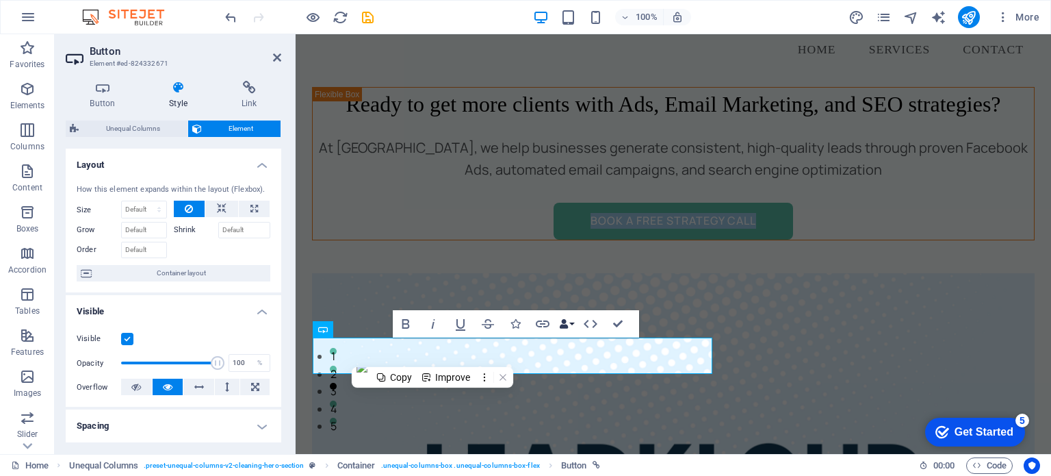
click at [573, 325] on button "Data Bindings" at bounding box center [566, 323] width 19 height 27
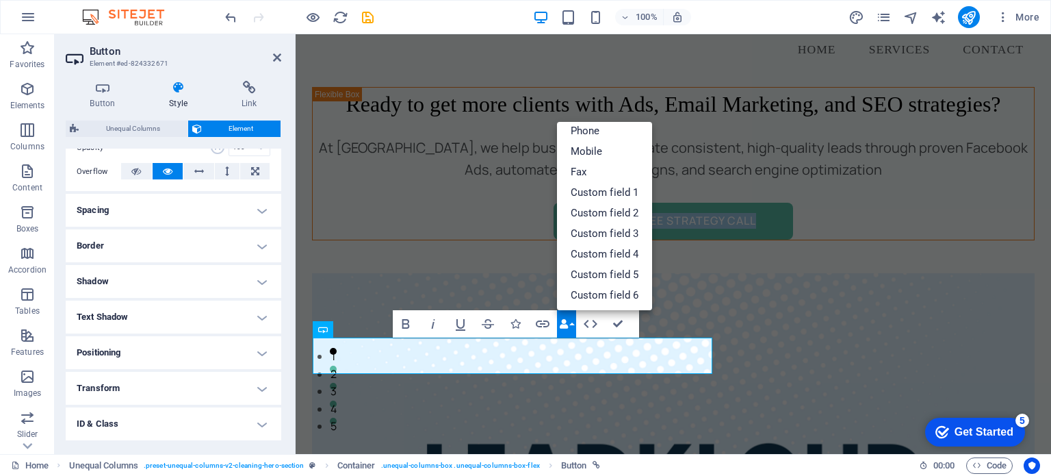
scroll to position [283, 0]
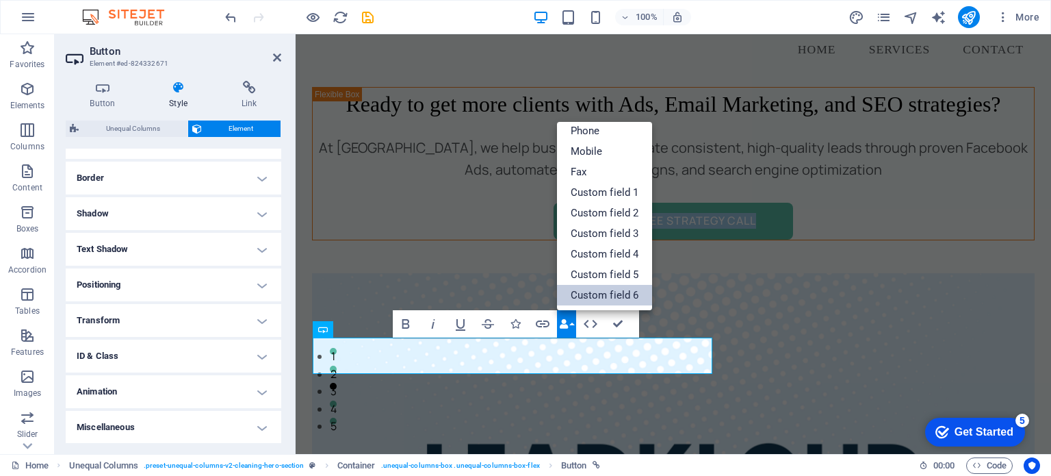
click at [602, 289] on link "Custom field 6" at bounding box center [605, 295] width 96 height 21
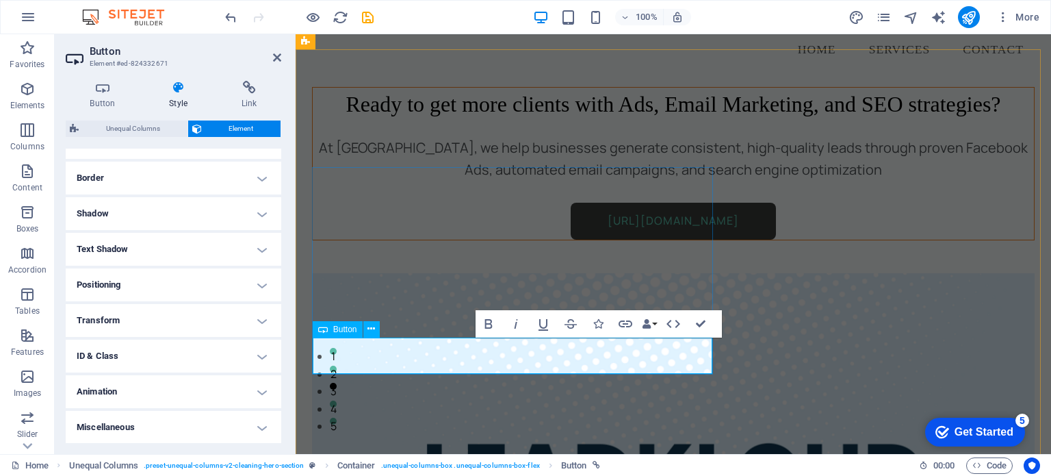
scroll to position [1, 4]
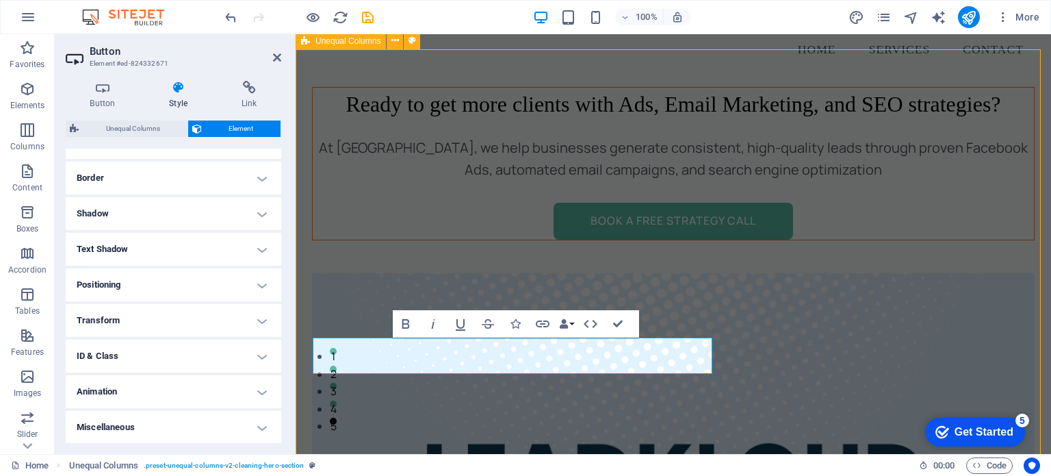
scroll to position [92, 0]
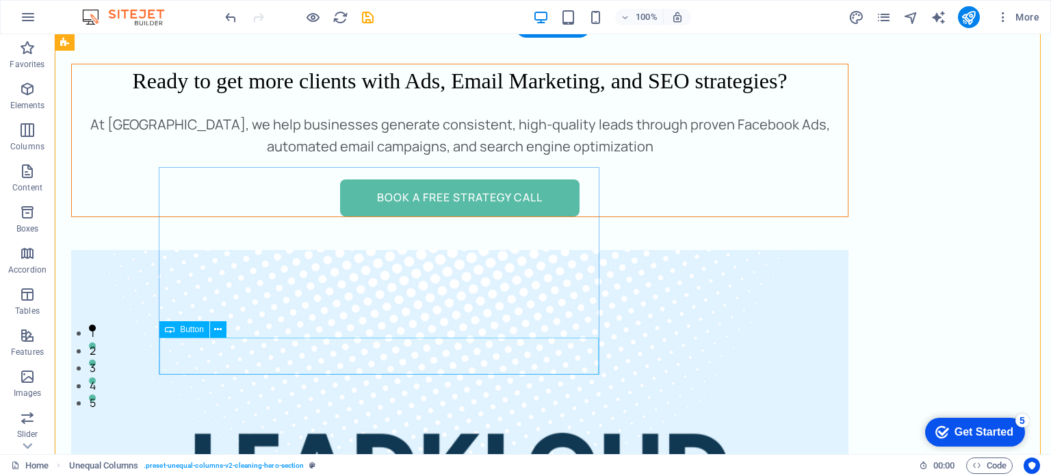
click at [384, 216] on div "Book a Free Strategy Call" at bounding box center [460, 197] width 776 height 37
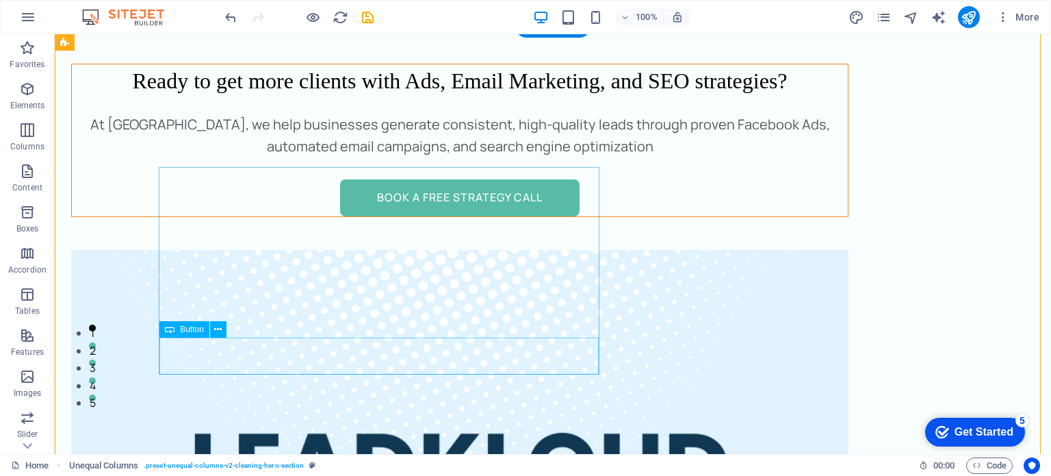
click at [413, 216] on div "Book a Free Strategy Call" at bounding box center [460, 197] width 776 height 37
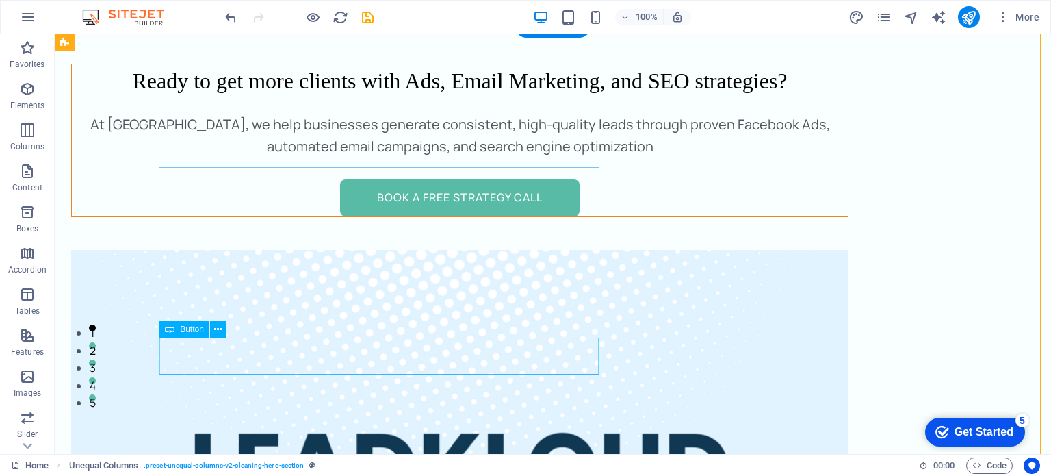
click at [439, 216] on div "Book a Free Strategy Call" at bounding box center [460, 197] width 776 height 37
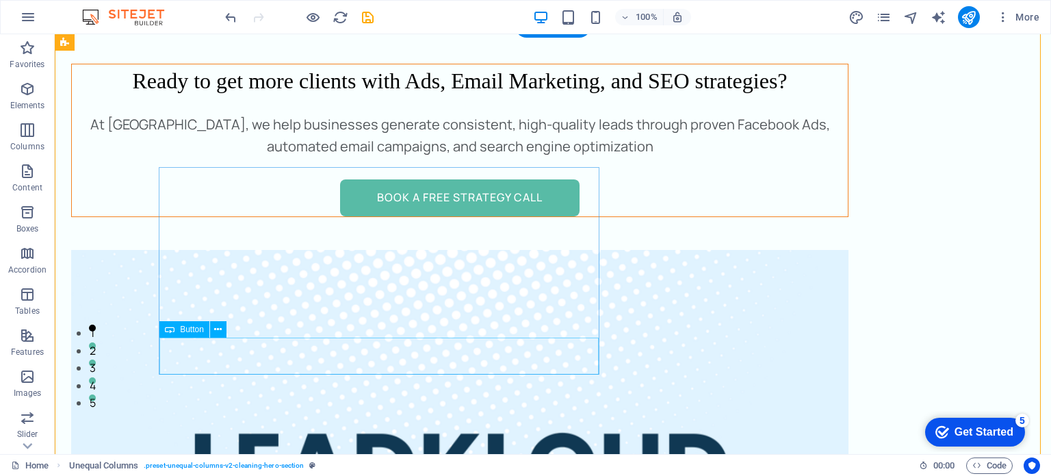
click at [424, 216] on div "Book a Free Strategy Call" at bounding box center [460, 197] width 776 height 37
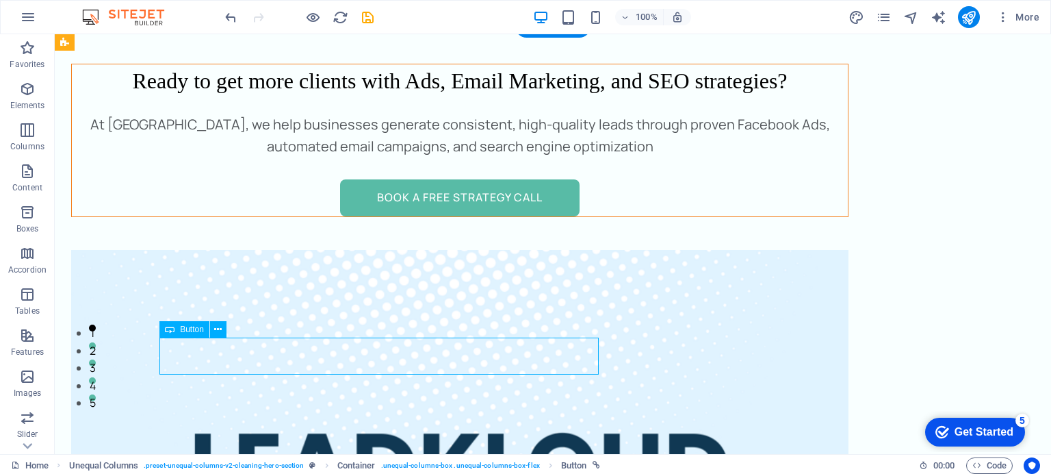
click at [424, 216] on div "Book a Free Strategy Call" at bounding box center [460, 197] width 776 height 37
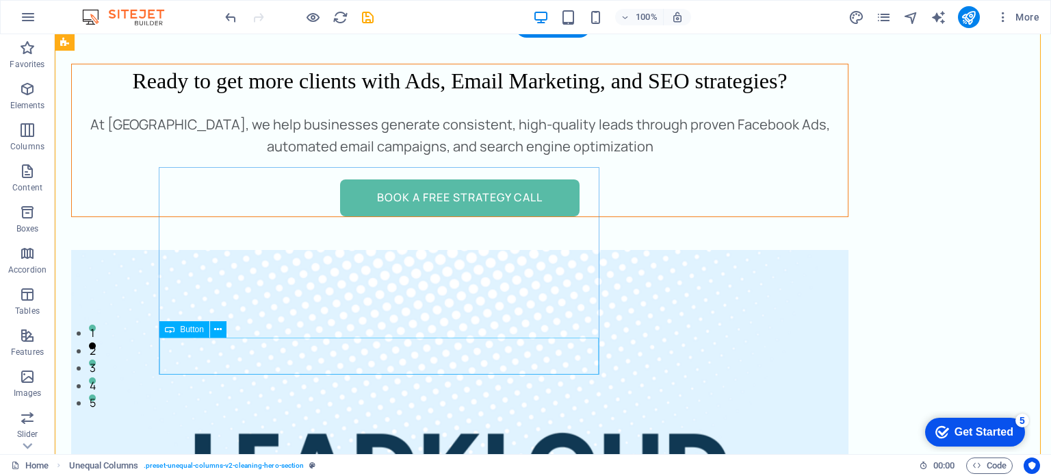
click at [457, 216] on div "Book a Free Strategy Call" at bounding box center [460, 197] width 776 height 37
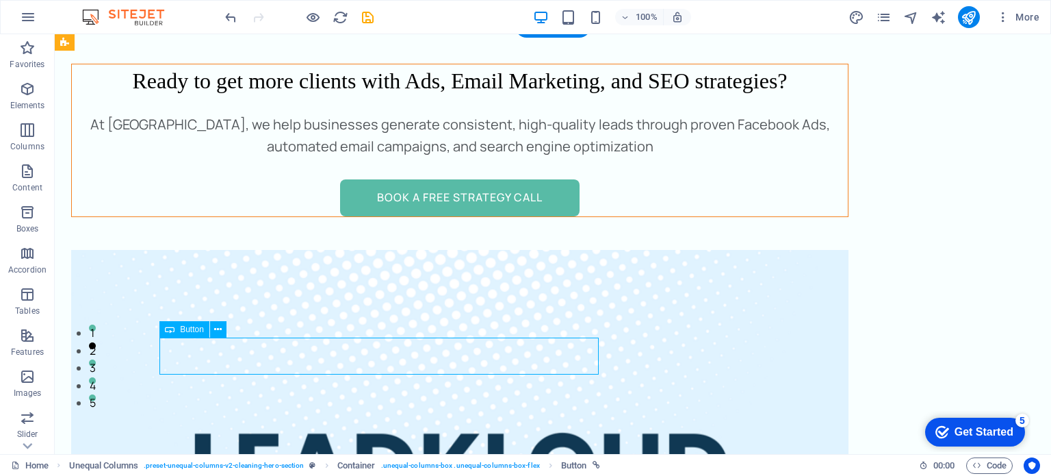
click at [457, 216] on div "Book a Free Strategy Call" at bounding box center [460, 197] width 776 height 37
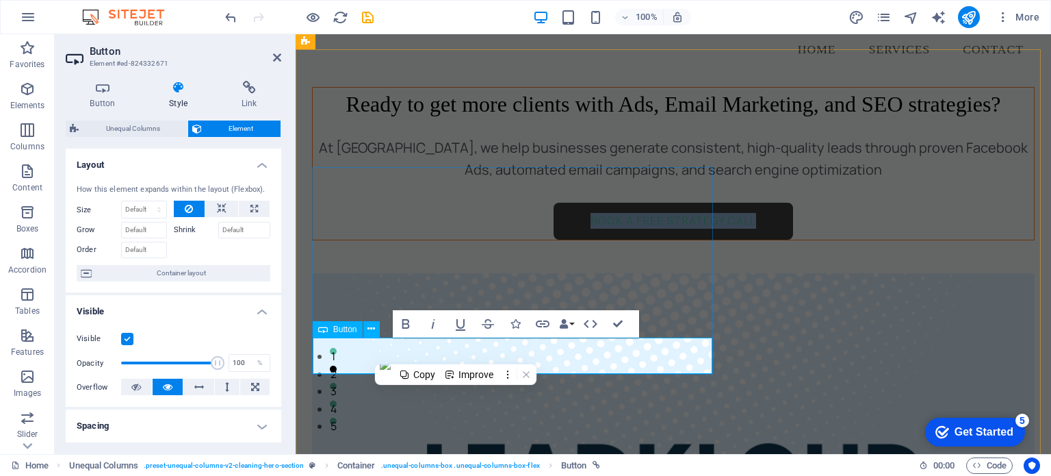
drag, startPoint x: 698, startPoint y: 354, endPoint x: 449, endPoint y: 354, distance: 249.0
click at [554, 239] on link "Book a Free Strategy Call" at bounding box center [673, 221] width 239 height 37
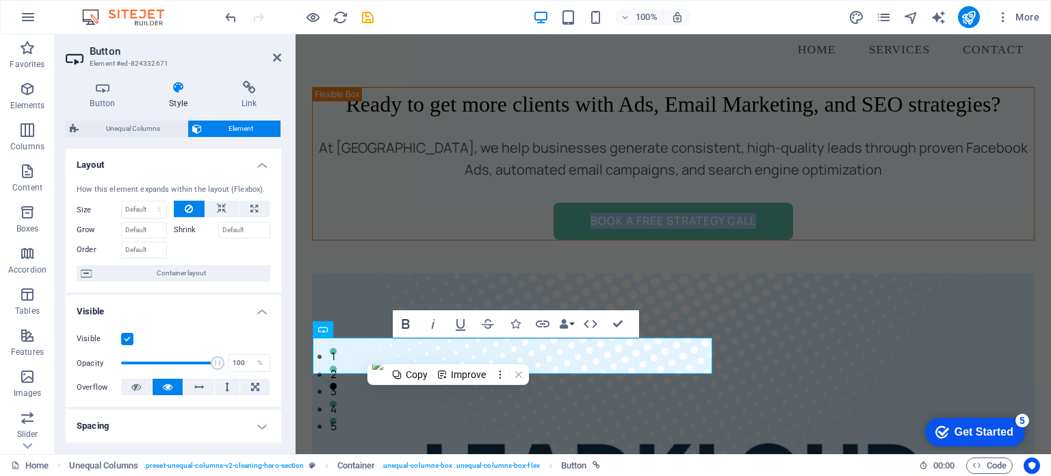
click at [405, 320] on icon "button" at bounding box center [406, 324] width 8 height 10
click at [405, 320] on icon "button" at bounding box center [404, 324] width 8 height 10
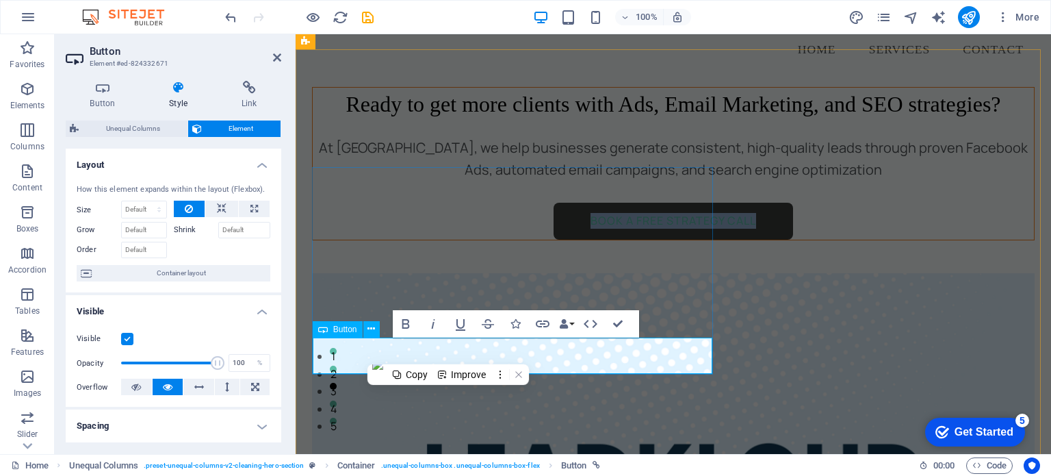
click at [554, 239] on link "Book a Free Strategy Call" at bounding box center [673, 221] width 239 height 37
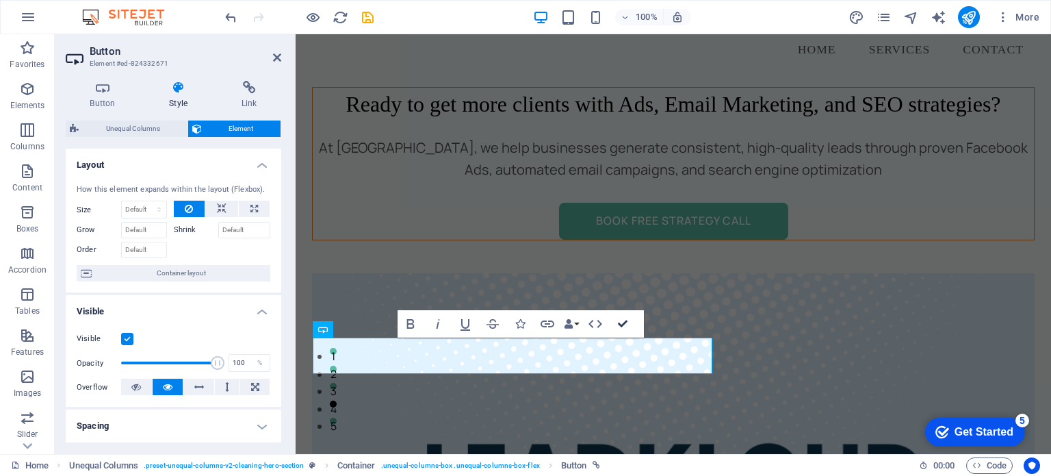
scroll to position [92, 0]
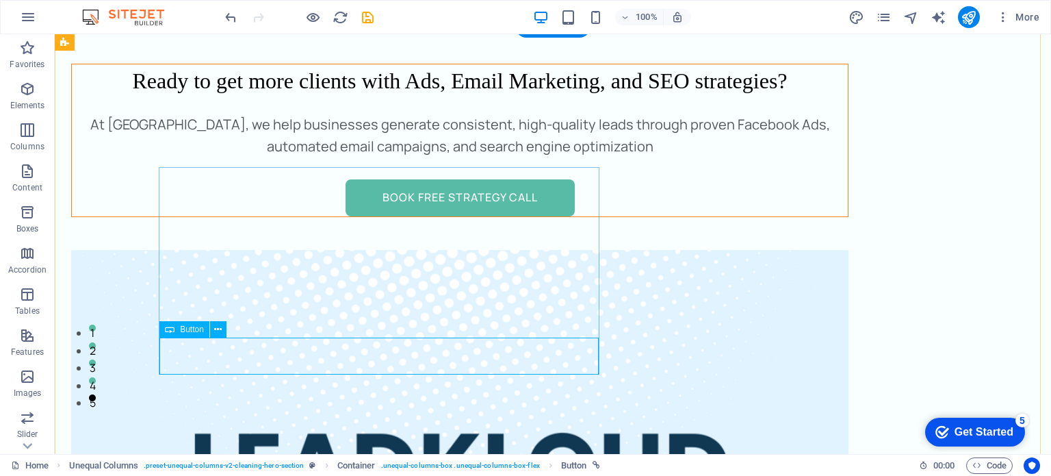
click at [170, 216] on div "Book Free Strategy Call" at bounding box center [460, 197] width 776 height 37
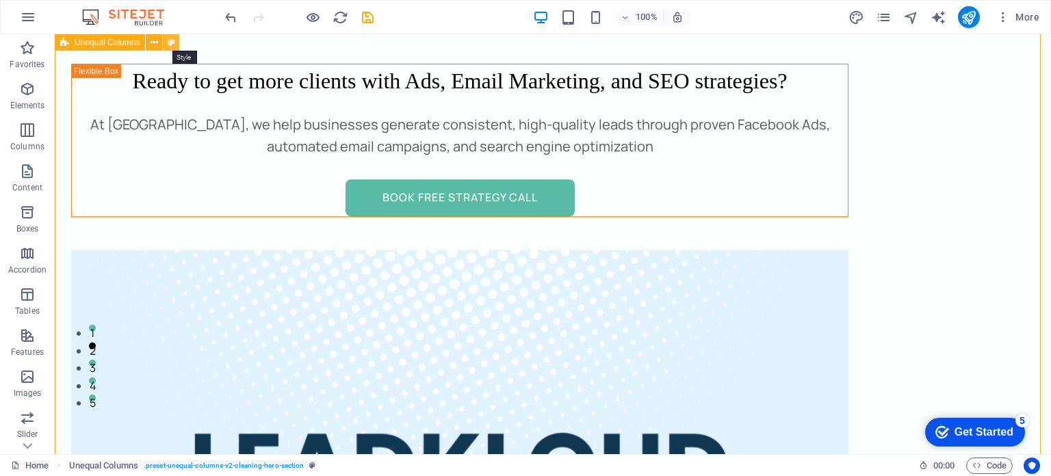
click at [164, 42] on button at bounding box center [171, 42] width 16 height 16
select select "%"
select select "rem"
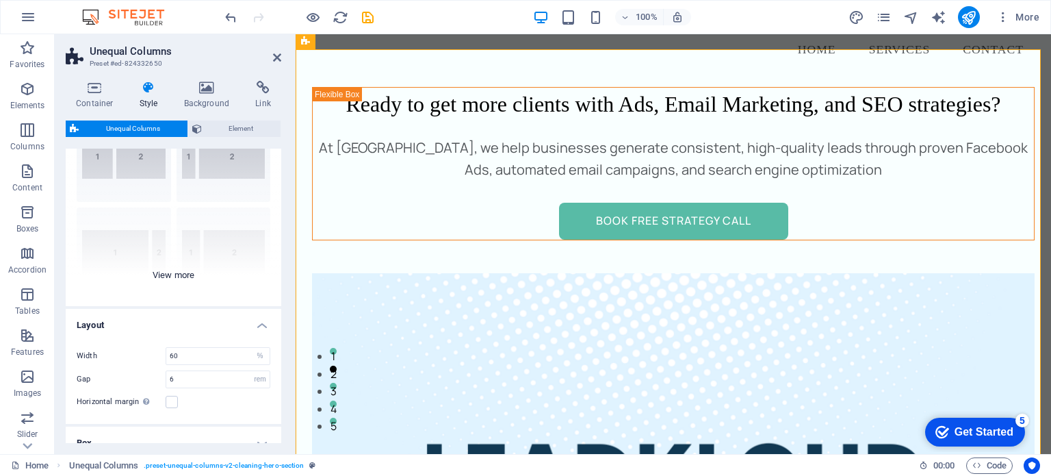
scroll to position [50, 0]
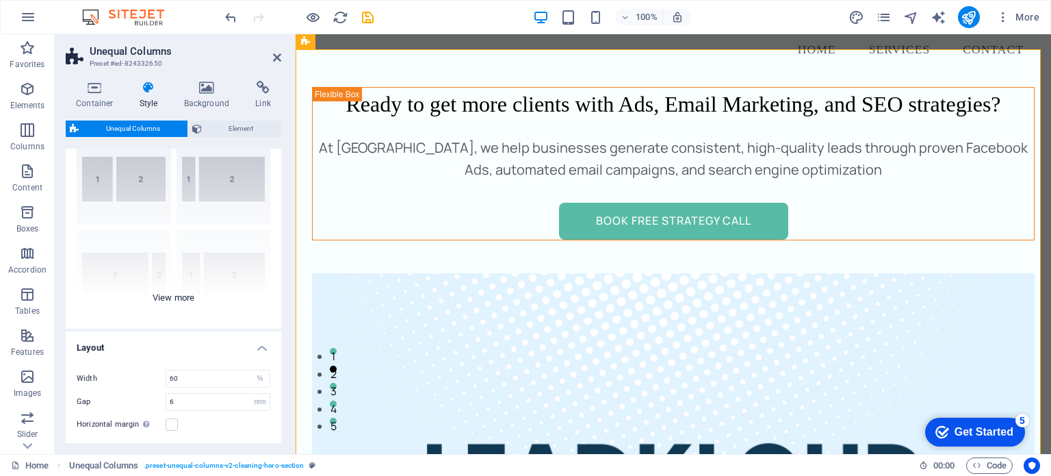
click at [187, 300] on div "40-60 20-80 80-20 30-70 70-30 Default" at bounding box center [174, 225] width 216 height 205
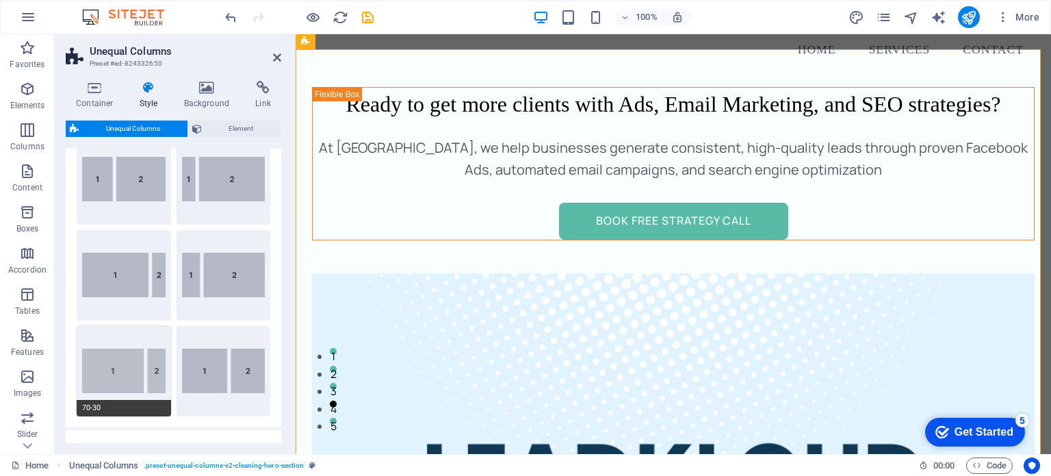
click at [148, 367] on button "70-30" at bounding box center [124, 371] width 94 height 90
type input "70"
type input "6"
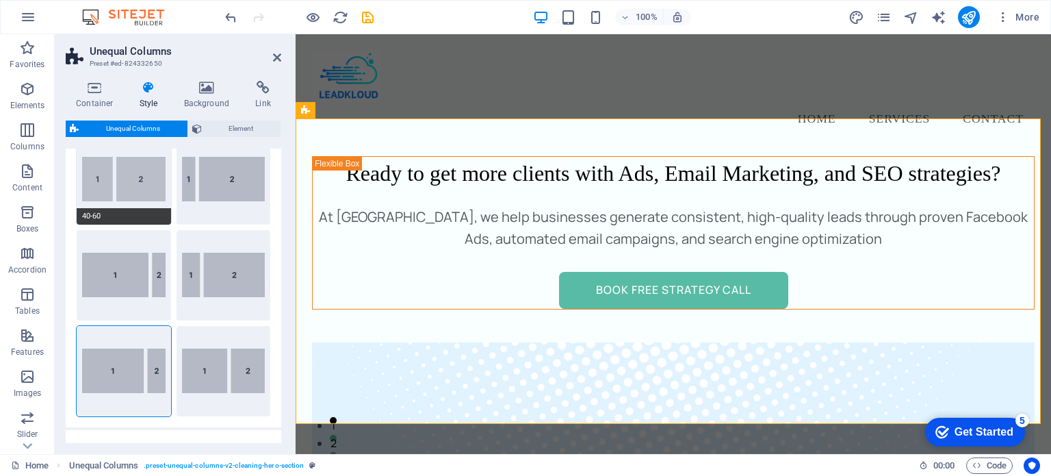
click at [116, 183] on button "40-60" at bounding box center [124, 179] width 94 height 90
type input "40"
type input "6"
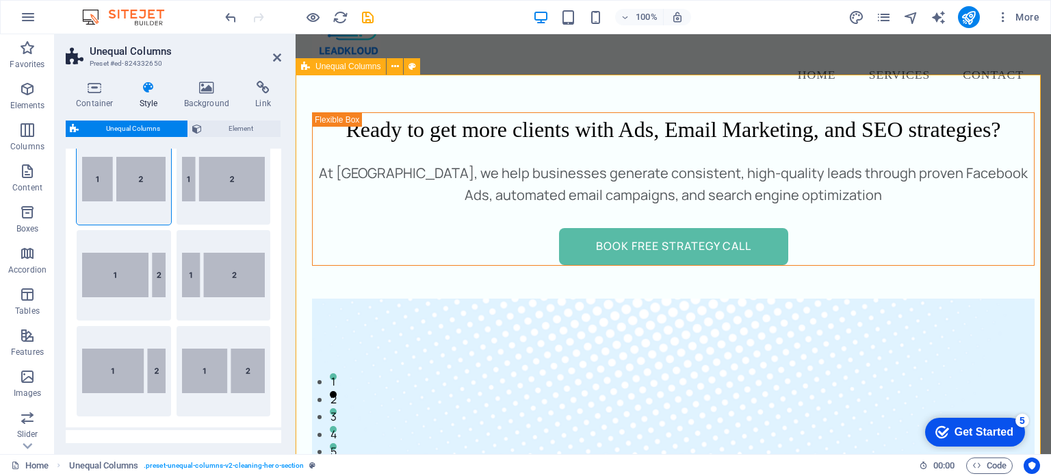
scroll to position [57, 0]
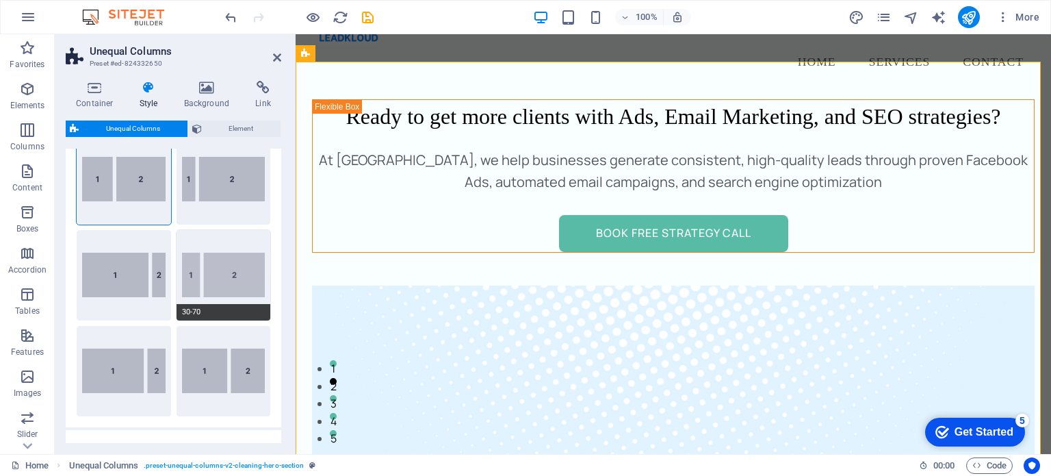
click at [187, 276] on button "30-70" at bounding box center [224, 275] width 94 height 90
type input "30"
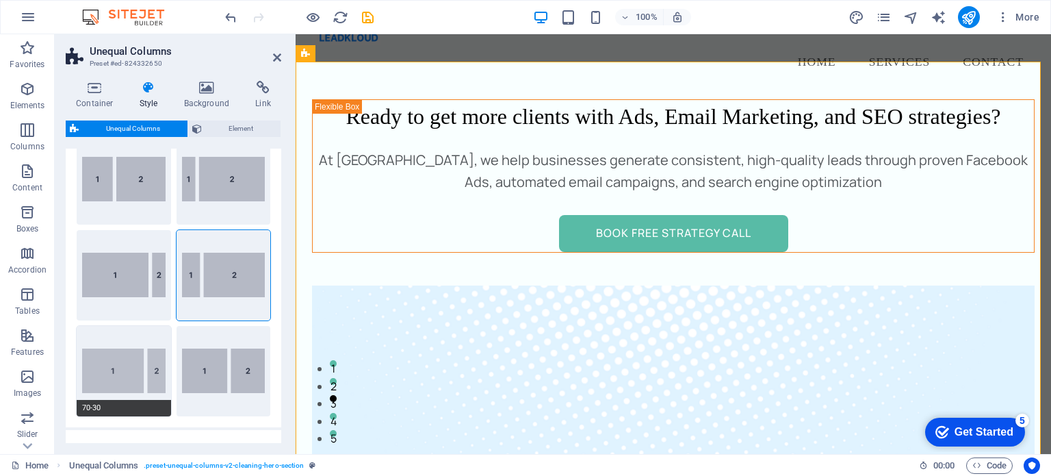
type input "6"
click at [135, 363] on button "70-30" at bounding box center [124, 371] width 94 height 90
type input "70"
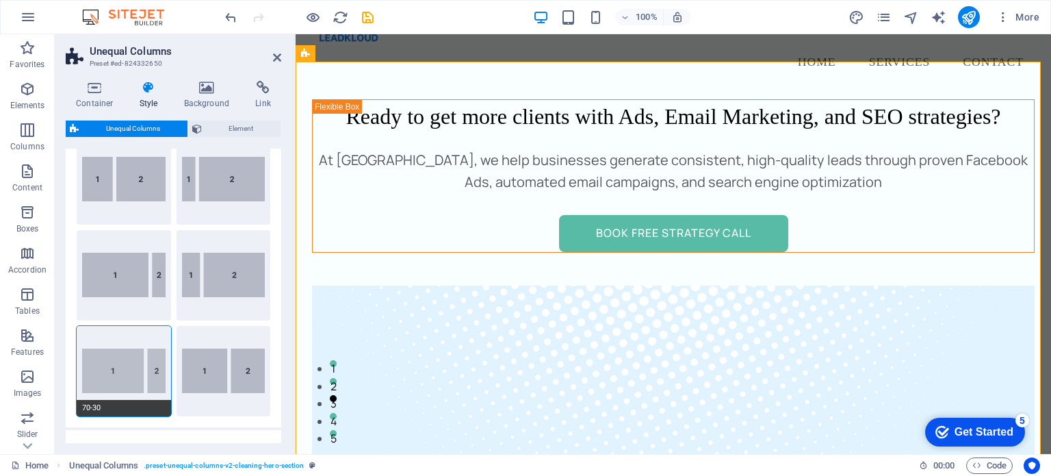
type input "6"
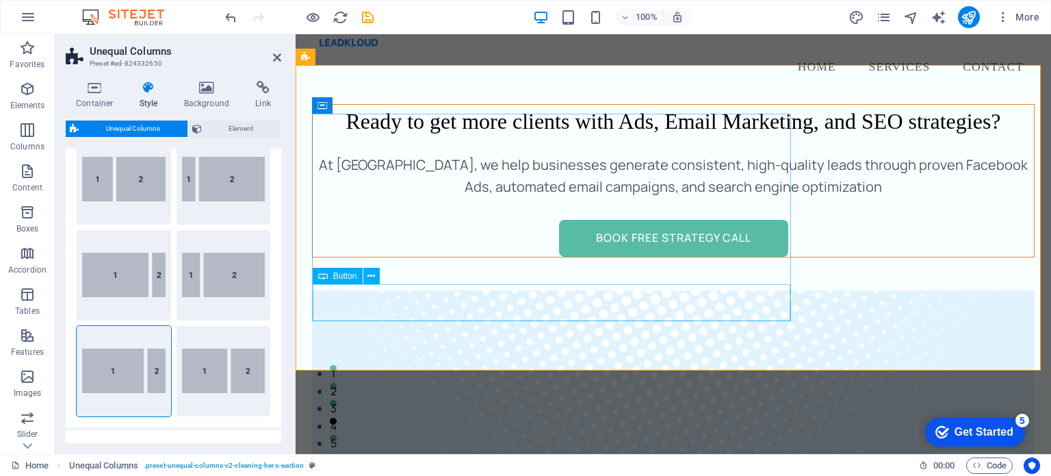
scroll to position [51, 0]
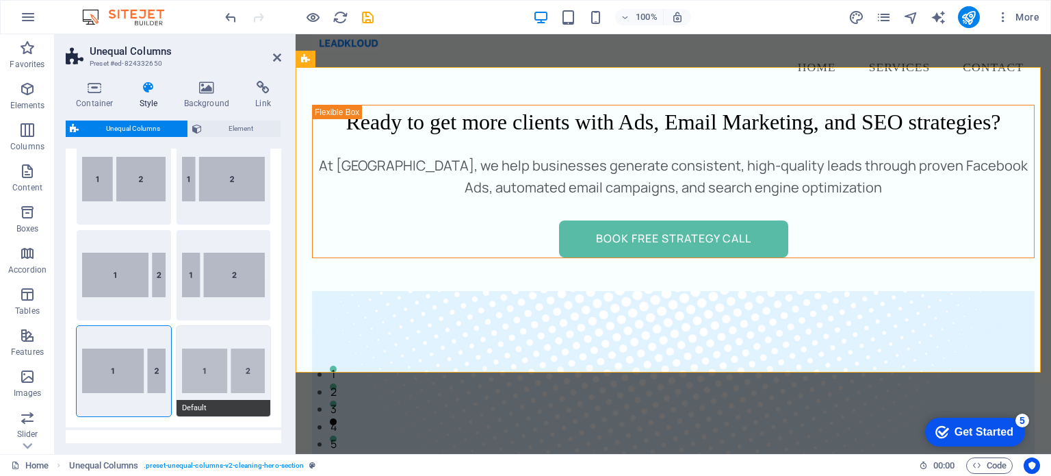
click at [208, 361] on button "Default" at bounding box center [224, 371] width 94 height 90
type input "60"
type input "2"
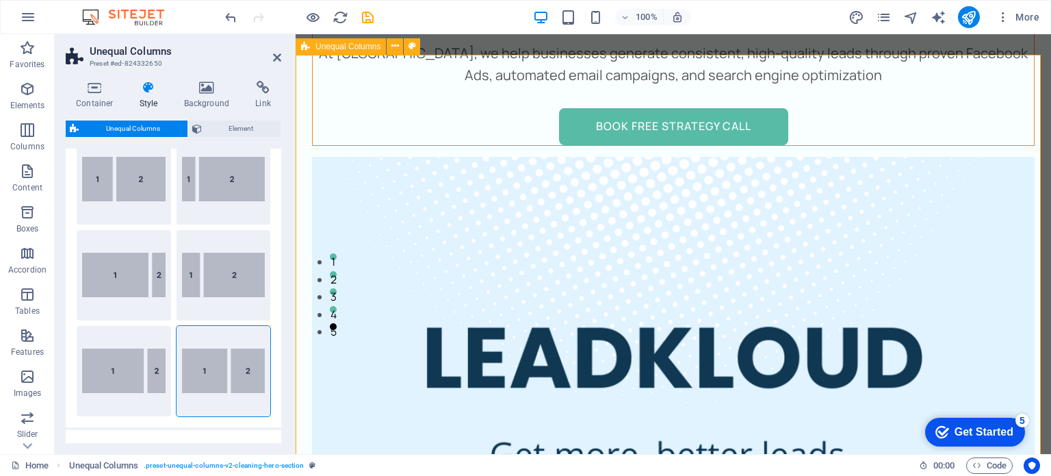
scroll to position [180, 0]
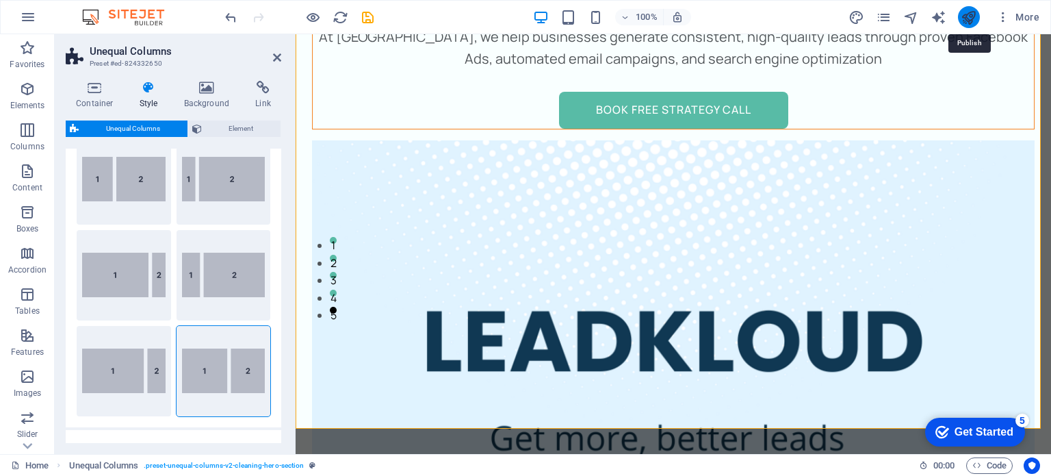
click at [975, 18] on icon "publish" at bounding box center [969, 18] width 16 height 16
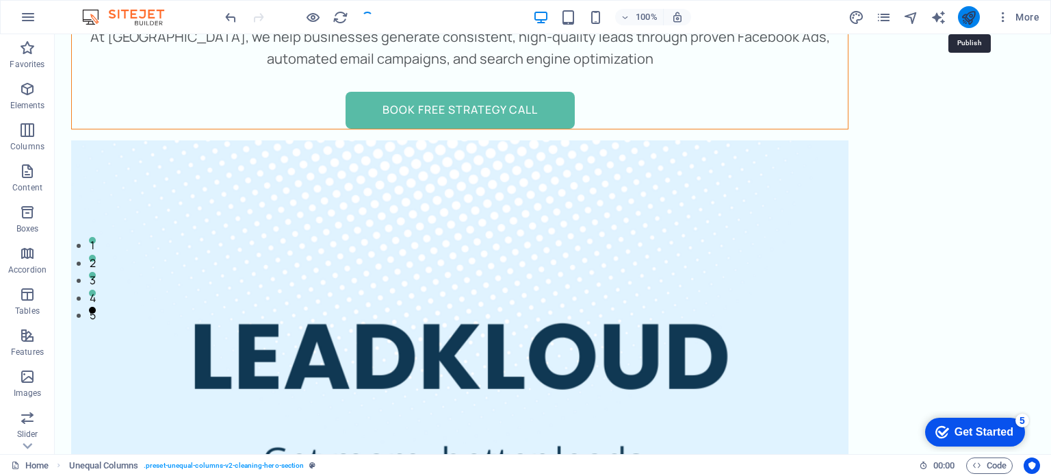
scroll to position [203, 0]
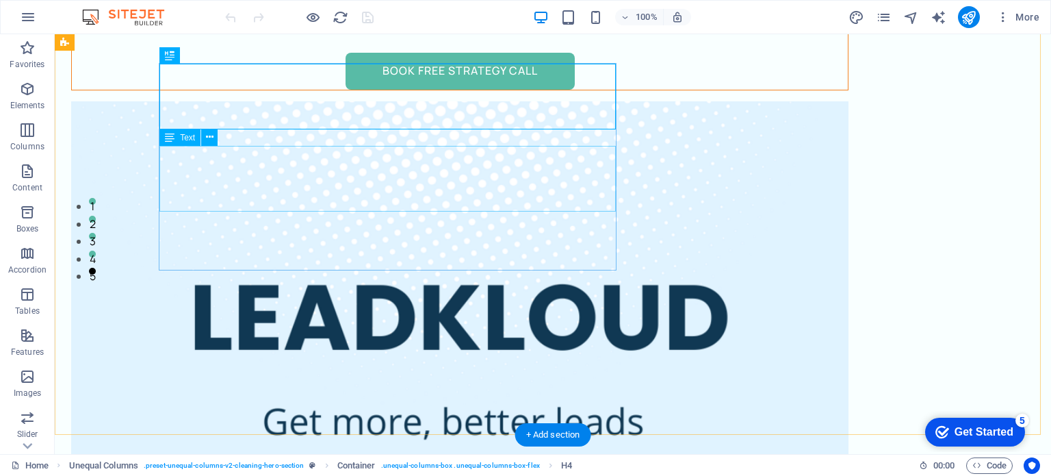
scroll to position [220, 0]
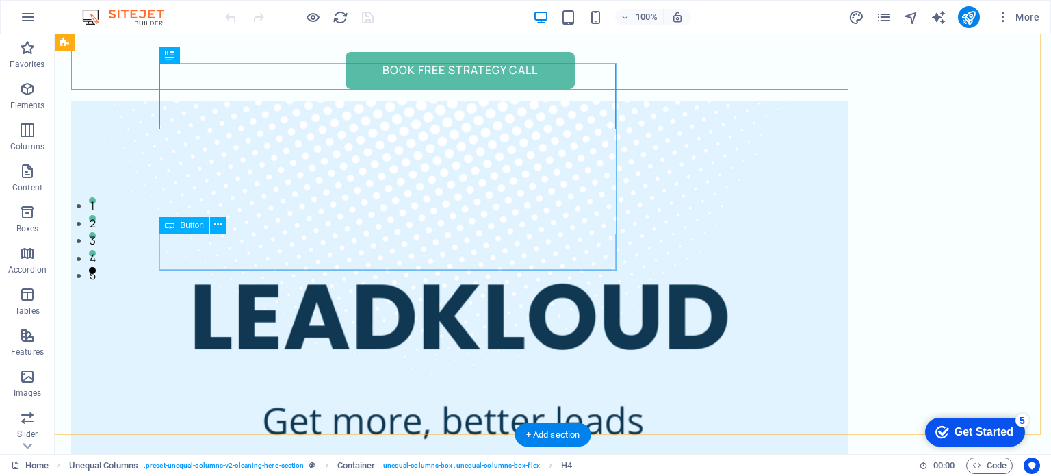
click at [359, 89] on div "Book Free Strategy Call" at bounding box center [460, 70] width 776 height 37
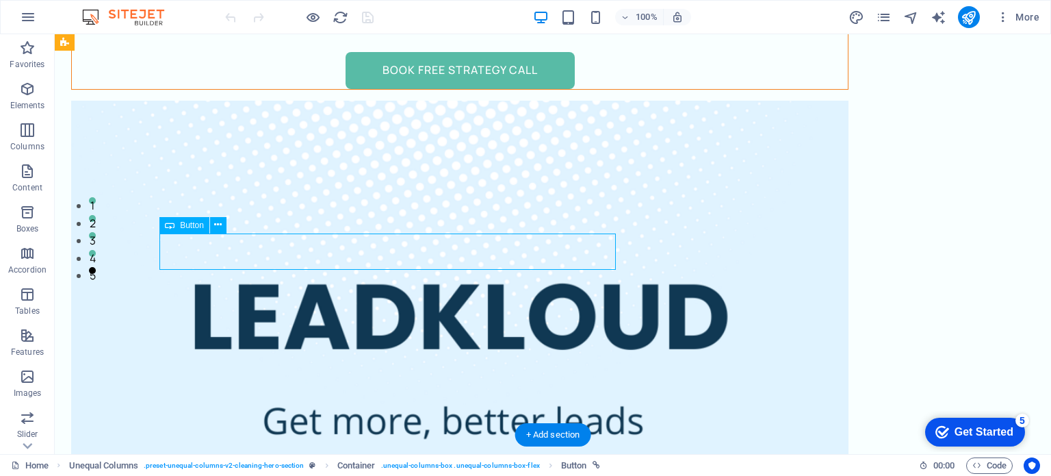
click at [359, 89] on div "Book Free Strategy Call" at bounding box center [460, 70] width 776 height 37
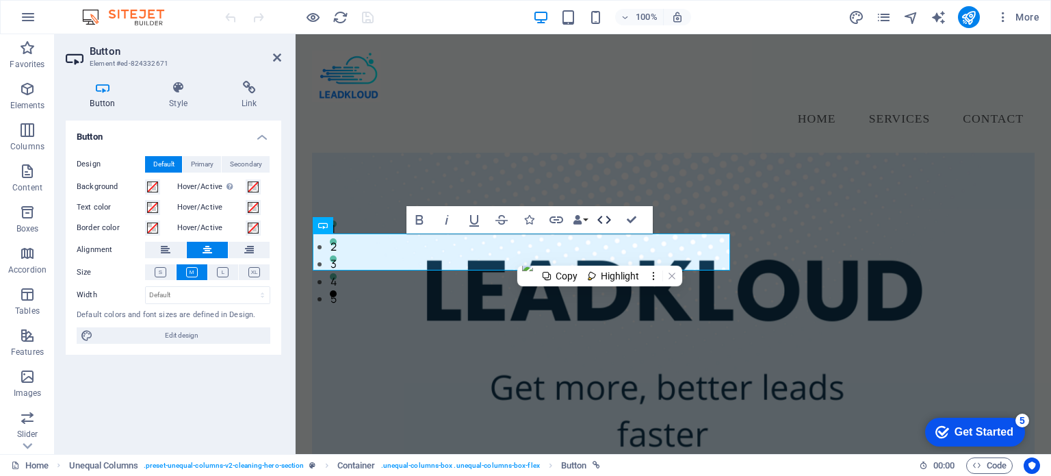
click at [603, 221] on icon "button" at bounding box center [604, 219] width 16 height 16
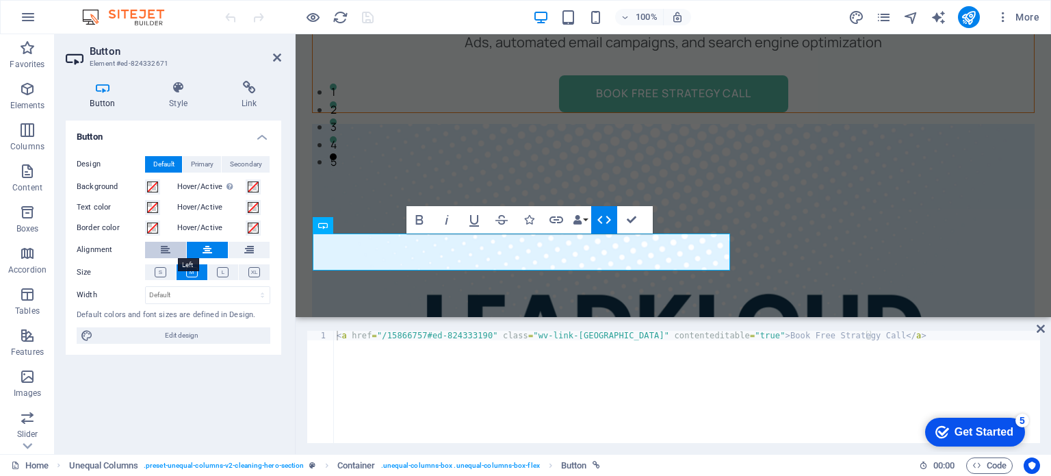
click at [164, 255] on icon at bounding box center [166, 250] width 10 height 16
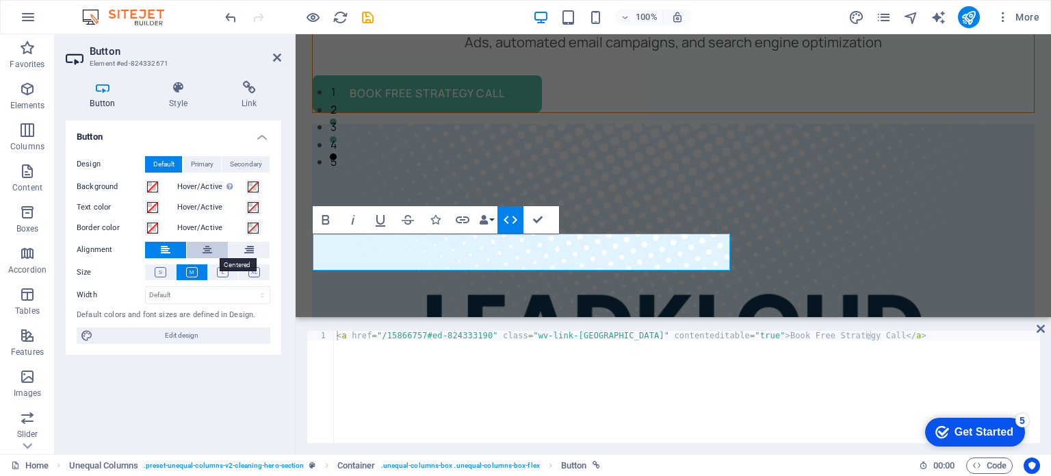
click at [200, 250] on button at bounding box center [207, 250] width 41 height 16
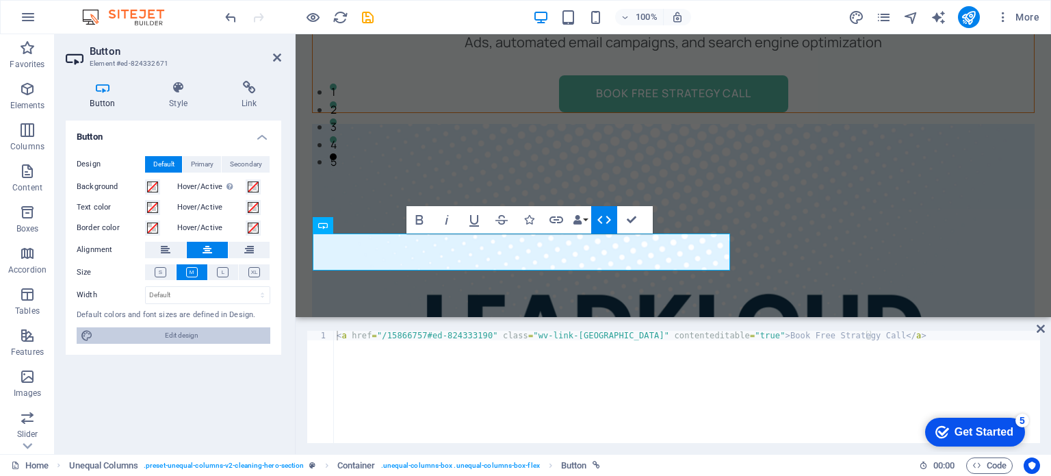
click at [194, 339] on span "Edit design" at bounding box center [181, 335] width 169 height 16
select select "px"
select select "400"
select select "px"
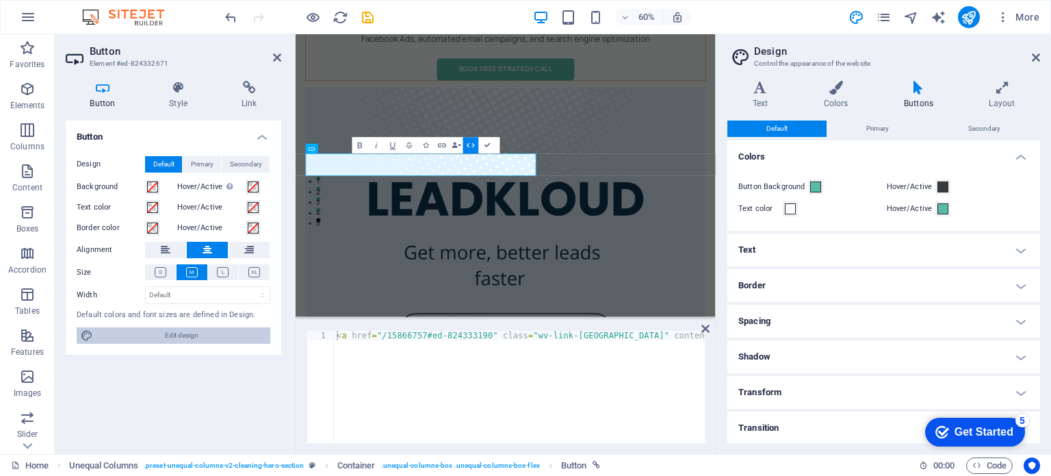
scroll to position [177, 0]
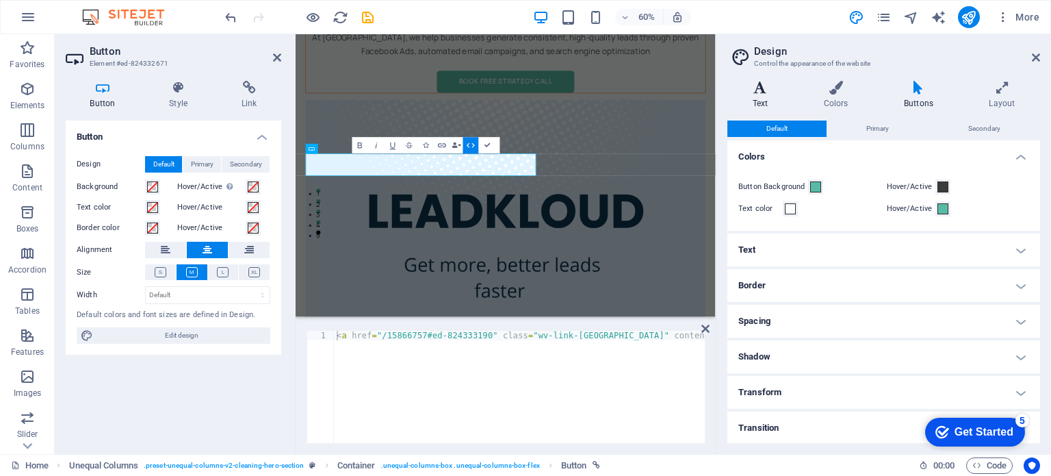
click at [781, 90] on icon at bounding box center [760, 88] width 66 height 14
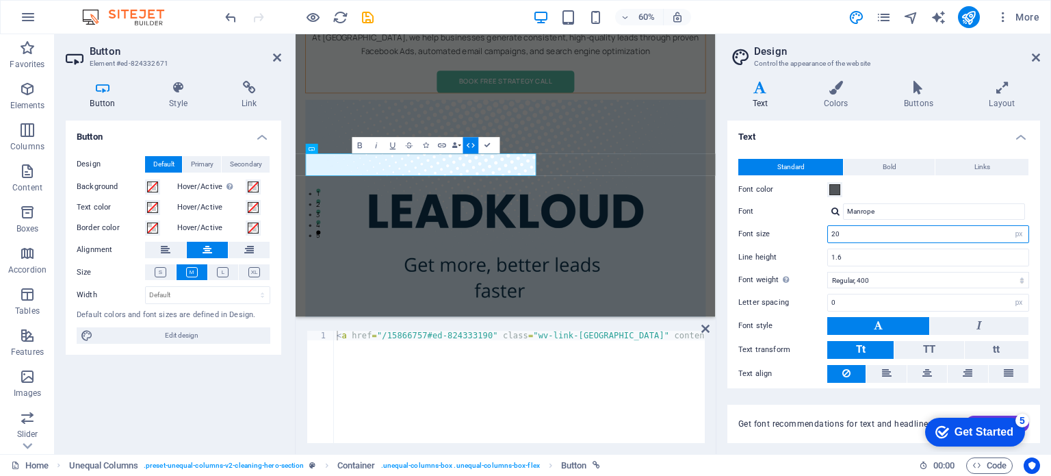
click at [876, 235] on input "20" at bounding box center [928, 234] width 200 height 16
type input "2"
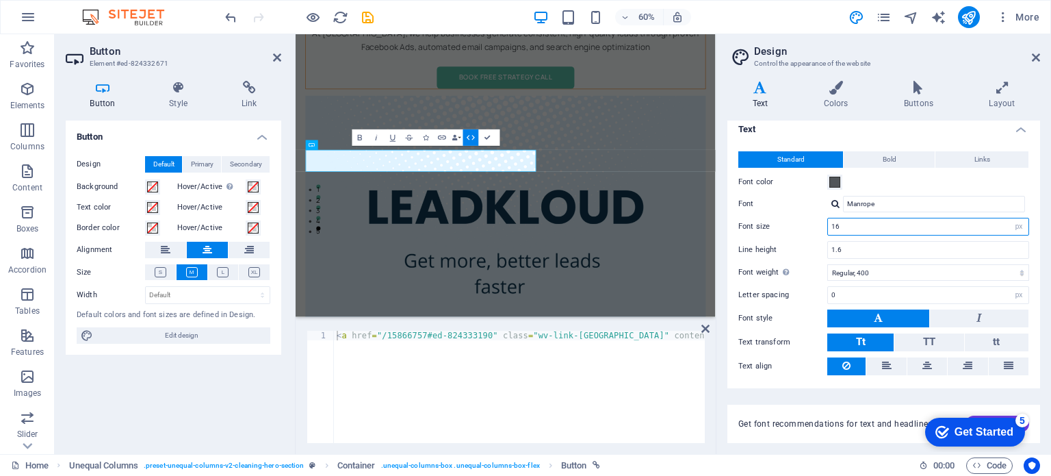
scroll to position [0, 0]
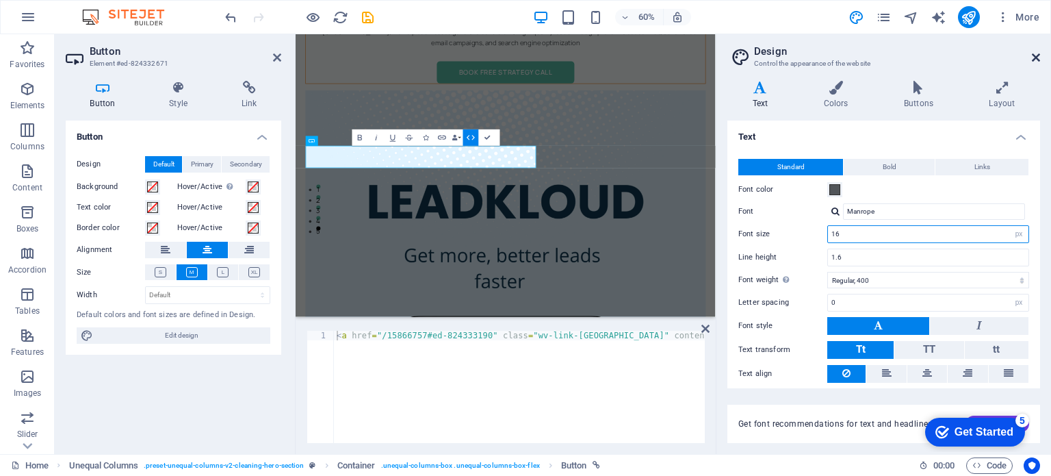
type input "16"
click at [1034, 55] on icon at bounding box center [1036, 57] width 8 height 11
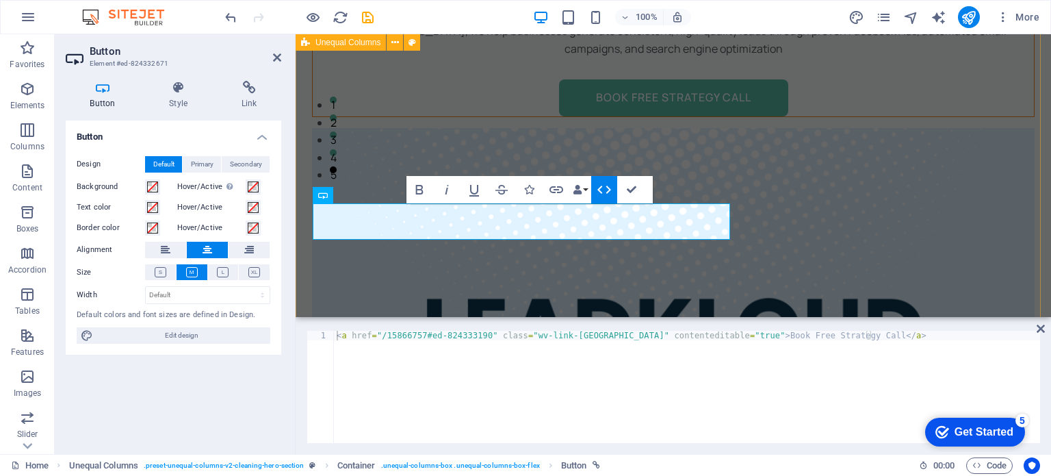
scroll to position [211, 0]
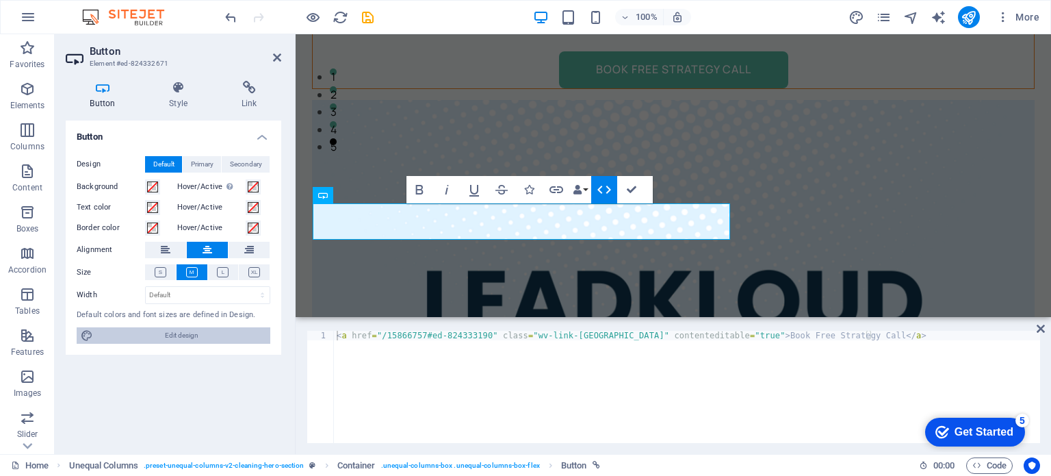
click at [215, 336] on span "Edit design" at bounding box center [181, 335] width 169 height 16
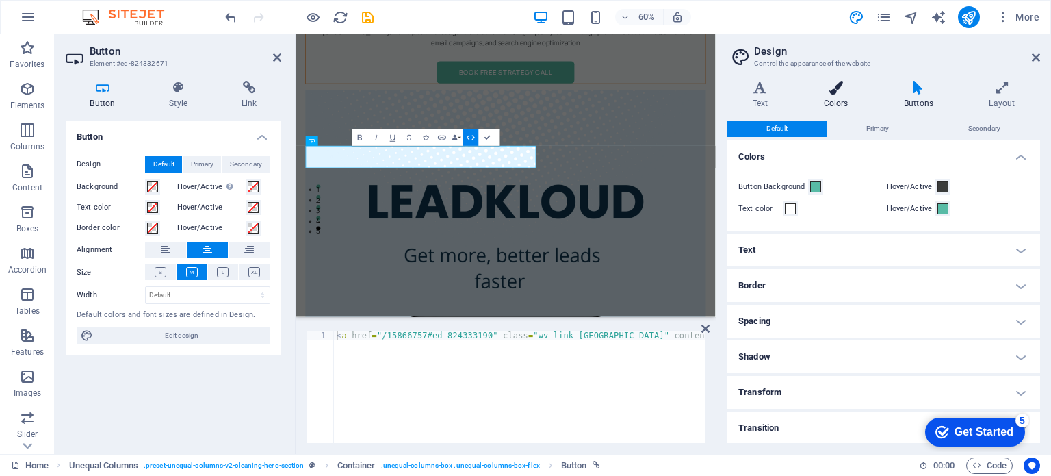
click at [846, 101] on h4 "Colors" at bounding box center [838, 95] width 80 height 29
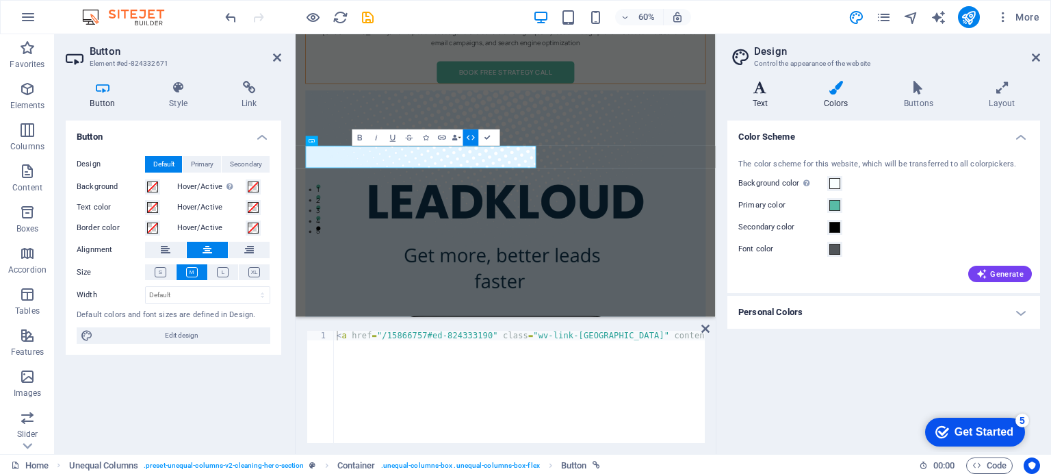
click at [771, 88] on icon at bounding box center [760, 88] width 66 height 14
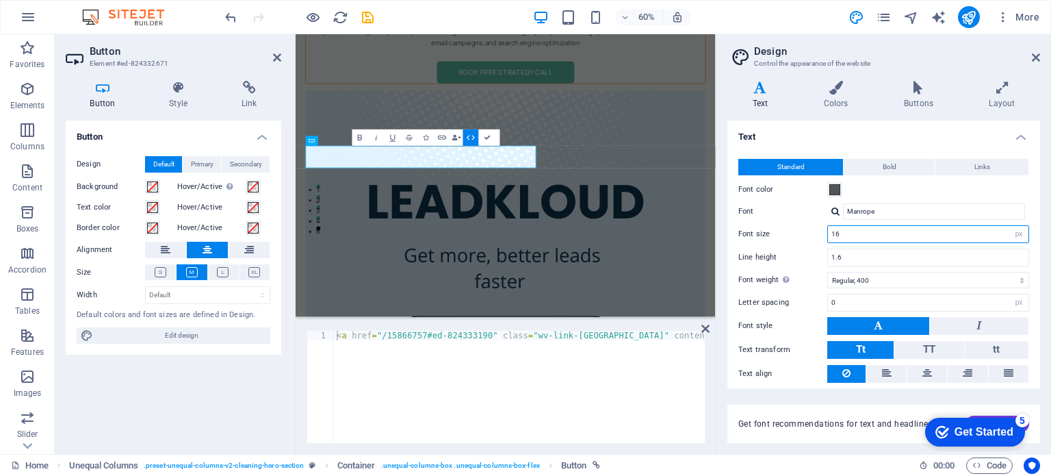
click at [854, 235] on input "16" at bounding box center [928, 234] width 200 height 16
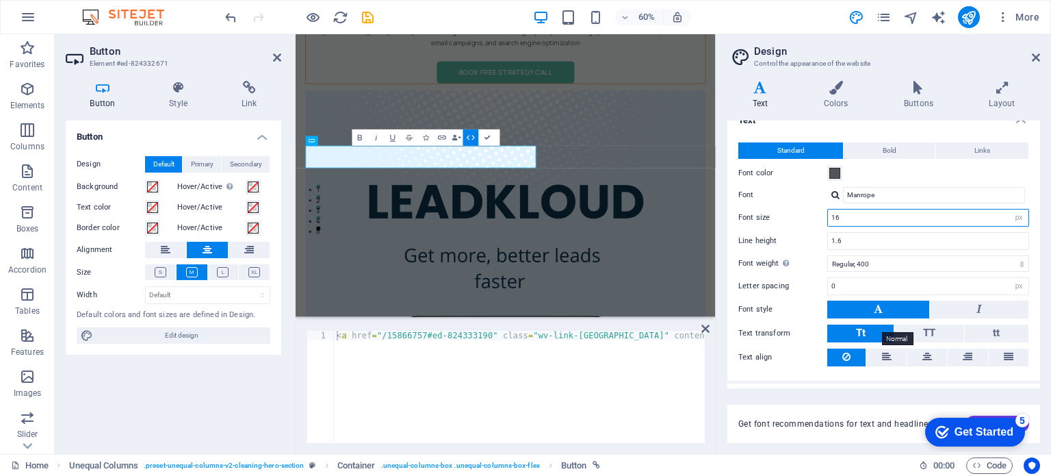
scroll to position [0, 0]
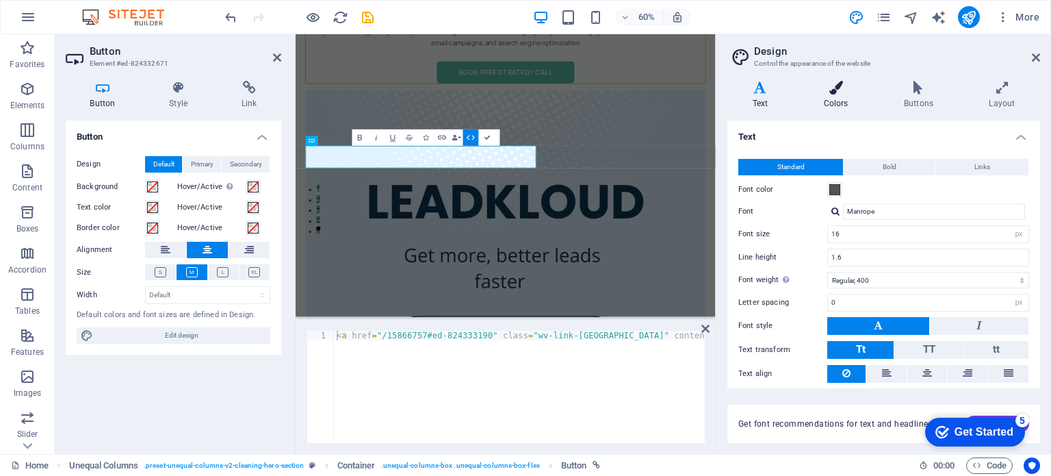
click at [827, 95] on h4 "Colors" at bounding box center [838, 95] width 80 height 29
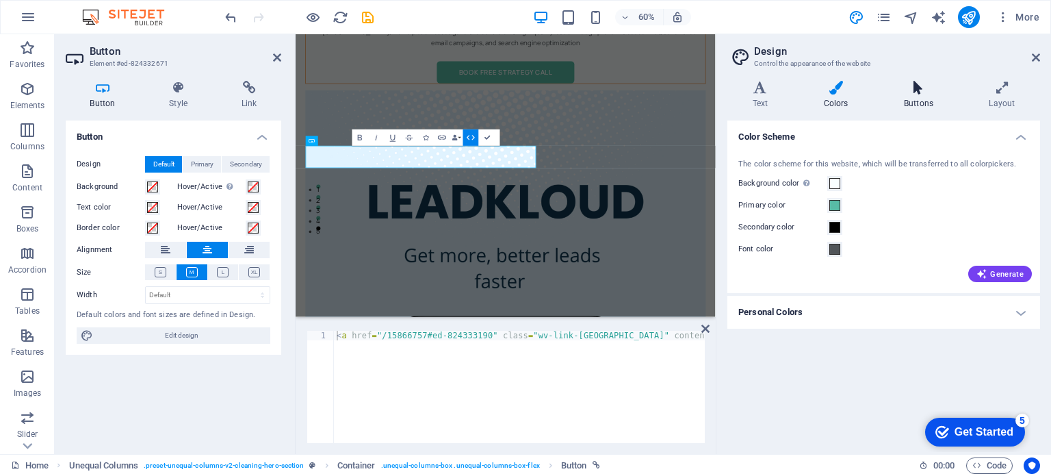
click at [912, 84] on icon at bounding box center [918, 88] width 79 height 14
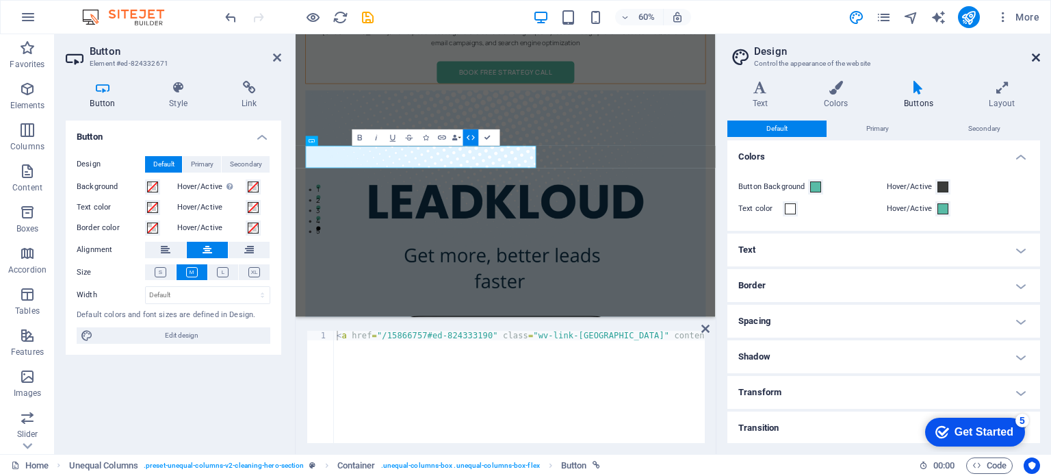
click at [1039, 57] on icon at bounding box center [1036, 57] width 8 height 11
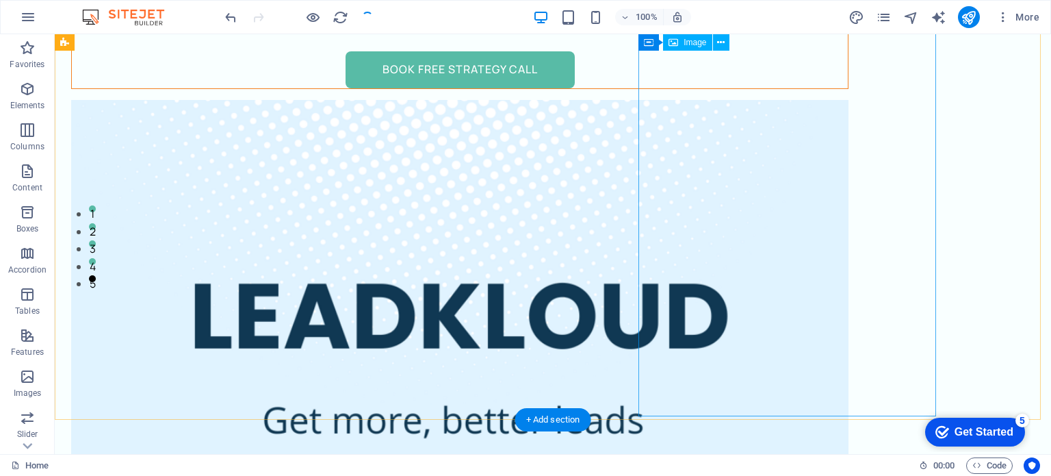
scroll to position [235, 0]
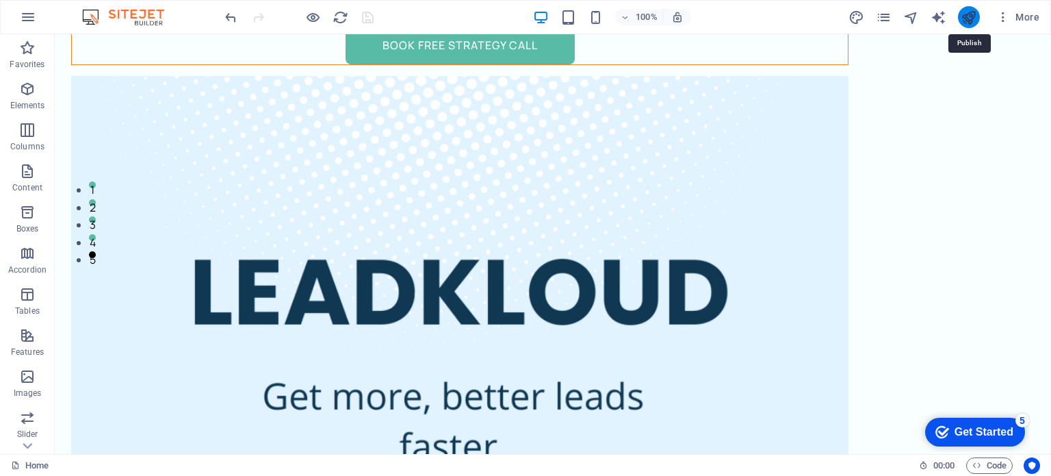
click at [972, 17] on icon "publish" at bounding box center [969, 18] width 16 height 16
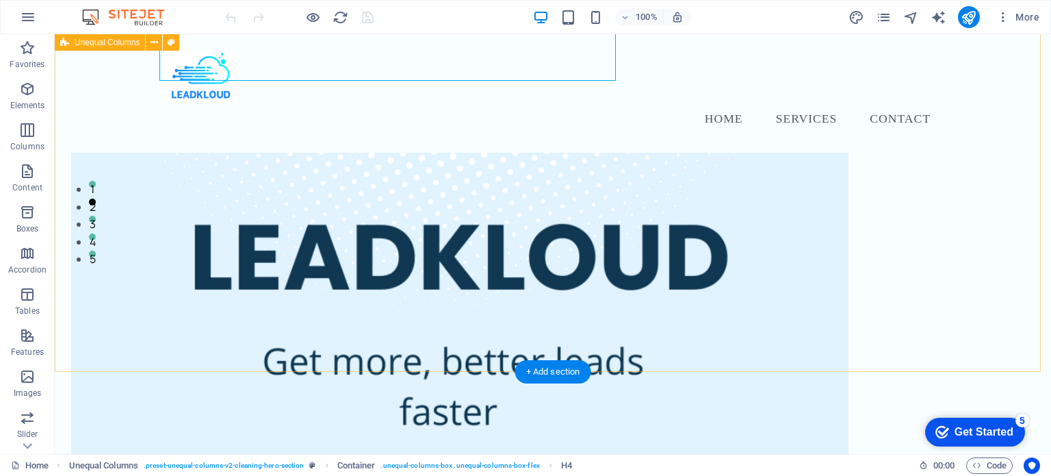
scroll to position [219, 0]
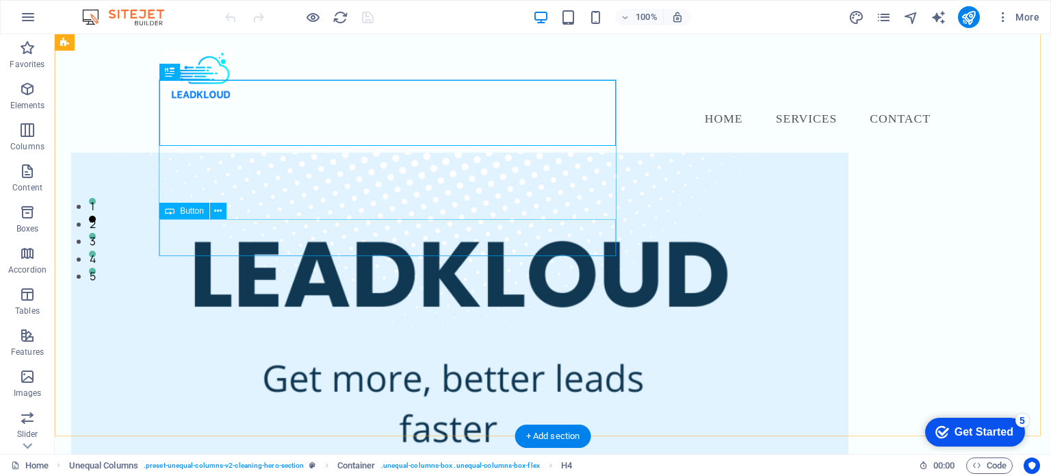
click at [405, 47] on div "Book Free Strategy Call" at bounding box center [460, 28] width 776 height 37
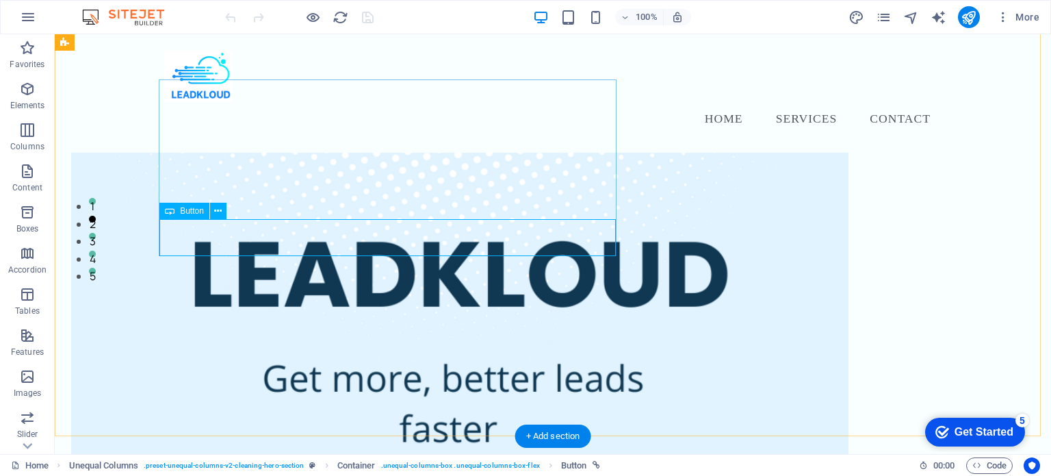
click at [389, 47] on div "Book Free Strategy Call" at bounding box center [460, 28] width 776 height 37
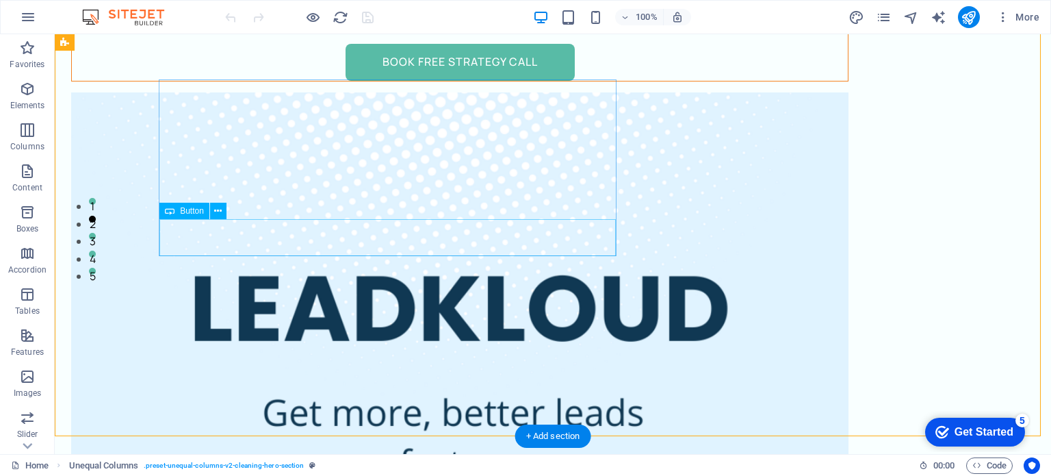
click at [434, 81] on div "Book Free Strategy Call" at bounding box center [460, 62] width 776 height 37
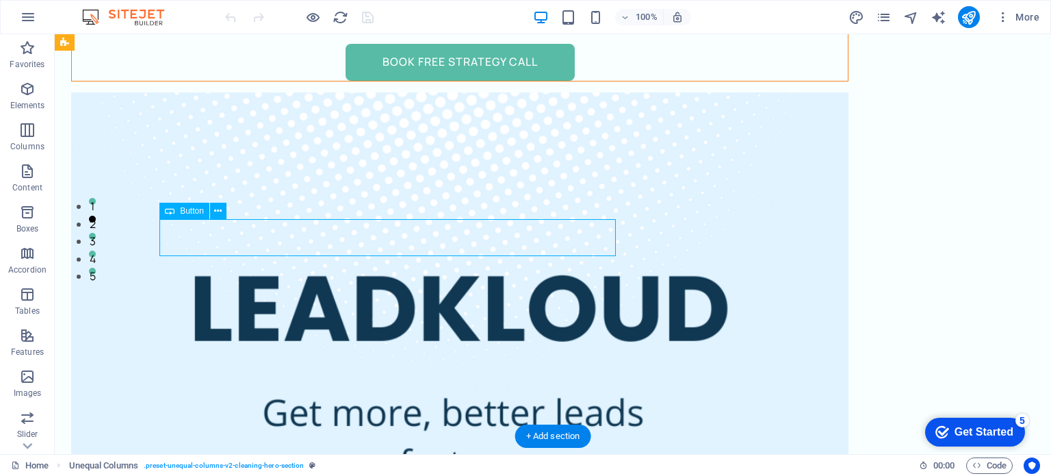
click at [434, 81] on div "Book Free Strategy Call" at bounding box center [460, 62] width 776 height 37
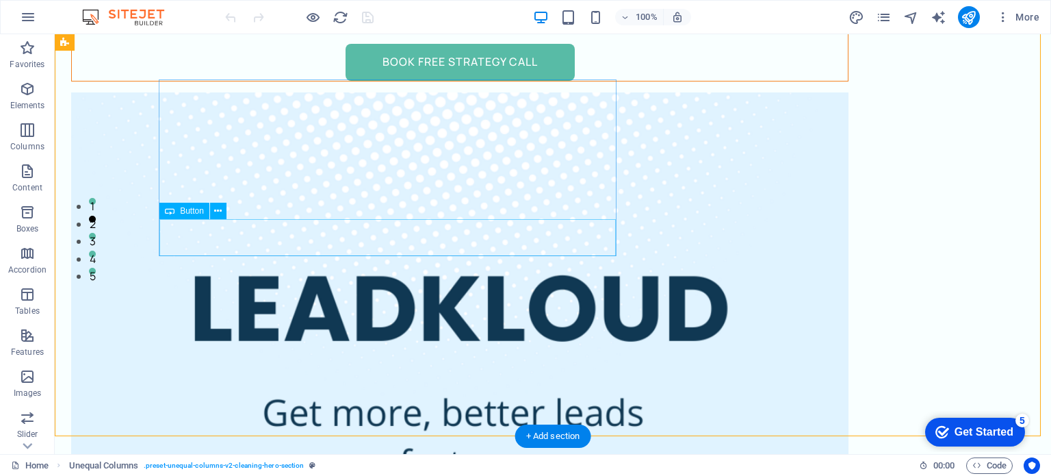
click at [380, 81] on div "Book Free Strategy Call" at bounding box center [460, 62] width 776 height 37
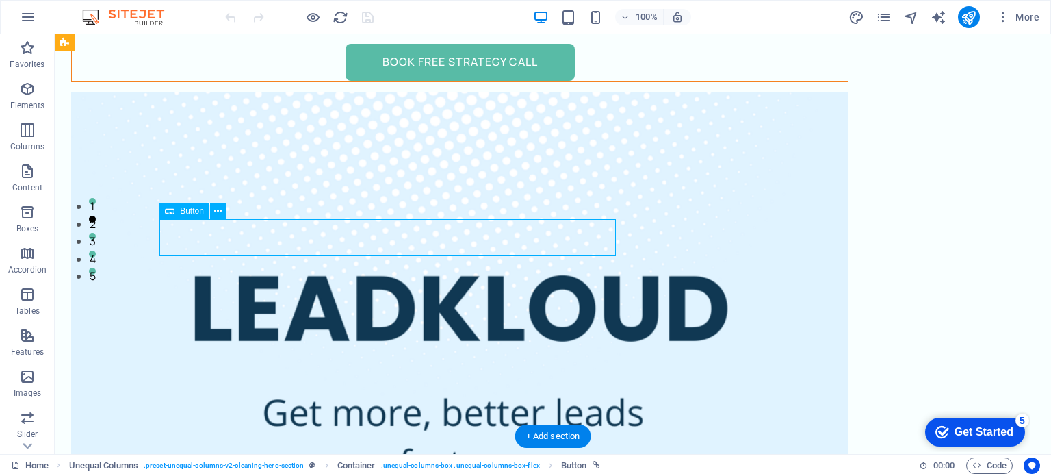
click at [380, 81] on div "Book Free Strategy Call" at bounding box center [460, 62] width 776 height 37
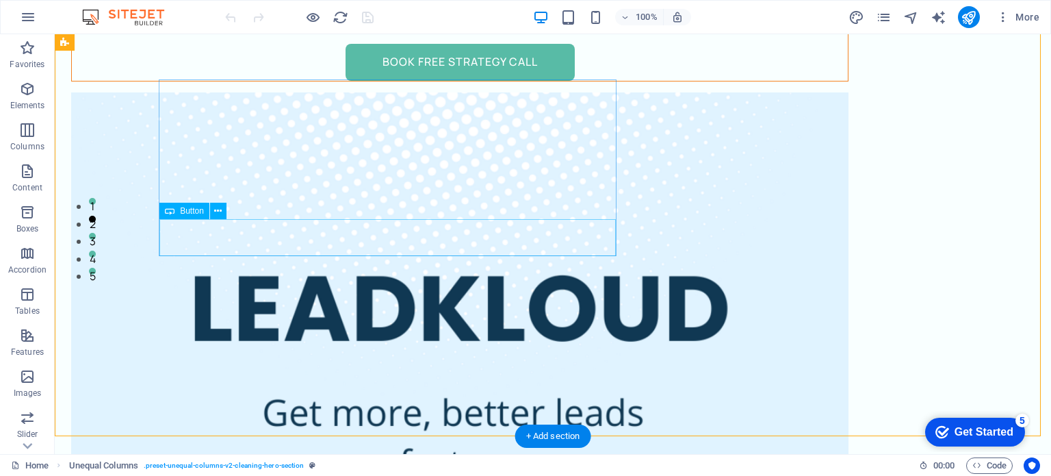
click at [350, 81] on div "Book Free Strategy Call" at bounding box center [460, 62] width 776 height 37
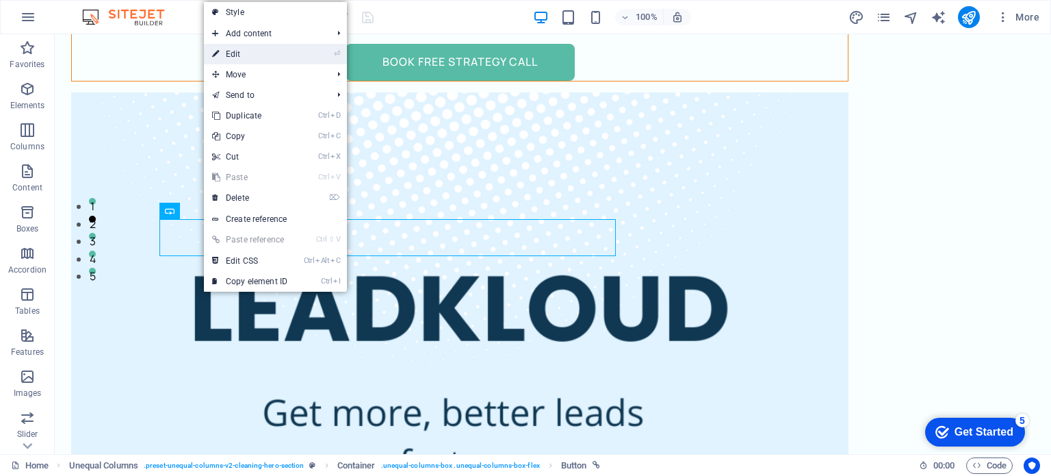
click at [242, 51] on link "⏎ Edit" at bounding box center [250, 54] width 92 height 21
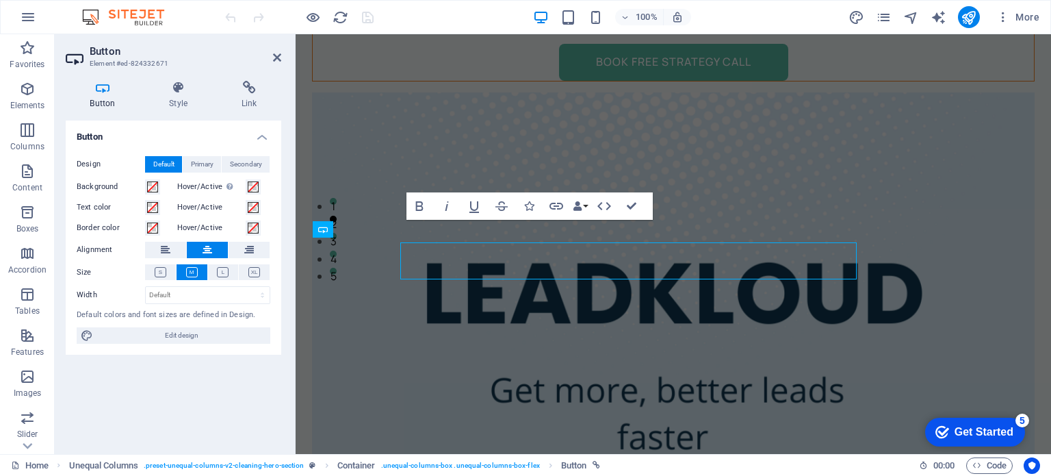
scroll to position [195, 0]
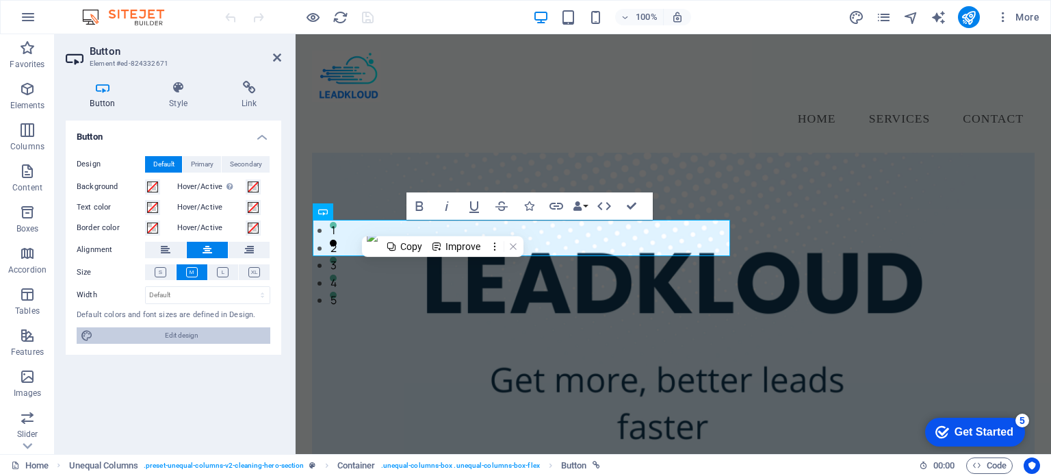
click at [164, 337] on span "Edit design" at bounding box center [181, 335] width 169 height 16
select select "px"
select select "400"
select select "px"
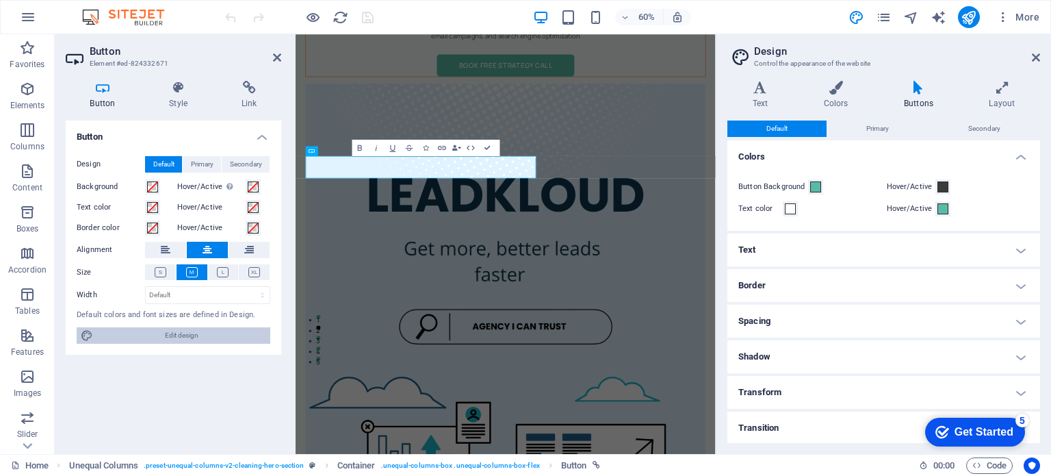
scroll to position [167, 0]
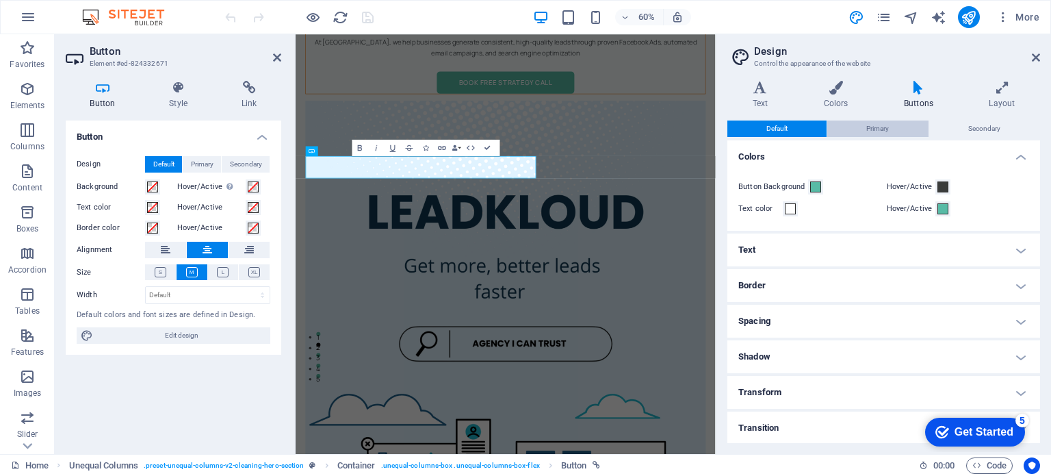
click at [879, 122] on span "Primary" at bounding box center [877, 128] width 23 height 16
click at [757, 84] on icon at bounding box center [760, 88] width 66 height 14
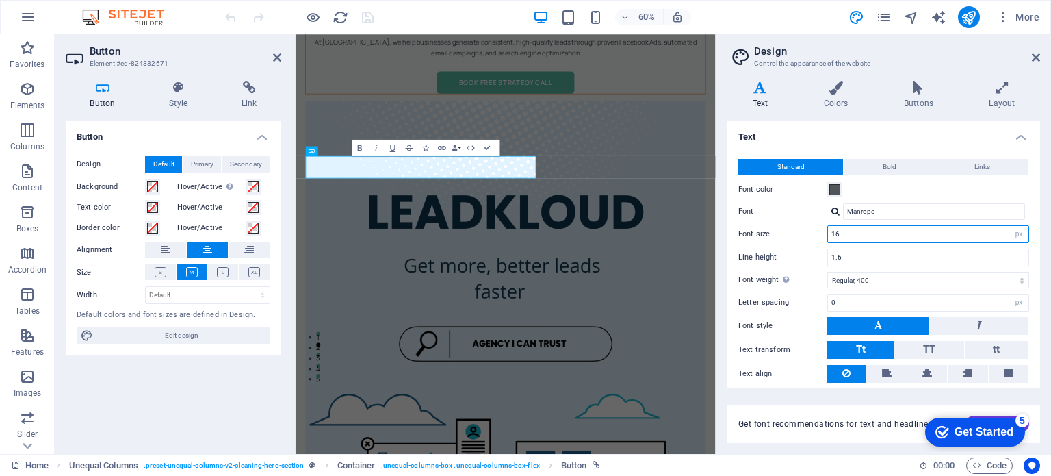
click at [858, 229] on input "16" at bounding box center [928, 234] width 200 height 16
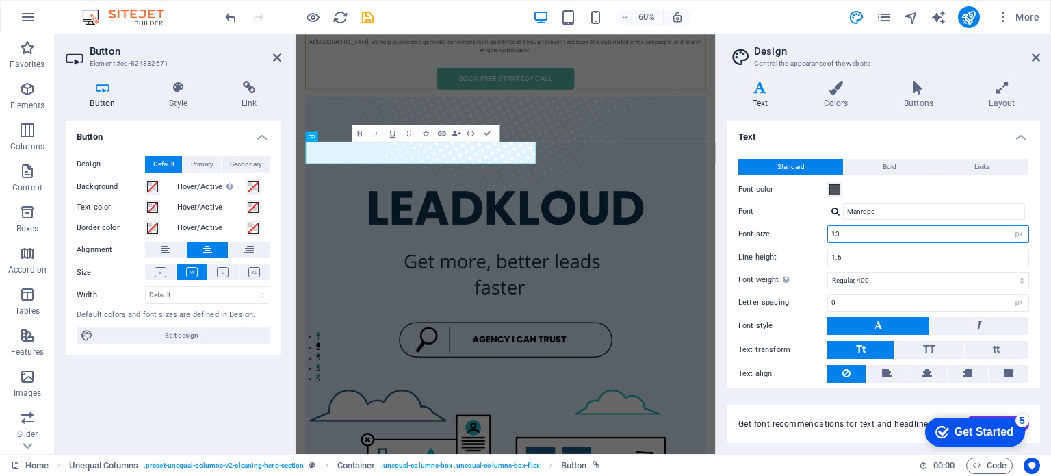
scroll to position [179, 0]
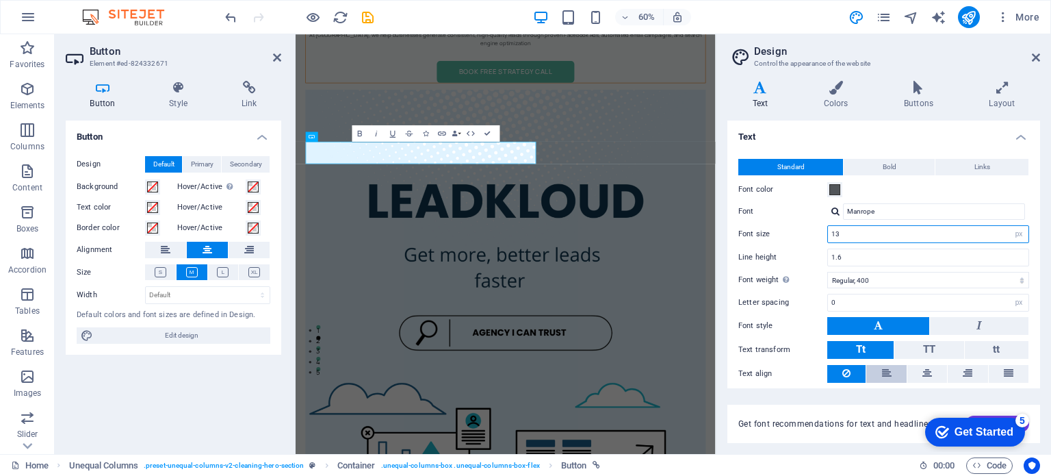
type input "13"
click at [893, 372] on button at bounding box center [886, 374] width 40 height 18
click at [929, 375] on icon at bounding box center [927, 373] width 10 height 16
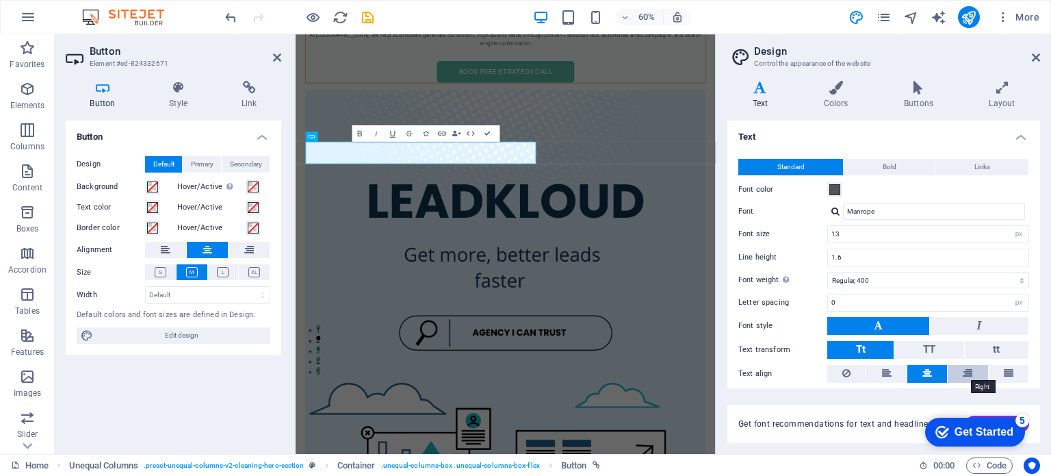
click at [963, 369] on icon at bounding box center [968, 373] width 10 height 16
click at [1004, 369] on icon at bounding box center [1009, 373] width 10 height 16
click at [873, 372] on button at bounding box center [886, 374] width 40 height 18
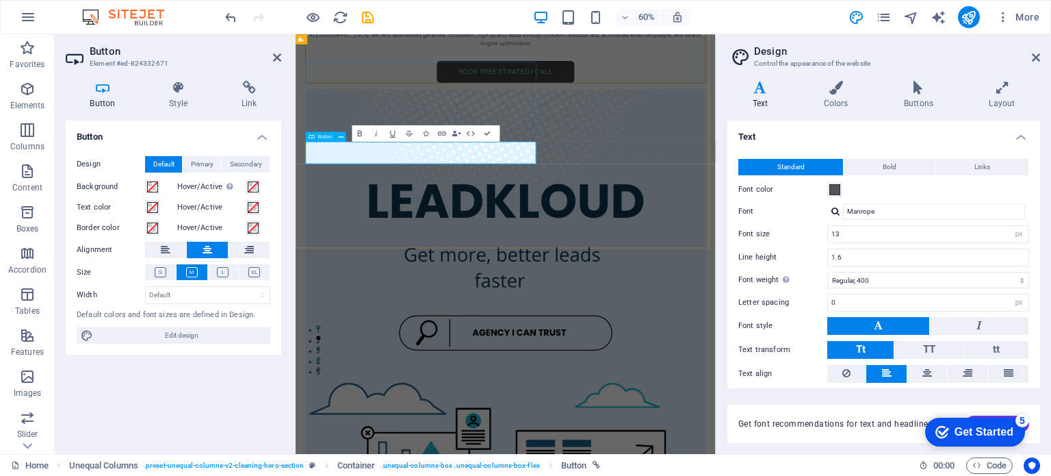
click at [531, 115] on link "Book Free Strategy Call" at bounding box center [645, 96] width 229 height 37
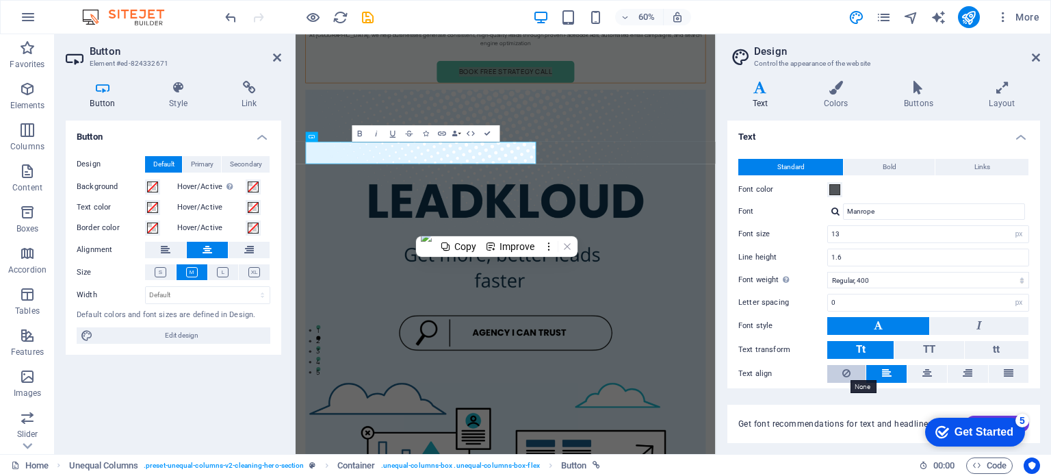
click at [846, 367] on icon at bounding box center [846, 373] width 8 height 16
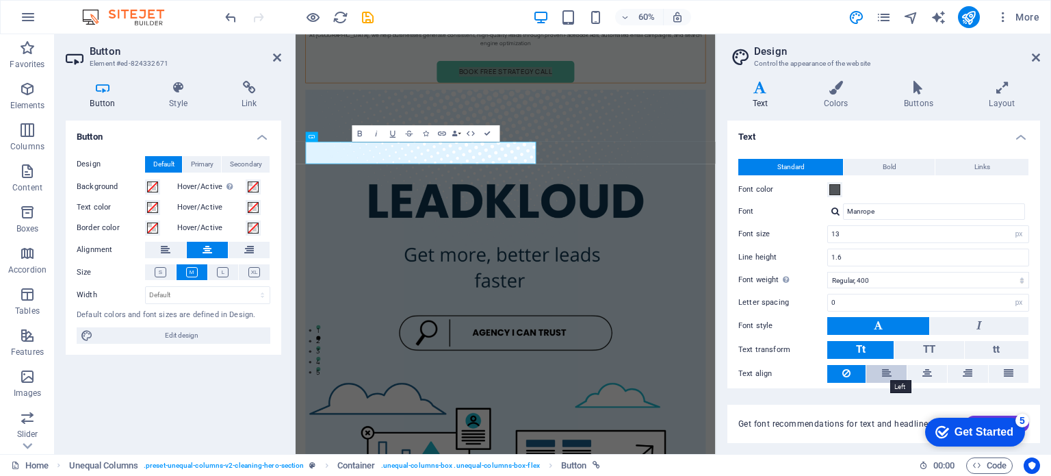
click at [887, 372] on icon at bounding box center [887, 373] width 10 height 16
click at [925, 369] on icon at bounding box center [927, 373] width 10 height 16
click at [974, 369] on button at bounding box center [968, 374] width 40 height 18
click at [1015, 365] on button at bounding box center [1009, 374] width 40 height 18
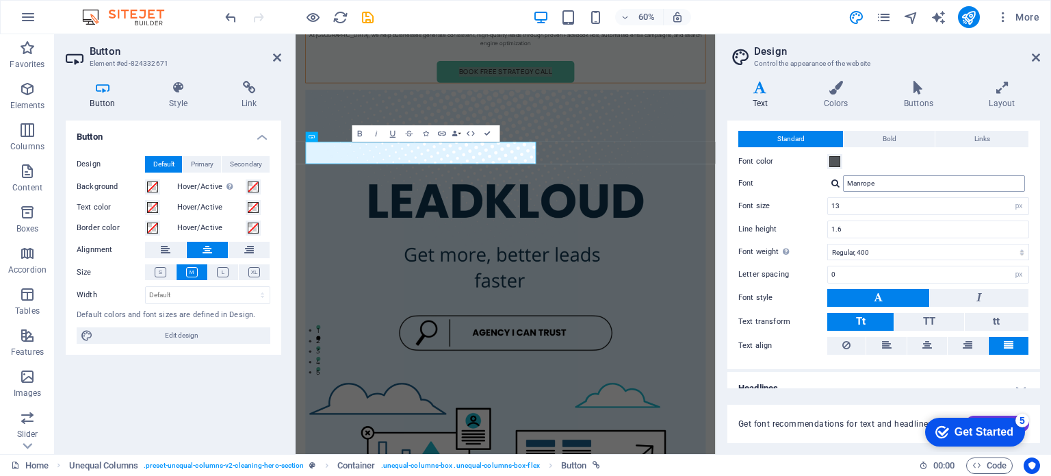
scroll to position [42, 0]
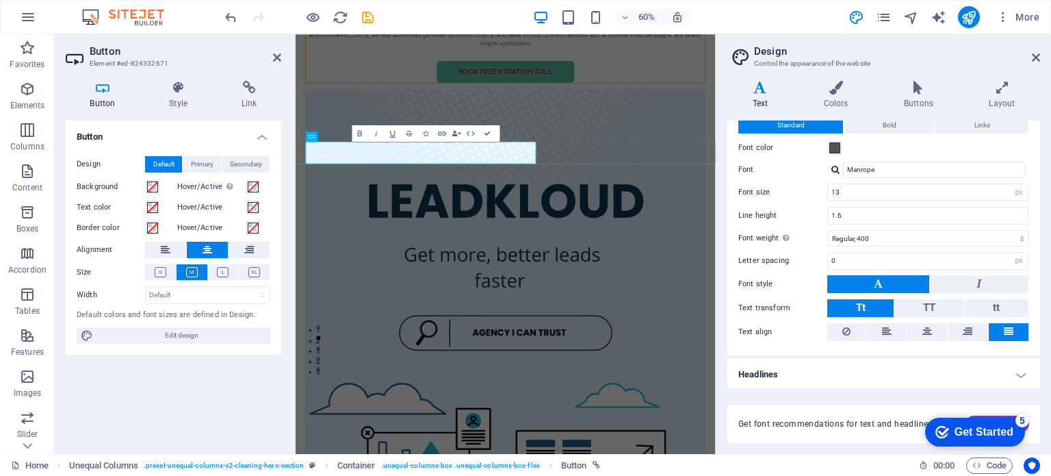
click at [808, 382] on h4 "Headlines" at bounding box center [883, 374] width 313 height 33
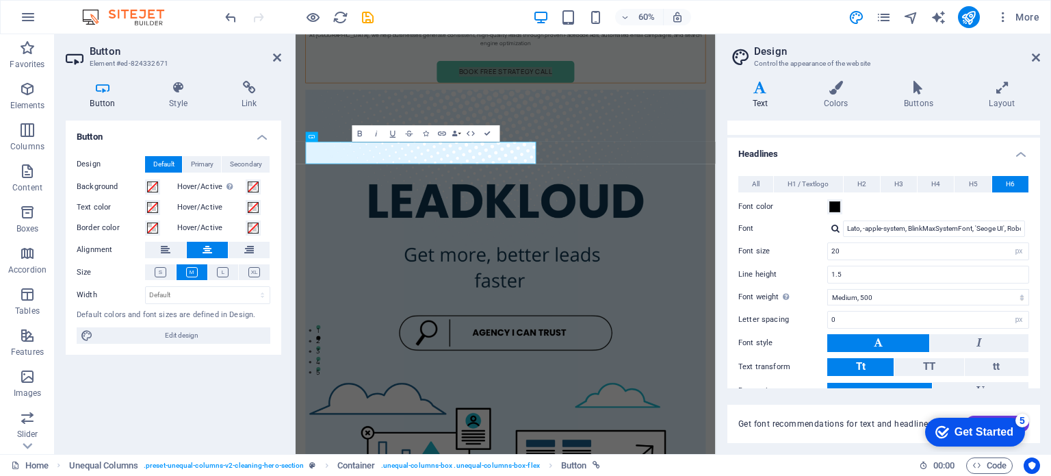
scroll to position [330, 0]
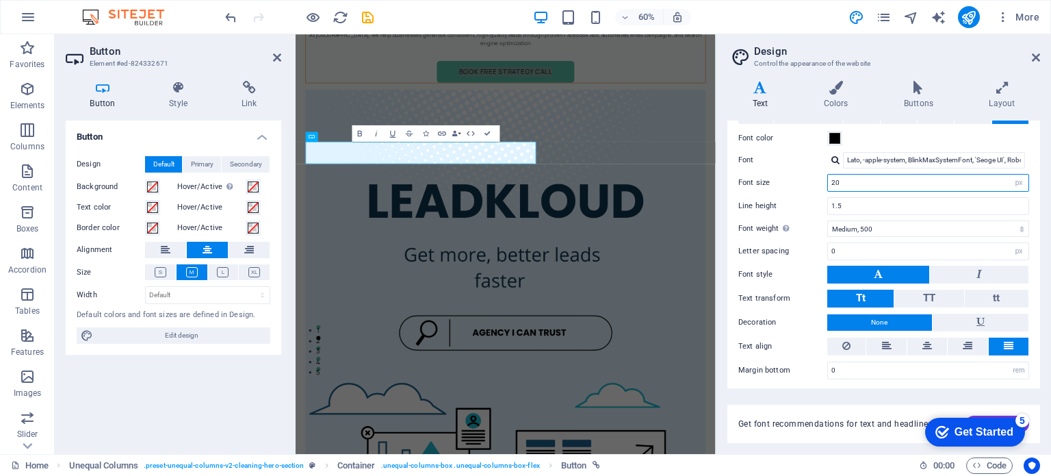
click at [853, 174] on input "20" at bounding box center [928, 182] width 200 height 16
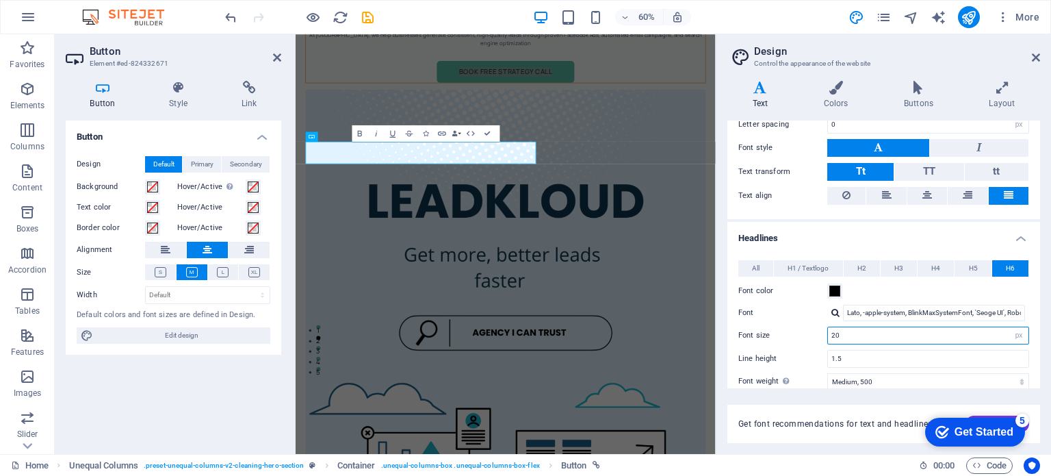
scroll to position [179, 0]
click at [159, 271] on icon at bounding box center [161, 272] width 12 height 10
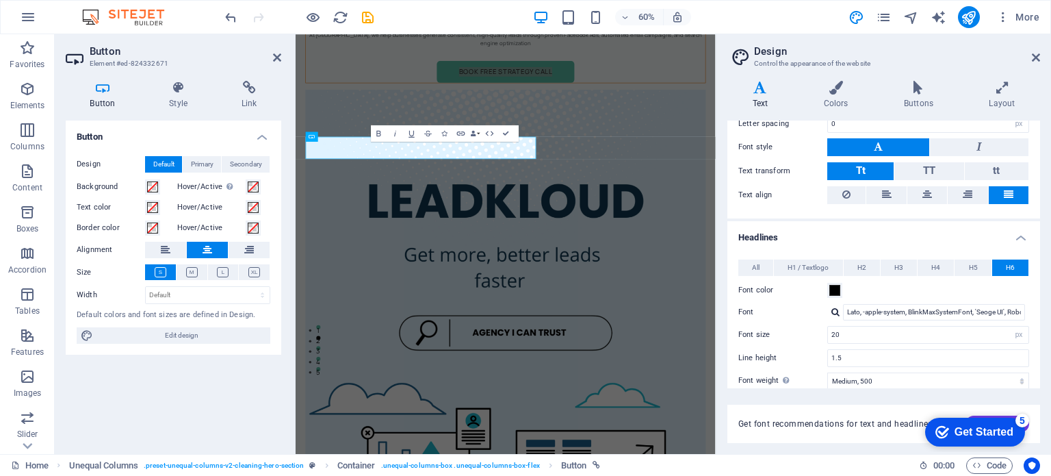
scroll to position [187, 0]
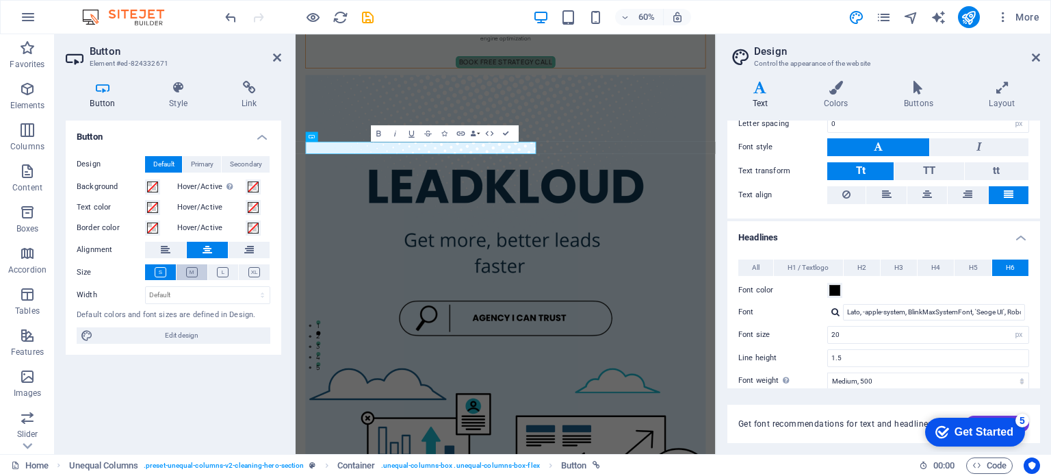
click at [192, 272] on icon at bounding box center [192, 272] width 12 height 10
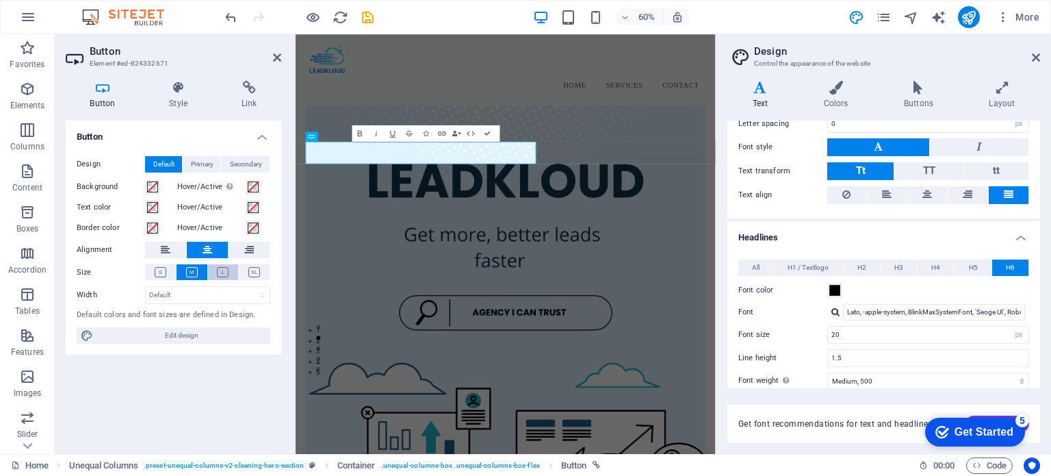
click at [218, 271] on icon at bounding box center [223, 272] width 12 height 10
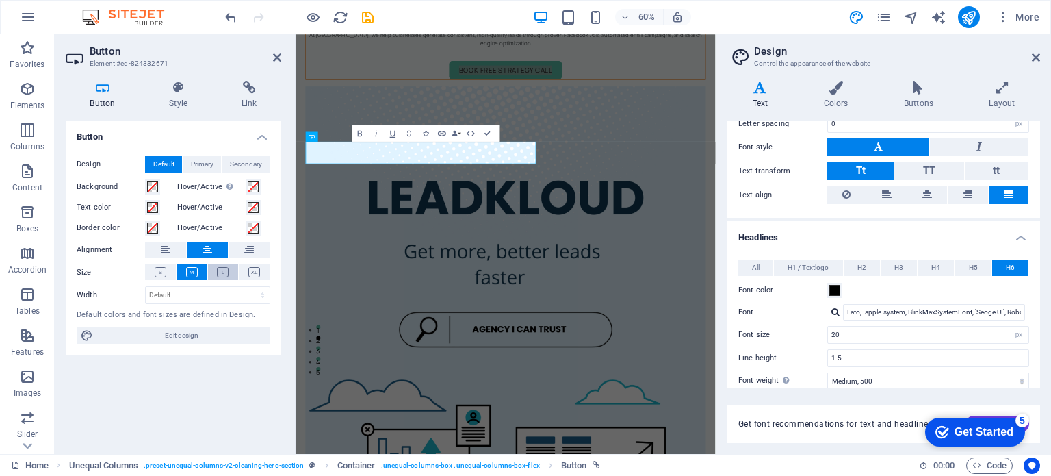
scroll to position [181, 0]
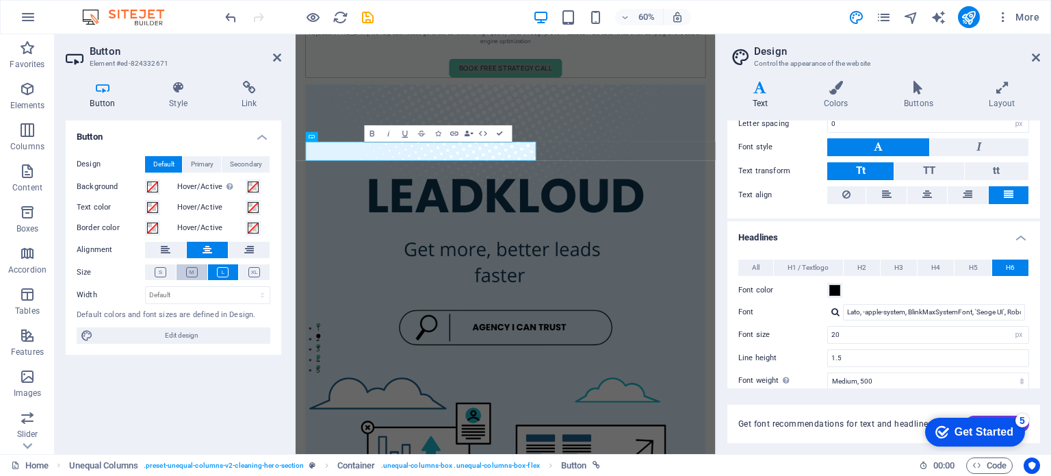
click at [190, 270] on icon at bounding box center [192, 272] width 12 height 10
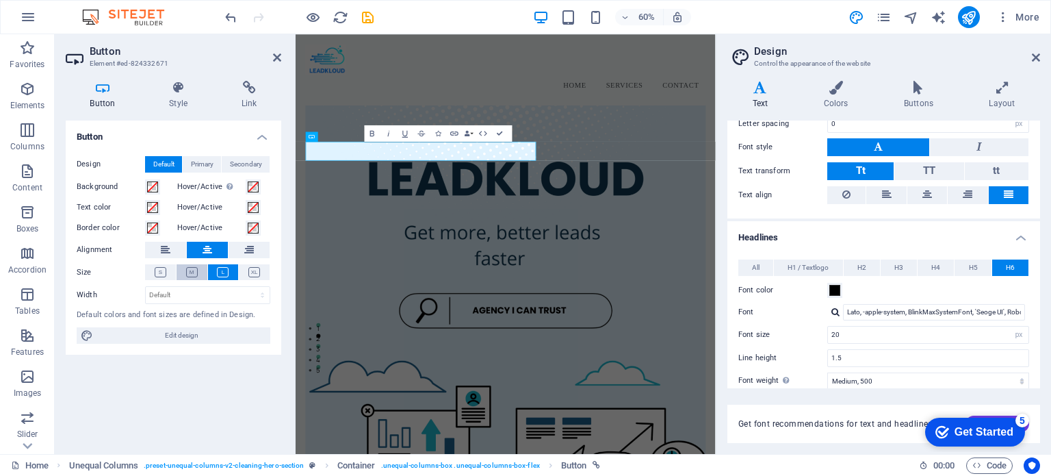
scroll to position [179, 0]
click at [222, 276] on icon at bounding box center [223, 272] width 12 height 10
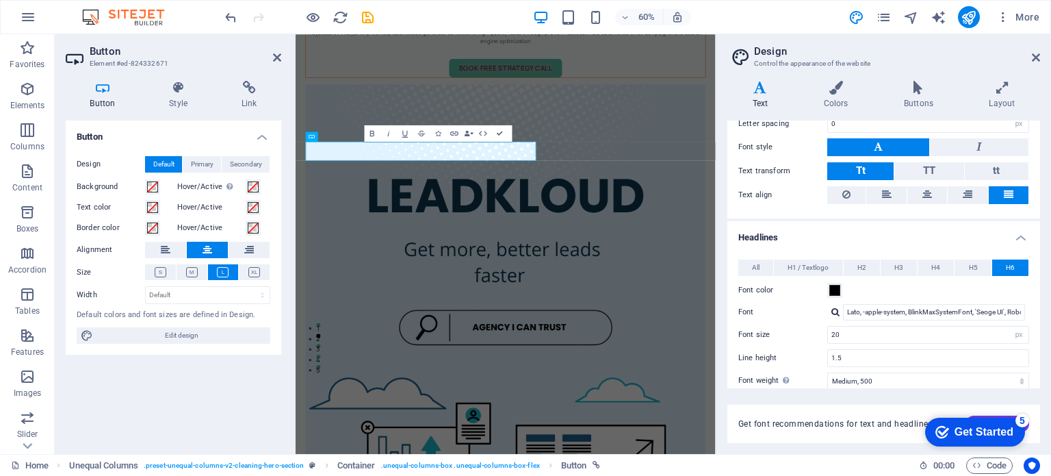
click at [1040, 55] on aside "Design Control the appearance of the website Variants Text Colors Buttons Layou…" at bounding box center [883, 243] width 335 height 419
click at [1035, 57] on icon at bounding box center [1036, 57] width 8 height 11
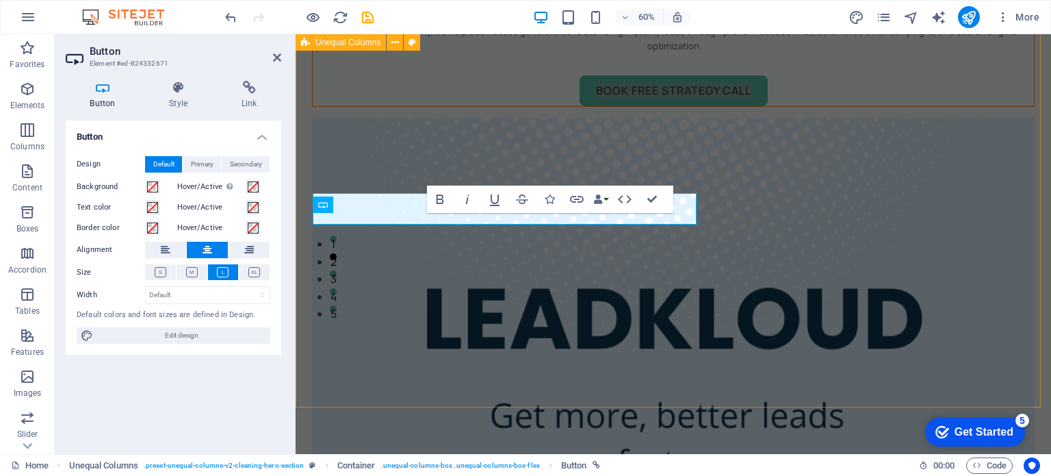
scroll to position [201, 0]
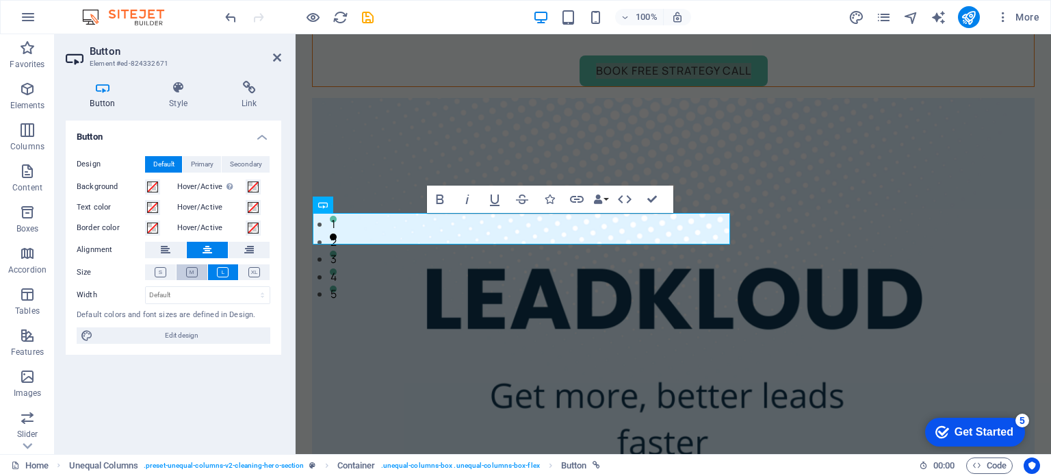
click at [192, 272] on icon at bounding box center [192, 272] width 12 height 10
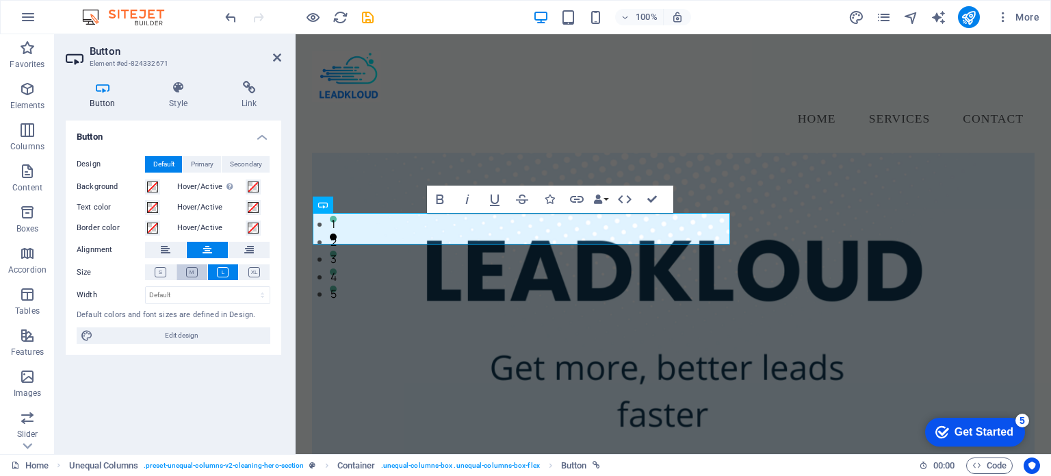
scroll to position [198, 0]
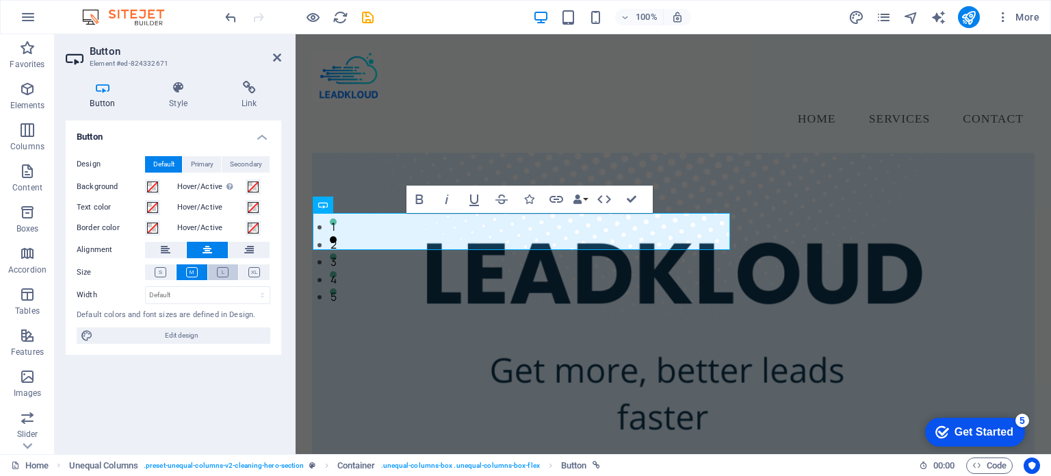
click at [218, 270] on icon at bounding box center [223, 272] width 12 height 10
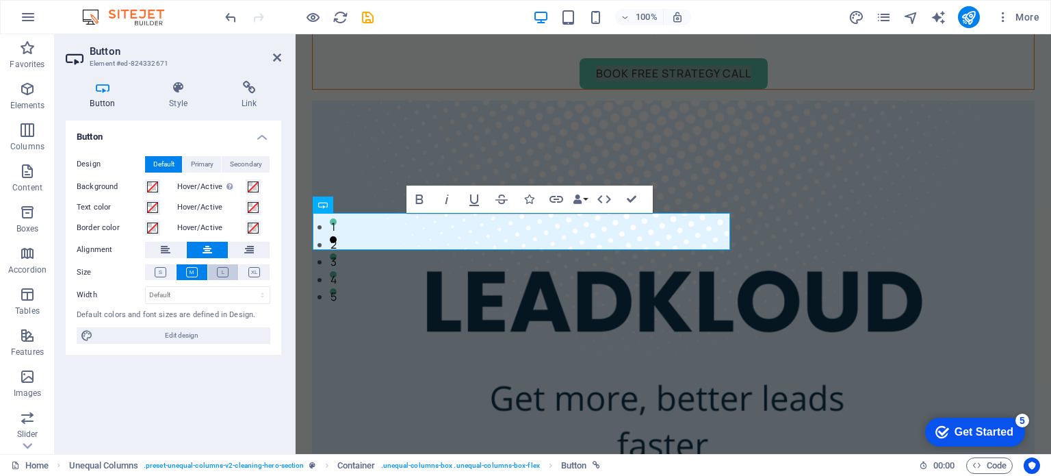
scroll to position [201, 0]
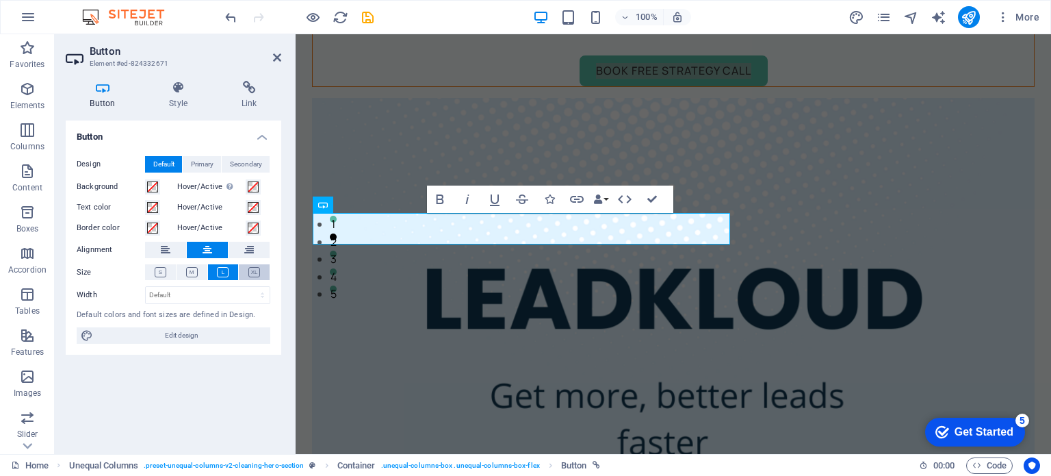
click at [250, 273] on icon at bounding box center [254, 272] width 12 height 10
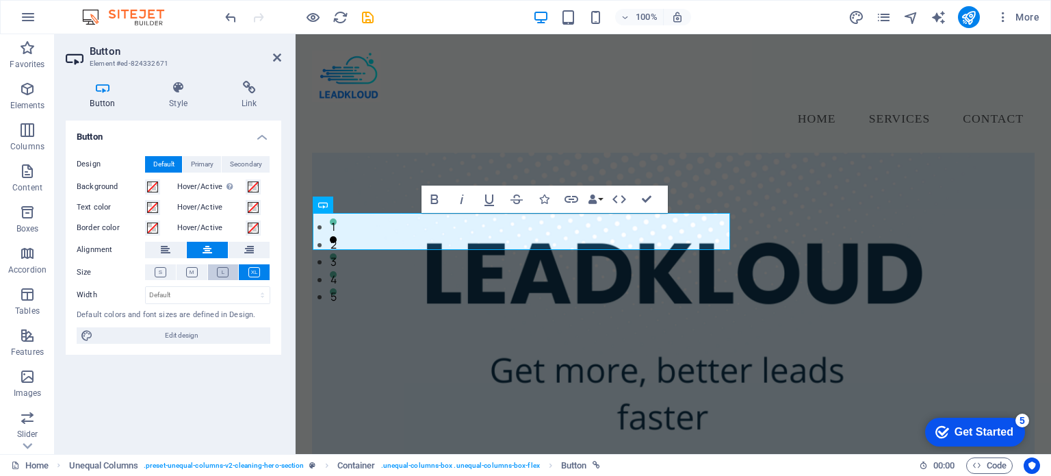
click at [227, 273] on icon at bounding box center [223, 272] width 12 height 10
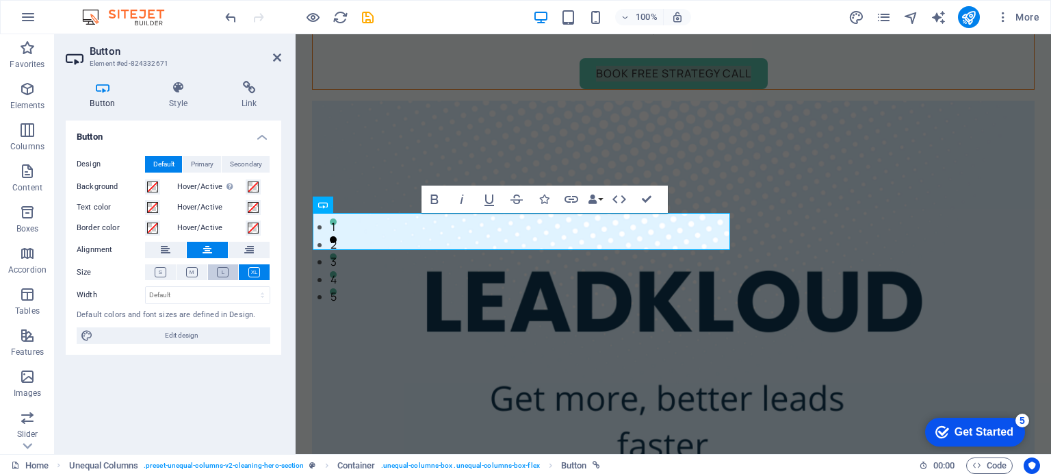
scroll to position [201, 0]
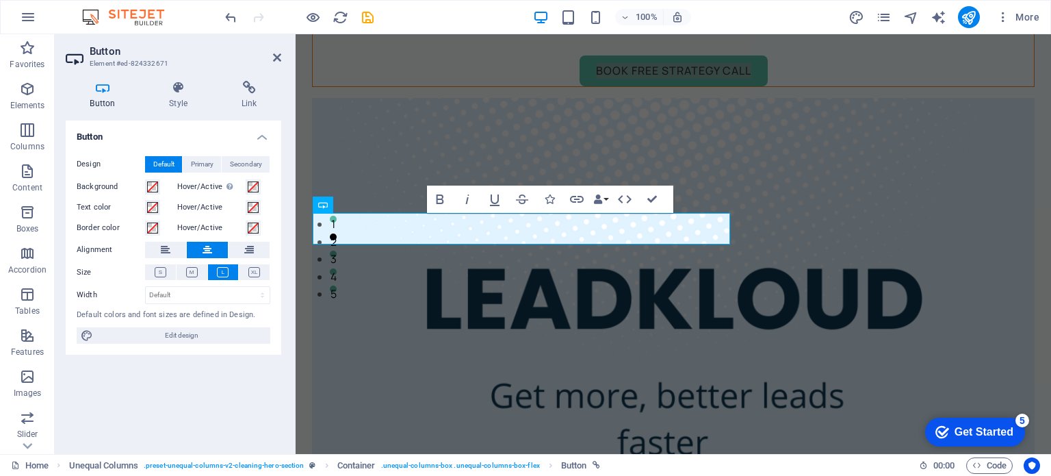
click at [363, 8] on div at bounding box center [298, 17] width 153 height 22
click at [367, 14] on icon "save" at bounding box center [368, 18] width 16 height 16
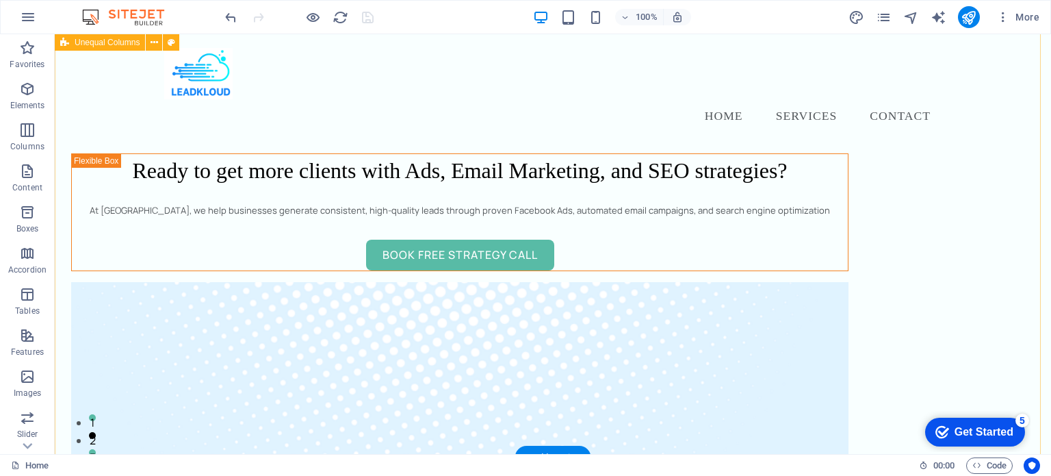
scroll to position [0, 0]
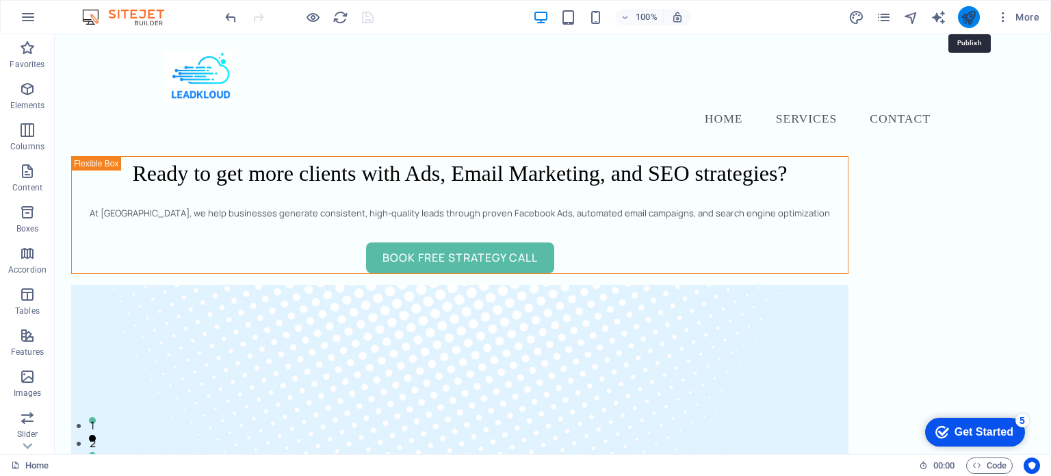
click at [970, 18] on icon "publish" at bounding box center [969, 18] width 16 height 16
